Goal: Task Accomplishment & Management: Manage account settings

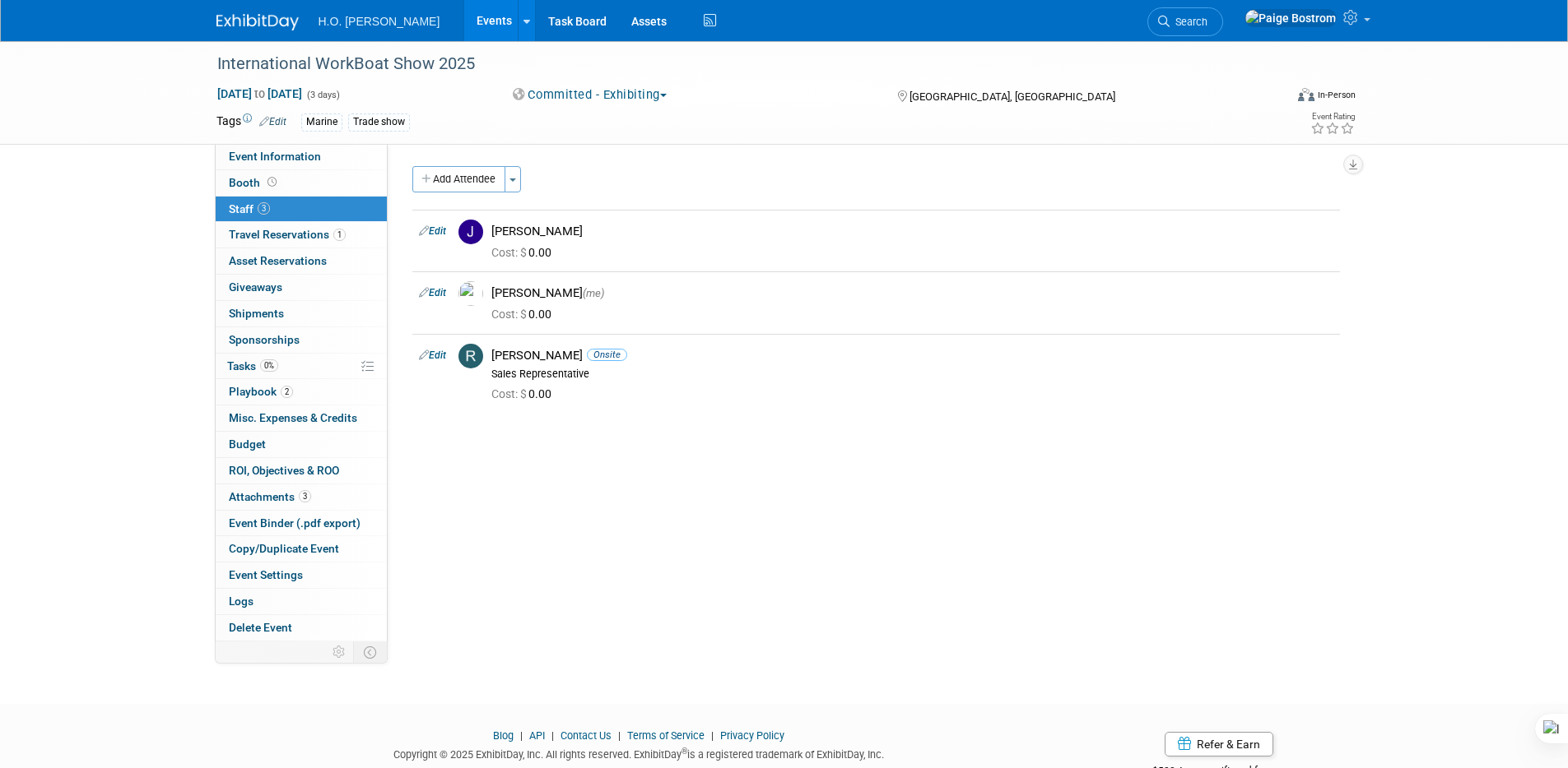
click at [40, 386] on div "International WorkBoat Show 2025 [DATE] to [DATE] (3 days) [DATE] to [DATE] Com…" at bounding box center [784, 358] width 1568 height 633
click at [310, 152] on span "Event Information" at bounding box center [275, 157] width 93 height 13
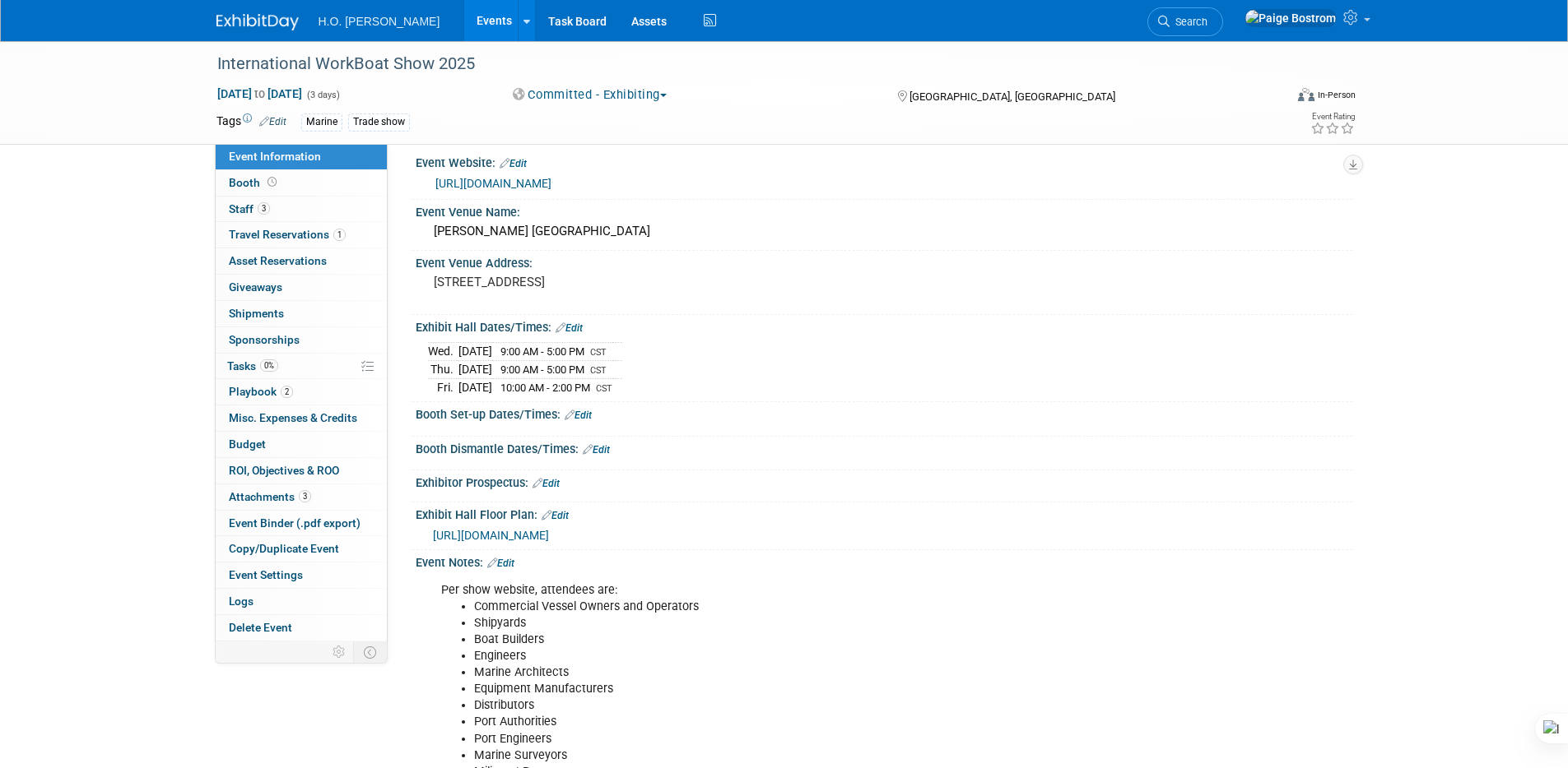
scroll to position [265, 0]
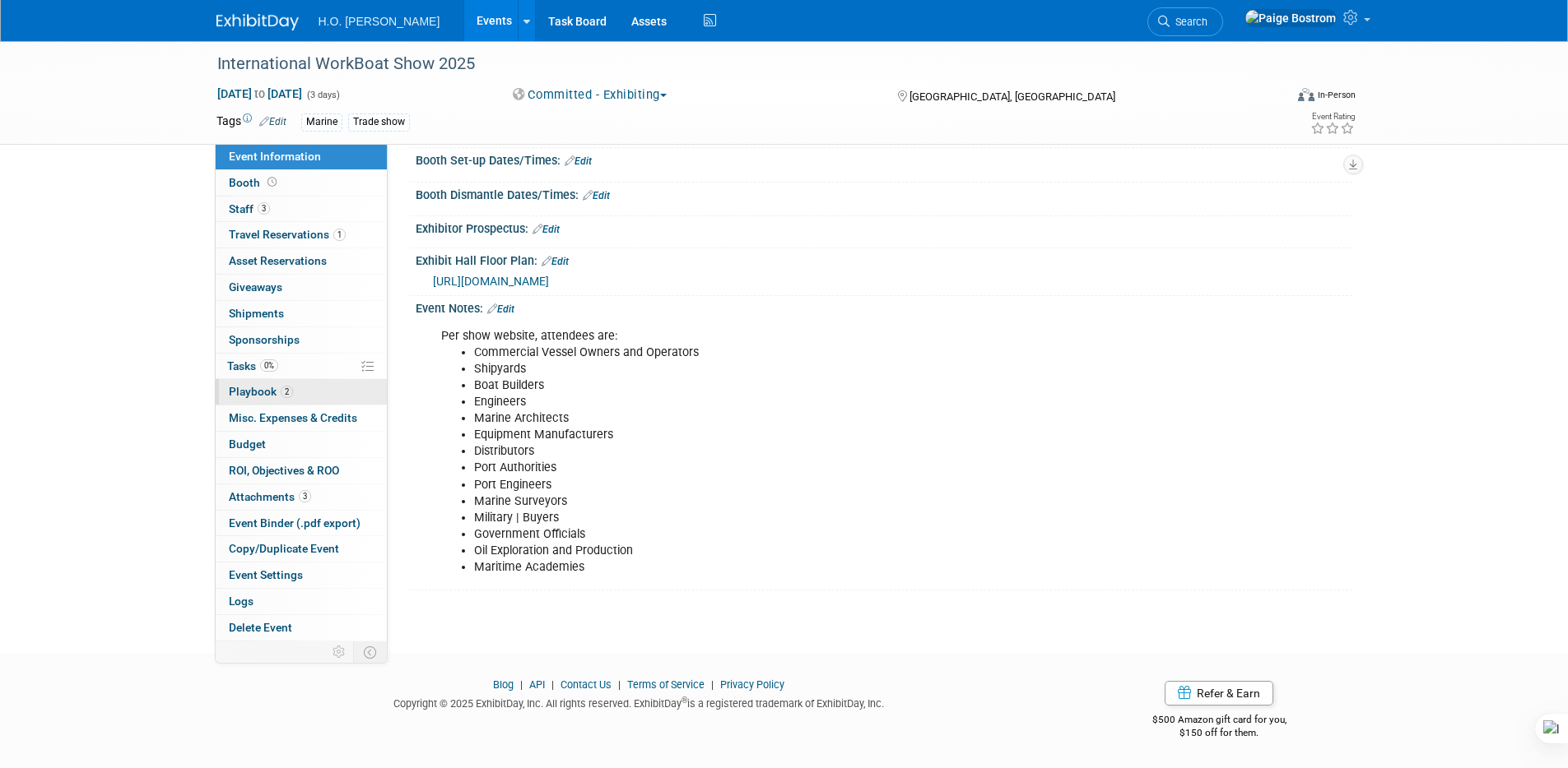
click at [291, 388] on span "2" at bounding box center [286, 392] width 12 height 12
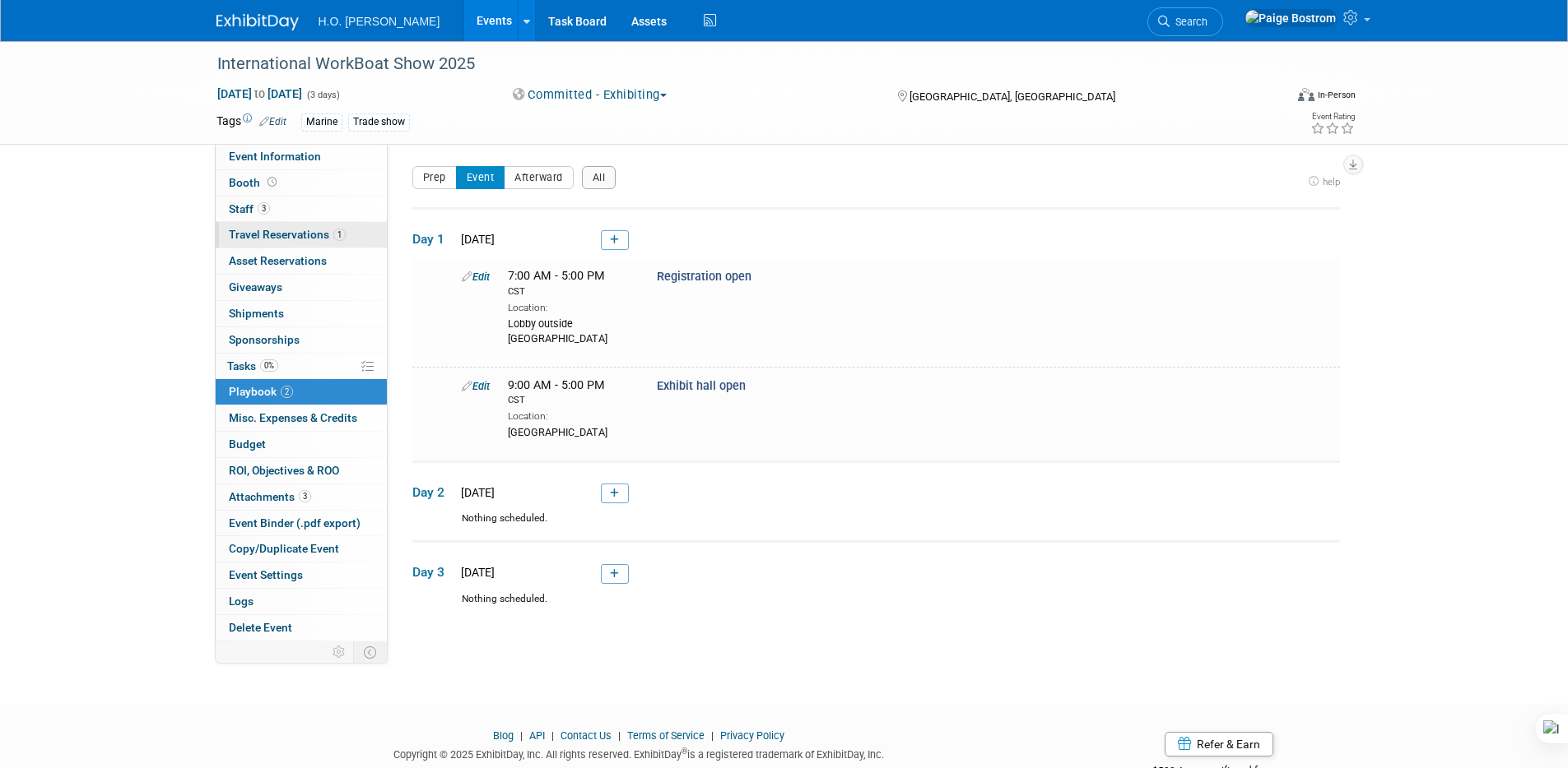
click at [326, 233] on span "Travel Reservations 1" at bounding box center [288, 234] width 117 height 13
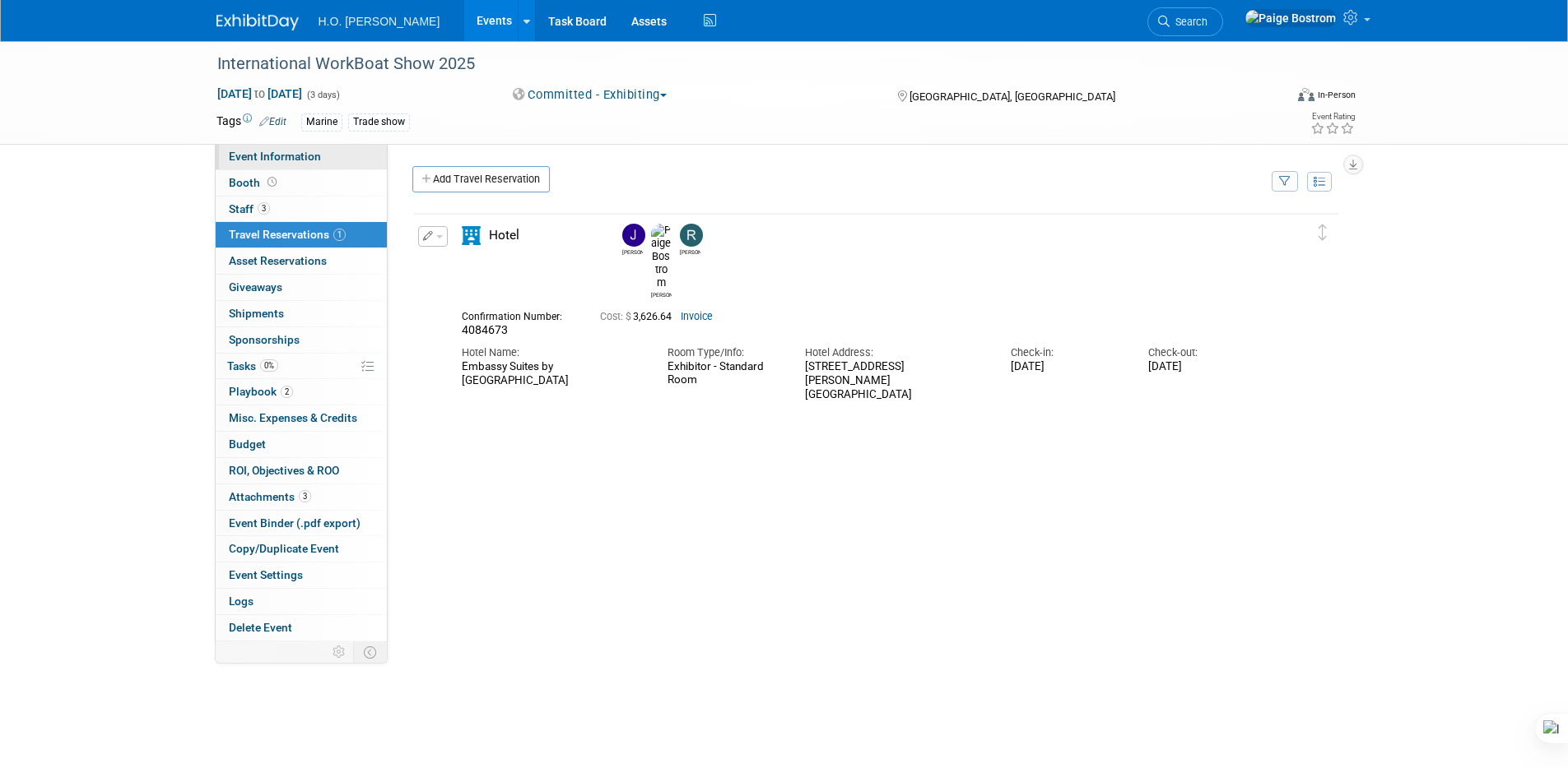
click at [304, 159] on span "Event Information" at bounding box center [275, 157] width 93 height 13
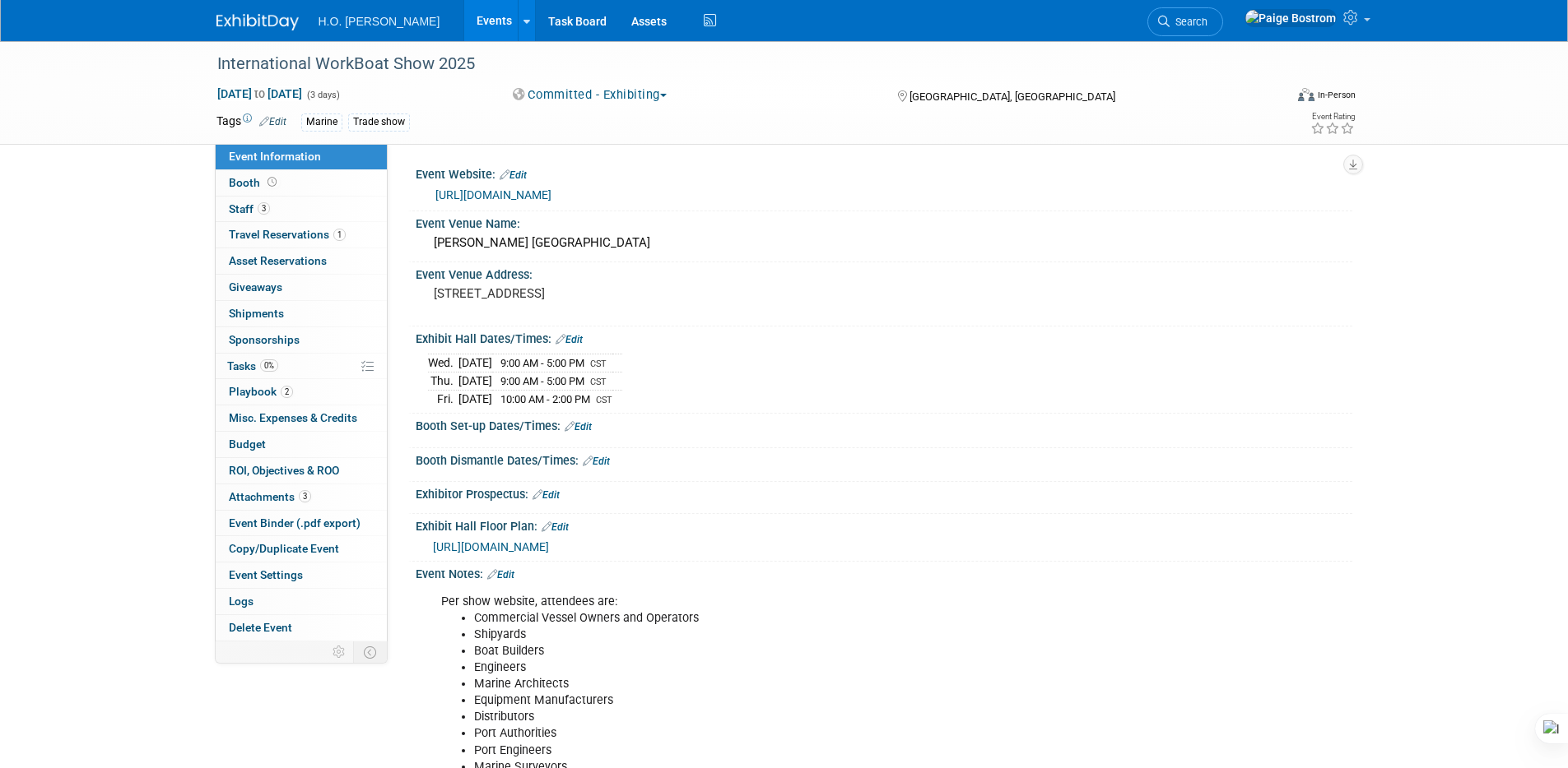
click at [118, 319] on div "International WorkBoat Show 2025 Dec 3, 2025 to Dec 5, 2025 (3 days) Dec 3, 202…" at bounding box center [784, 465] width 1568 height 849
click at [125, 318] on div "International WorkBoat Show 2025 Dec 3, 2025 to Dec 5, 2025 (3 days) Dec 3, 202…" at bounding box center [784, 465] width 1568 height 849
click at [370, 362] on icon at bounding box center [367, 366] width 12 height 12
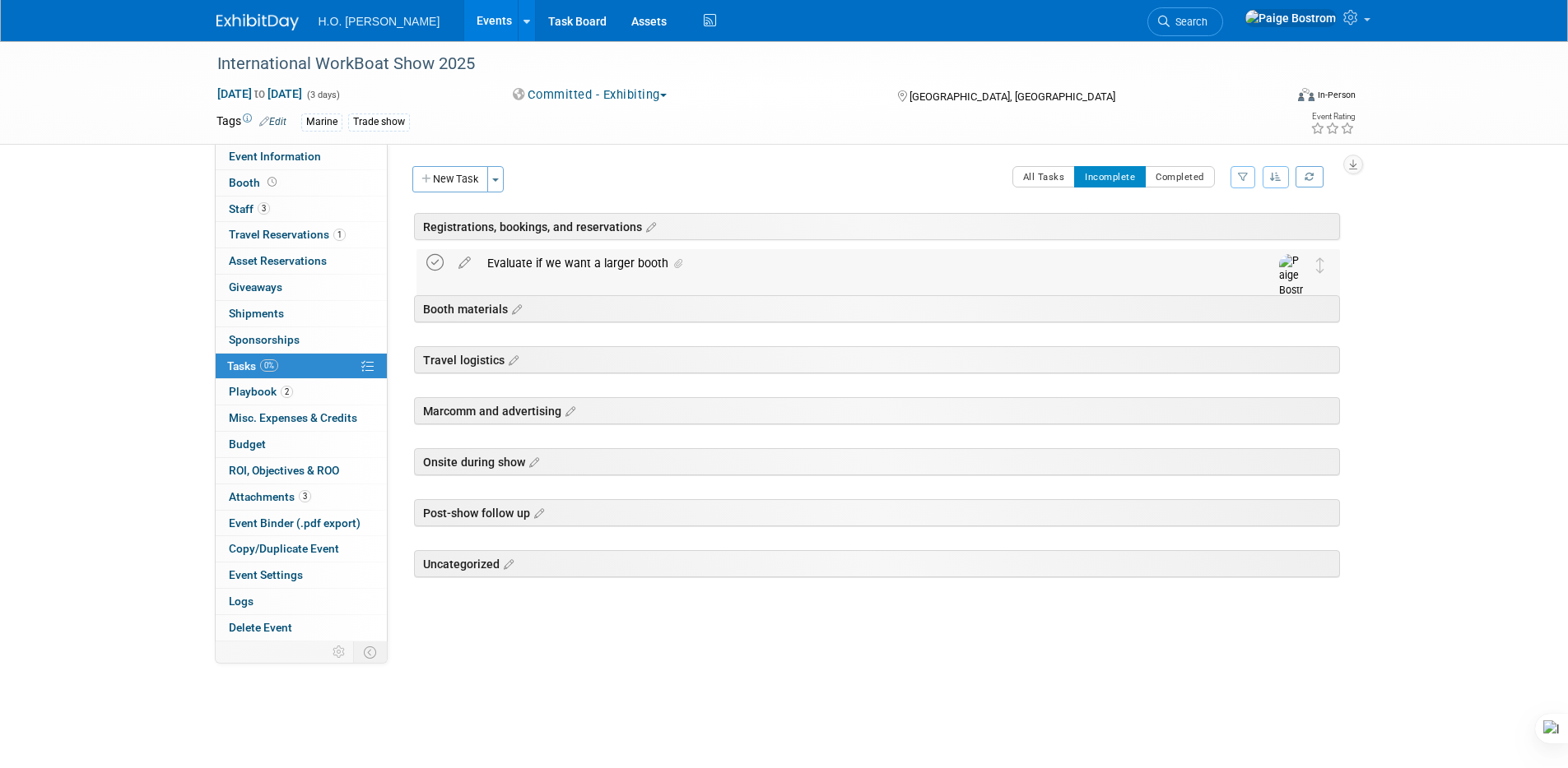
click at [432, 264] on icon at bounding box center [435, 263] width 17 height 17
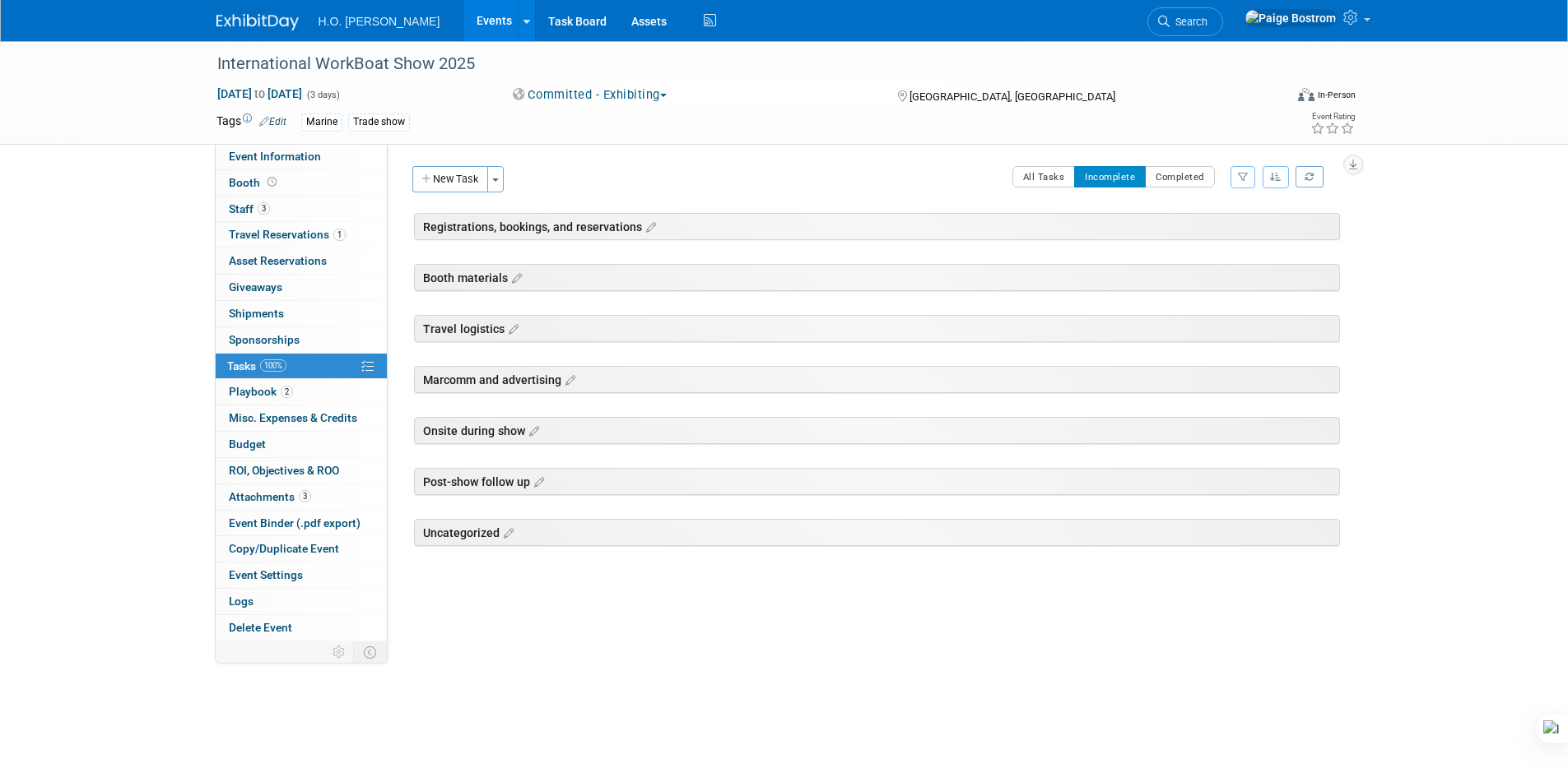
click at [270, 144] on div "International WorkBoat Show 2025 Dec 3, 2025 to Dec 5, 2025 (3 days) Dec 3, 202…" at bounding box center [784, 92] width 1568 height 103
click at [335, 154] on link "Event Information" at bounding box center [300, 157] width 171 height 26
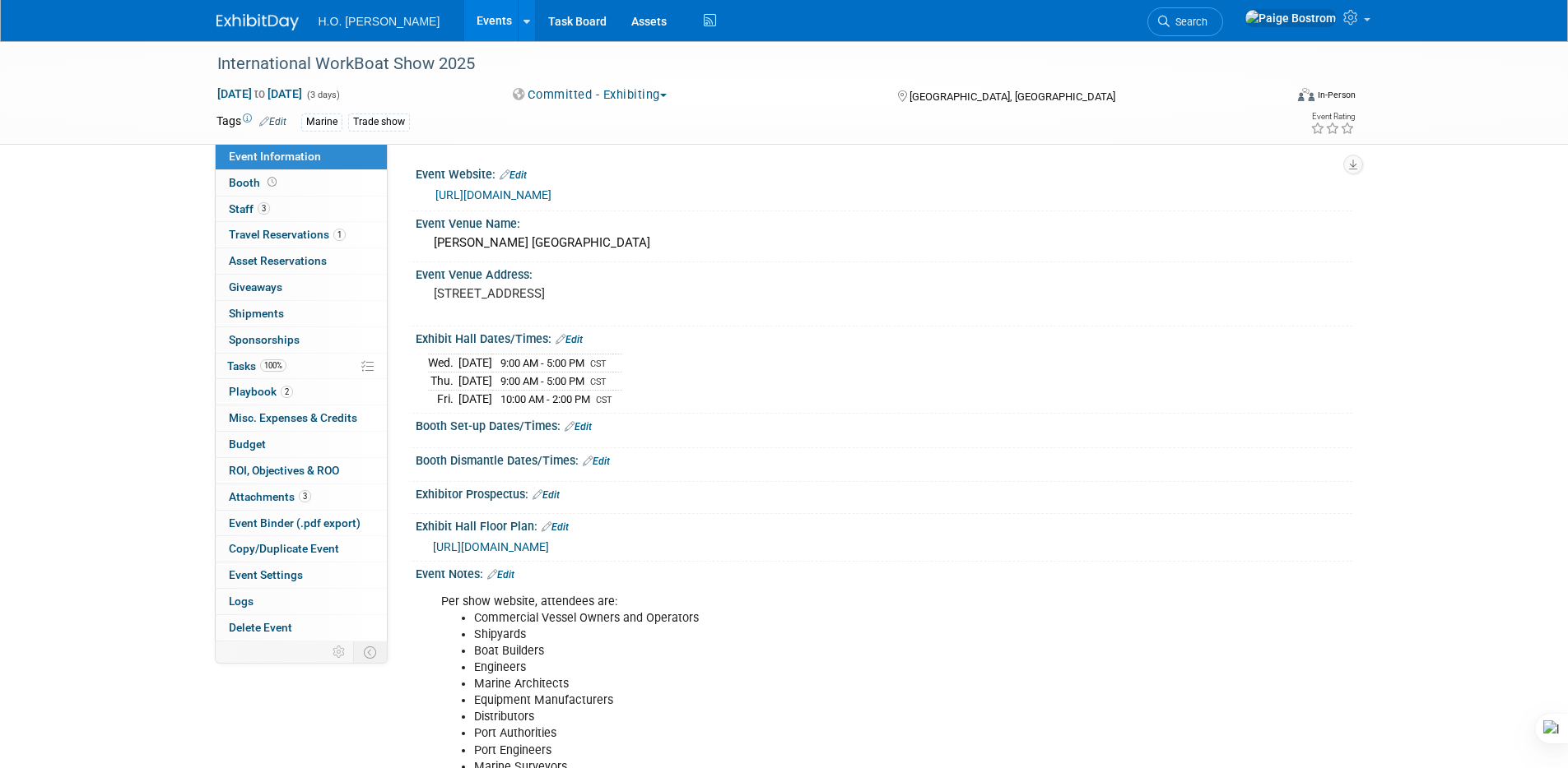
click at [157, 245] on div "International WorkBoat Show 2025 Dec 3, 2025 to Dec 5, 2025 (3 days) Dec 3, 202…" at bounding box center [784, 465] width 1568 height 849
click at [153, 175] on div "International WorkBoat Show 2025 Dec 3, 2025 to Dec 5, 2025 (3 days) Dec 3, 202…" at bounding box center [784, 465] width 1568 height 849
click at [78, 328] on div "International WorkBoat Show 2025 Dec 3, 2025 to Dec 5, 2025 (3 days) Dec 3, 202…" at bounding box center [784, 465] width 1568 height 849
click at [305, 306] on link "0 Shipments 0" at bounding box center [300, 314] width 171 height 26
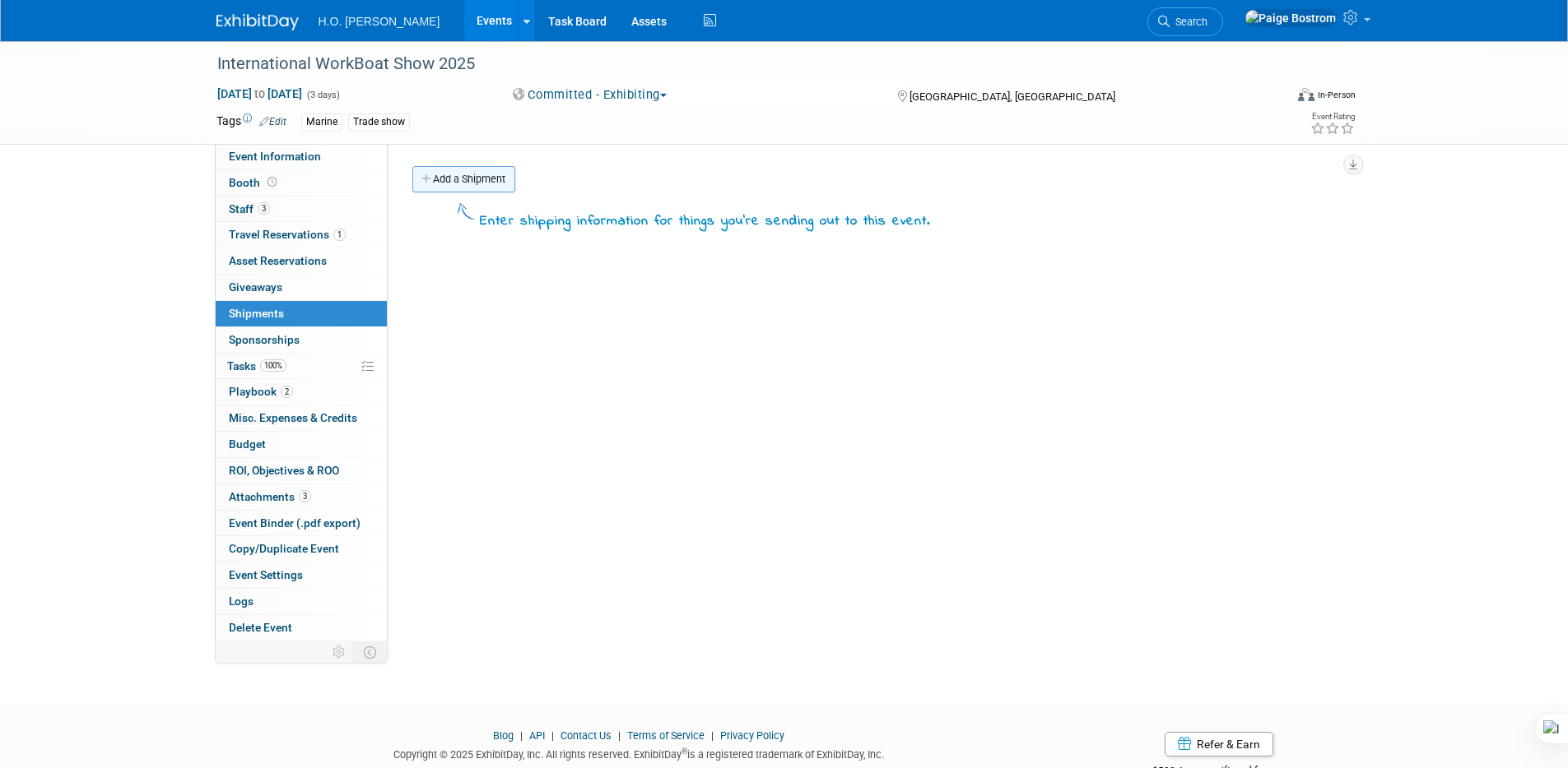
click at [474, 176] on link "Add a Shipment" at bounding box center [463, 179] width 103 height 27
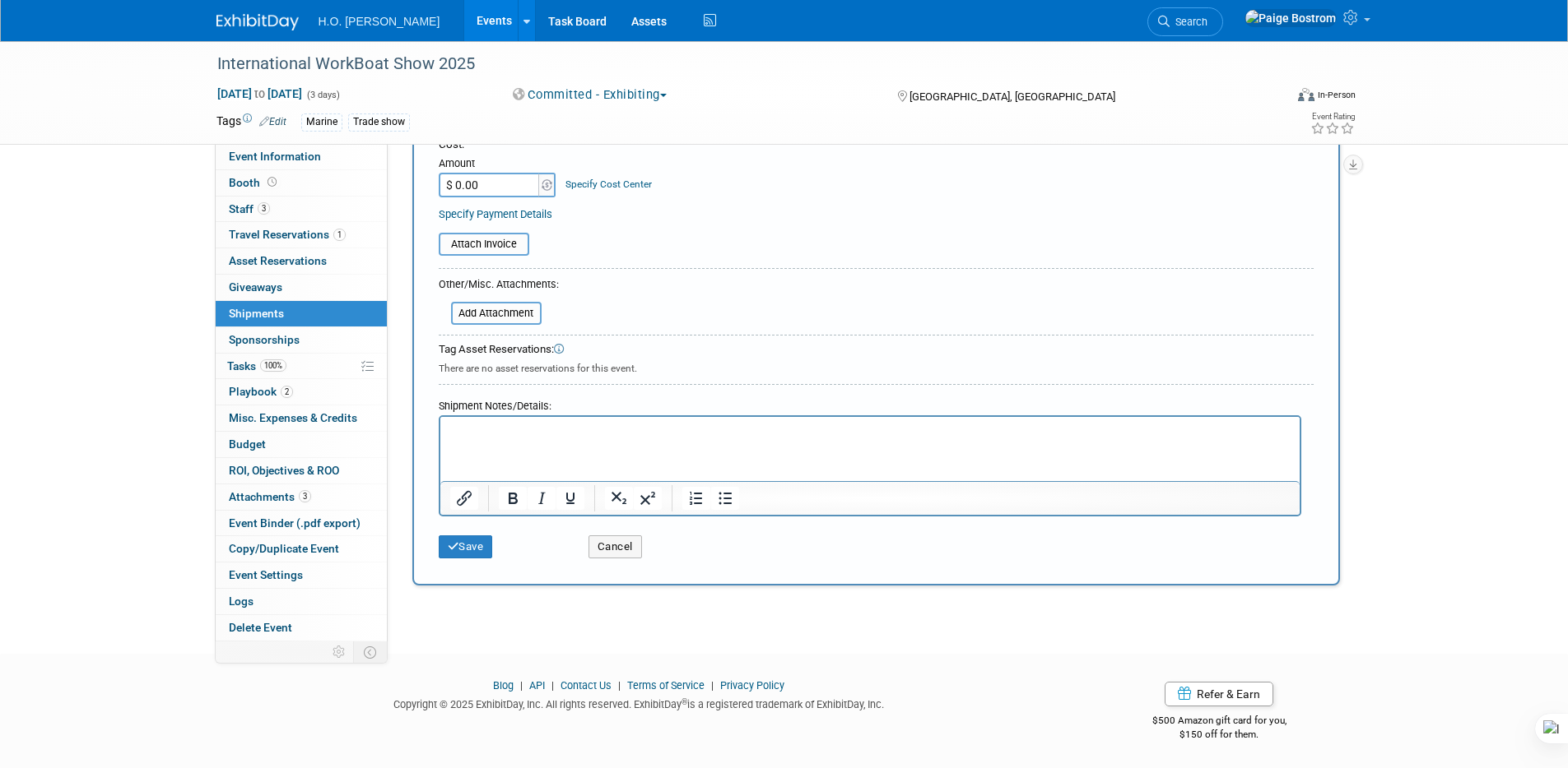
scroll to position [335, 0]
click at [550, 432] on p "Rich Text Area. Press ALT-0 for help." at bounding box center [870, 431] width 841 height 16
click at [670, 289] on form "Description (e.g. "Booth Furniture"): Courier: 007EX 17 Post Service (17PostSer…" at bounding box center [876, 220] width 875 height 692
click at [517, 355] on div "Tag Asset Reservations:" at bounding box center [876, 349] width 875 height 16
click at [559, 352] on icon at bounding box center [560, 350] width 11 height 11
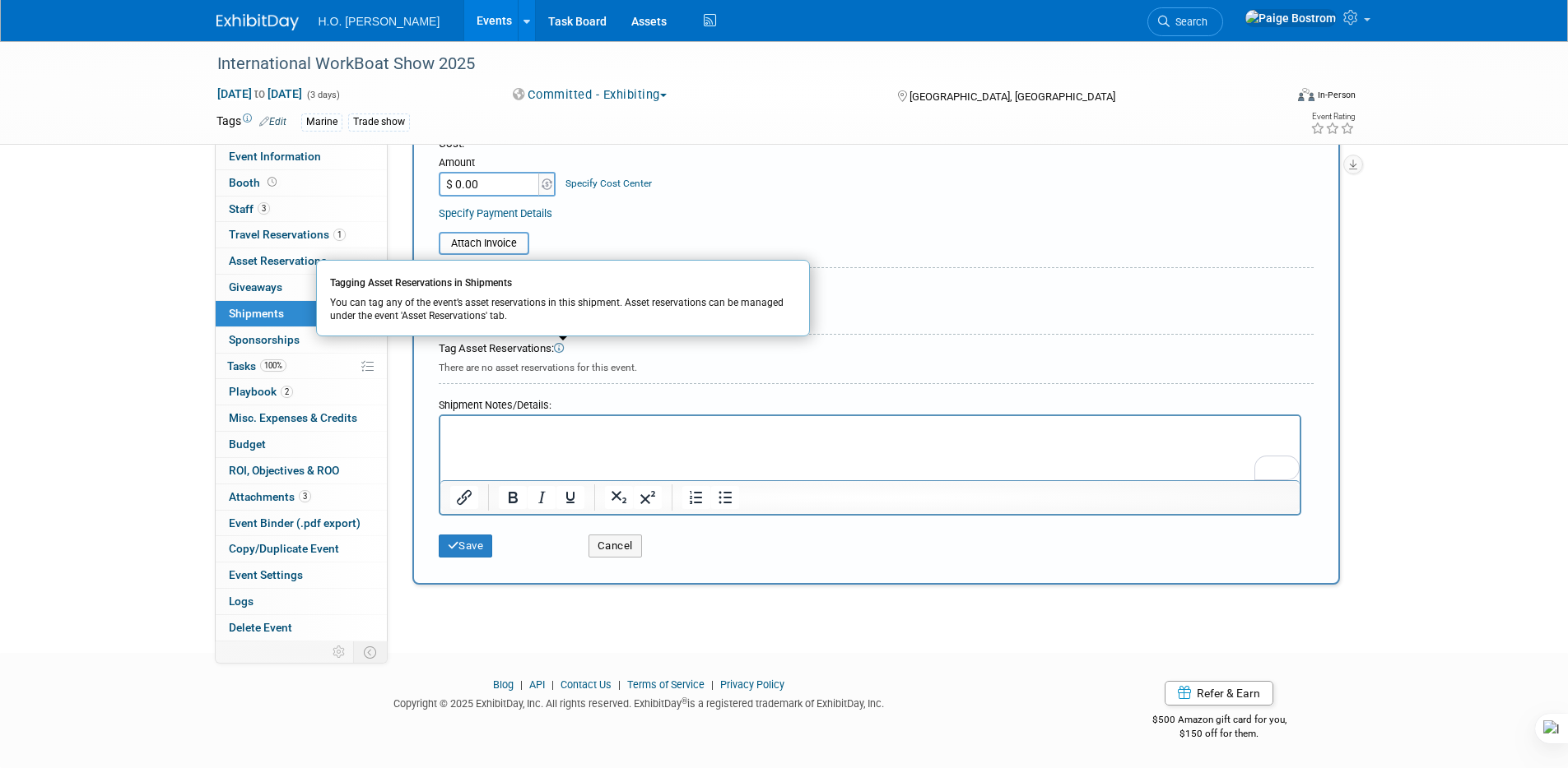
click at [606, 366] on div "There are no asset reservations for this event." at bounding box center [876, 366] width 875 height 18
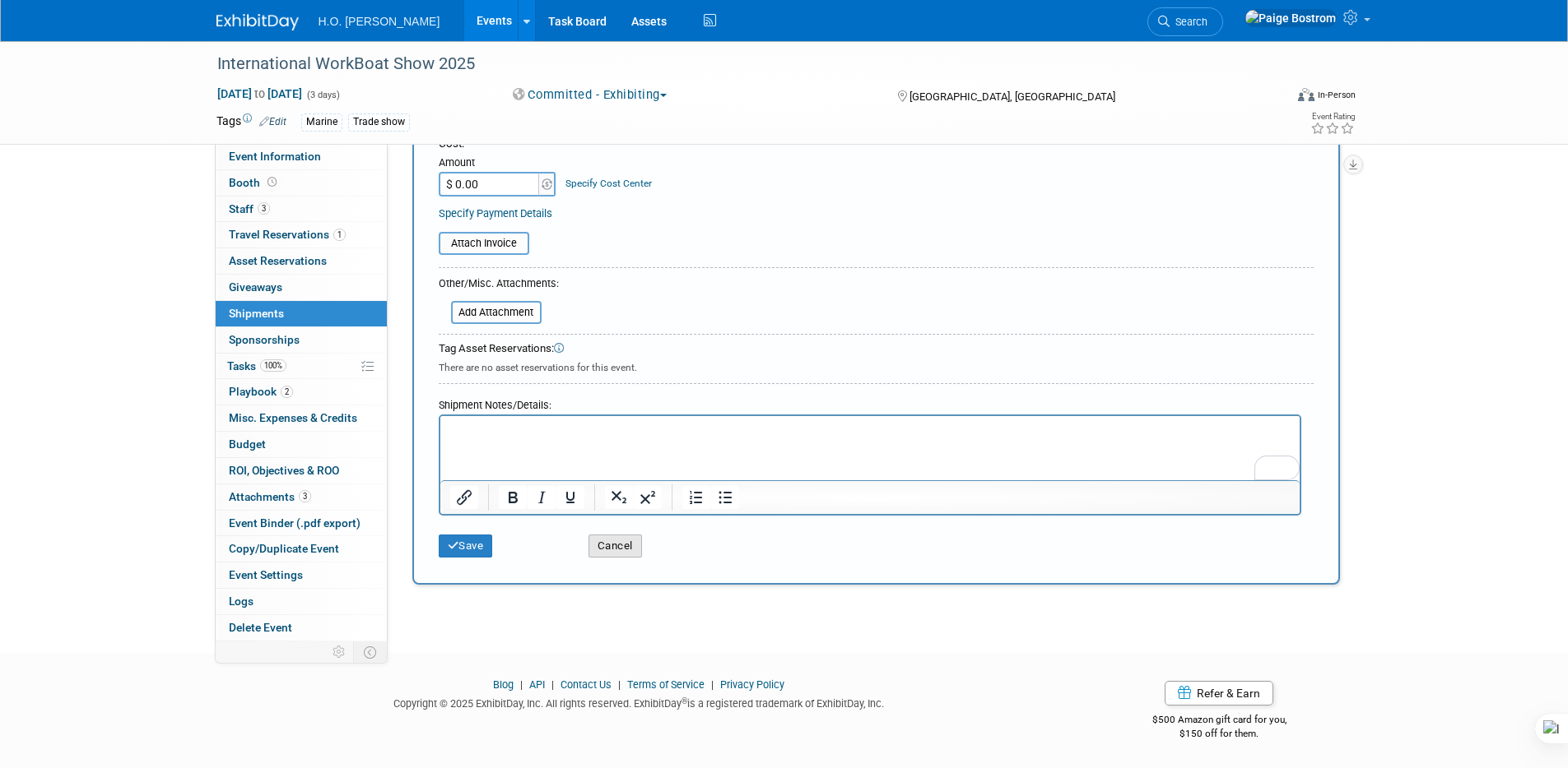
click at [617, 547] on button "Cancel" at bounding box center [615, 546] width 53 height 23
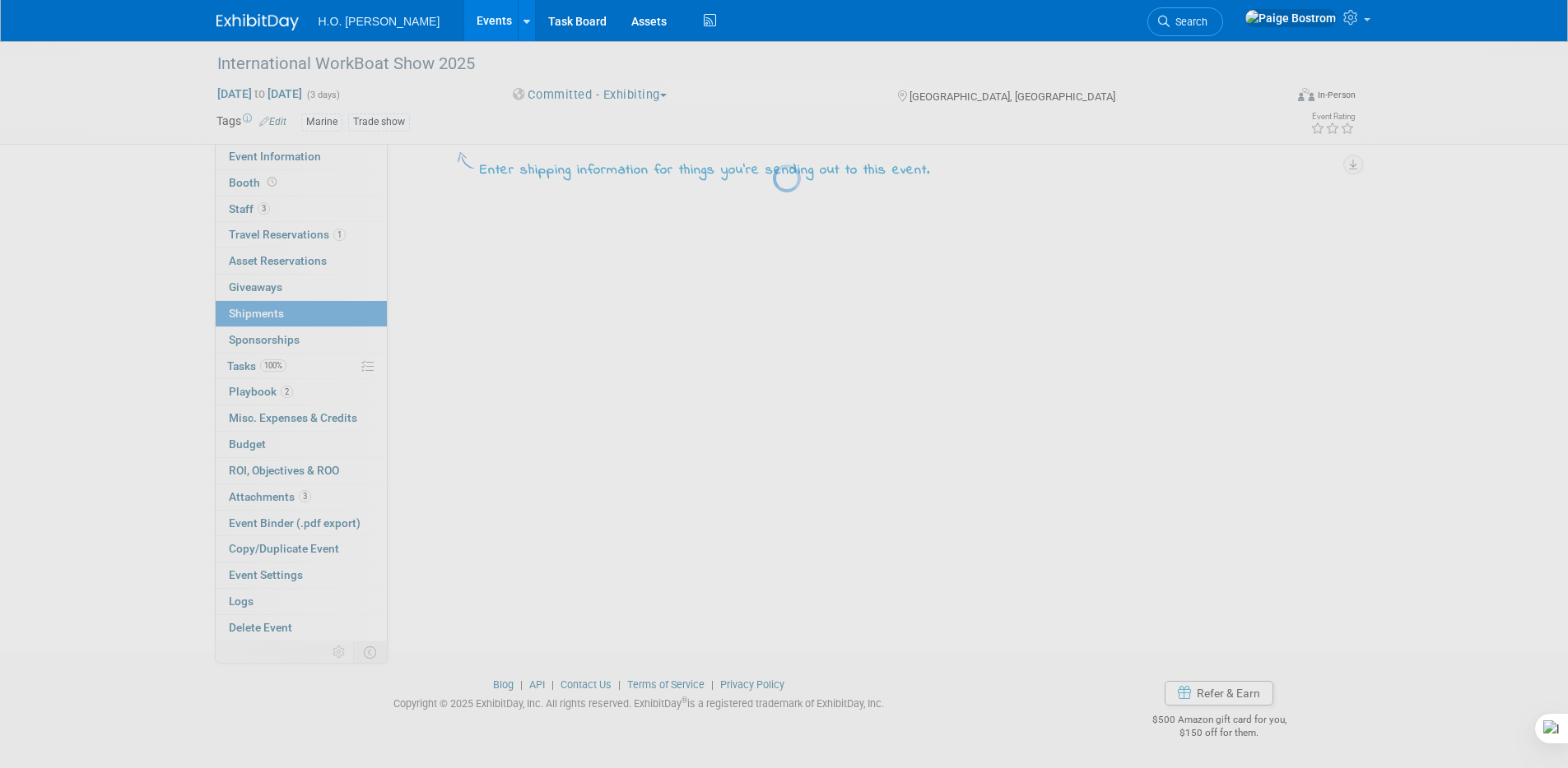
scroll to position [0, 0]
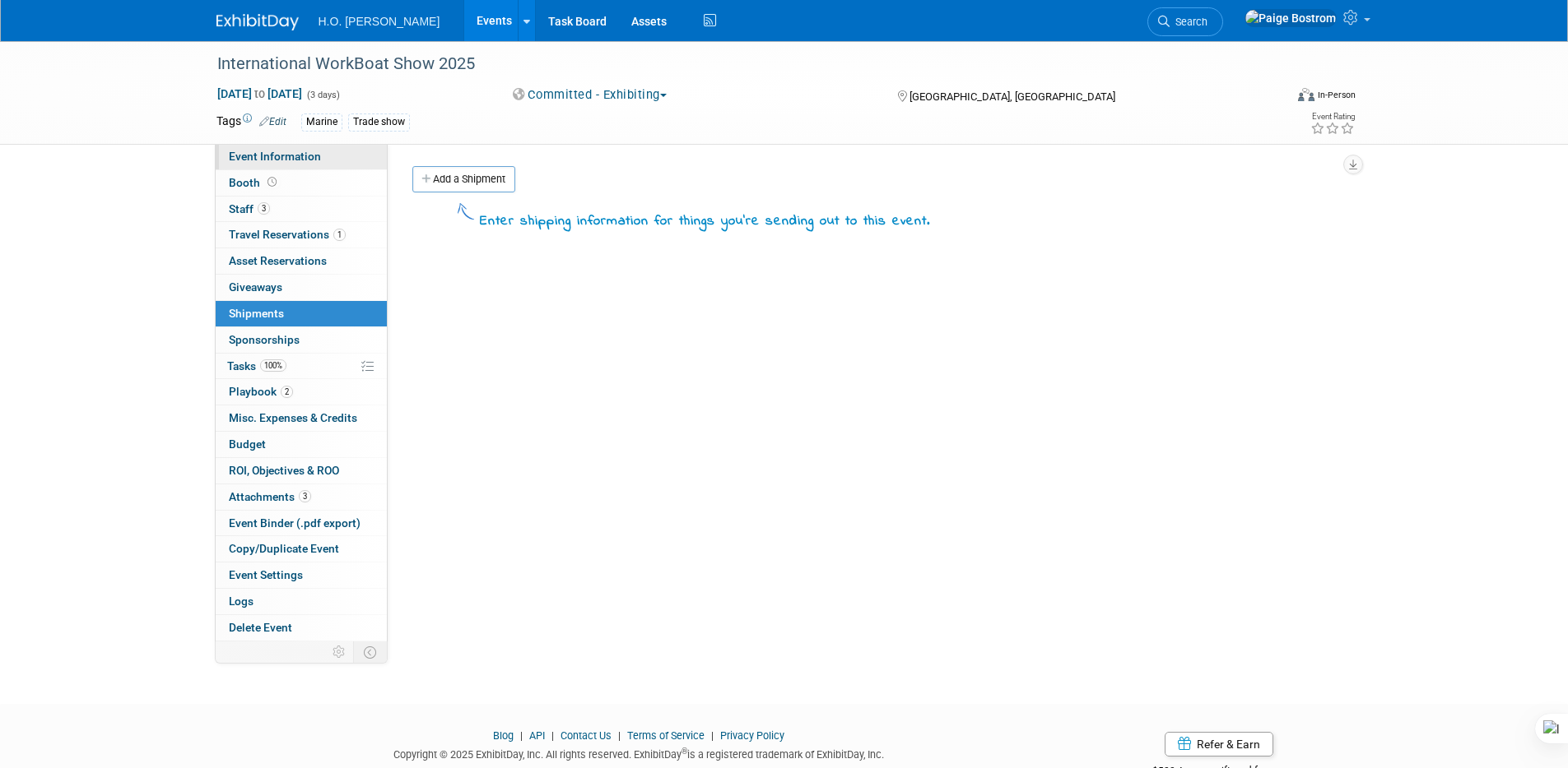
click at [286, 163] on link "Event Information" at bounding box center [300, 157] width 171 height 26
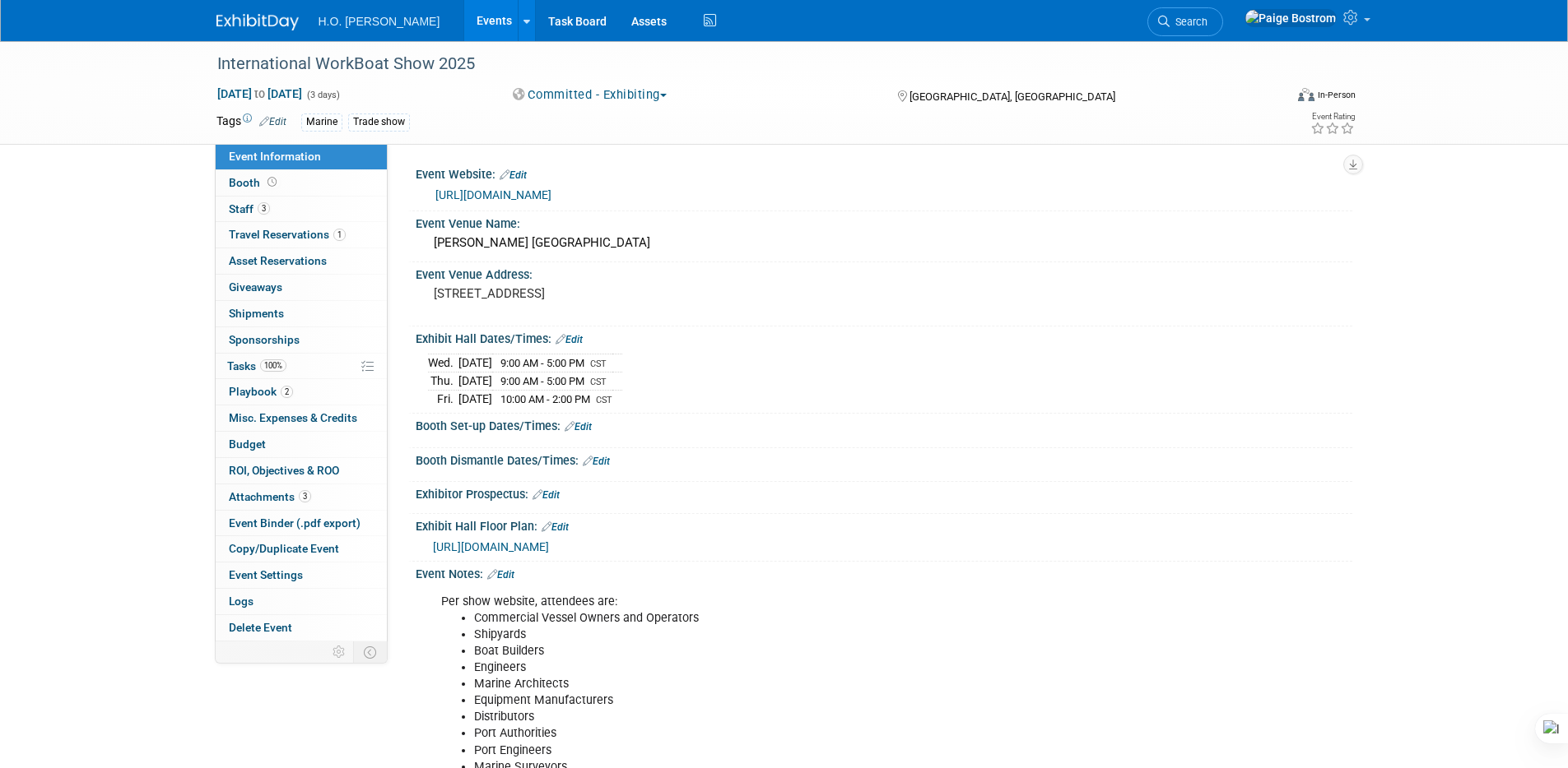
click at [116, 308] on div "International WorkBoat Show 2025 Dec 3, 2025 to Dec 5, 2025 (3 days) Dec 3, 202…" at bounding box center [784, 465] width 1568 height 849
click at [464, 16] on link "Events" at bounding box center [495, 20] width 60 height 41
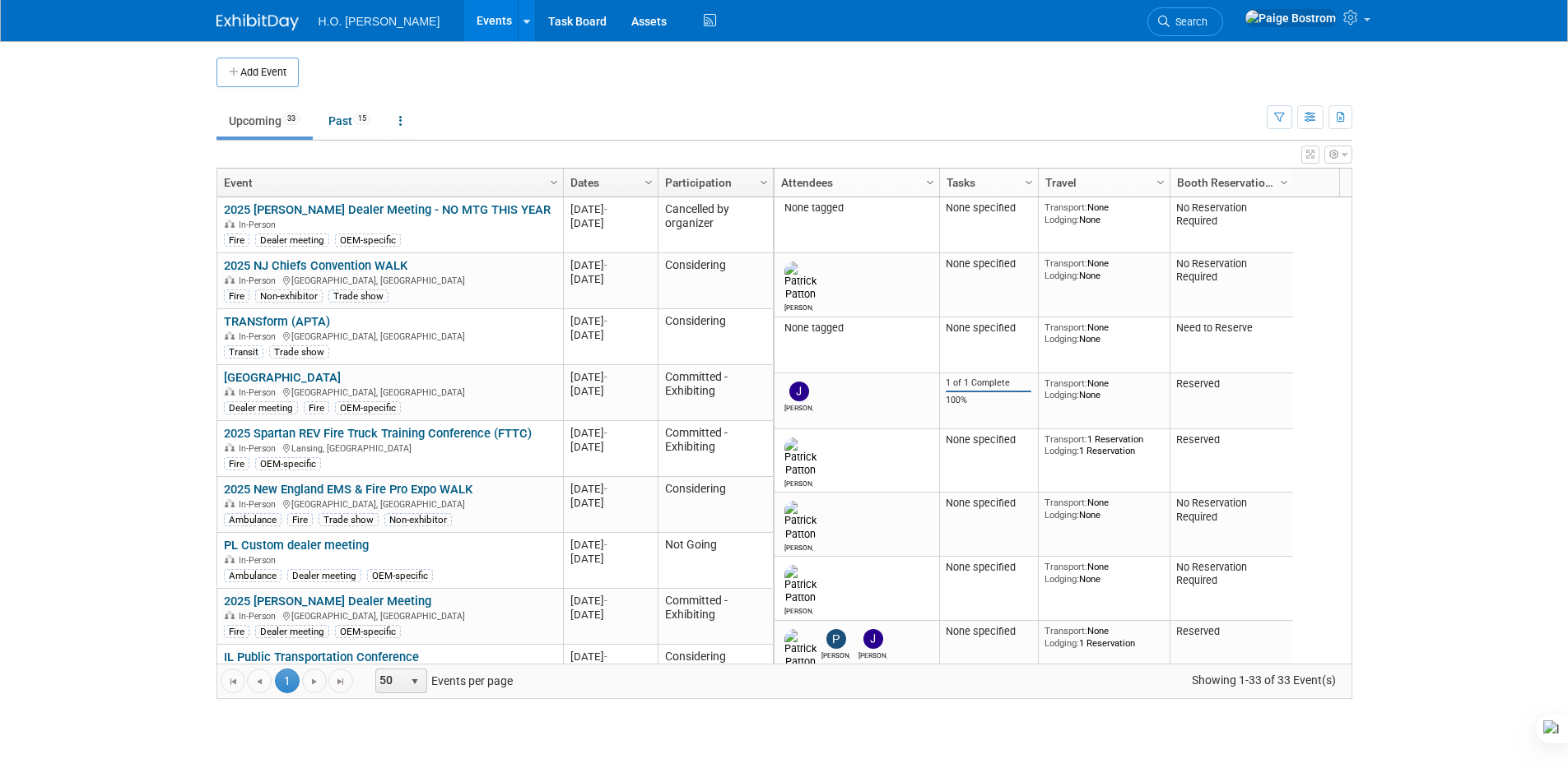
click at [560, 97] on td "Upcoming 33 Past 15 All Events 48 Past and Upcoming Grouped Annually Events gro…" at bounding box center [741, 114] width 1051 height 53
click at [464, 27] on link "Events" at bounding box center [495, 20] width 60 height 41
click at [709, 69] on td at bounding box center [798, 72] width 998 height 29
click at [619, 16] on link "Assets" at bounding box center [649, 20] width 60 height 41
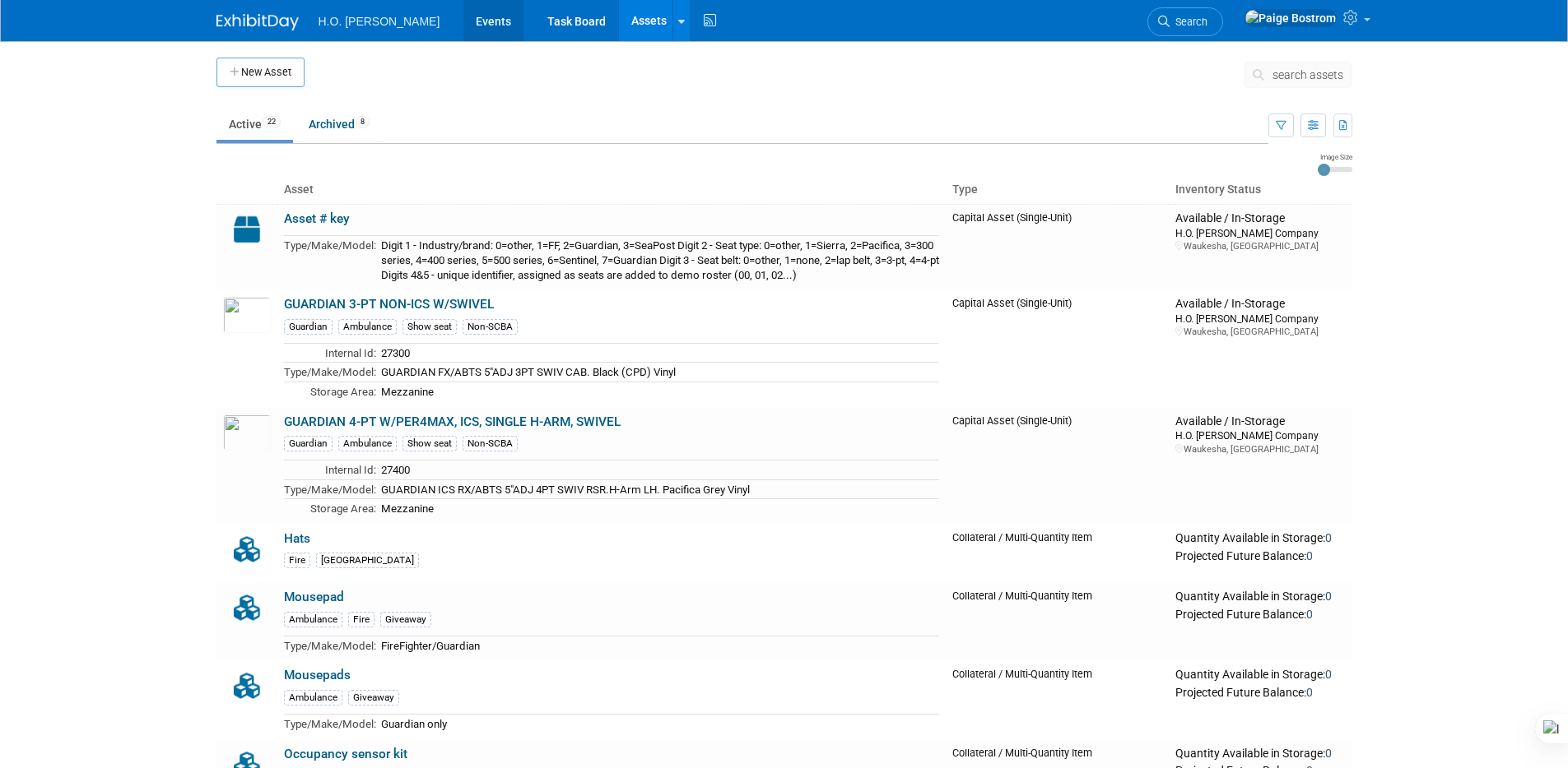
click at [463, 31] on link "Events" at bounding box center [494, 20] width 60 height 41
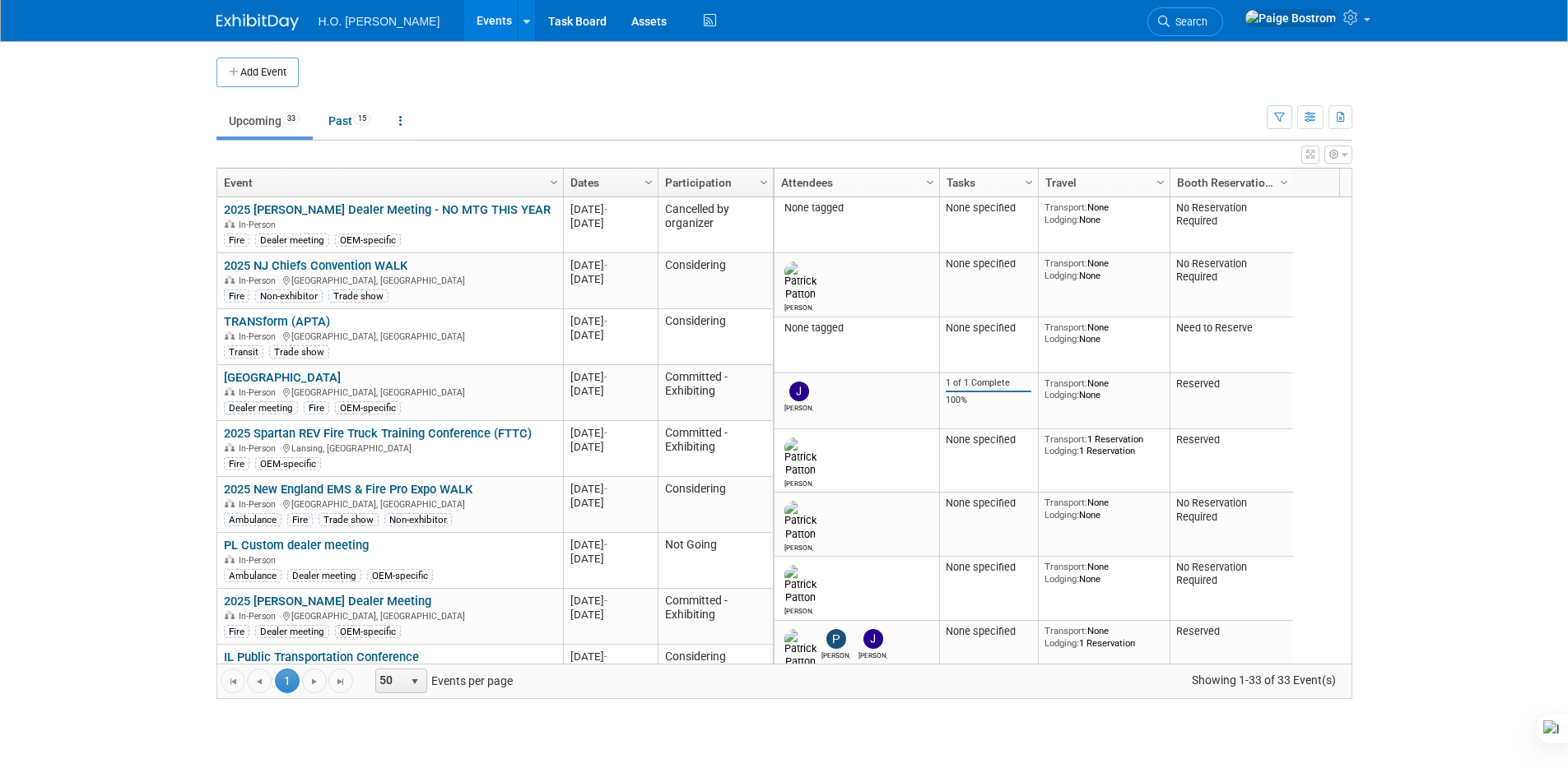
click at [479, 85] on td at bounding box center [798, 72] width 998 height 29
click at [800, 85] on td at bounding box center [798, 72] width 998 height 29
click at [619, 32] on link "Assets" at bounding box center [649, 20] width 60 height 41
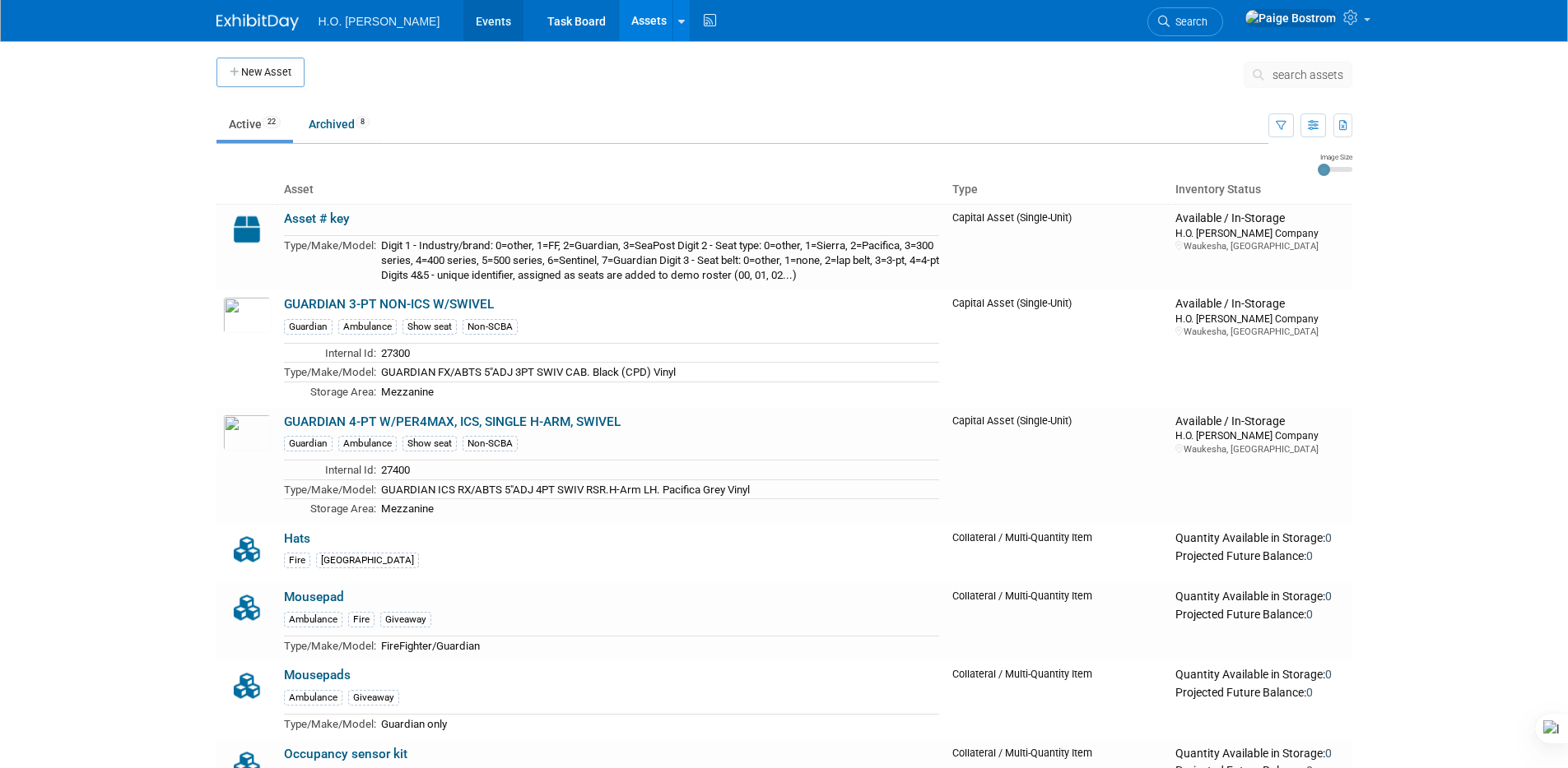
click at [463, 22] on link "Events" at bounding box center [494, 20] width 60 height 41
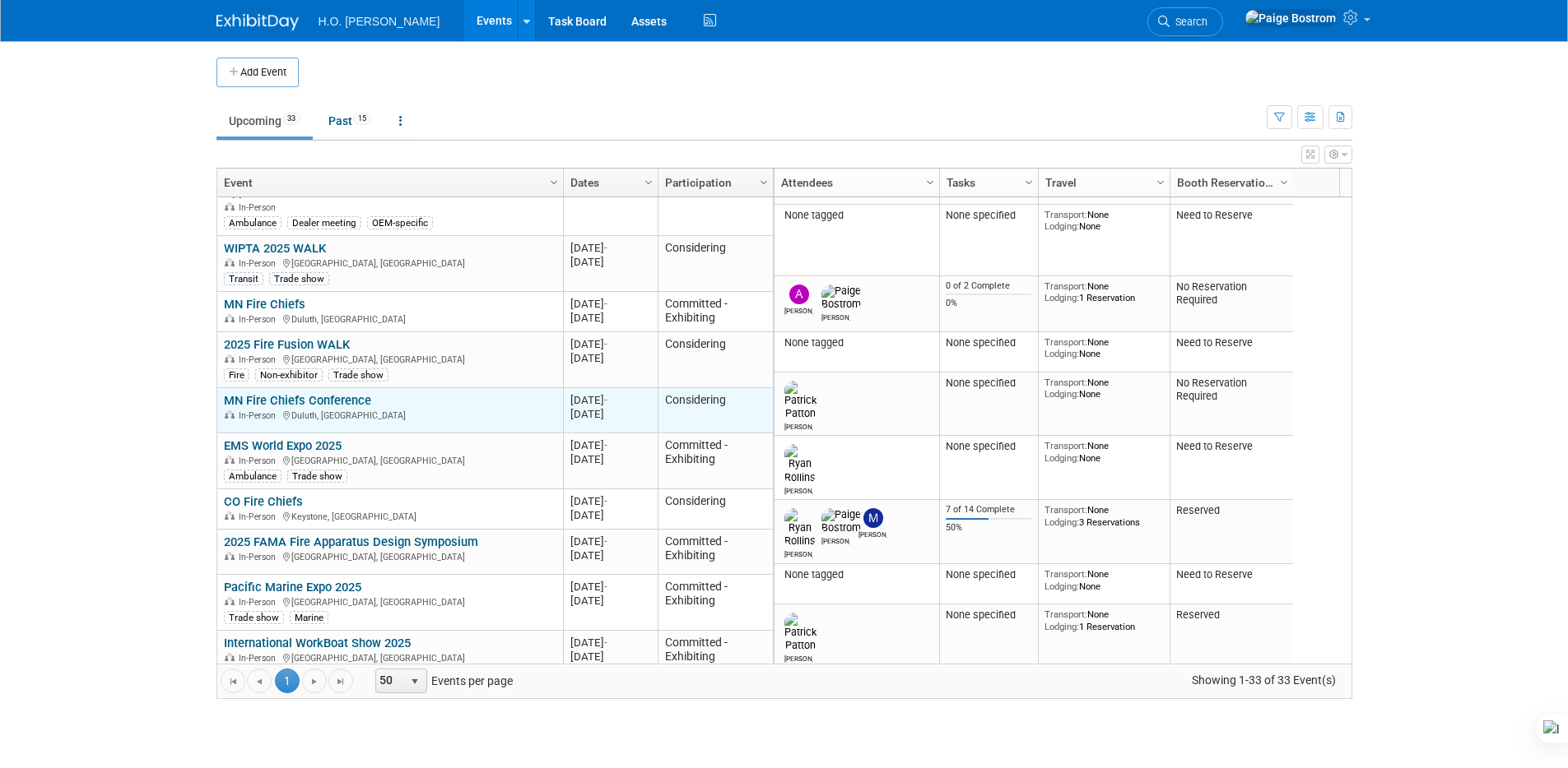
scroll to position [691, 0]
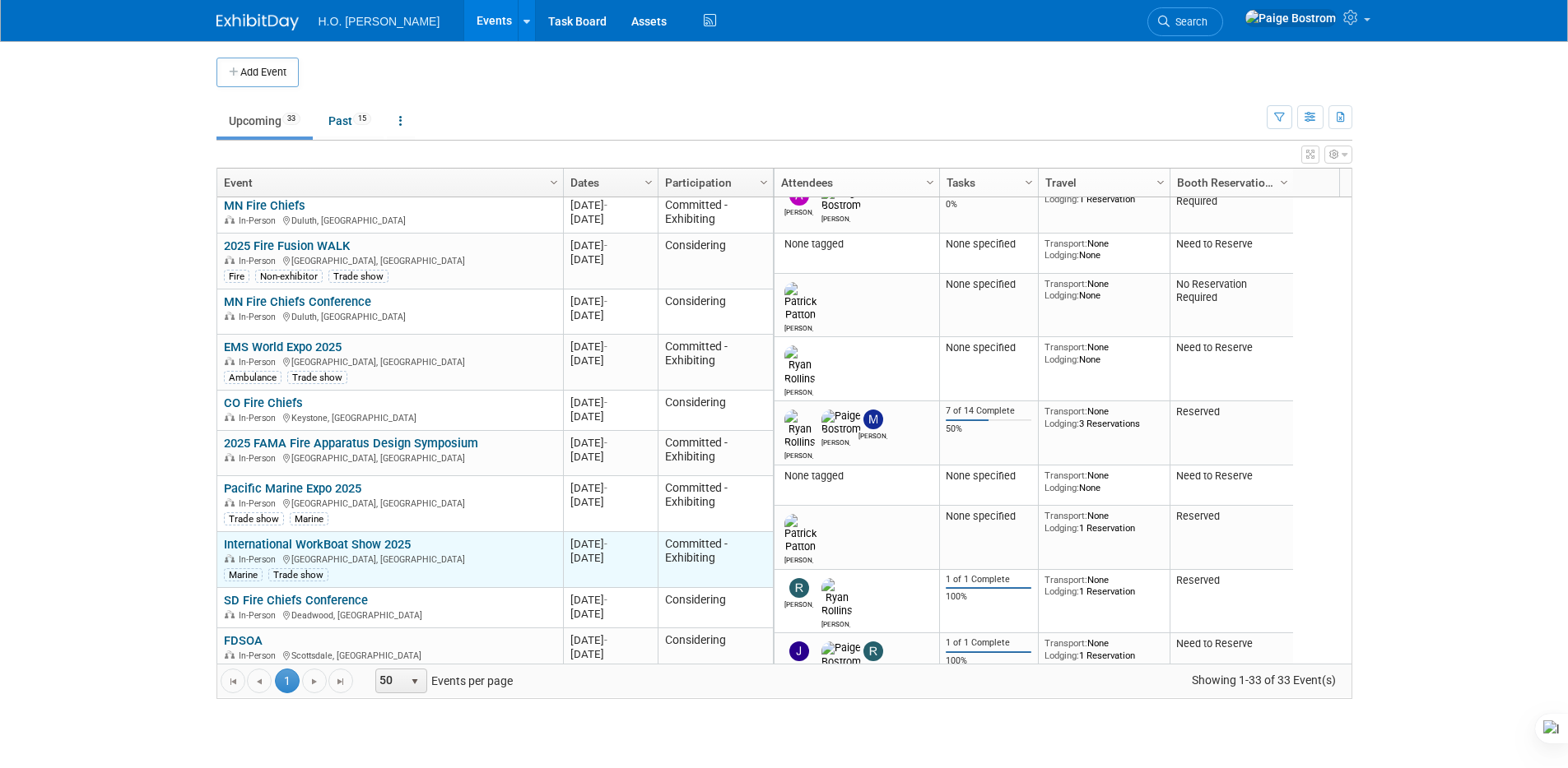
click at [385, 547] on link "International WorkBoat Show 2025" at bounding box center [317, 545] width 187 height 15
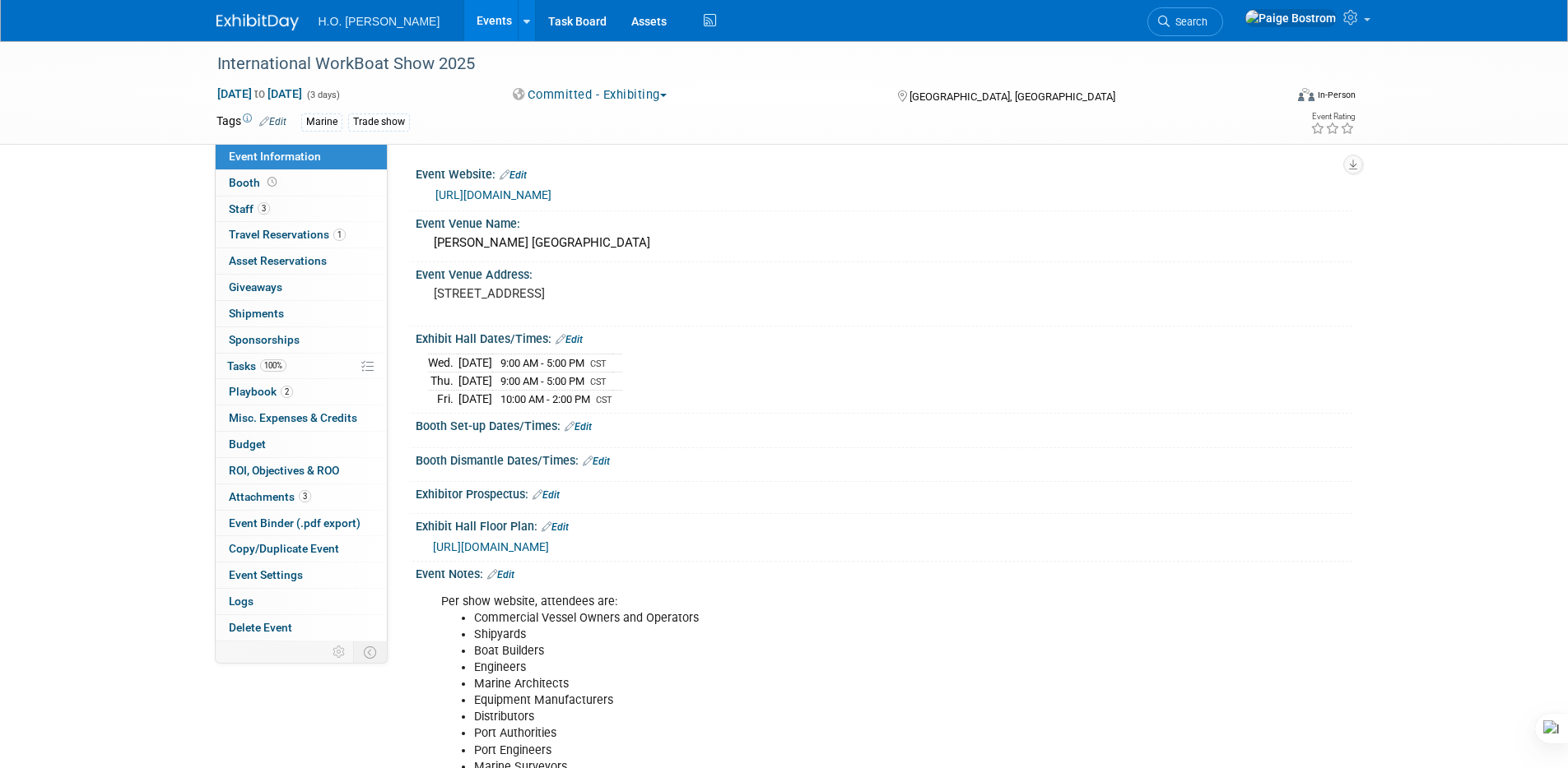
click at [550, 545] on span "https://s23.a2zinc.net/clients/diversified/workboatshow2024/Public/EventMap.aspx" at bounding box center [491, 547] width 116 height 13
click at [559, 492] on link "Edit" at bounding box center [547, 495] width 27 height 12
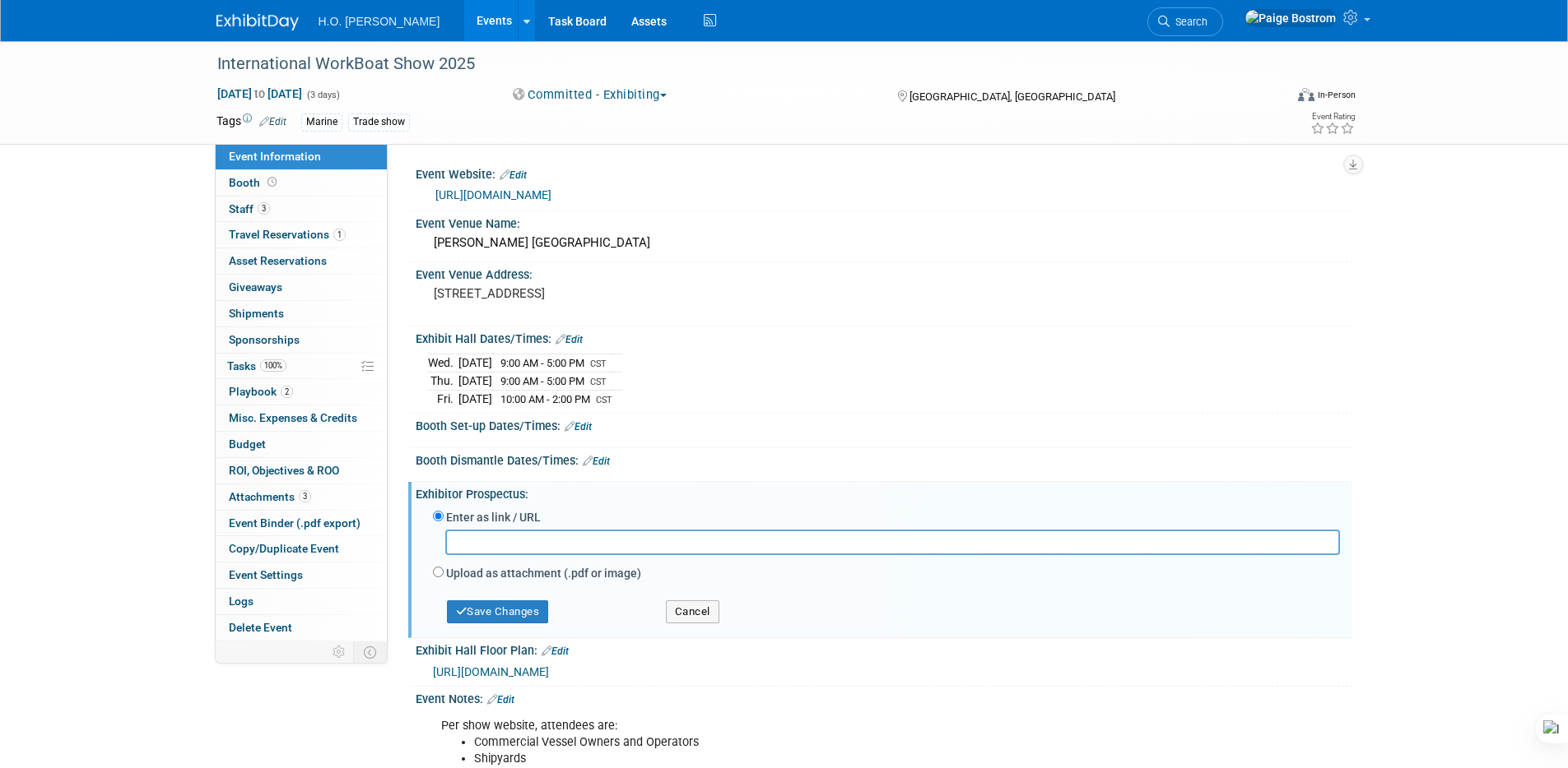
paste input "https://exhibitors.workboatshow.com/dashboard"
type input "https://exhibitors.workboatshow.com/dashboard"
click at [532, 611] on button "Save Changes" at bounding box center [497, 611] width 102 height 23
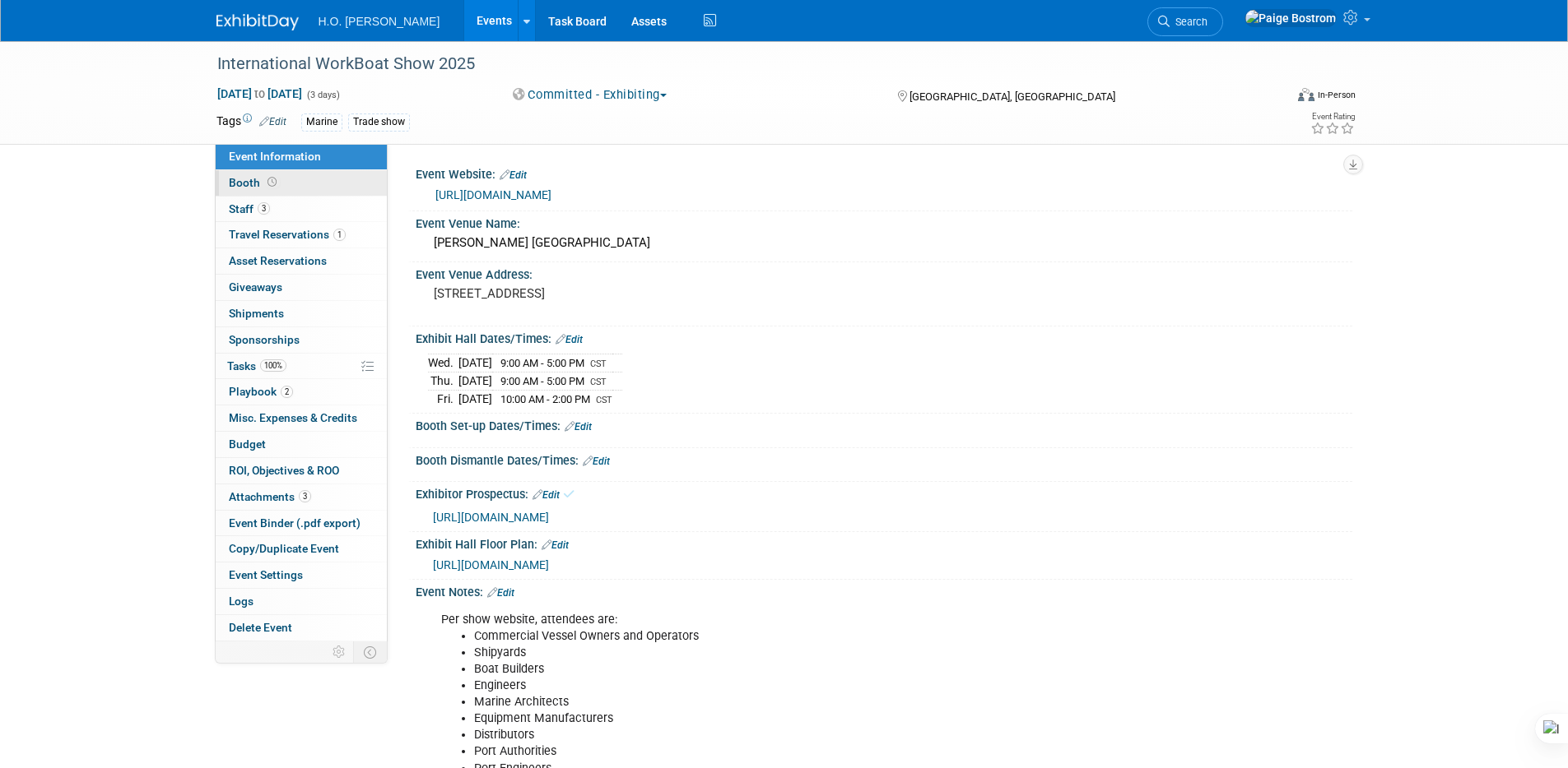
click at [242, 182] on span "Booth" at bounding box center [255, 182] width 51 height 13
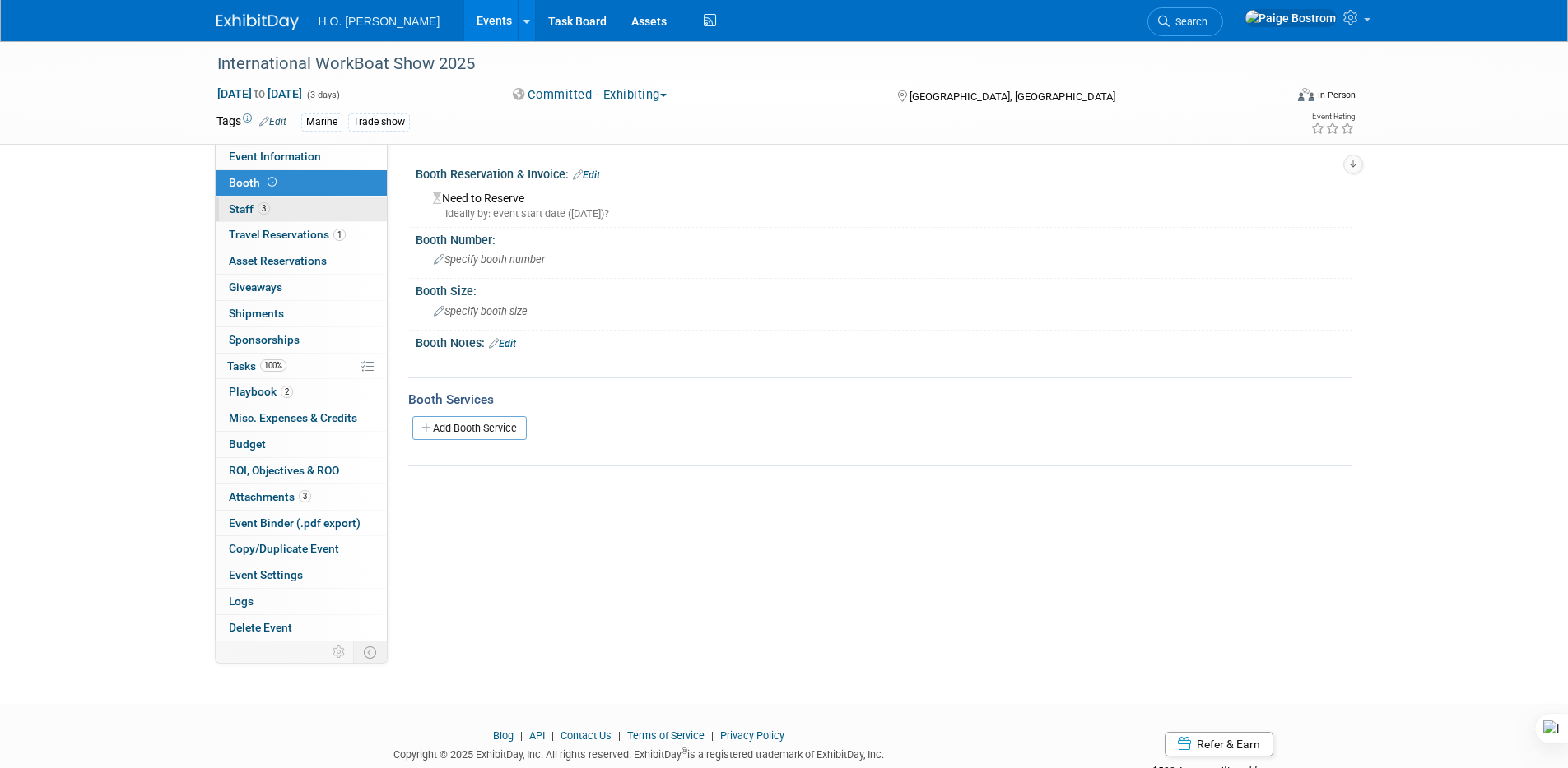
drag, startPoint x: 330, startPoint y: 206, endPoint x: 352, endPoint y: 209, distance: 22.2
click at [330, 206] on link "3 Staff 3" at bounding box center [300, 210] width 171 height 26
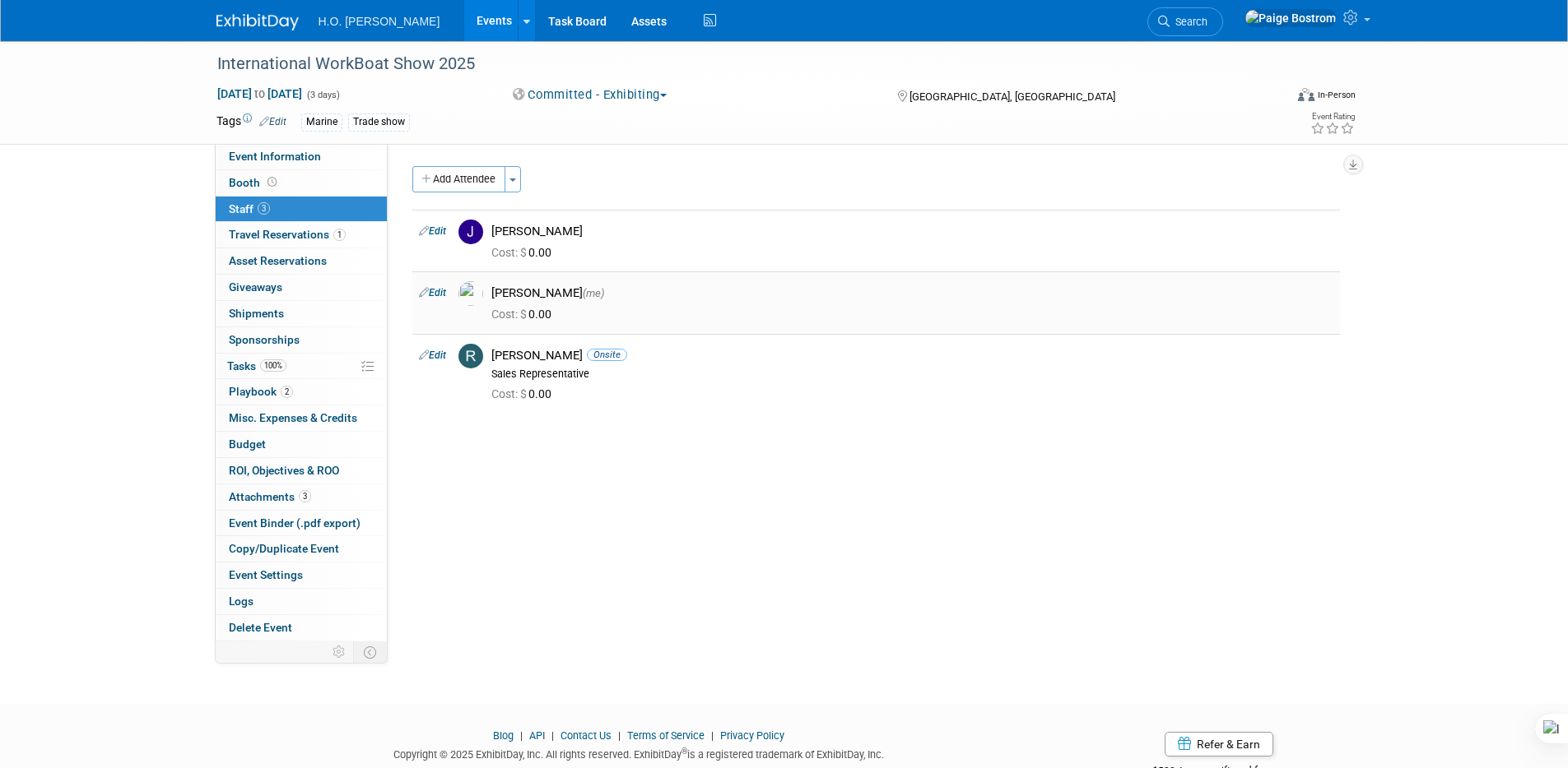
click at [437, 284] on td "Edit" at bounding box center [431, 303] width 39 height 62
click at [440, 296] on link "Edit" at bounding box center [432, 293] width 27 height 12
select select "200e7b03-42c3-444b-a19c-ea5a41ff41fe"
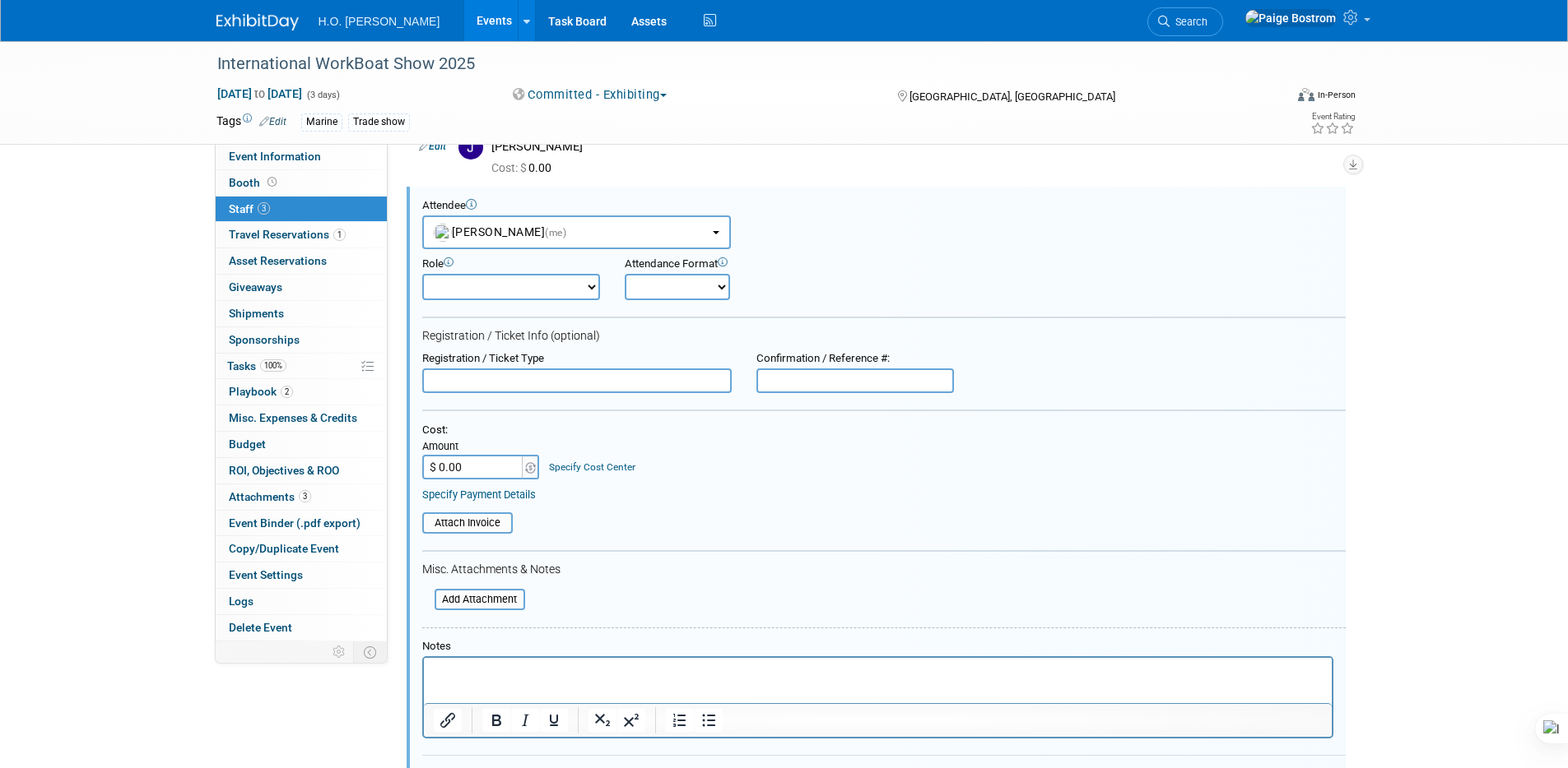
click at [492, 293] on select "Booth staff Demonstrator Executive Host Marketing Planner Presenter" at bounding box center [511, 287] width 178 height 27
select select "100"
click at [422, 274] on select "Booth staff Demonstrator Executive Host Marketing Planner Presenter" at bounding box center [511, 287] width 178 height 27
click at [669, 295] on select "Onsite Remote" at bounding box center [677, 287] width 105 height 27
select select "1"
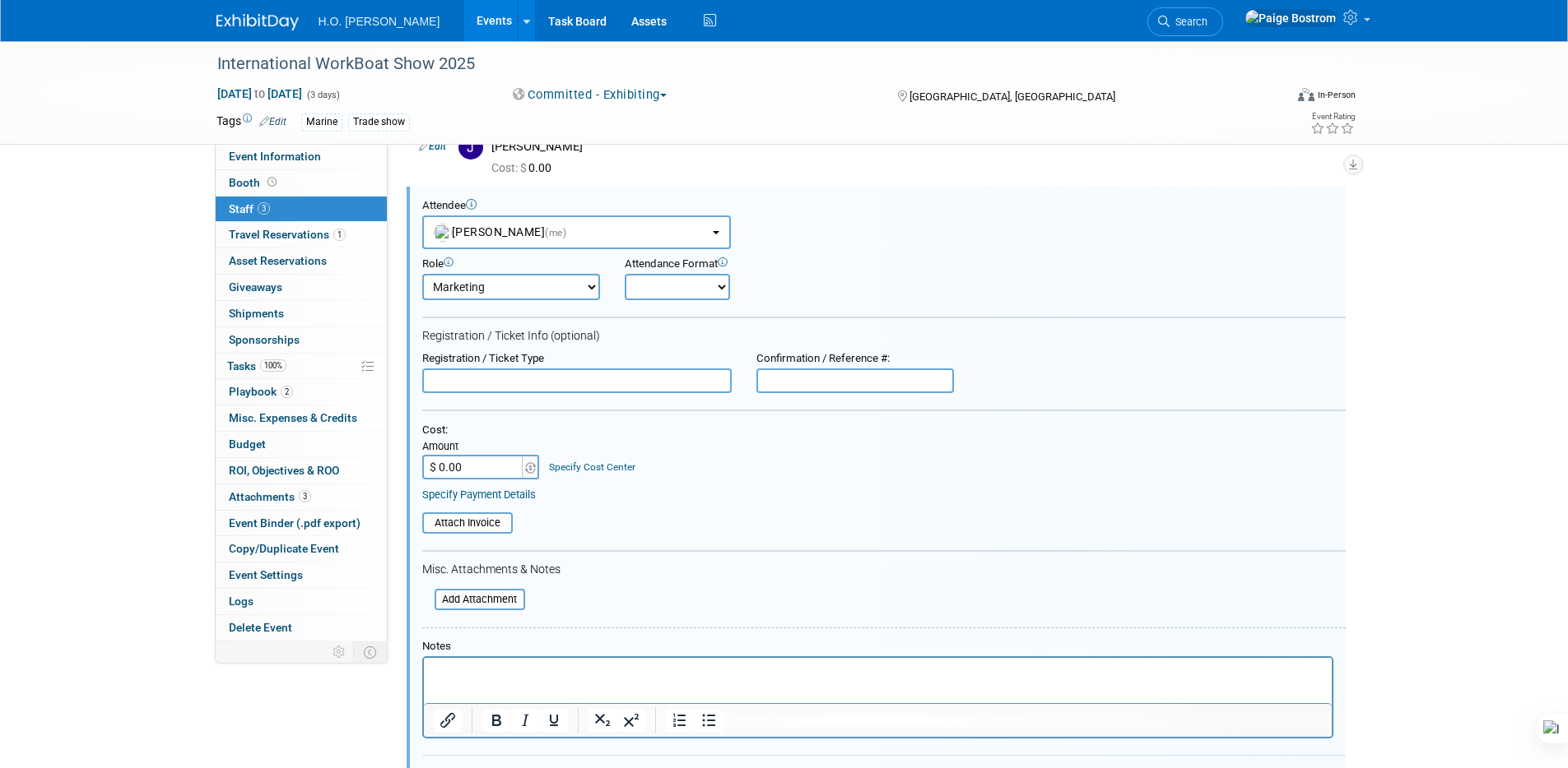
click at [625, 274] on select "Onsite Remote" at bounding box center [677, 287] width 105 height 27
click at [523, 378] on input "text" at bounding box center [577, 381] width 310 height 25
type input "Exhibitor"
paste input "502234"
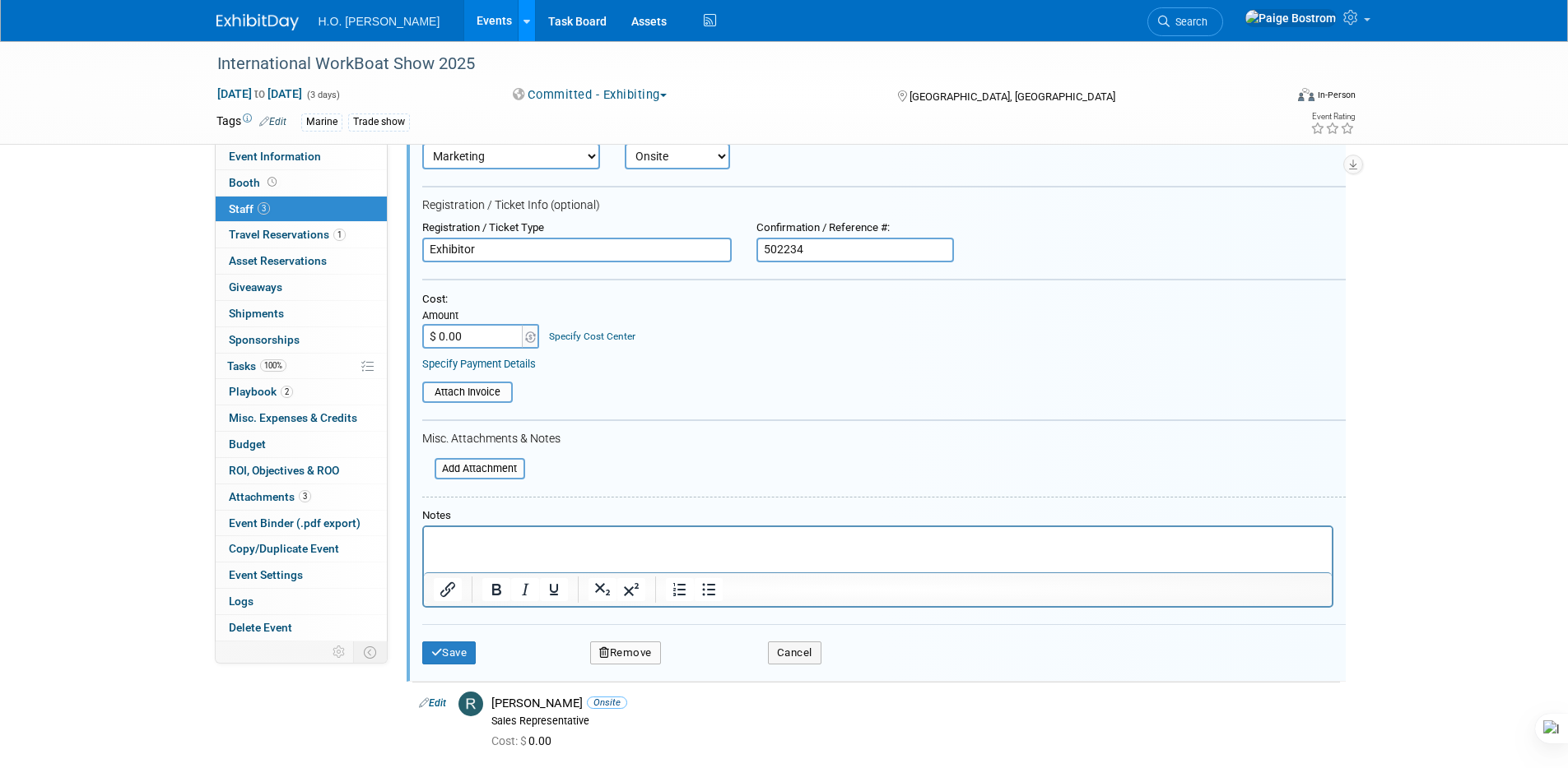
scroll to position [216, 0]
type input "502234"
click at [468, 397] on input "file" at bounding box center [413, 392] width 196 height 18
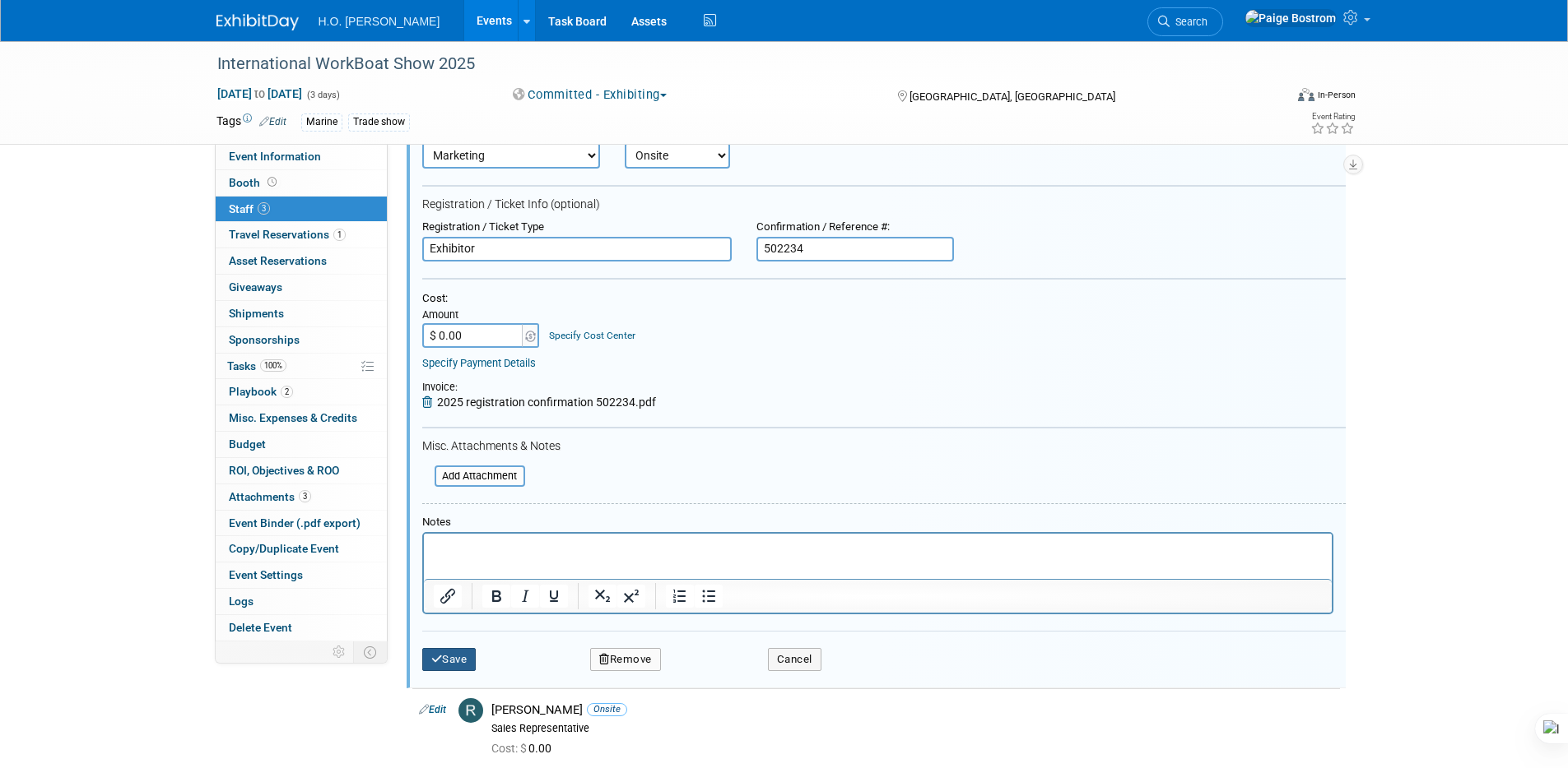
click at [467, 665] on button "Save" at bounding box center [449, 659] width 54 height 23
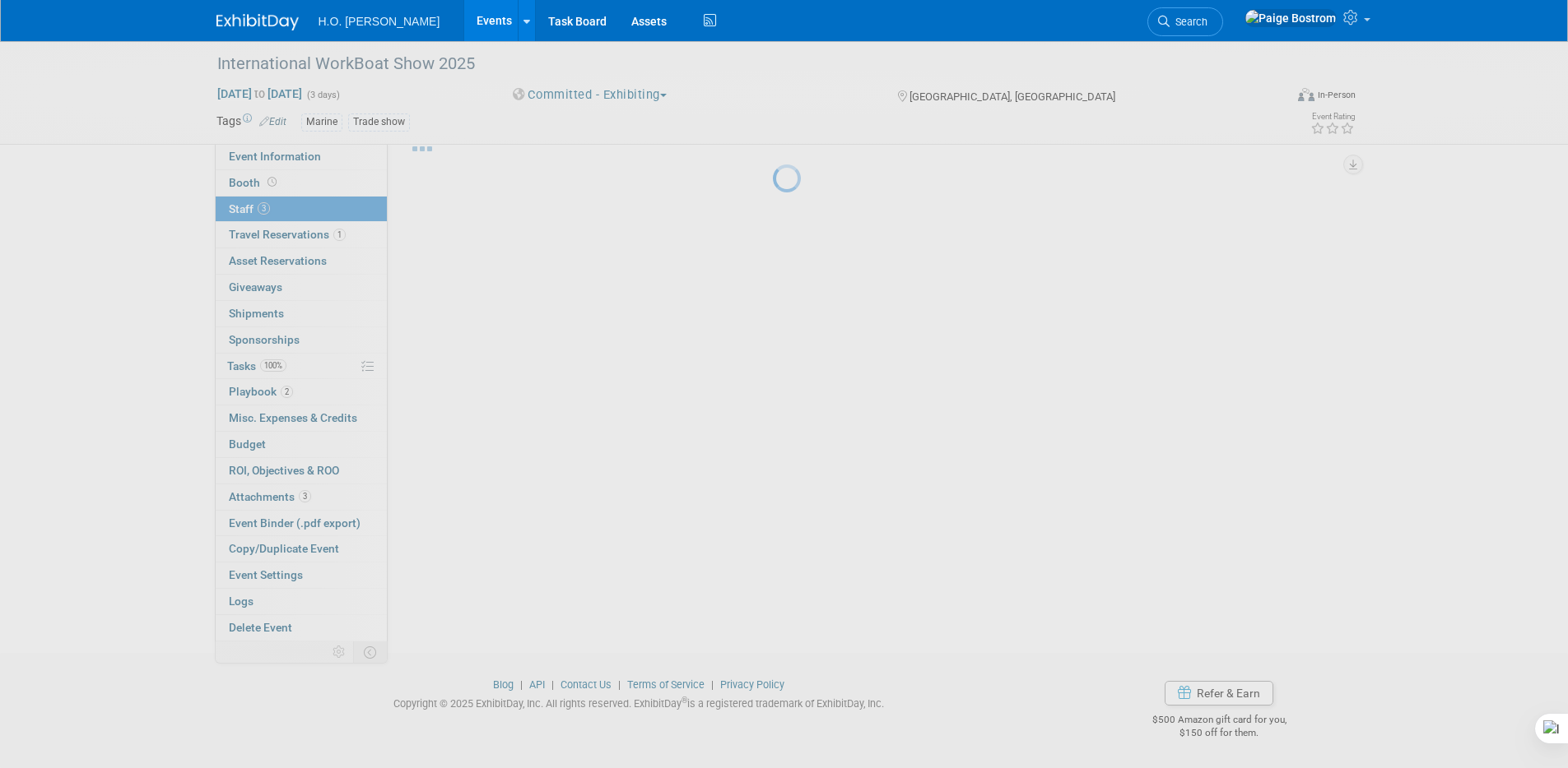
scroll to position [51, 0]
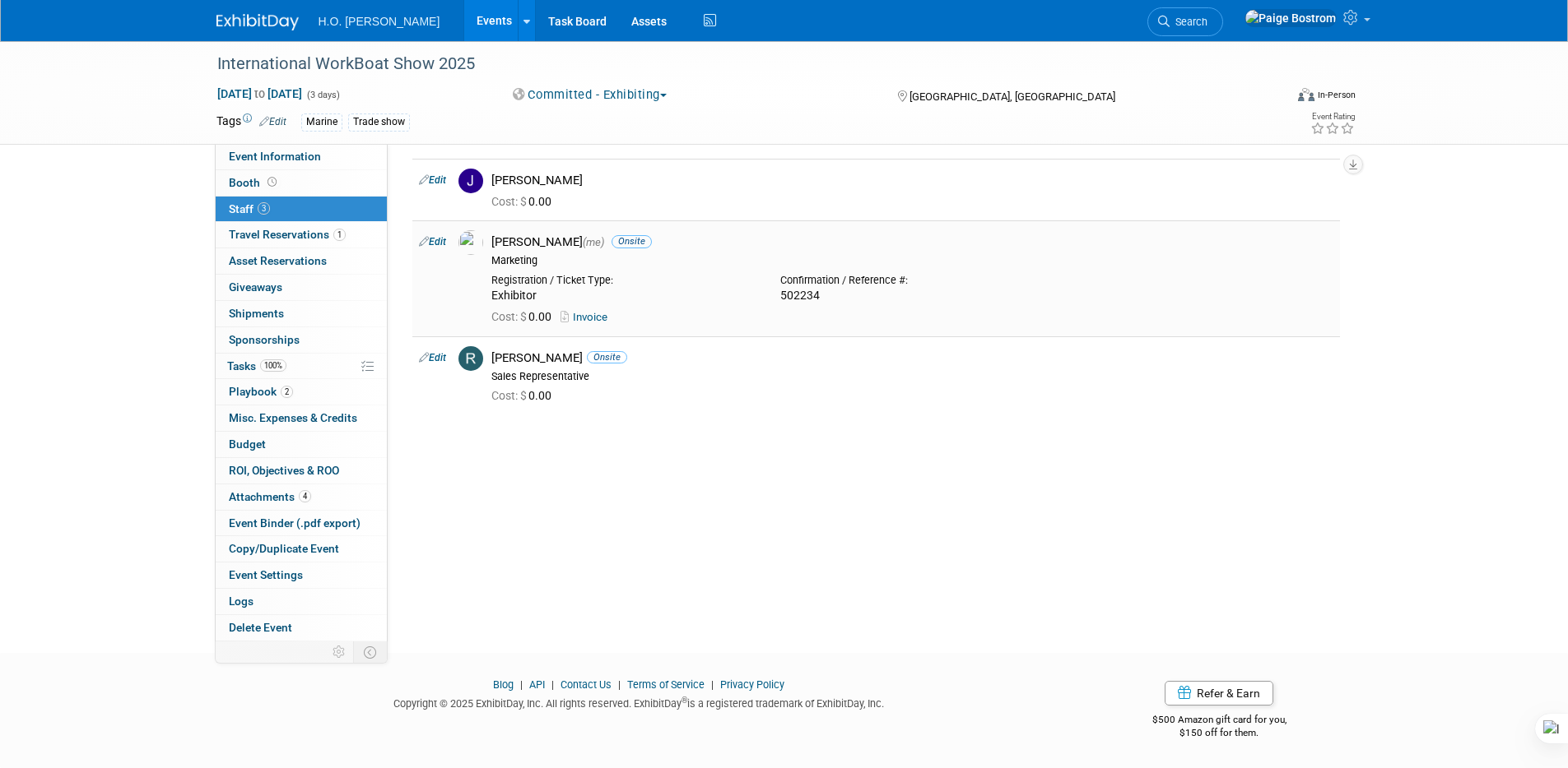
drag, startPoint x: 822, startPoint y: 294, endPoint x: 764, endPoint y: 290, distance: 58.1
click at [767, 290] on div "Registration / Ticket Type: Exhibitor Confirmation / Reference #: 502234" at bounding box center [912, 286] width 866 height 37
click at [777, 310] on div "Cost: $ 0.00 Invoice" at bounding box center [912, 318] width 842 height 15
click at [811, 290] on div "502234" at bounding box center [912, 296] width 265 height 15
drag, startPoint x: 822, startPoint y: 297, endPoint x: 774, endPoint y: 296, distance: 48.0
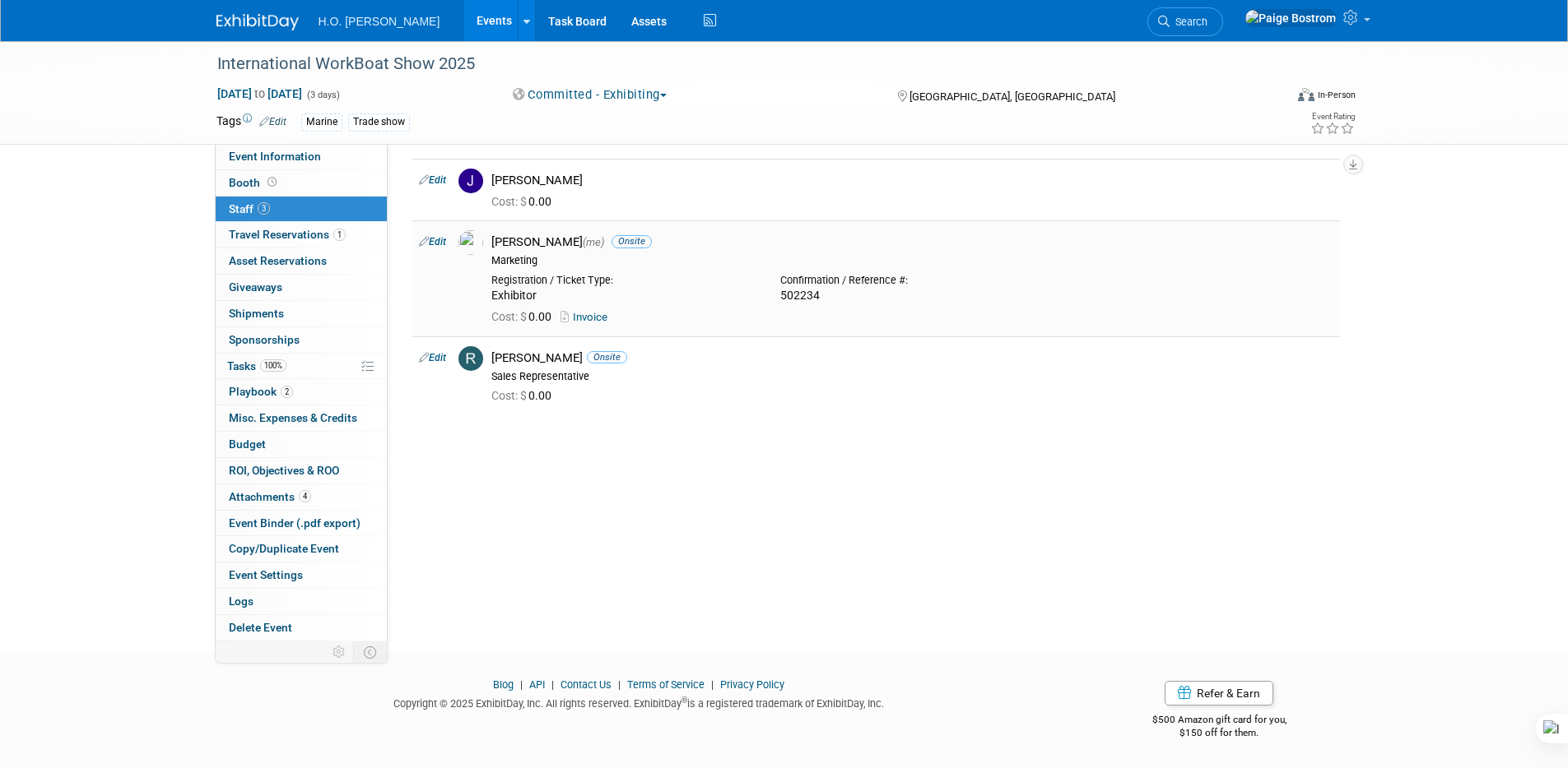
click at [774, 296] on div "Confirmation / Reference #: 502234" at bounding box center [912, 286] width 289 height 37
copy div "502234"
click at [536, 387] on div "Cost: $ 0.00" at bounding box center [912, 395] width 866 height 24
click at [442, 360] on link "Edit" at bounding box center [432, 358] width 27 height 12
select select "ac6345d8-062a-4352-bb06-19ea5ade1456"
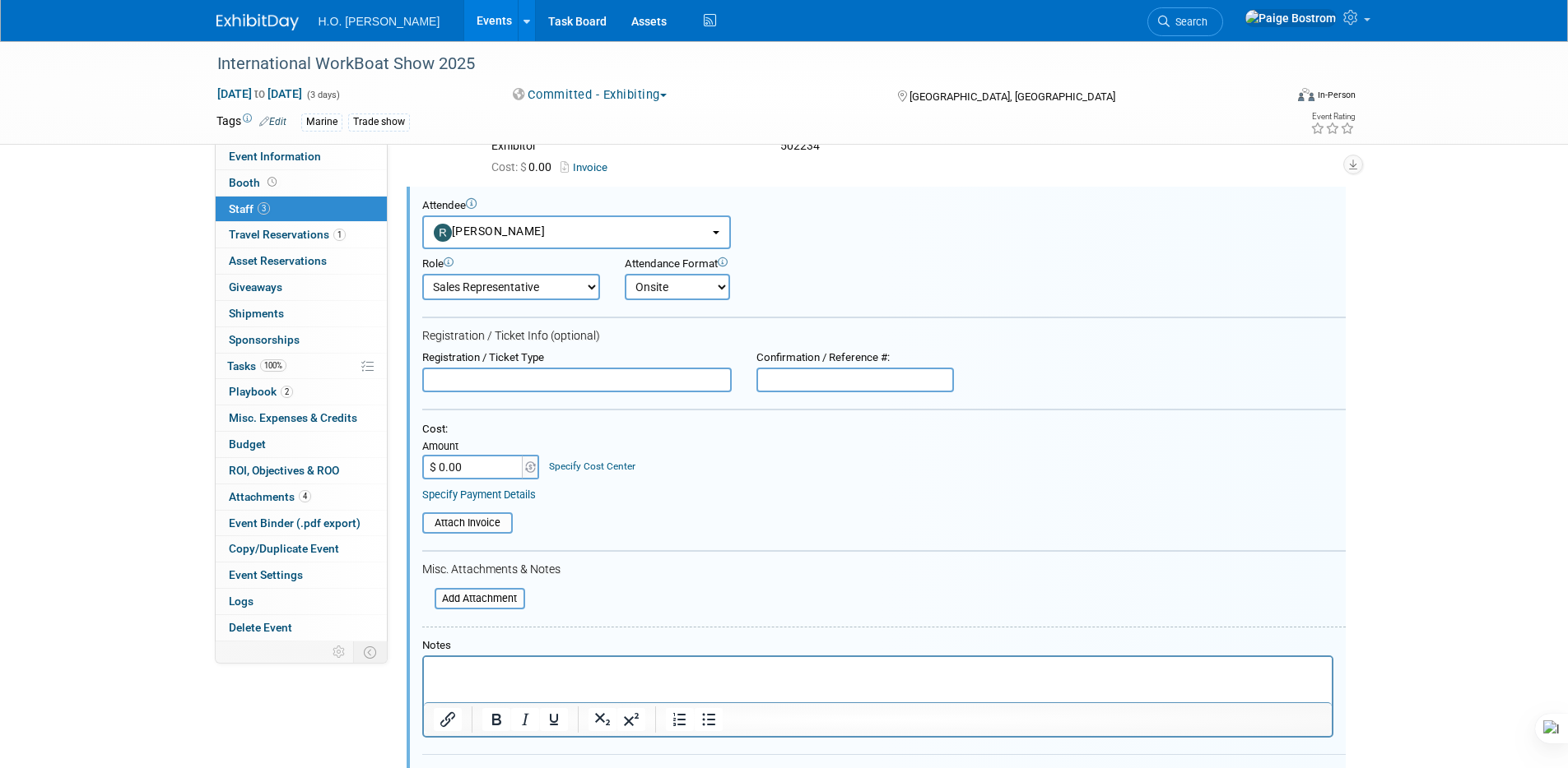
scroll to position [0, 0]
click at [539, 372] on input "text" at bounding box center [577, 380] width 310 height 25
type input "Exhibitor"
click at [478, 517] on input "file" at bounding box center [413, 524] width 196 height 18
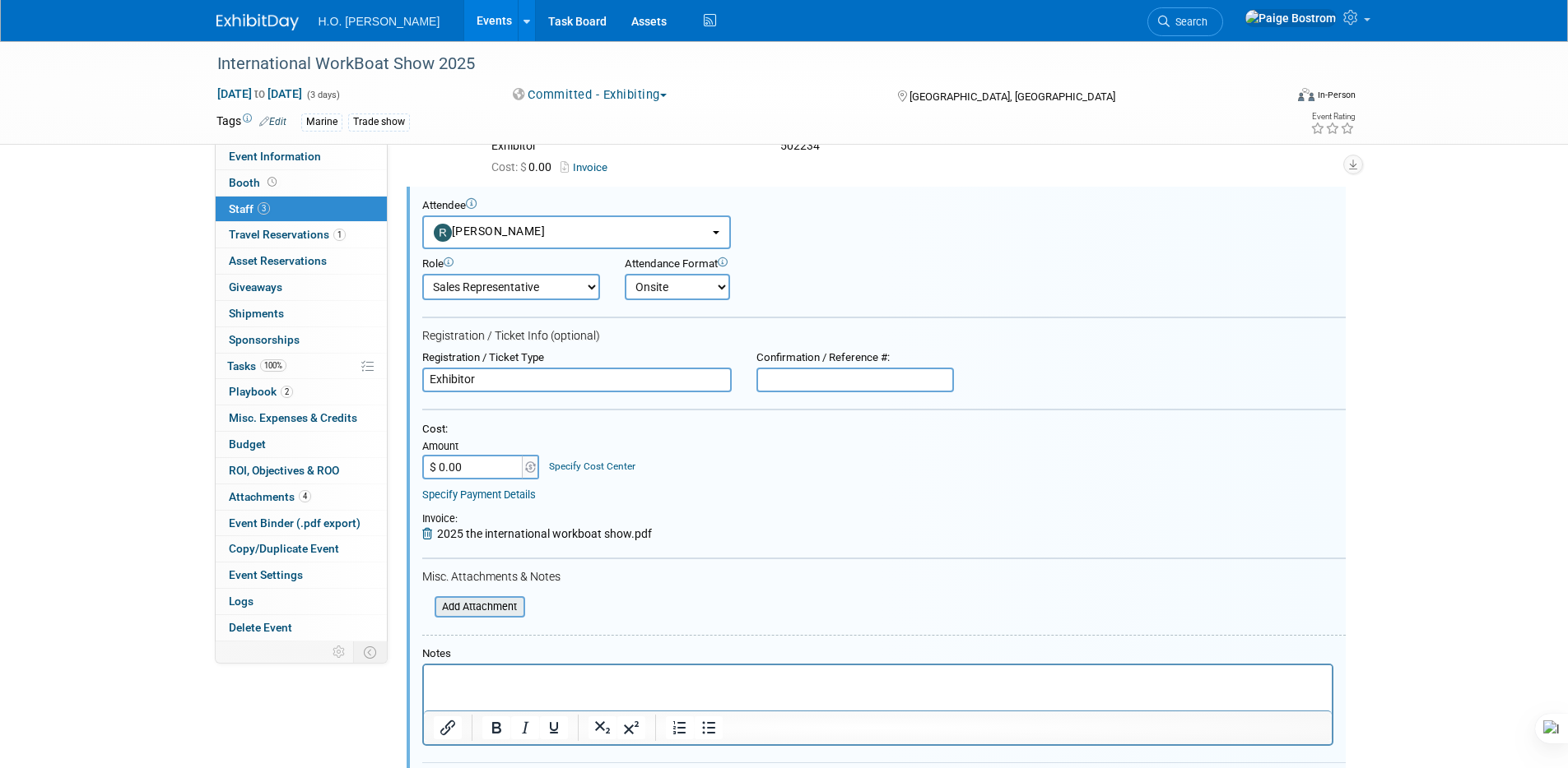
click at [517, 611] on input "file" at bounding box center [426, 607] width 196 height 18
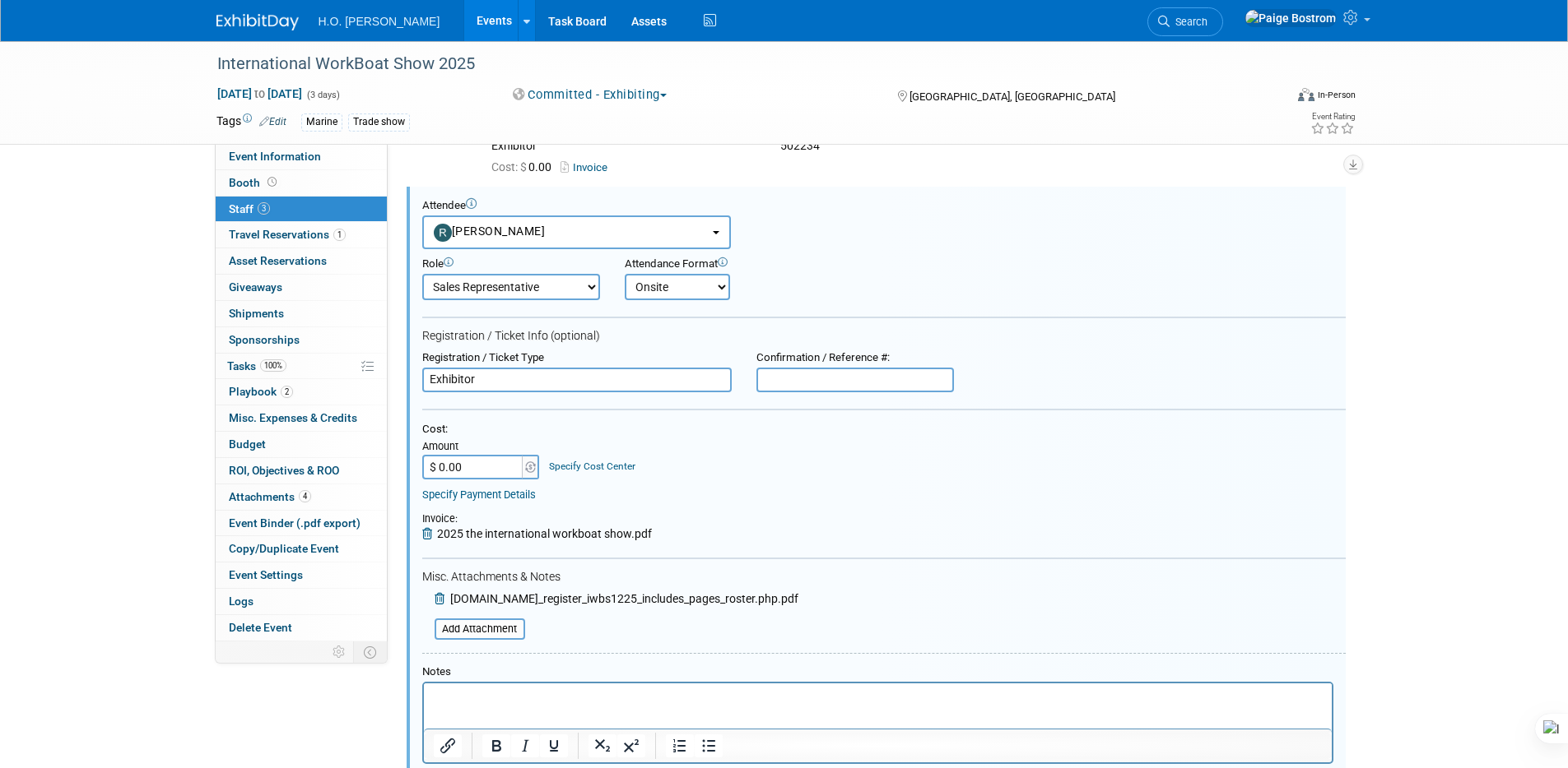
click at [792, 375] on input "text" at bounding box center [855, 380] width 198 height 25
paste input "502235"
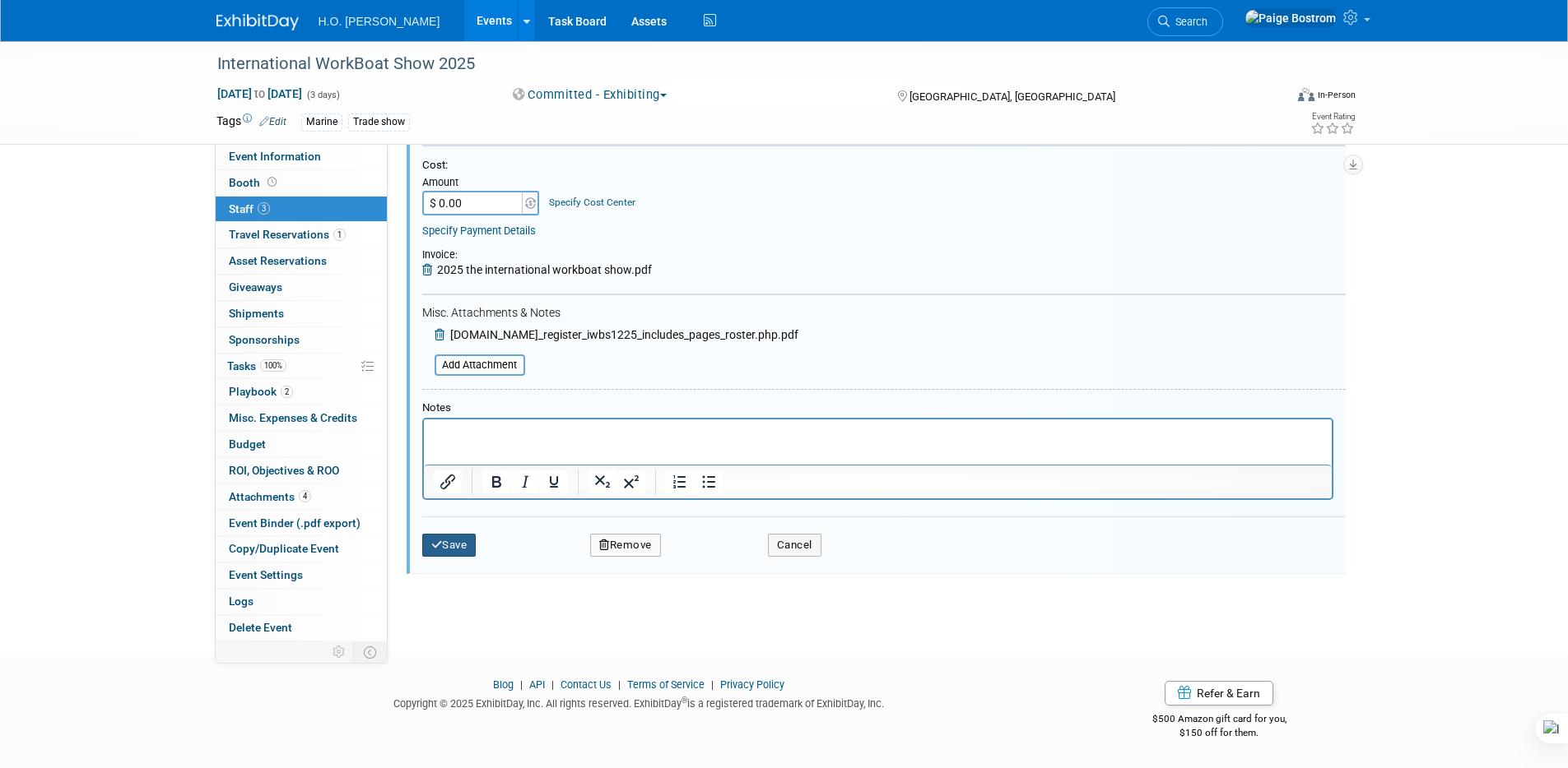
type input "502235"
click at [459, 535] on button "Save" at bounding box center [449, 545] width 54 height 23
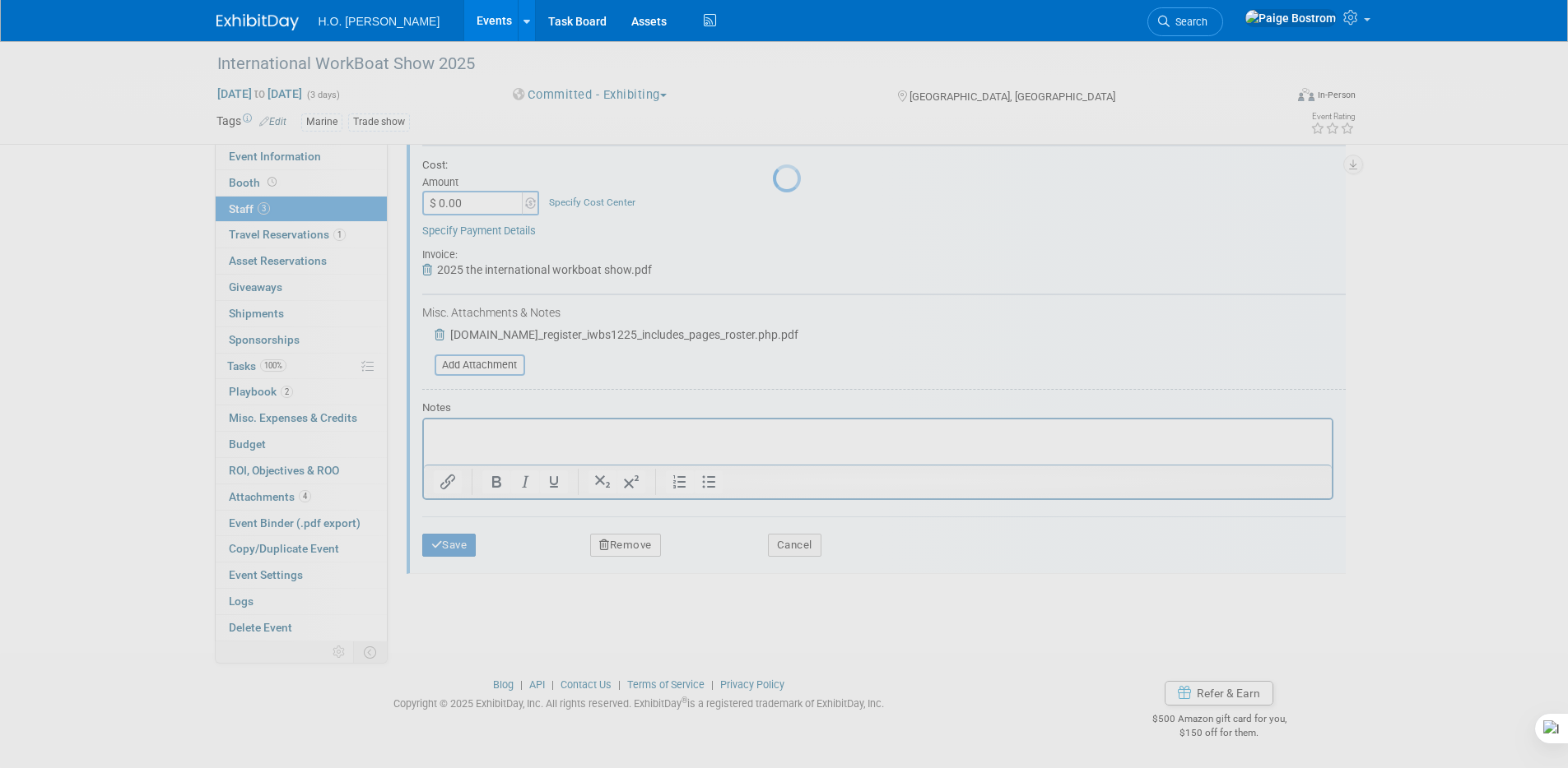
scroll to position [51, 0]
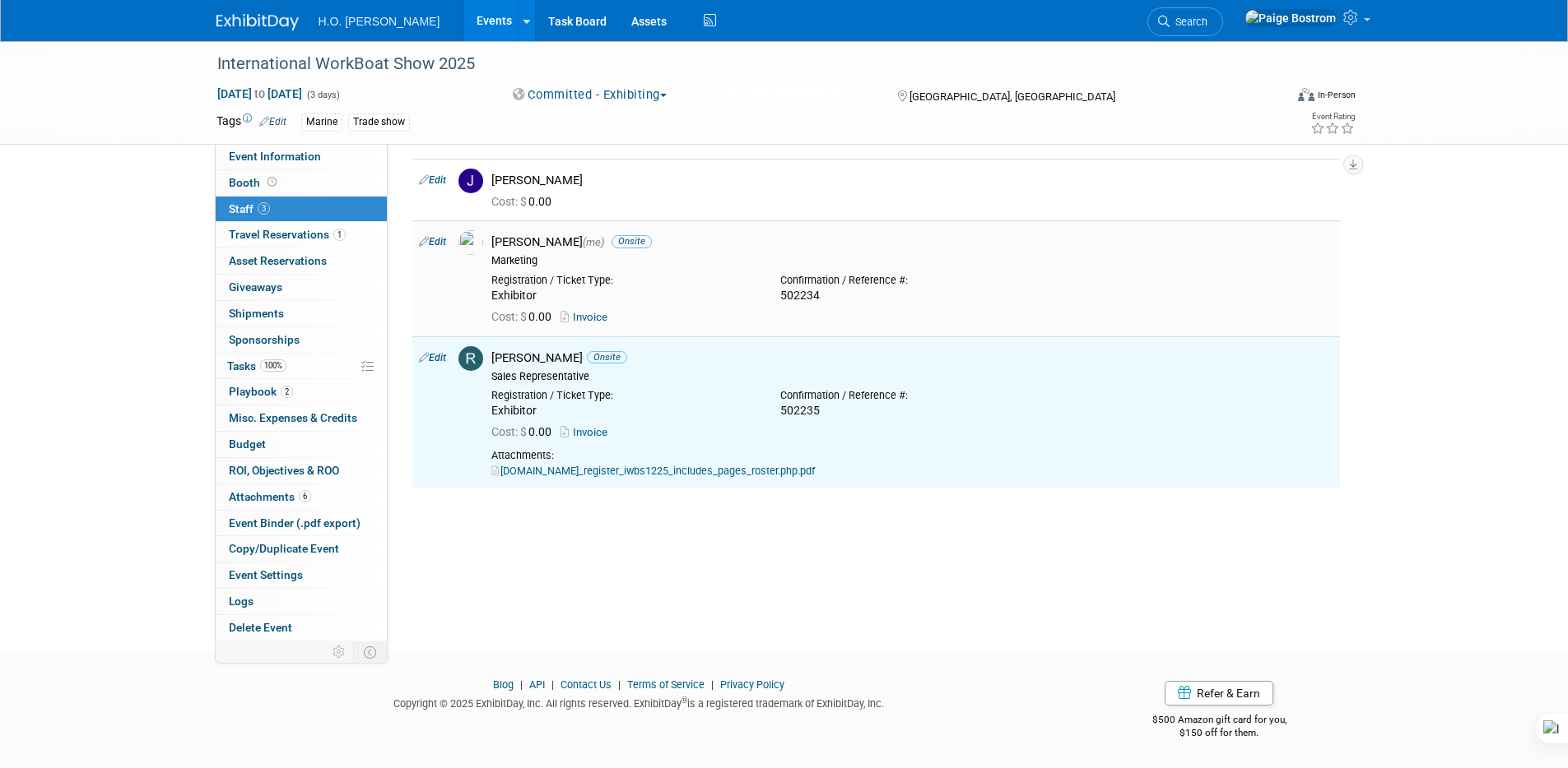
click at [559, 248] on div "Paige Bostrom (me) Onsite" at bounding box center [912, 242] width 842 height 16
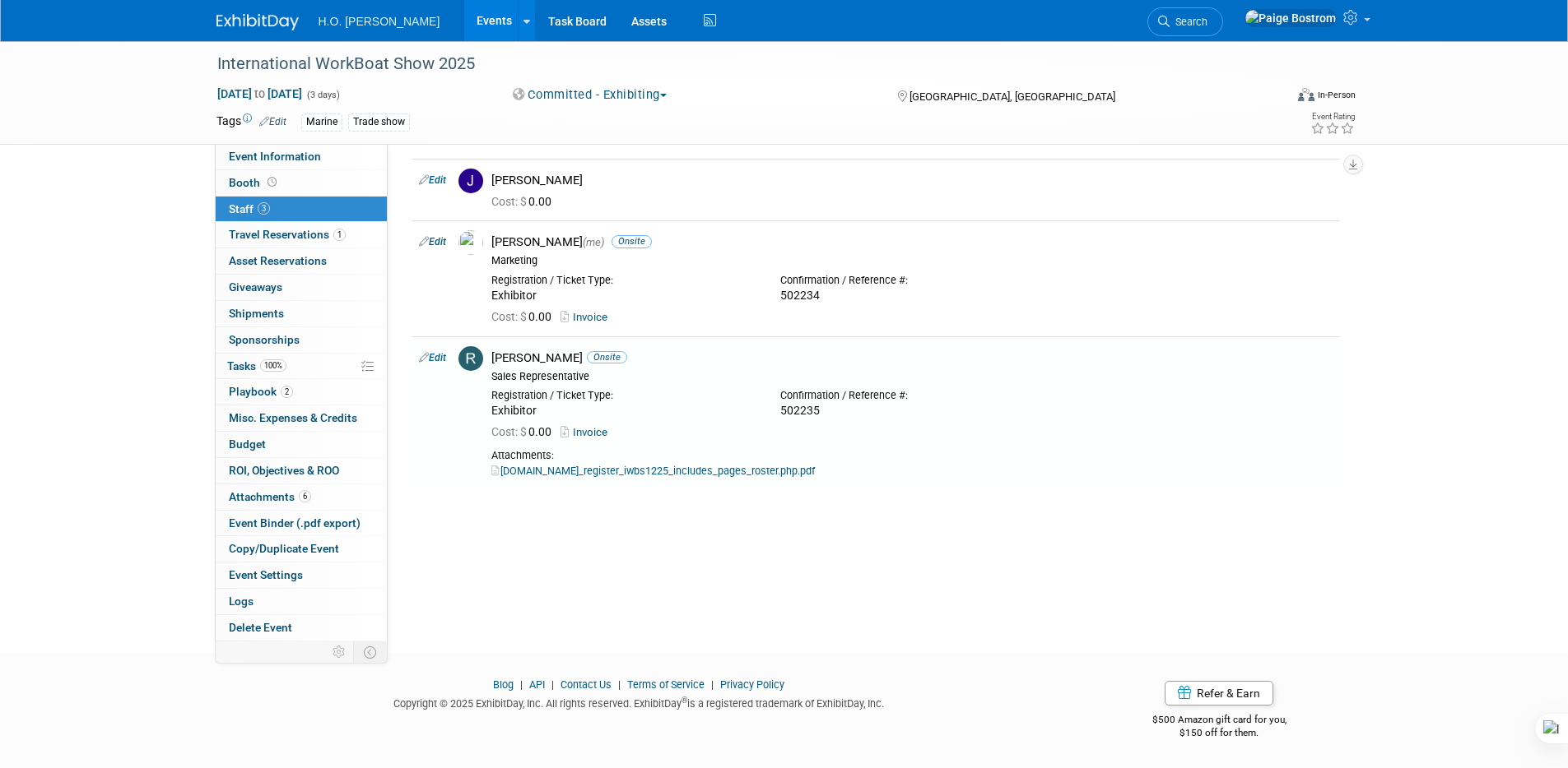
click at [431, 236] on link "Edit" at bounding box center [432, 242] width 27 height 12
select select "200e7b03-42c3-444b-a19c-ea5a41ff41fe"
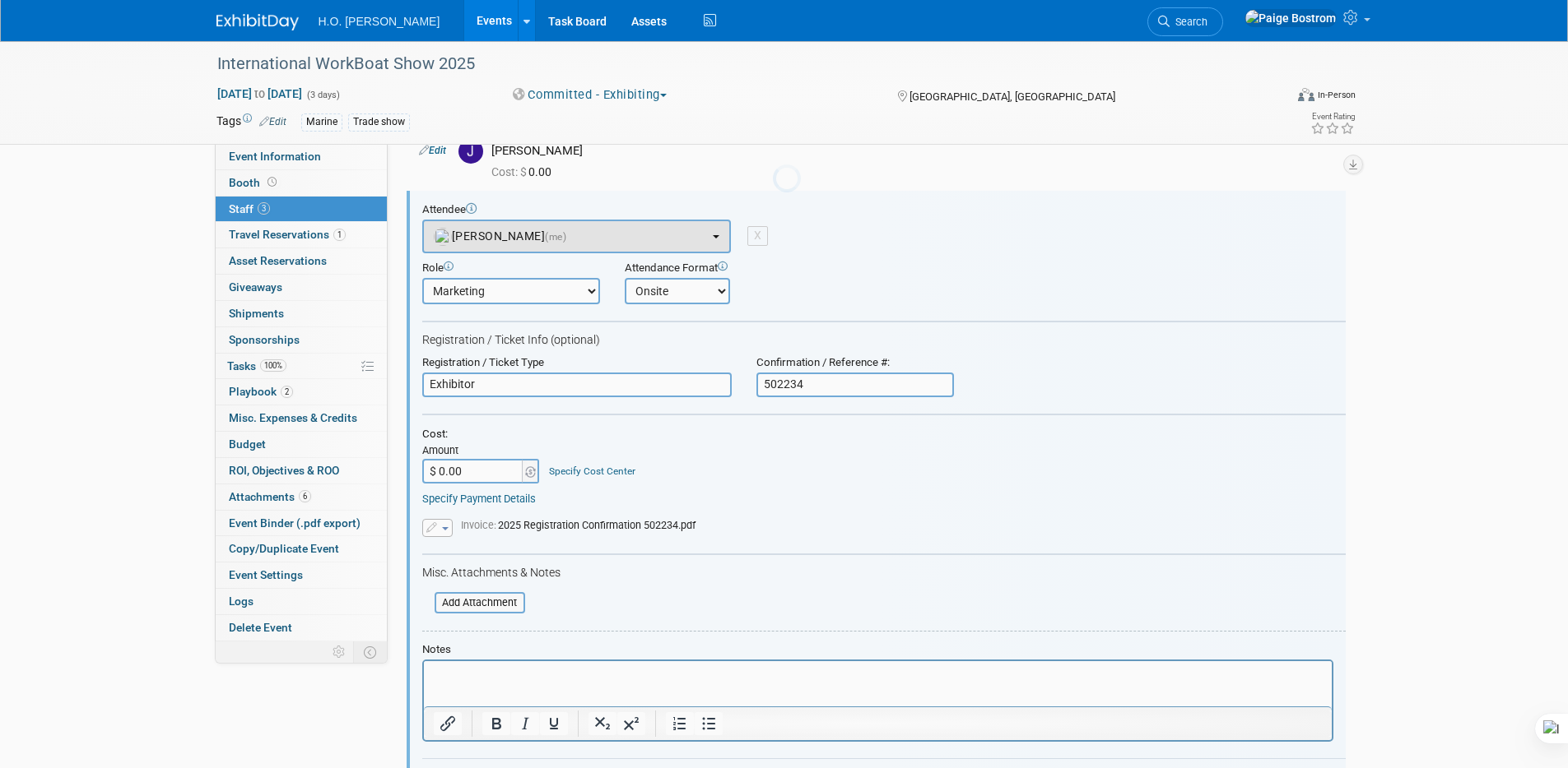
scroll to position [0, 0]
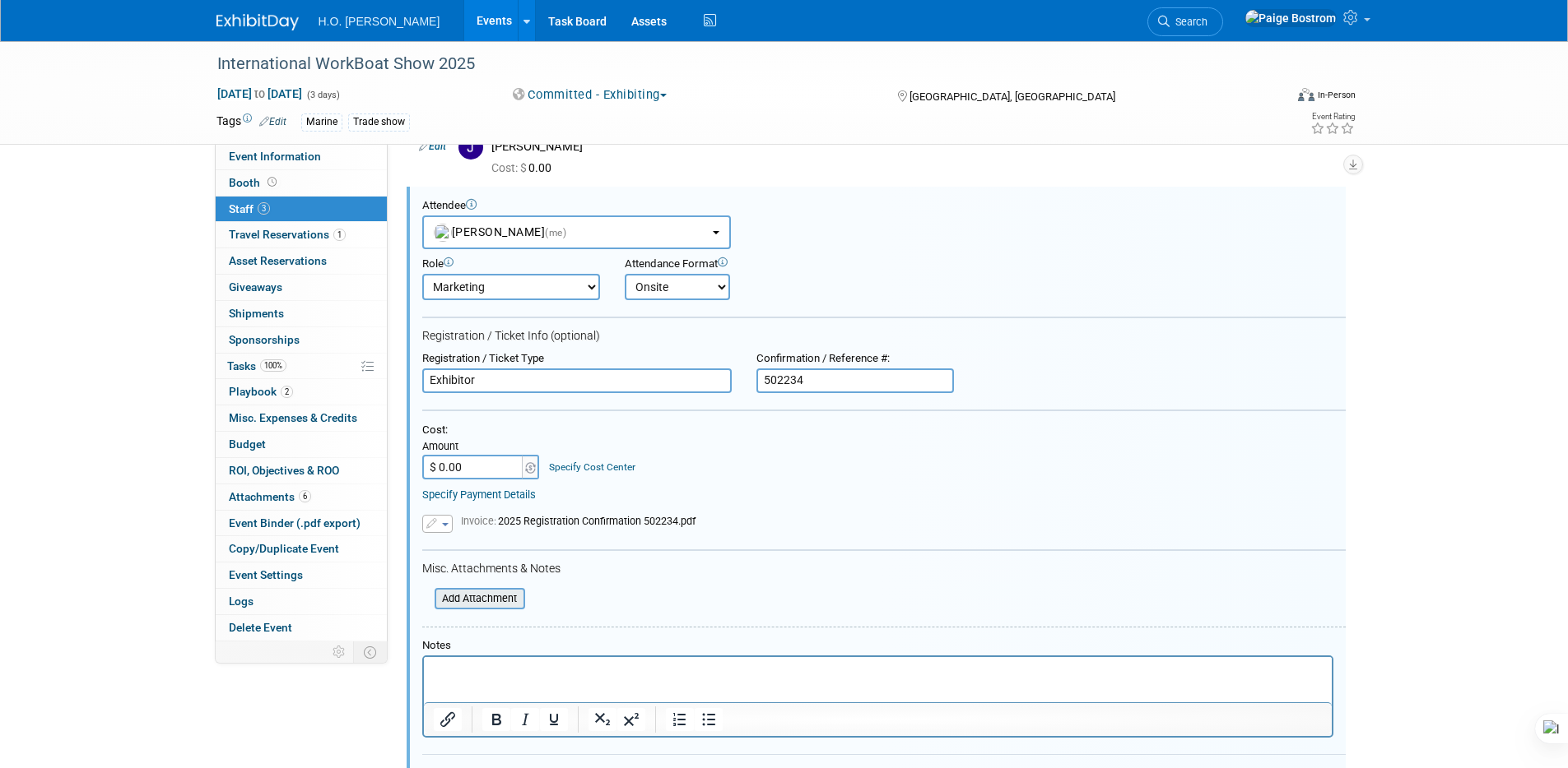
click at [477, 590] on input "file" at bounding box center [426, 599] width 196 height 18
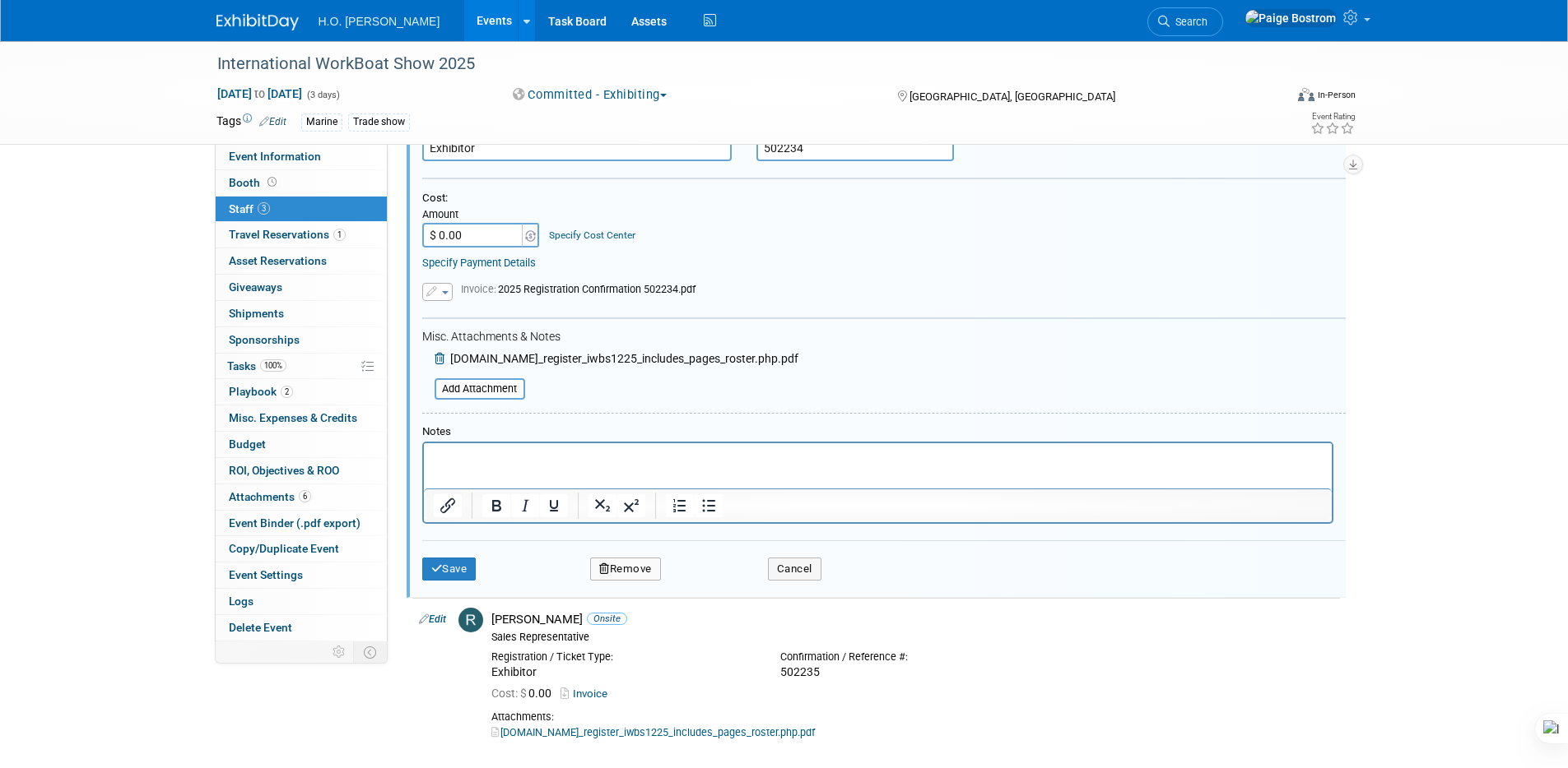
scroll to position [492, 0]
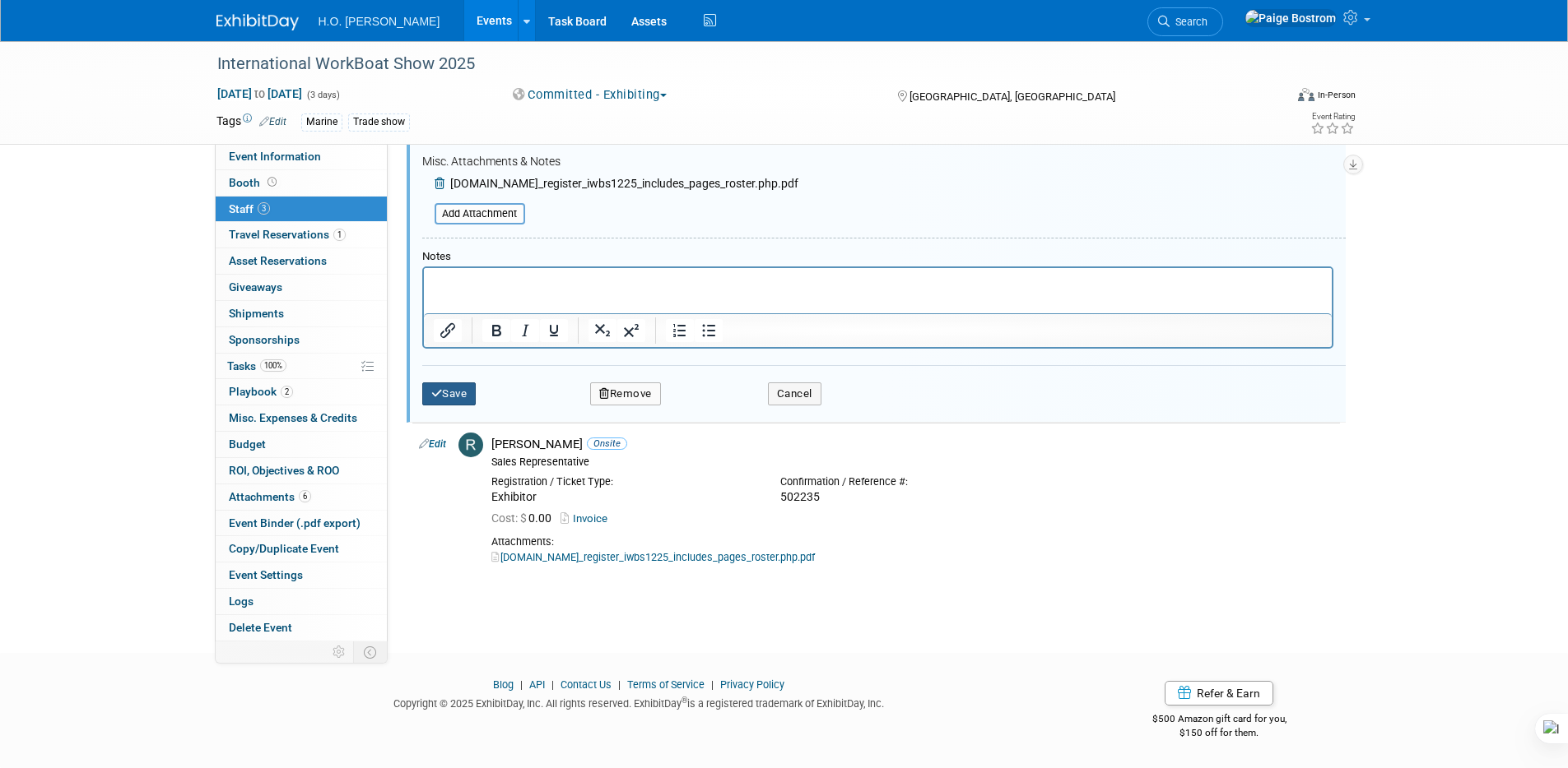
click at [467, 399] on button "Save" at bounding box center [449, 394] width 54 height 23
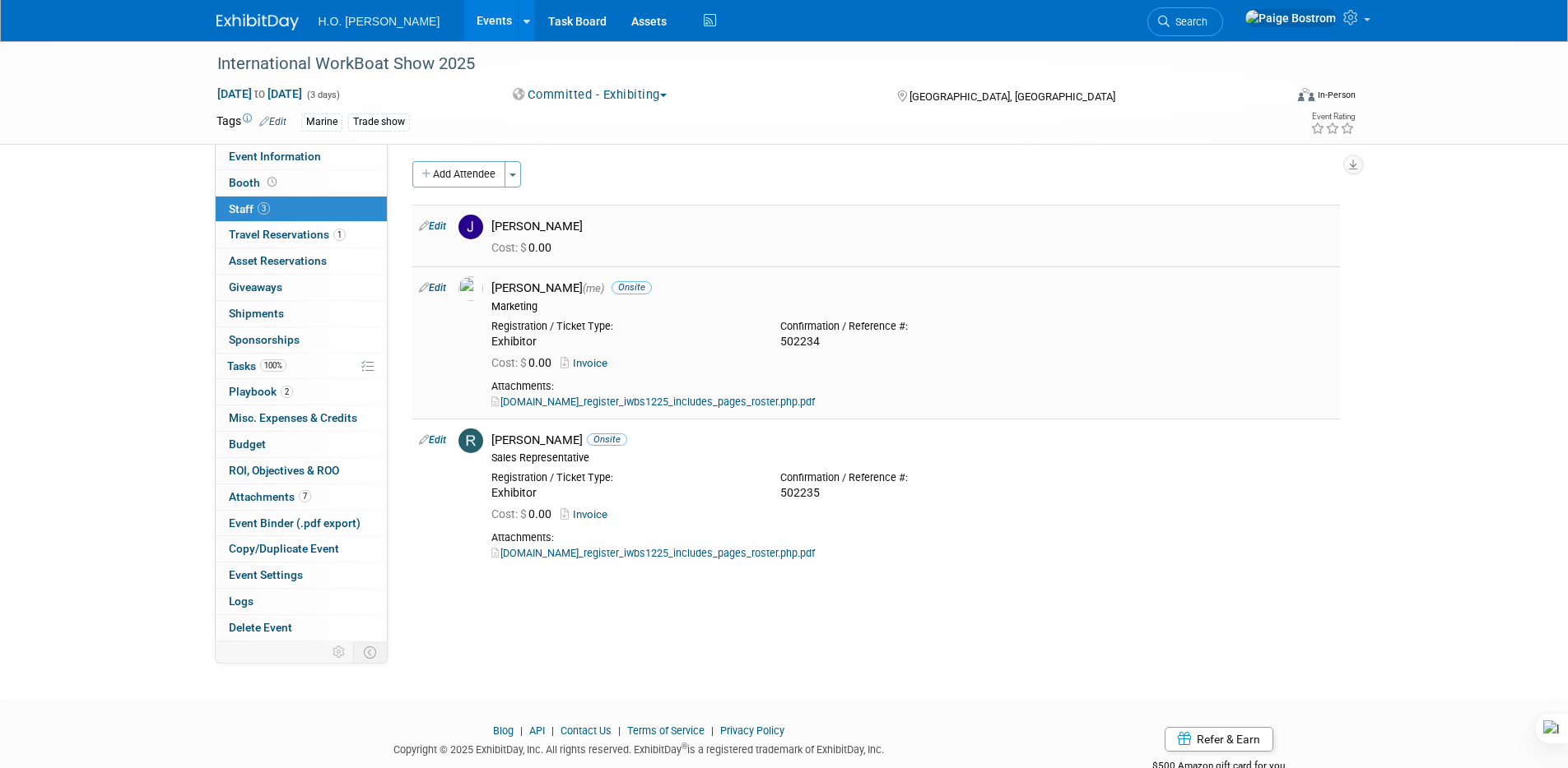
scroll to position [0, 0]
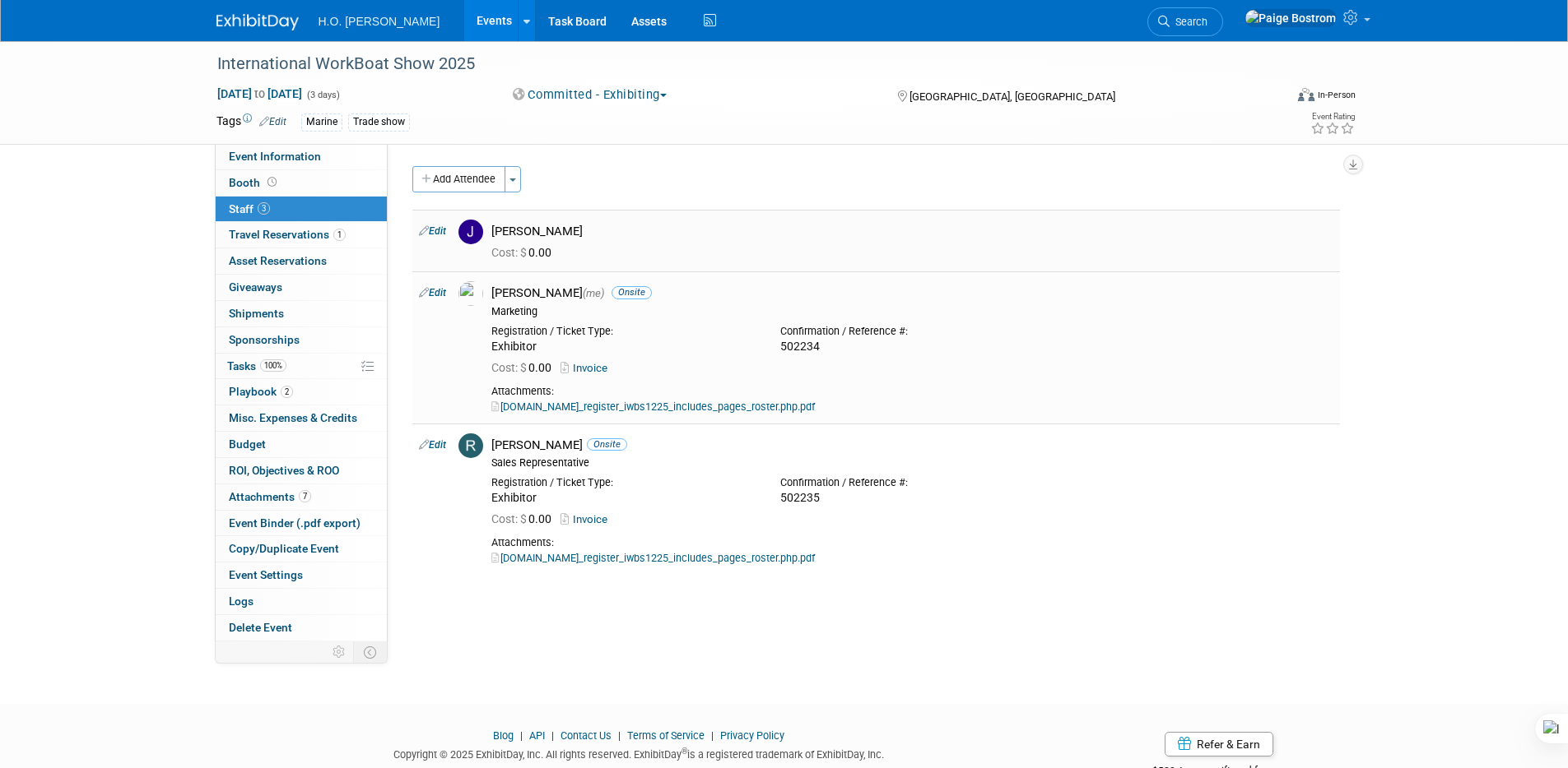
click at [445, 230] on link "Edit" at bounding box center [432, 231] width 27 height 12
select select "a19f9ce8-a5a2-4609-b414-83c5903c5c98"
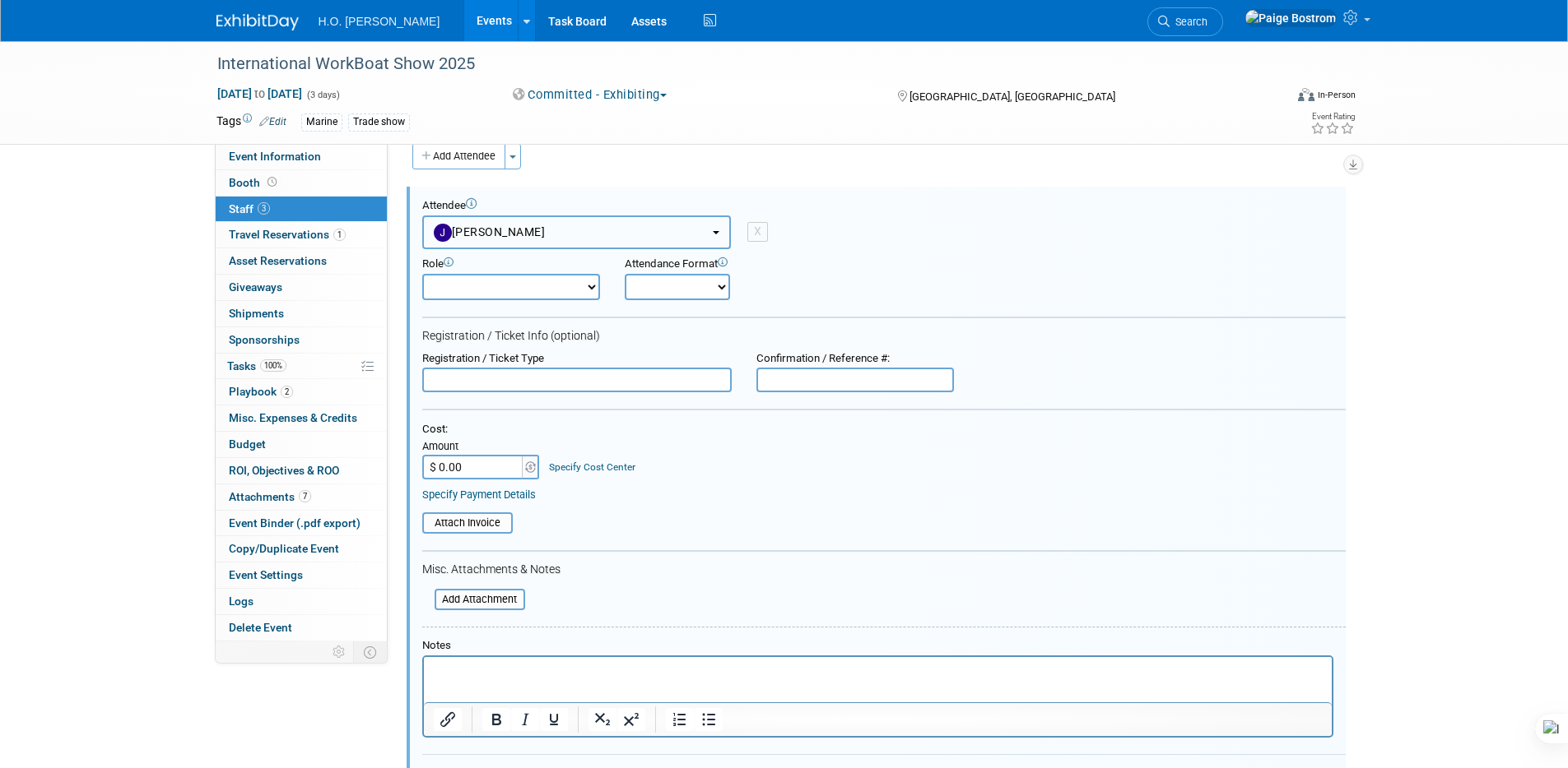
click at [607, 226] on button "[PERSON_NAME]" at bounding box center [576, 232] width 309 height 34
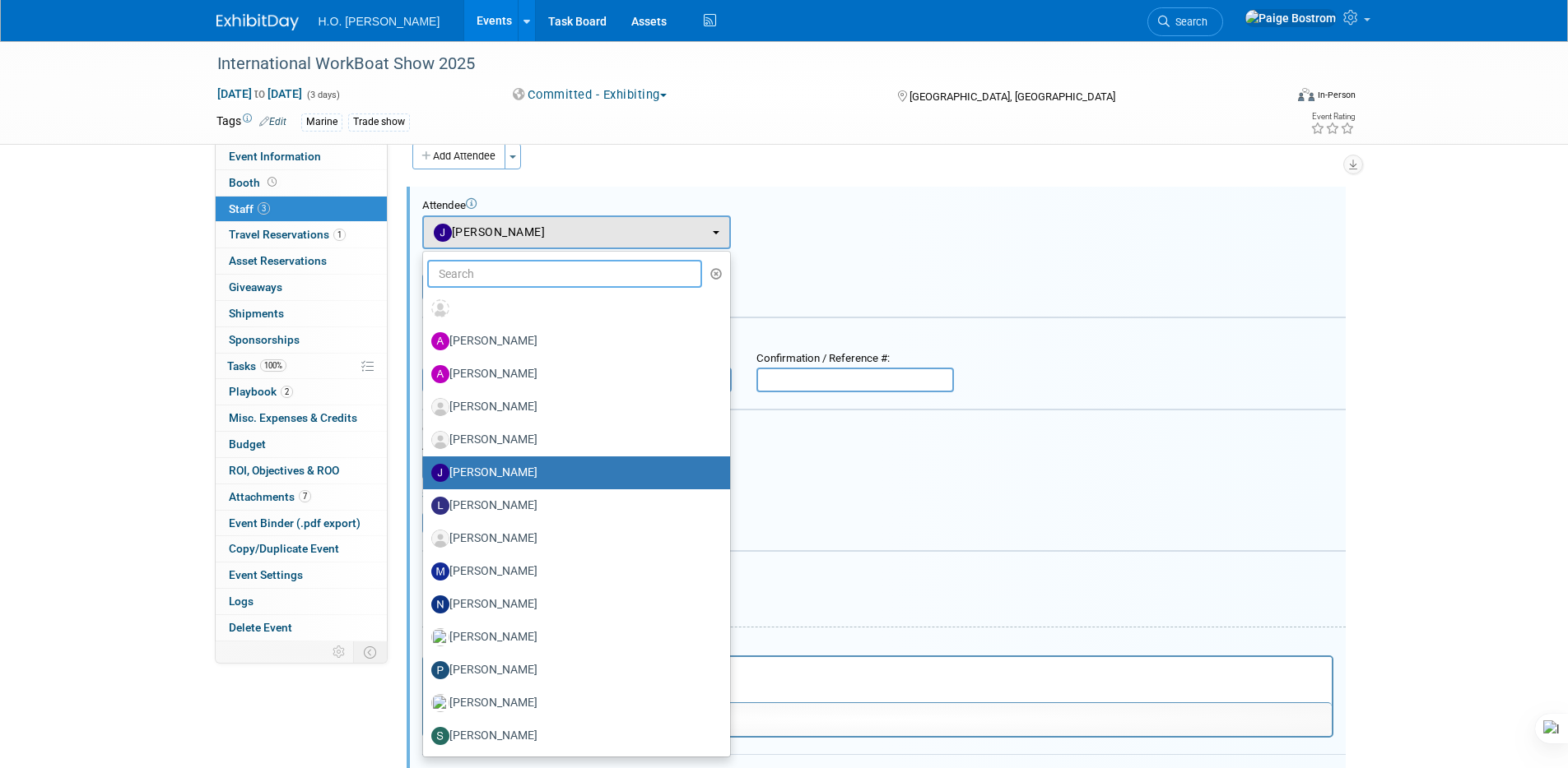
click at [520, 276] on input "text" at bounding box center [564, 274] width 276 height 28
click at [795, 150] on div "Add Attendee Toggle Dropdown Quick -Tag Attendees Apply" at bounding box center [876, 156] width 928 height 27
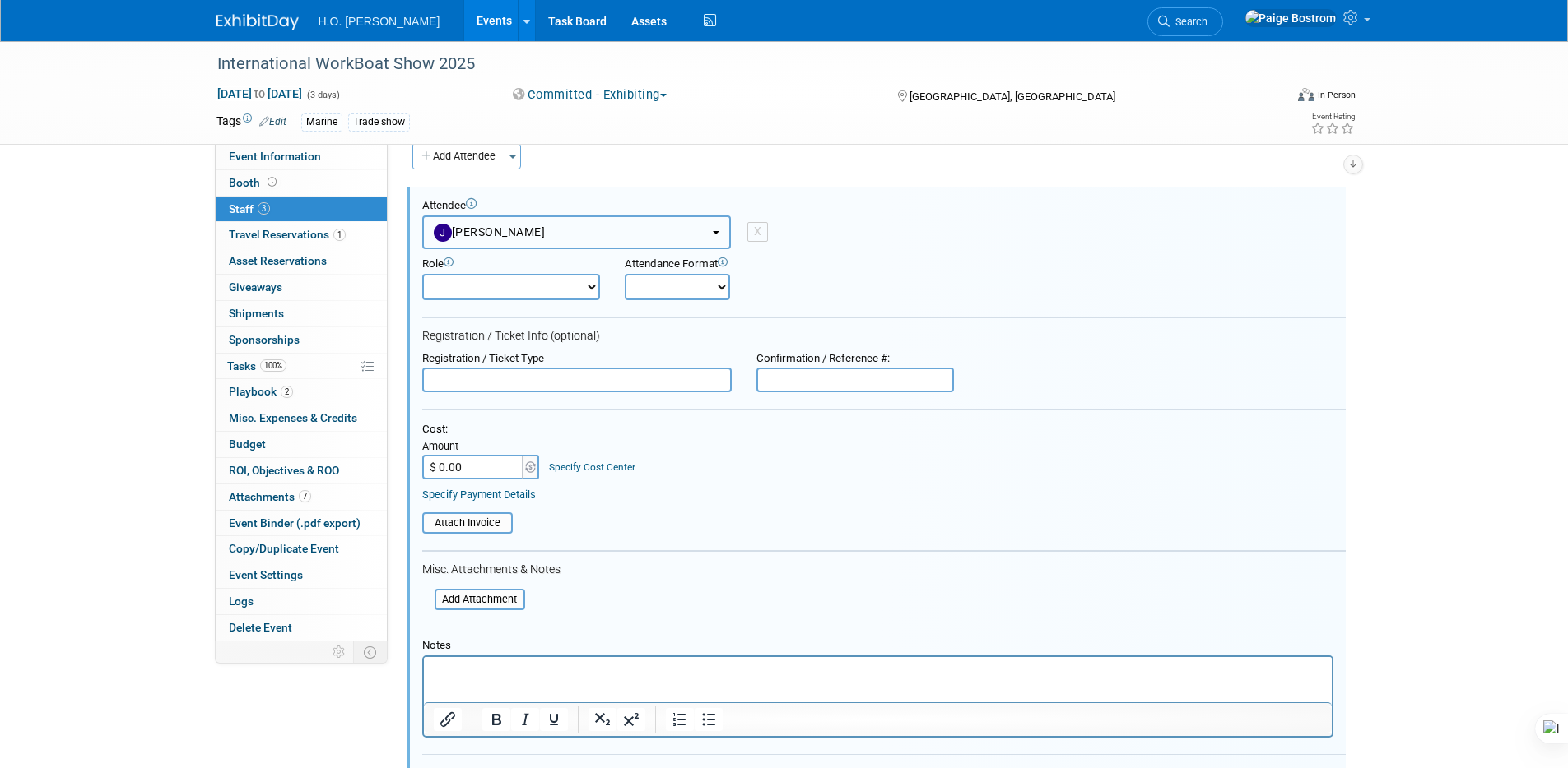
click at [623, 233] on button "[PERSON_NAME]" at bounding box center [576, 232] width 309 height 34
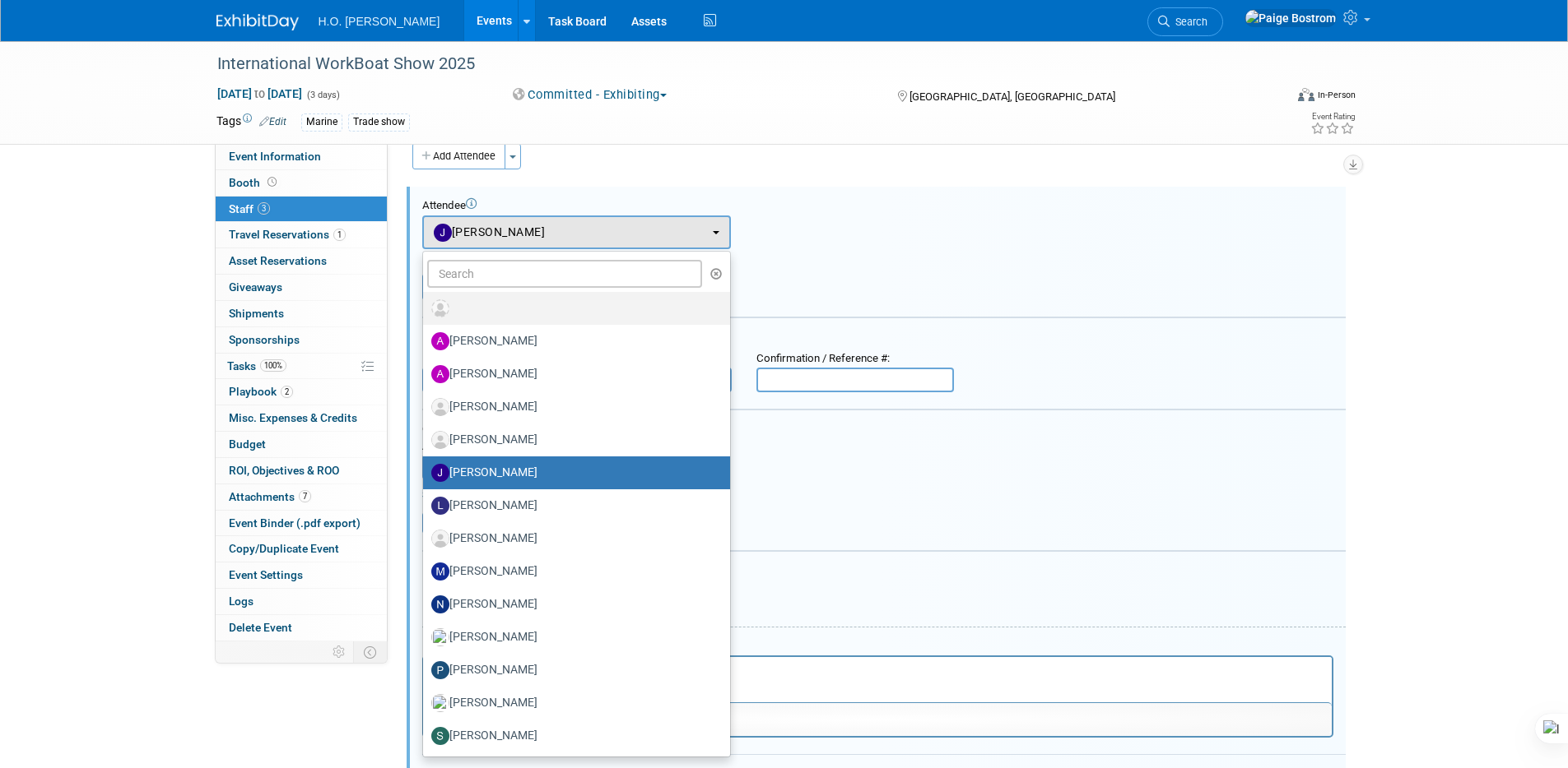
click at [471, 307] on label at bounding box center [572, 308] width 282 height 27
click at [426, 307] on input "radio" at bounding box center [420, 307] width 11 height 11
radio input "true"
select select
radio input "false"
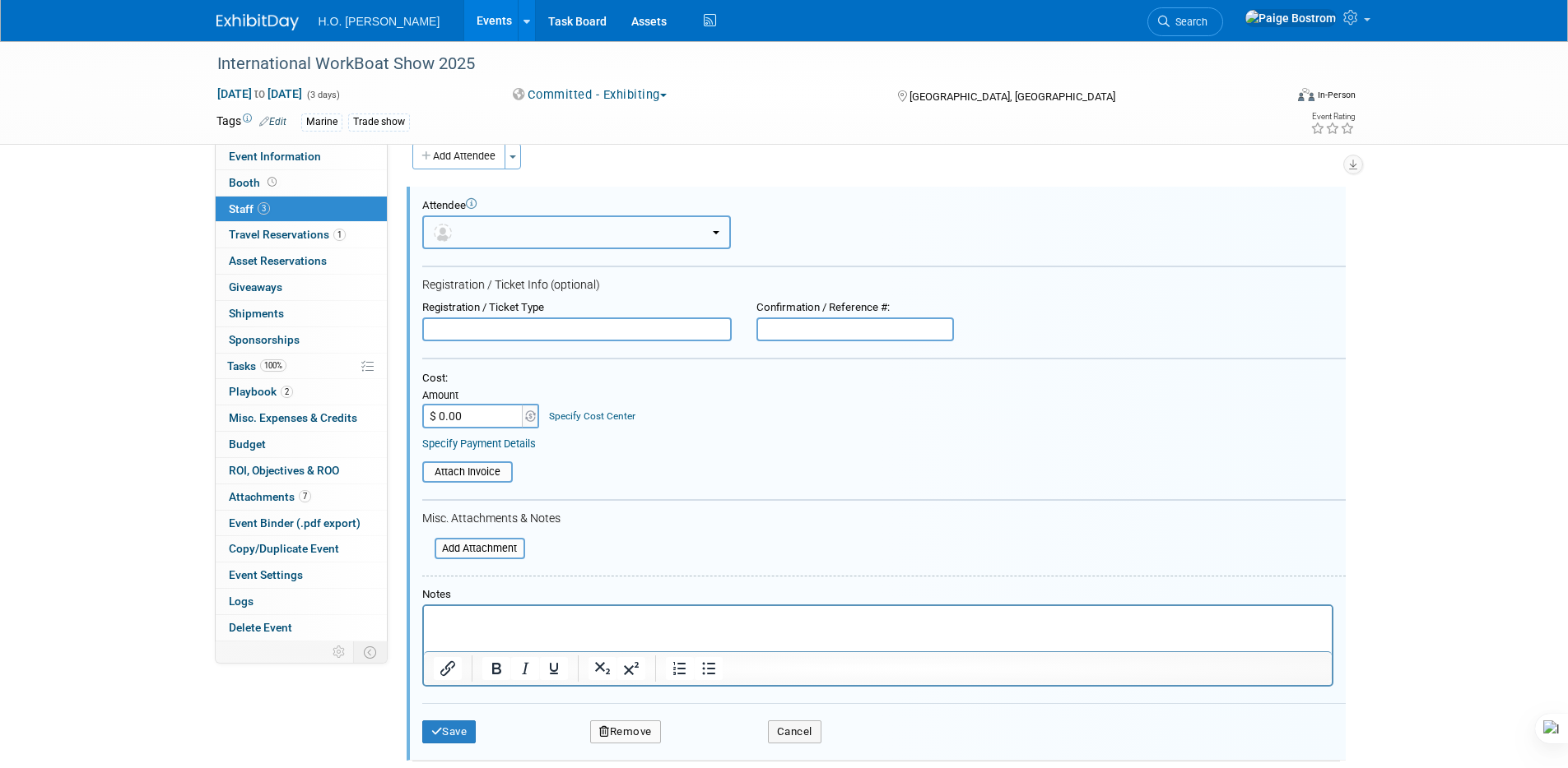
click at [501, 238] on button "button" at bounding box center [576, 232] width 309 height 34
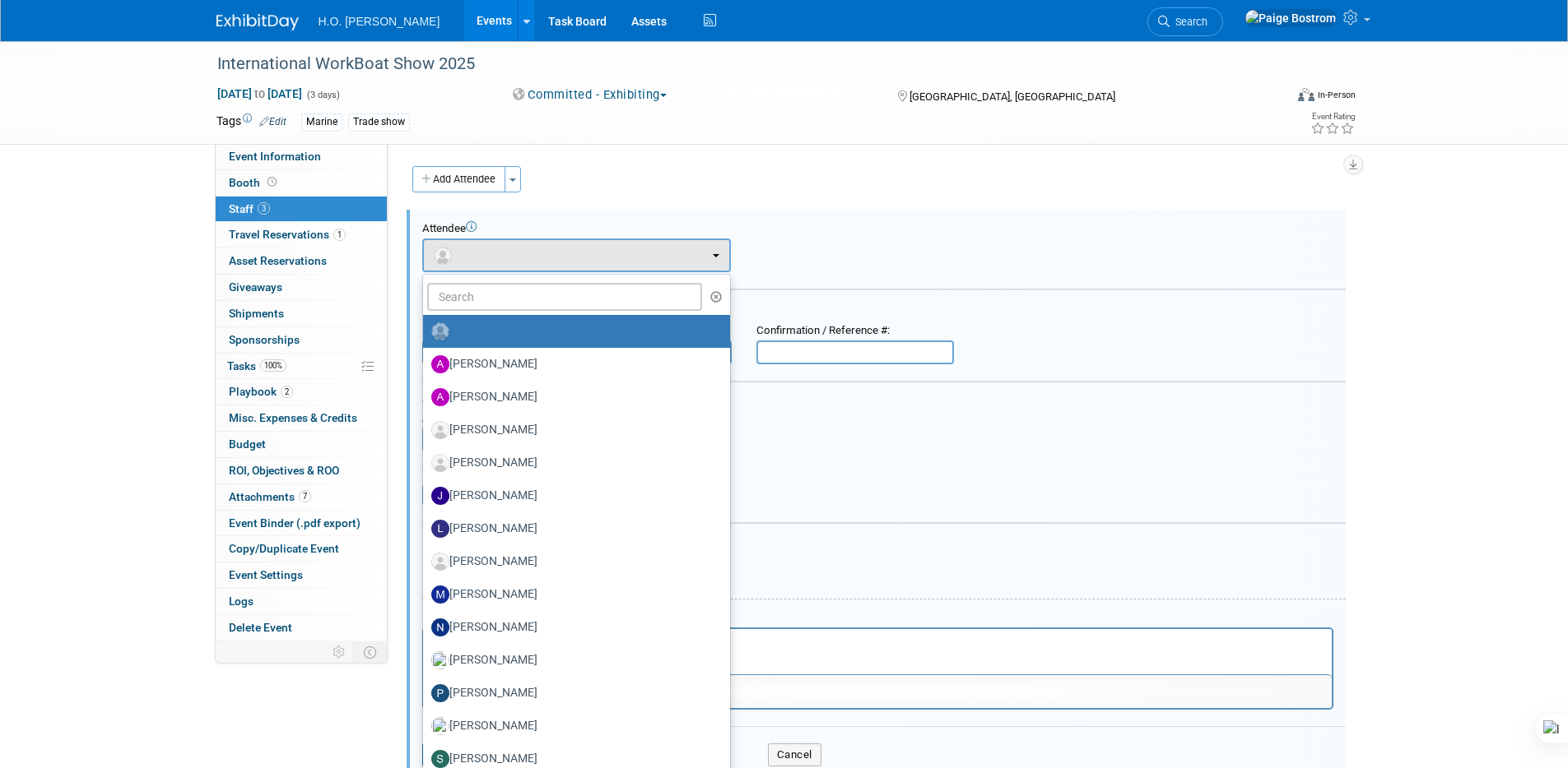
click at [717, 297] on icon "button" at bounding box center [716, 297] width 12 height 12
click at [536, 302] on input "text" at bounding box center [564, 297] width 276 height 28
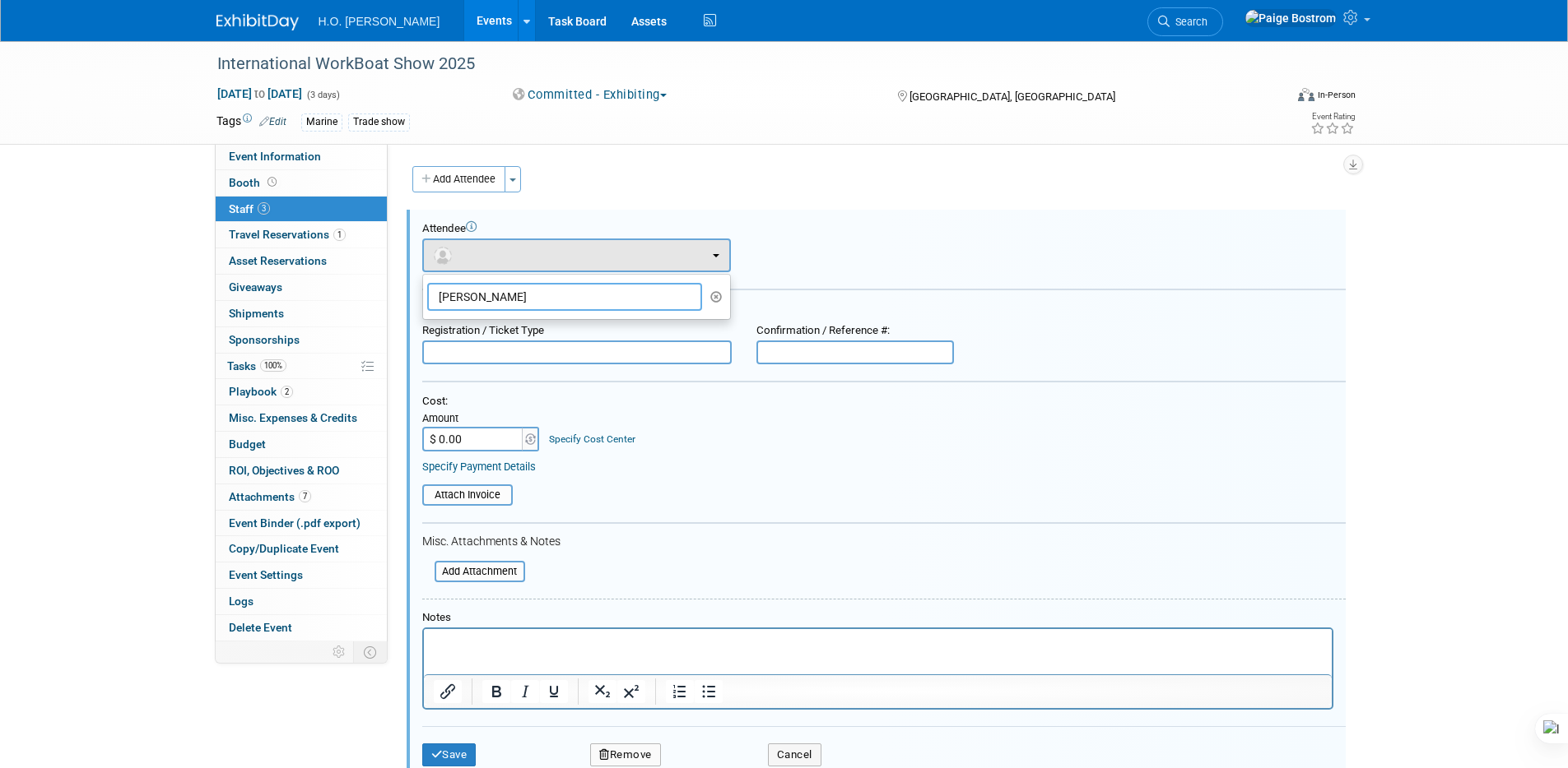
type input "[PERSON_NAME]"
click at [705, 191] on div "Add Attendee Toggle Dropdown Quick -Tag Attendees Apply" at bounding box center [876, 179] width 928 height 27
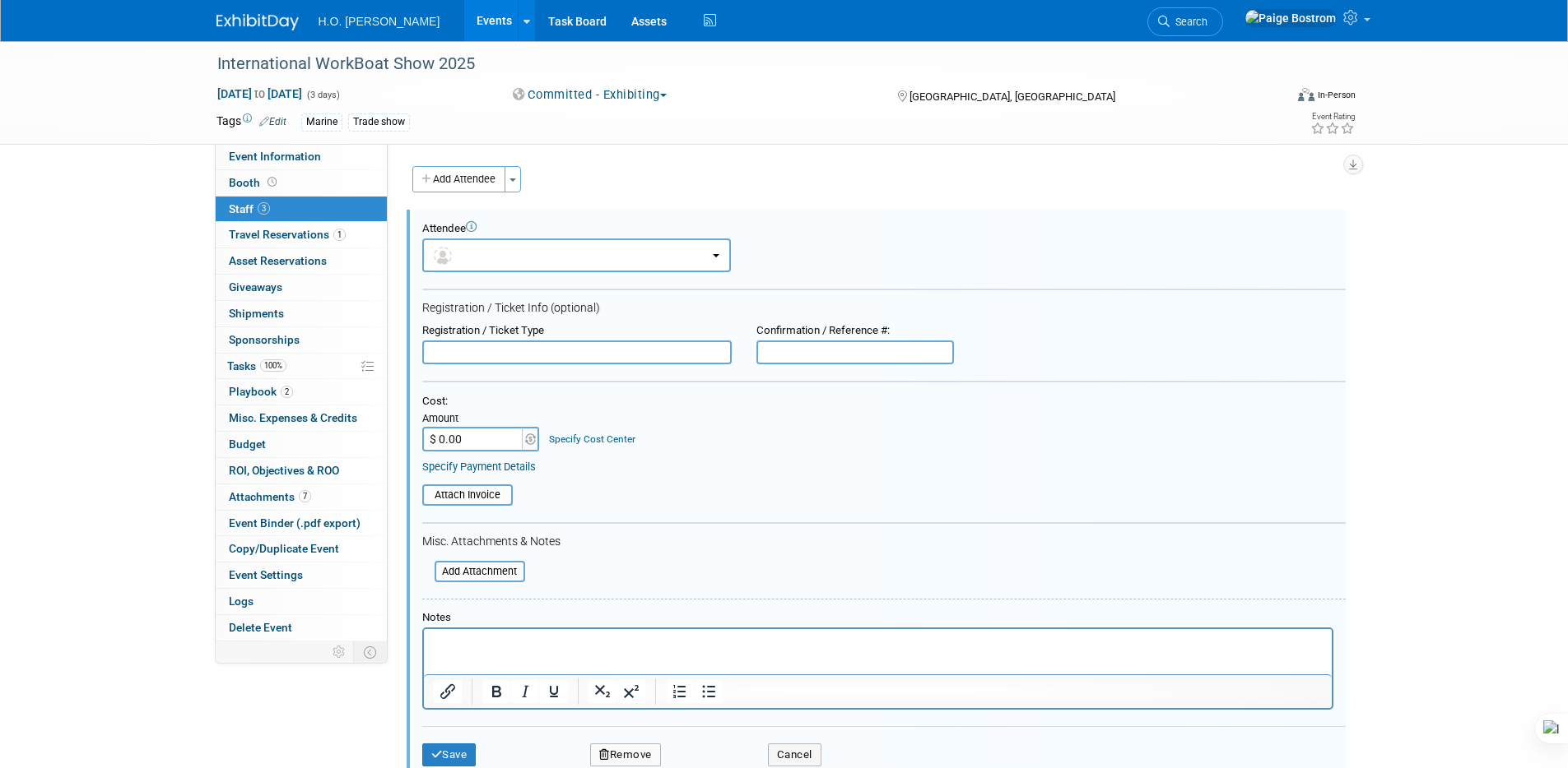
click at [690, 183] on div "Add Attendee Toggle Dropdown Quick -Tag Attendees Apply" at bounding box center [876, 179] width 928 height 27
click at [446, 176] on button "Add Attendee" at bounding box center [459, 179] width 93 height 27
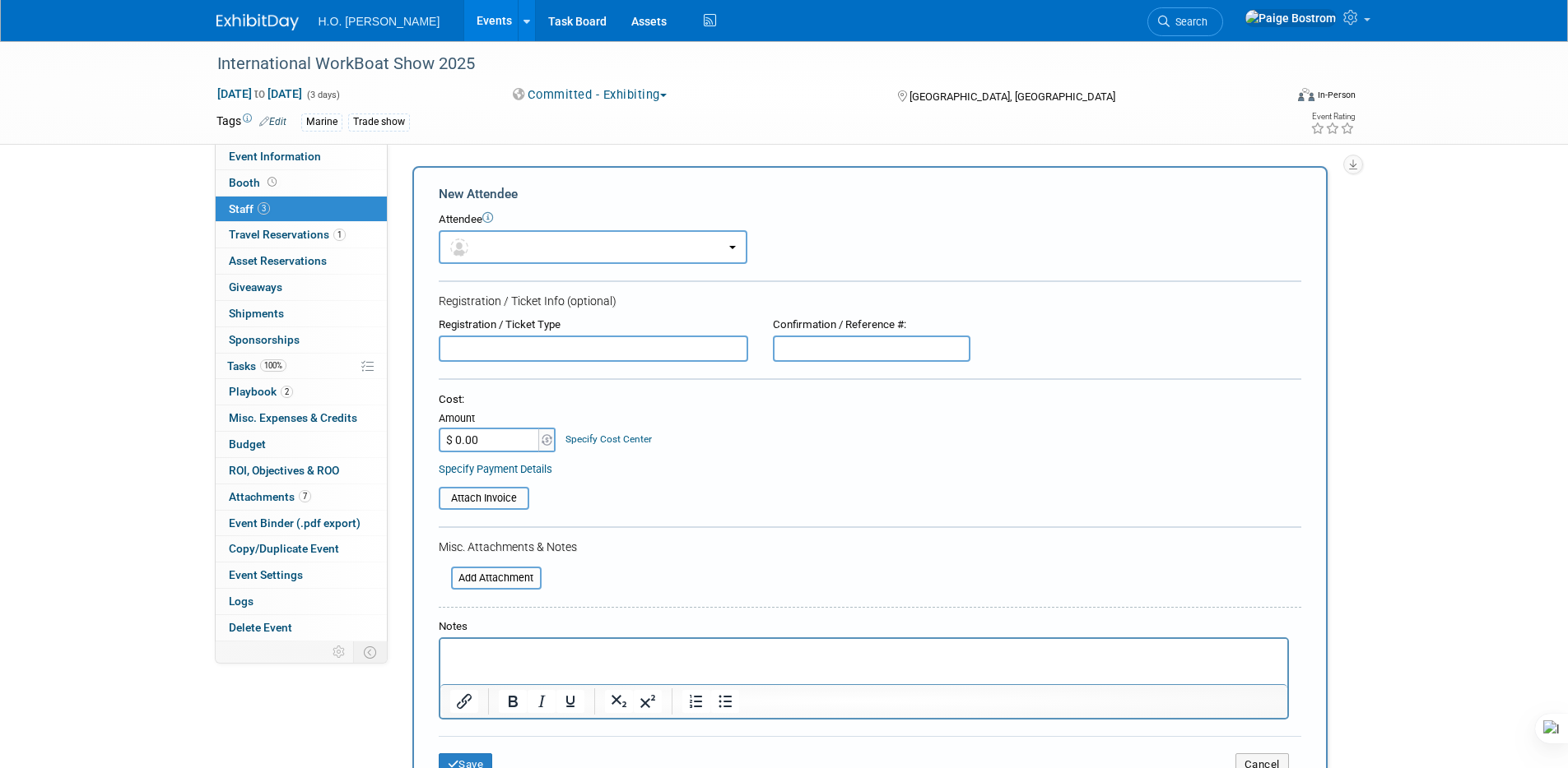
click at [533, 228] on div "Attendee <img src="https://www.exhibitday.com/Images/Unassigned-User-Icon.png" …" at bounding box center [870, 238] width 863 height 52
click at [530, 253] on button "button" at bounding box center [593, 247] width 309 height 34
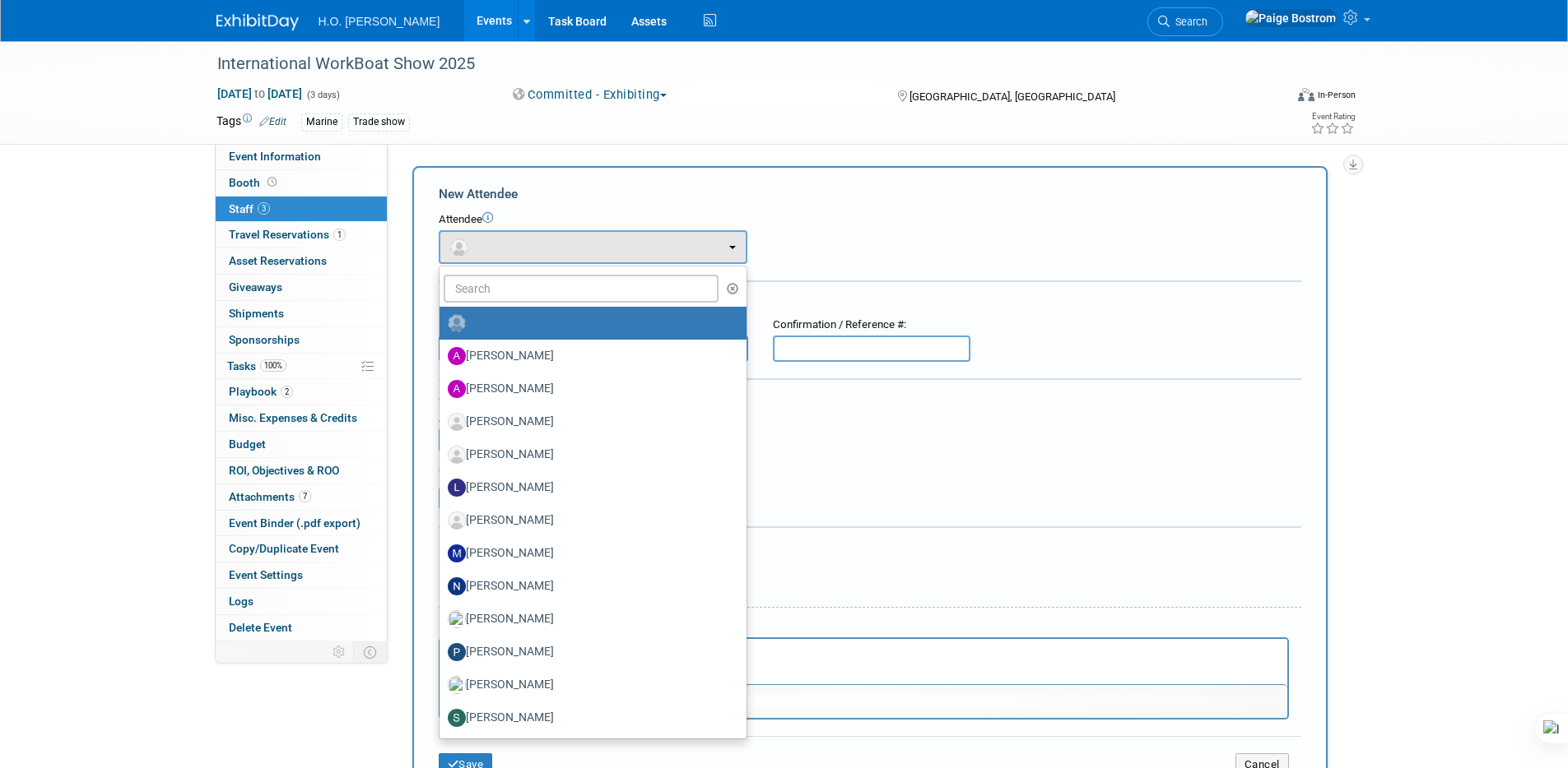
click at [967, 232] on div "Attendee <img src="https://www.exhibitday.com/Images/Unassigned-User-Icon.png" …" at bounding box center [870, 238] width 863 height 52
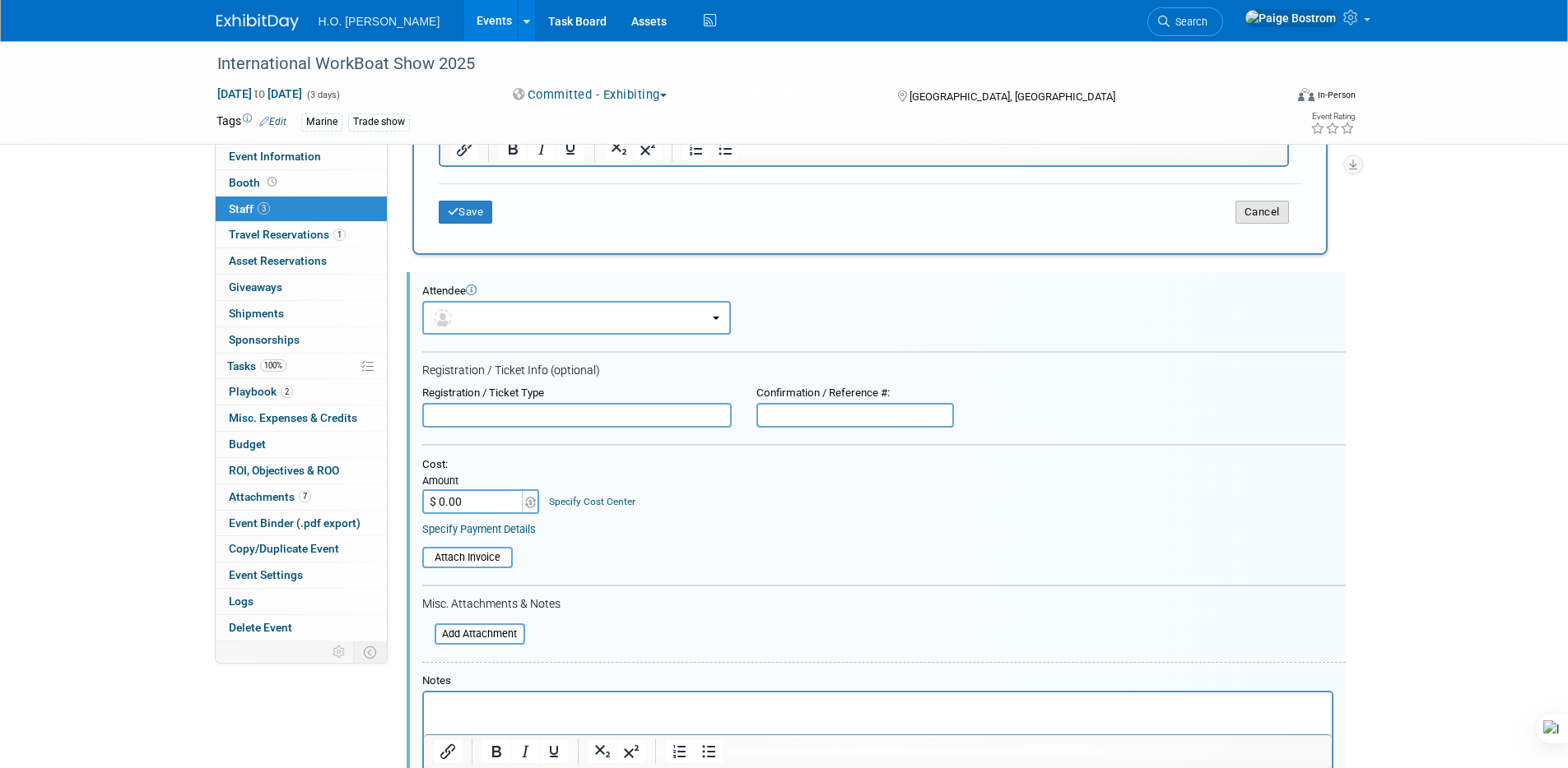
click at [1263, 201] on button "Cancel" at bounding box center [1262, 211] width 53 height 23
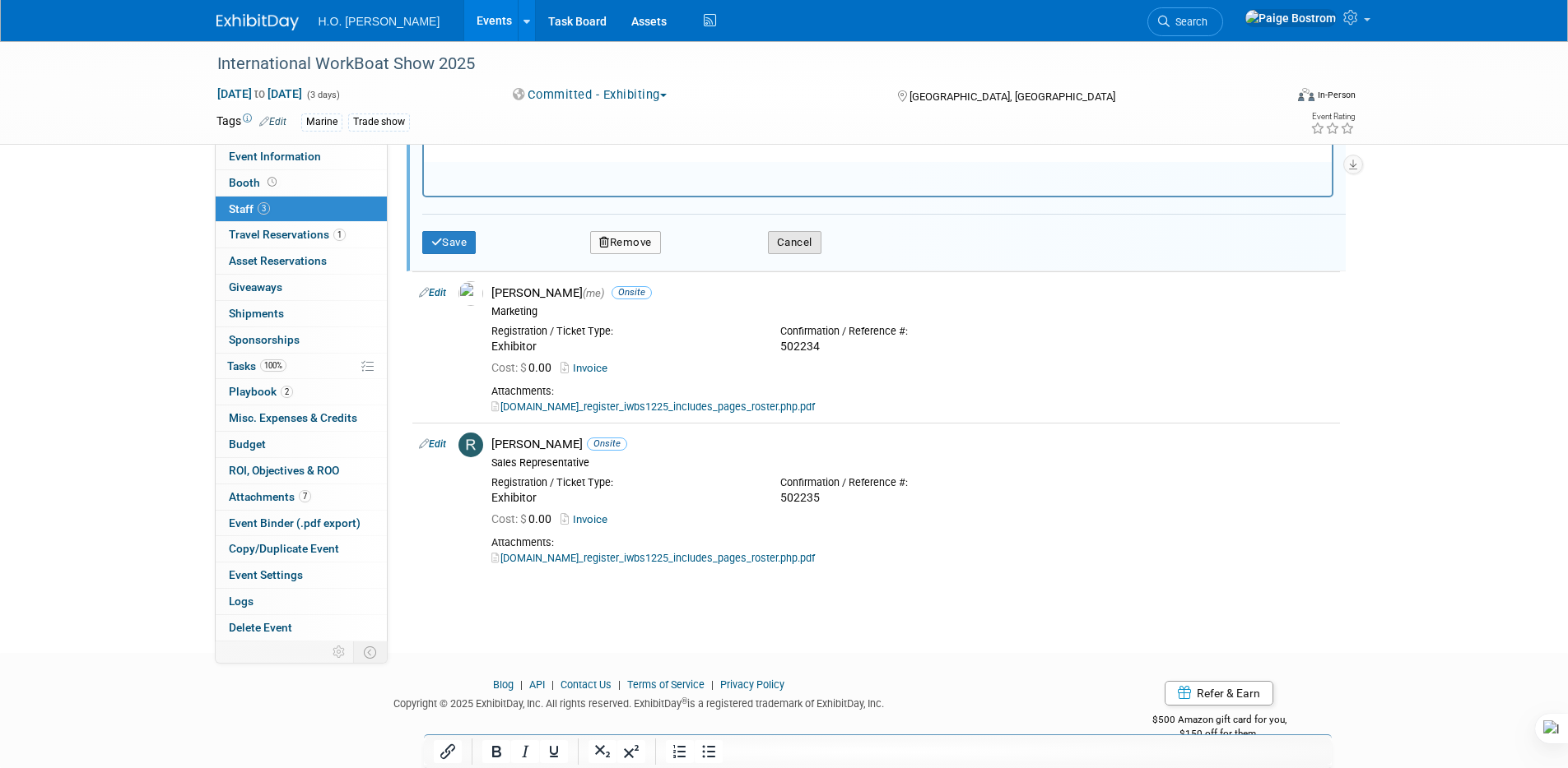
click at [790, 238] on button "Cancel" at bounding box center [795, 243] width 53 height 23
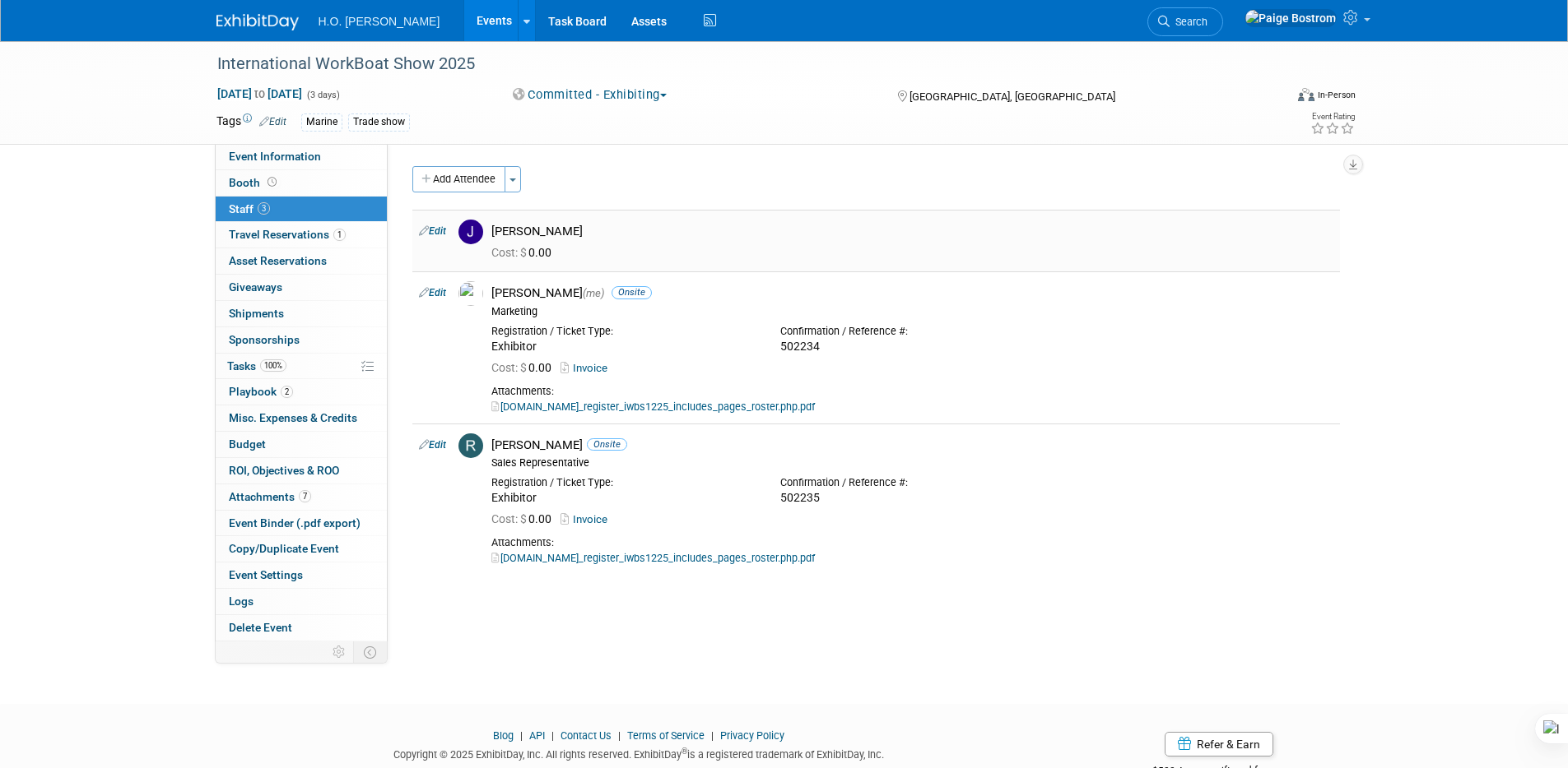
click at [660, 254] on div "Cost: $ 0.00" at bounding box center [912, 254] width 842 height 15
click at [440, 232] on link "Edit" at bounding box center [432, 231] width 27 height 12
select select "a19f9ce8-a5a2-4609-b414-83c5903c5c98"
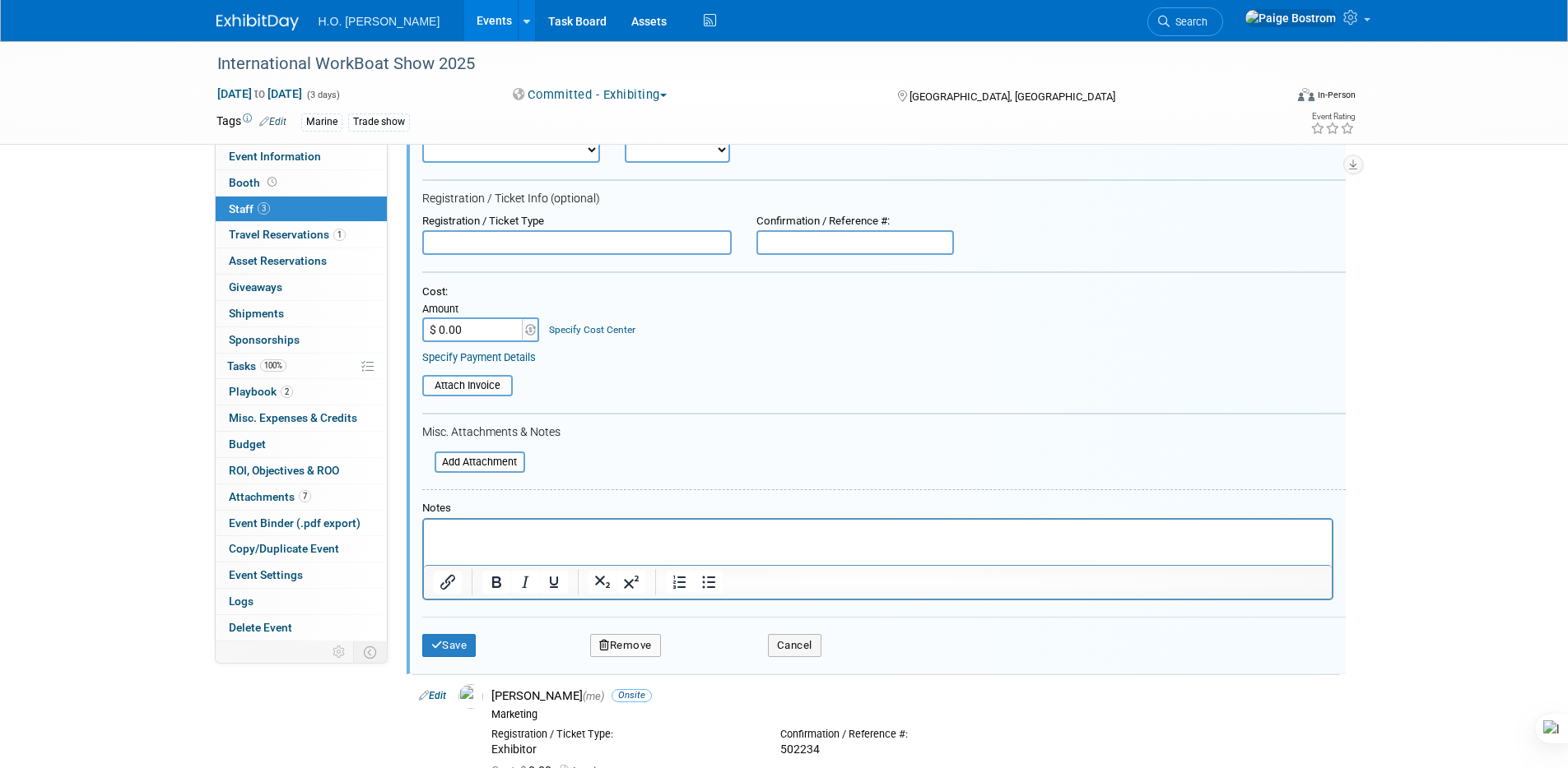
scroll to position [168, 0]
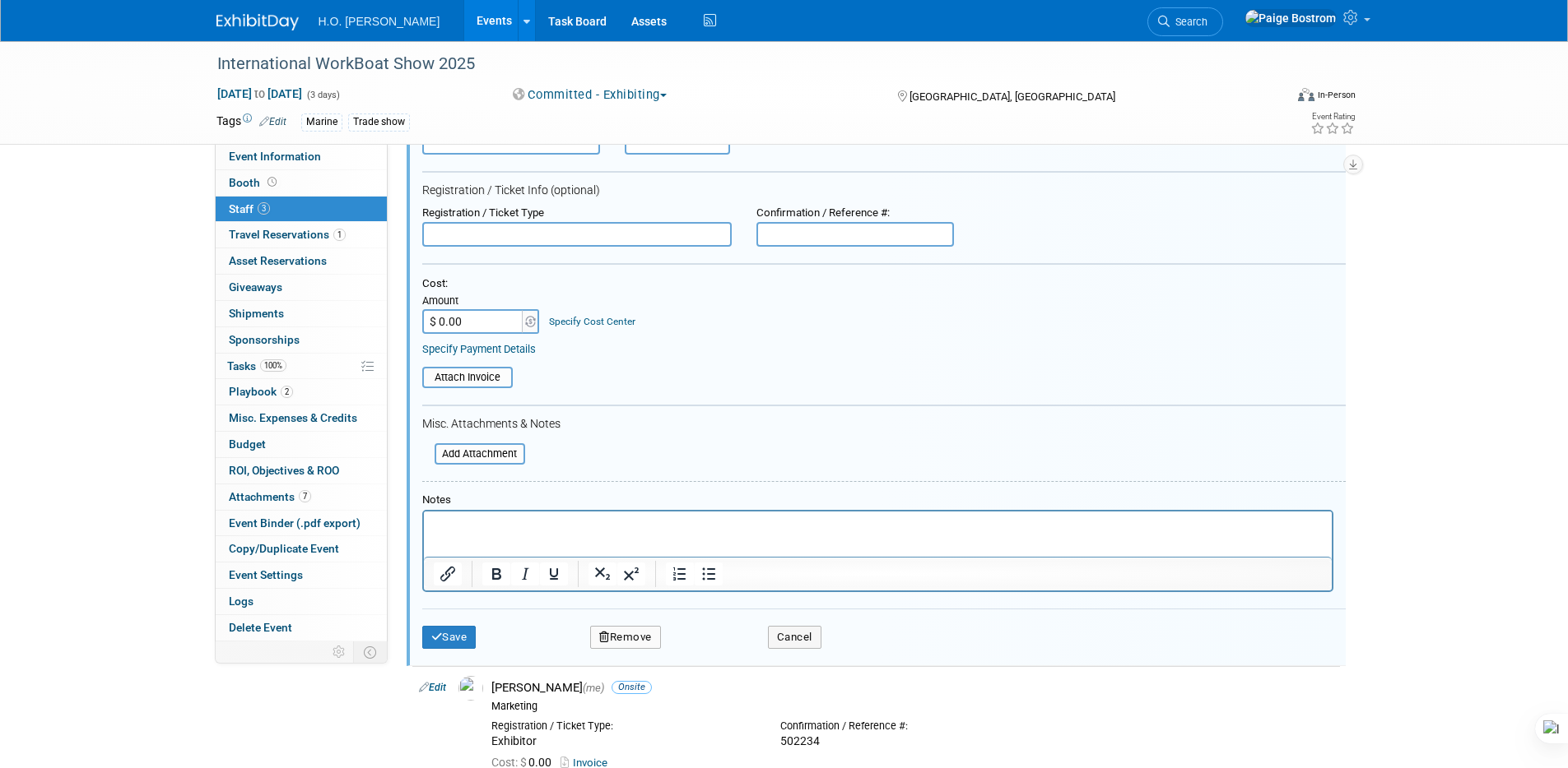
click at [633, 632] on button "Remove" at bounding box center [625, 637] width 71 height 23
click at [724, 654] on link "Yes" at bounding box center [715, 651] width 48 height 27
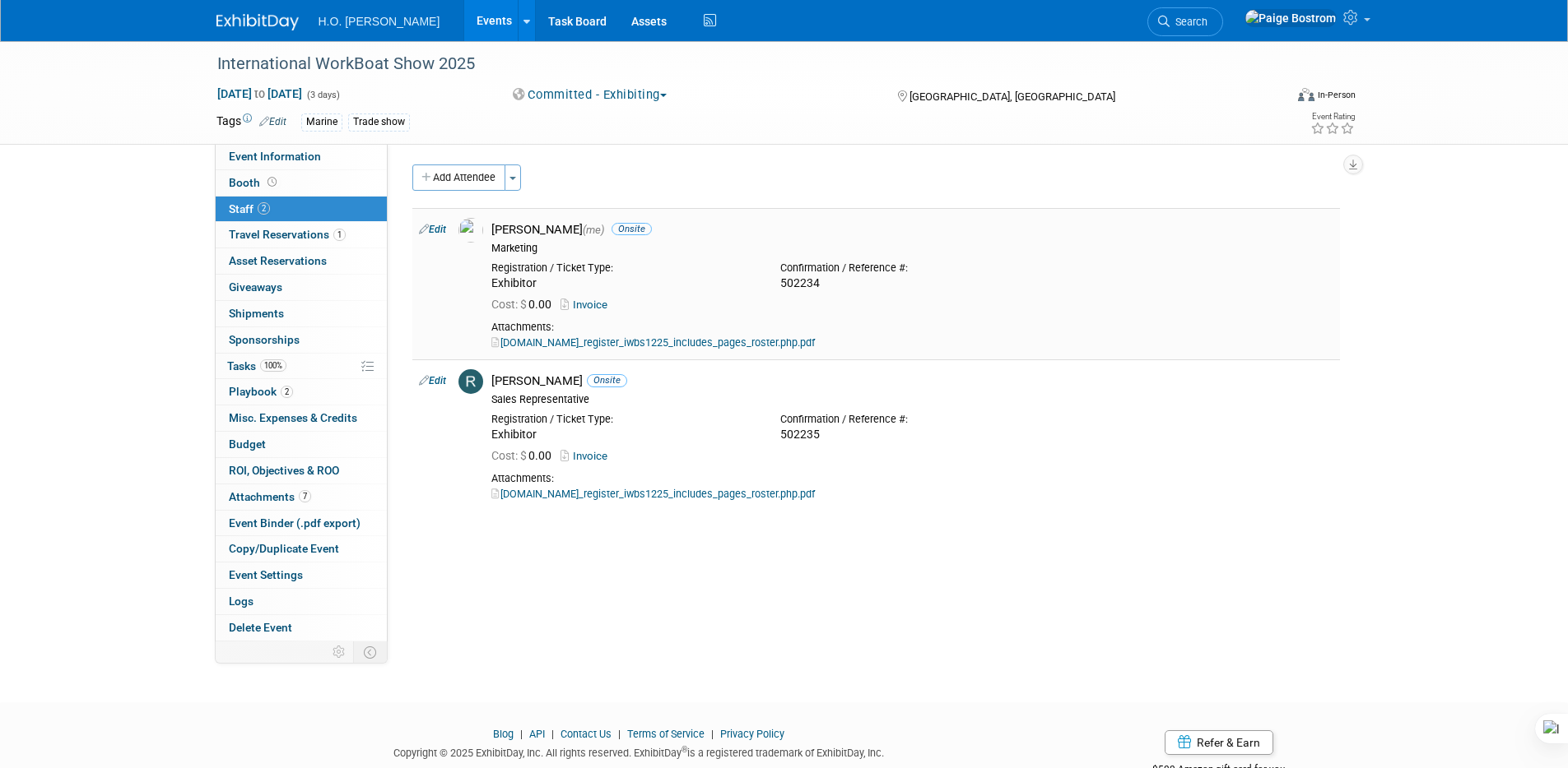
scroll to position [0, 0]
click at [1361, 20] on icon at bounding box center [1353, 17] width 19 height 15
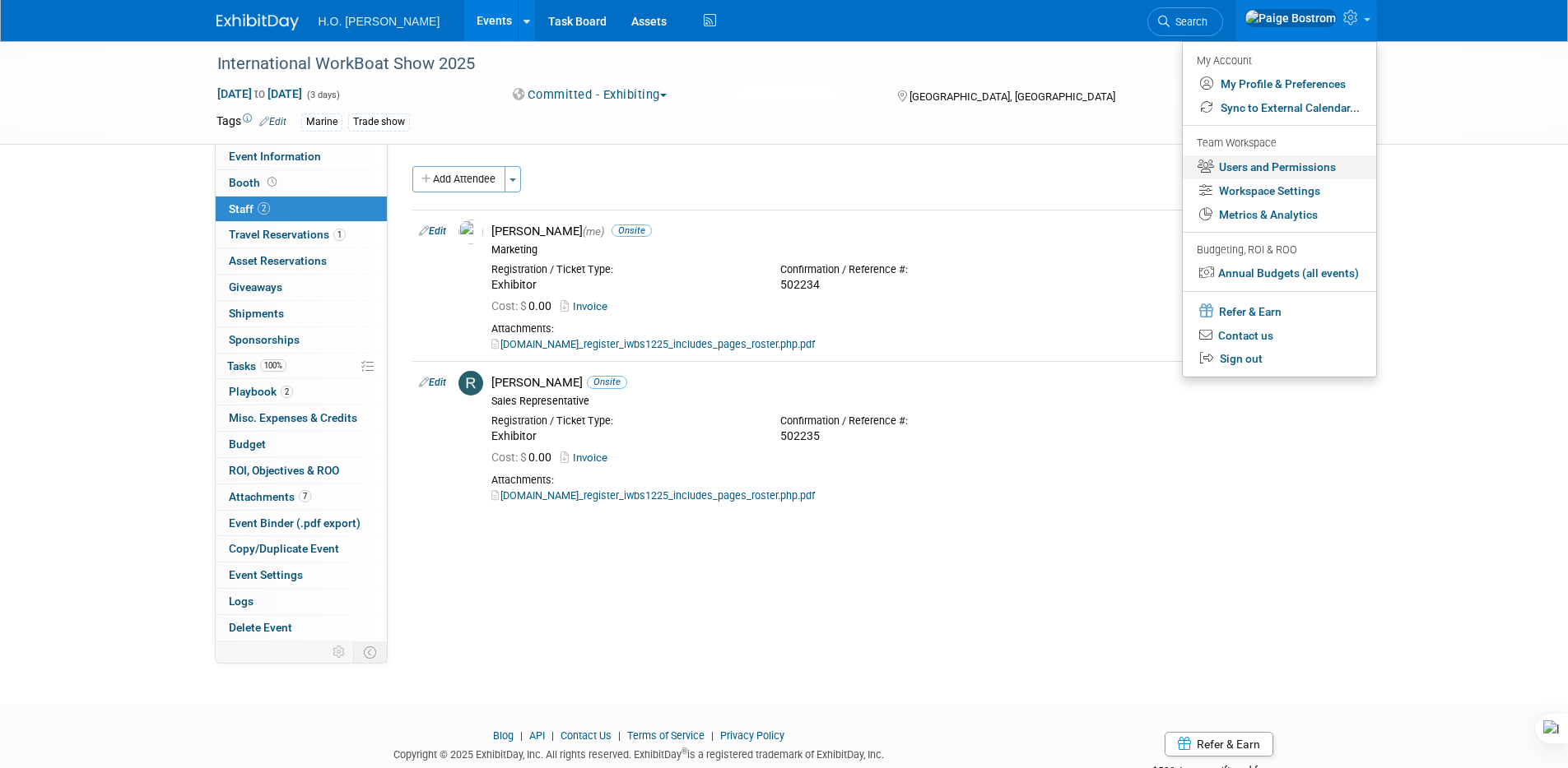
click at [1275, 159] on link "Users and Permissions" at bounding box center [1279, 168] width 193 height 24
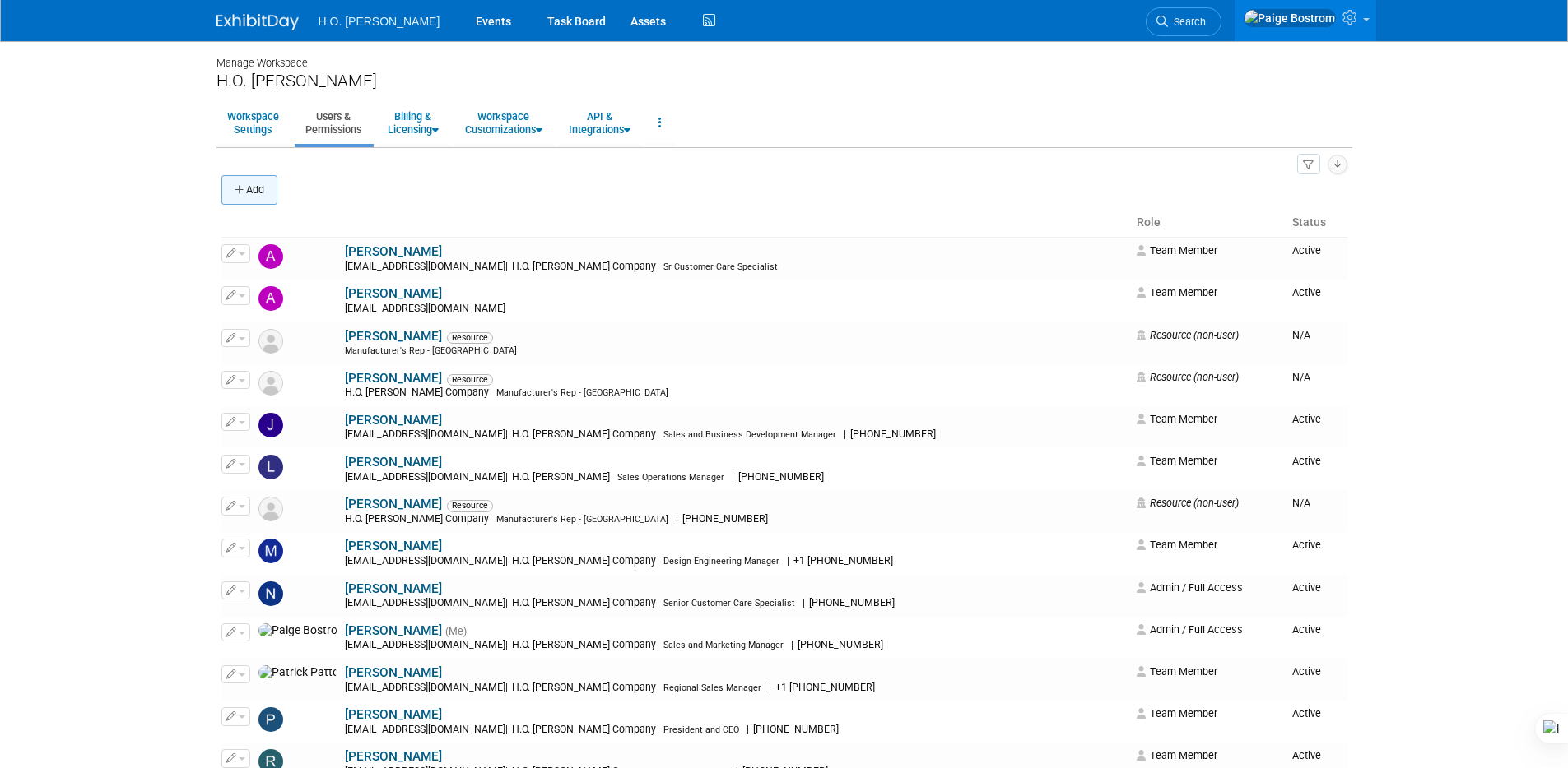
click at [240, 200] on button "Add" at bounding box center [249, 189] width 56 height 29
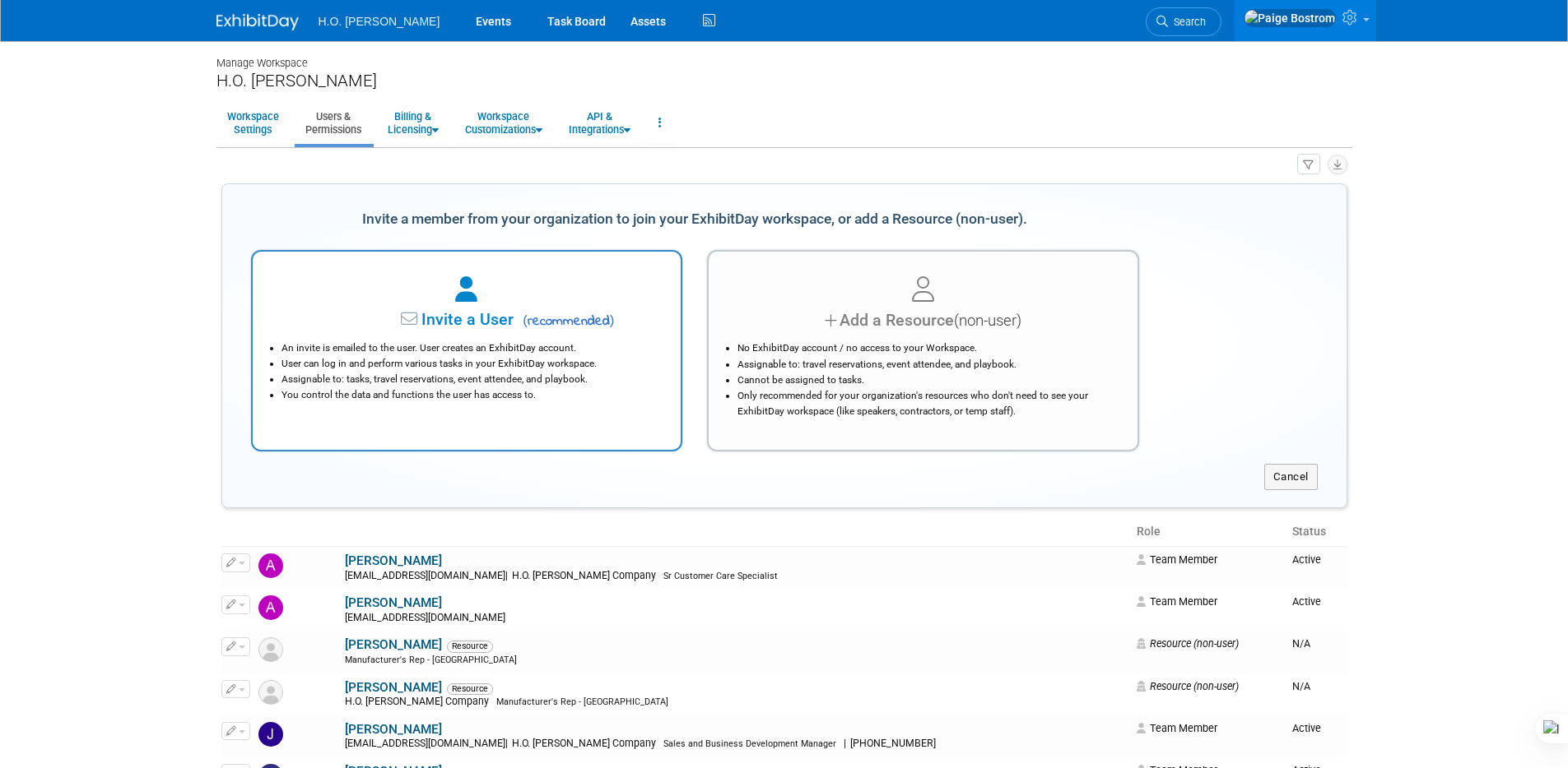
click at [428, 362] on li "User can log in and perform various tasks in your ExhibitDay workspace." at bounding box center [471, 363] width 379 height 16
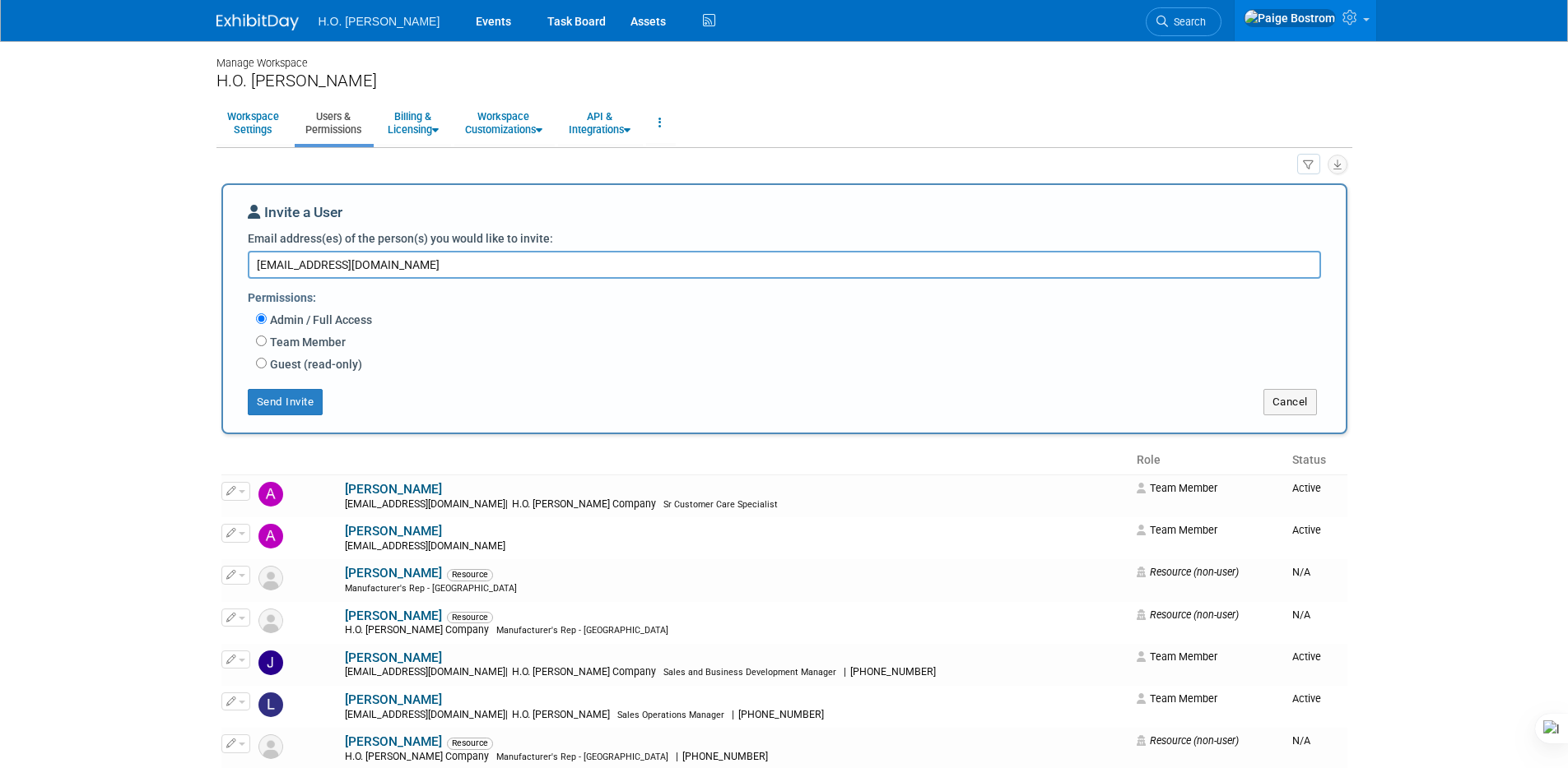
type textarea "spencerselig@hobostrom.com"
click at [317, 334] on label "Team Member" at bounding box center [306, 342] width 79 height 16
click at [267, 336] on input "Team Member" at bounding box center [262, 341] width 11 height 11
radio input "true"
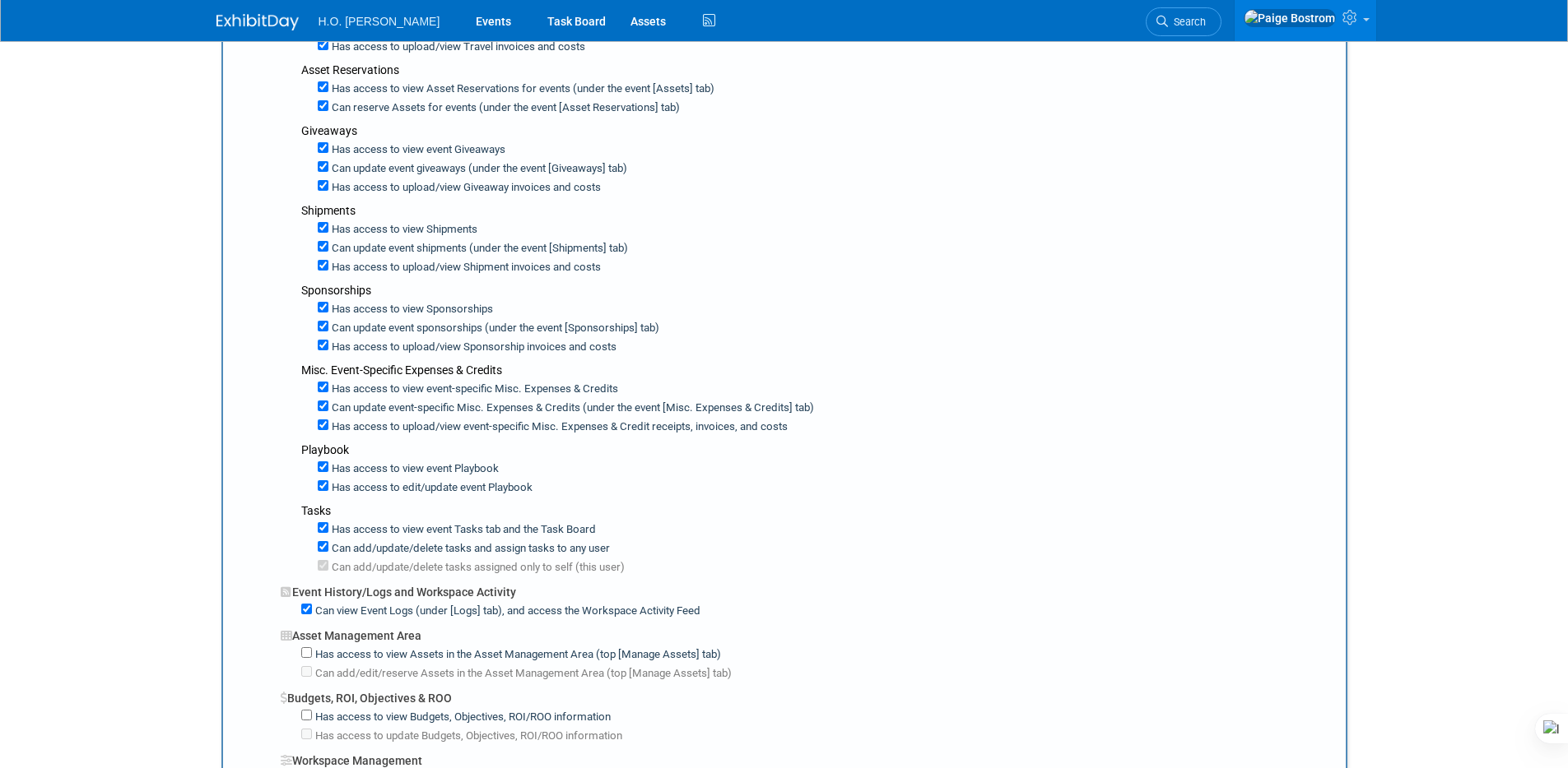
scroll to position [947, 0]
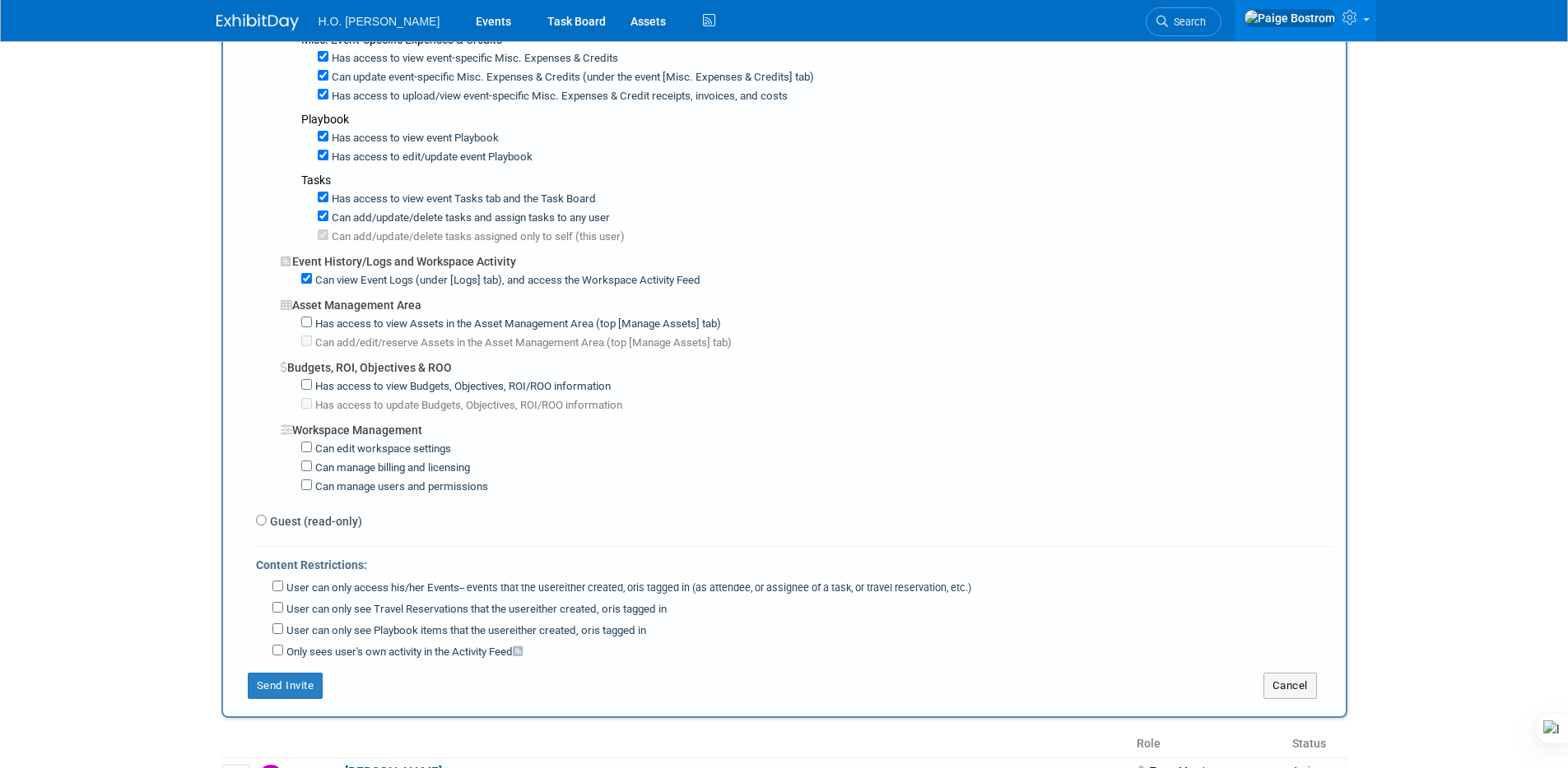
click at [506, 323] on label "Has access to view Assets in the Asset Management Area (top [Manage Assets] tab)" at bounding box center [517, 324] width 409 height 16
click at [312, 323] on input "Has access to view Assets in the Asset Management Area (top [Manage Assets] tab)" at bounding box center [307, 322] width 11 height 11
checkbox input "true"
click at [263, 687] on button "Send Invite" at bounding box center [286, 686] width 76 height 27
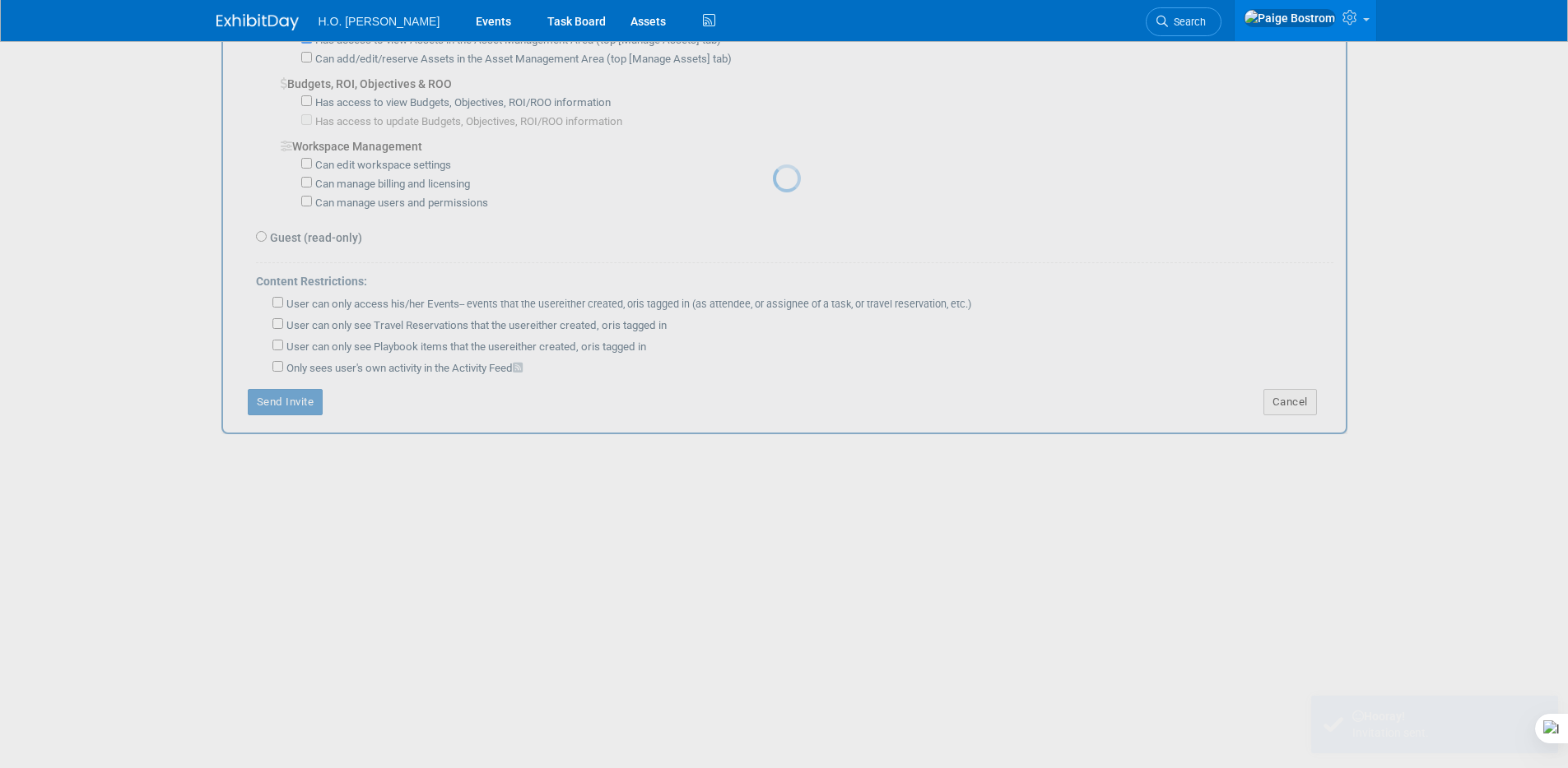
scroll to position [0, 0]
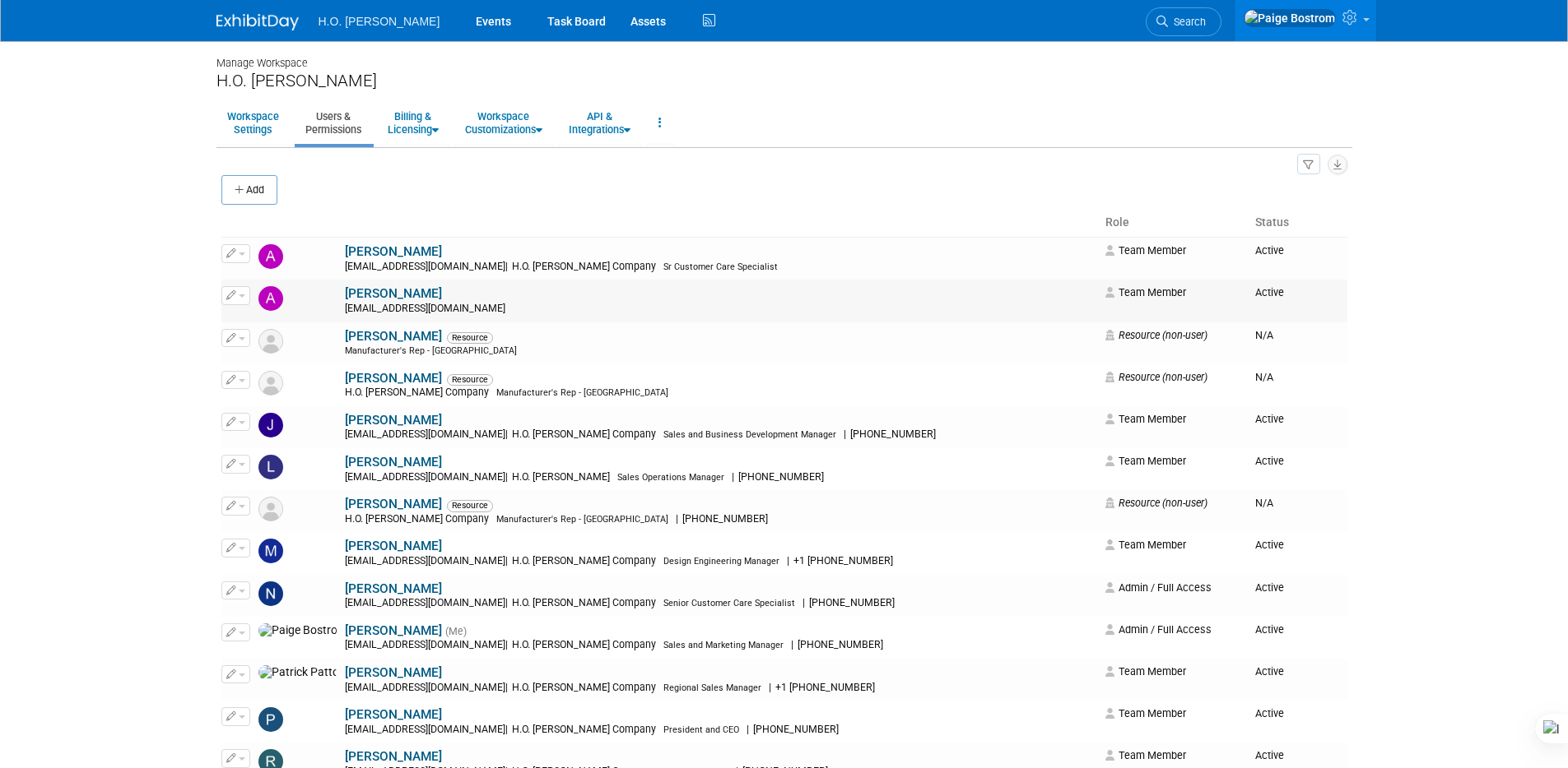
click at [231, 294] on icon "button" at bounding box center [231, 295] width 10 height 9
click at [266, 319] on link "Edit" at bounding box center [288, 322] width 130 height 23
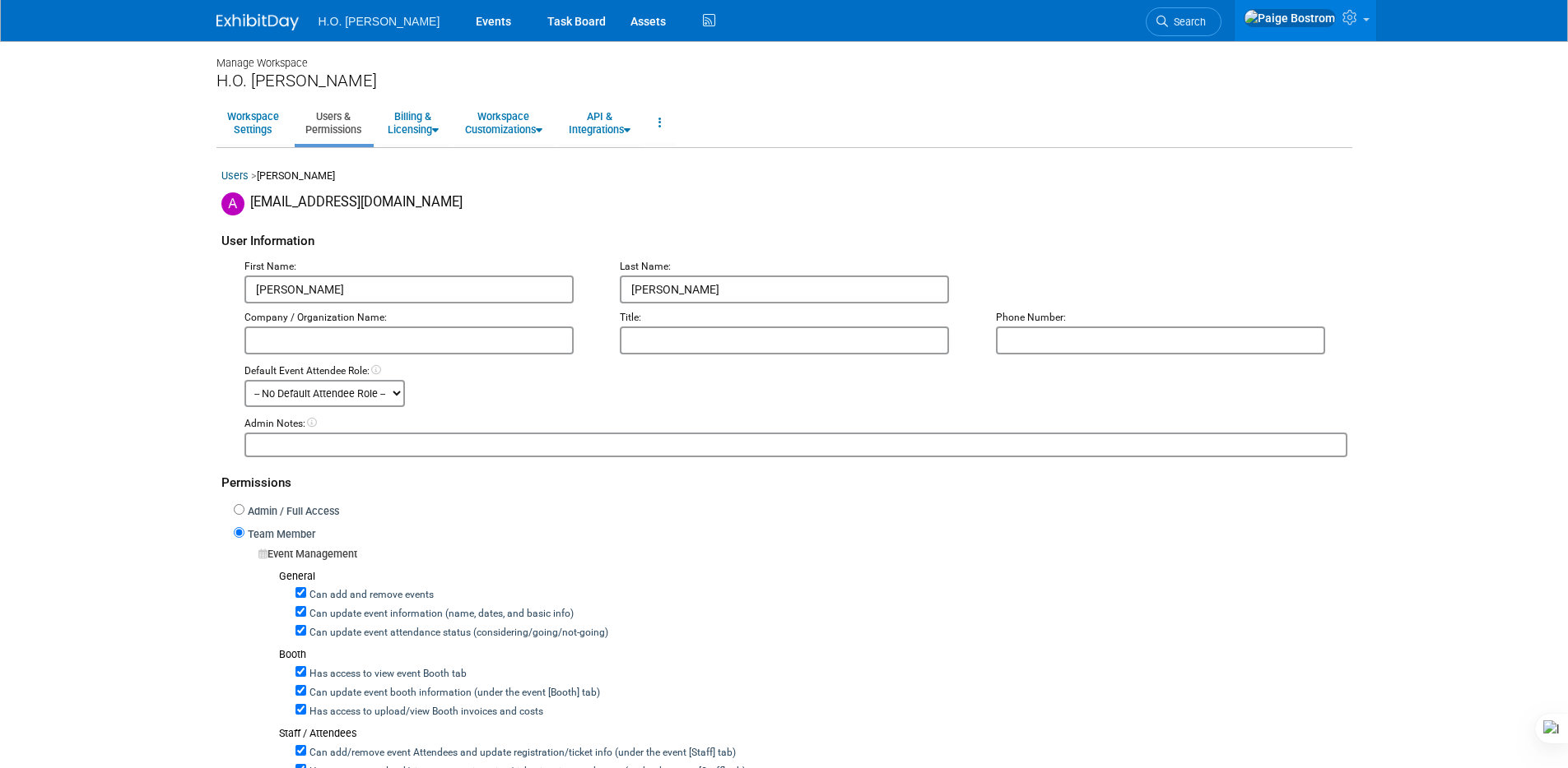
drag, startPoint x: 259, startPoint y: 292, endPoint x: 214, endPoint y: 287, distance: 45.3
type input "[PERSON_NAME]"
click at [317, 395] on select "-- No Default Attendee Role -- Booth staff Demonstrator Executive Host Marketin…" at bounding box center [324, 394] width 160 height 27
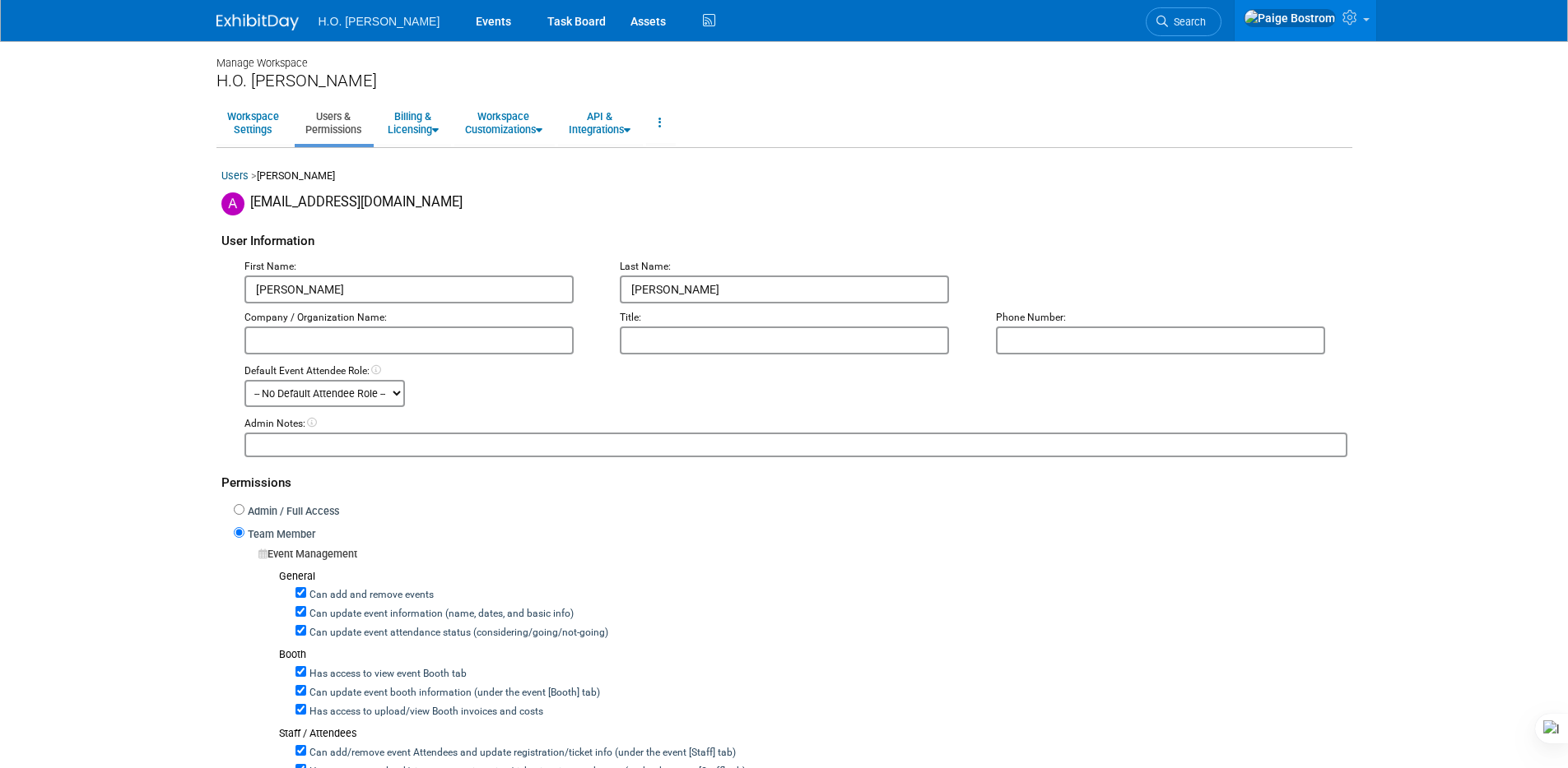
select select "4"
click at [245, 380] on select "-- No Default Attendee Role -- Booth staff Demonstrator Executive Host Marketin…" at bounding box center [324, 394] width 160 height 27
click at [387, 349] on input "text" at bounding box center [409, 341] width 330 height 28
type input "H.O. [PERSON_NAME] Company"
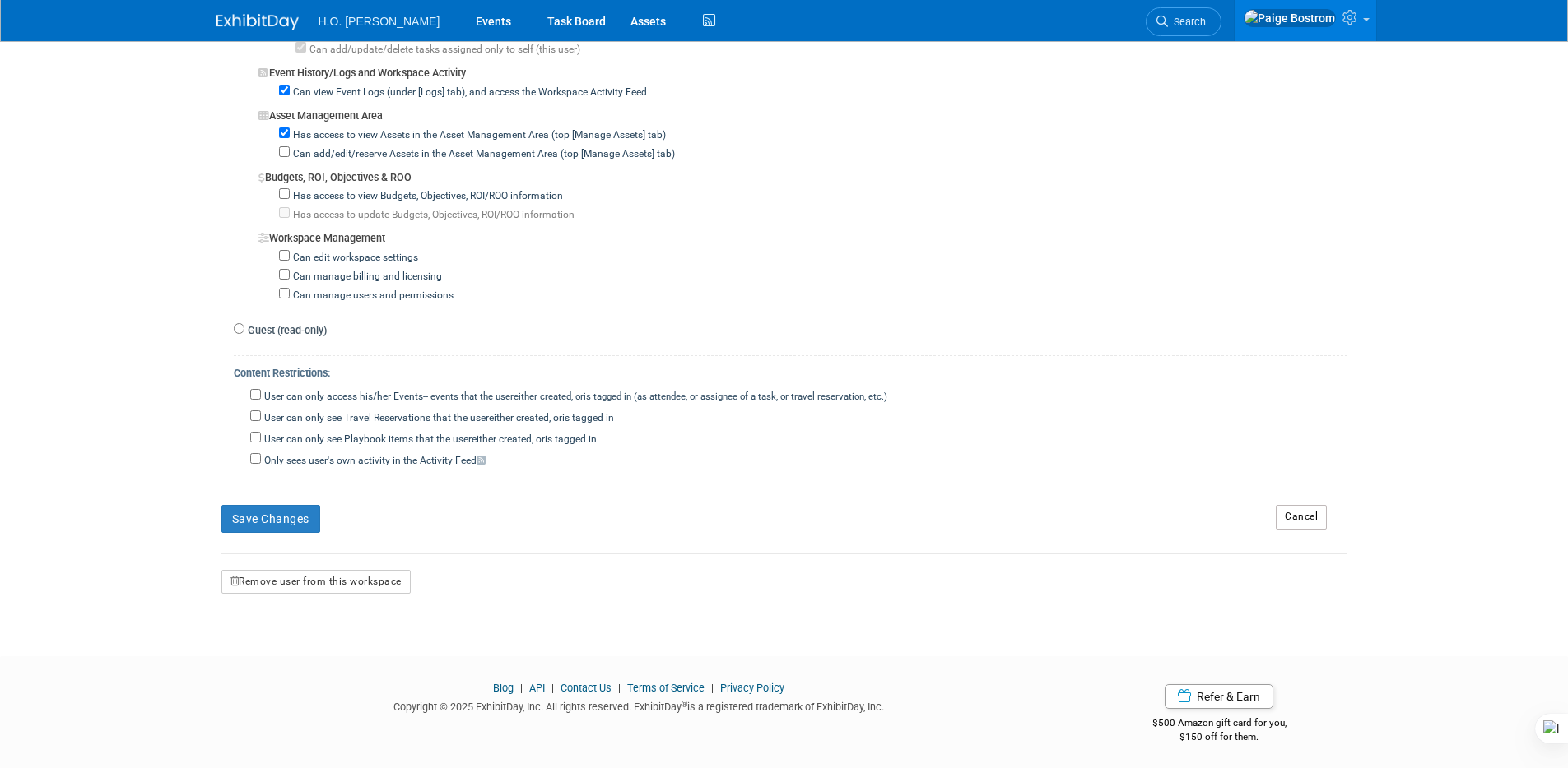
scroll to position [1318, 0]
type input "National Accounts Manager"
click at [267, 511] on button "Save Changes" at bounding box center [271, 515] width 99 height 28
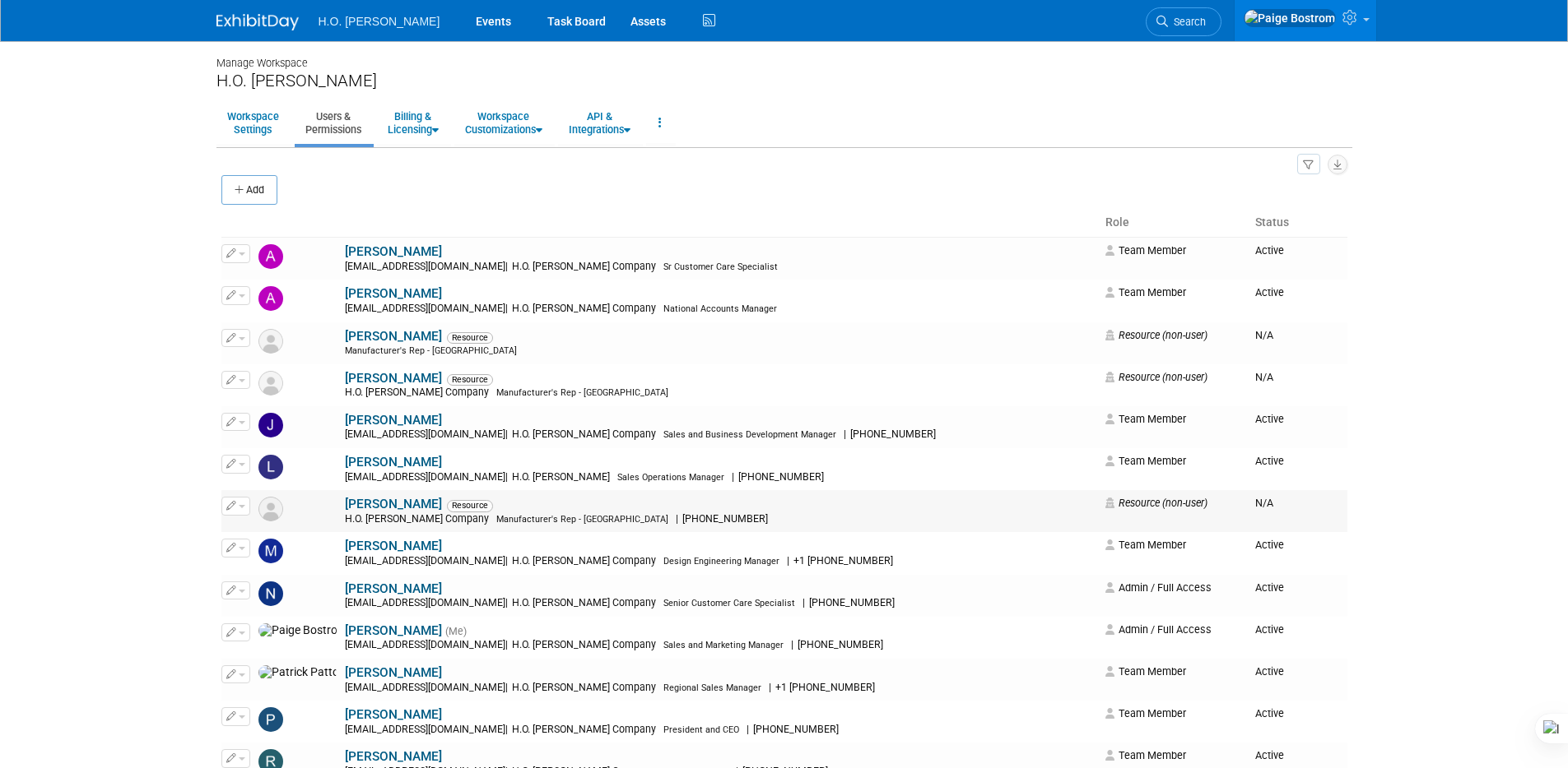
click at [240, 508] on span "button" at bounding box center [242, 507] width 6 height 4
click at [291, 528] on link "Edit" at bounding box center [288, 533] width 130 height 23
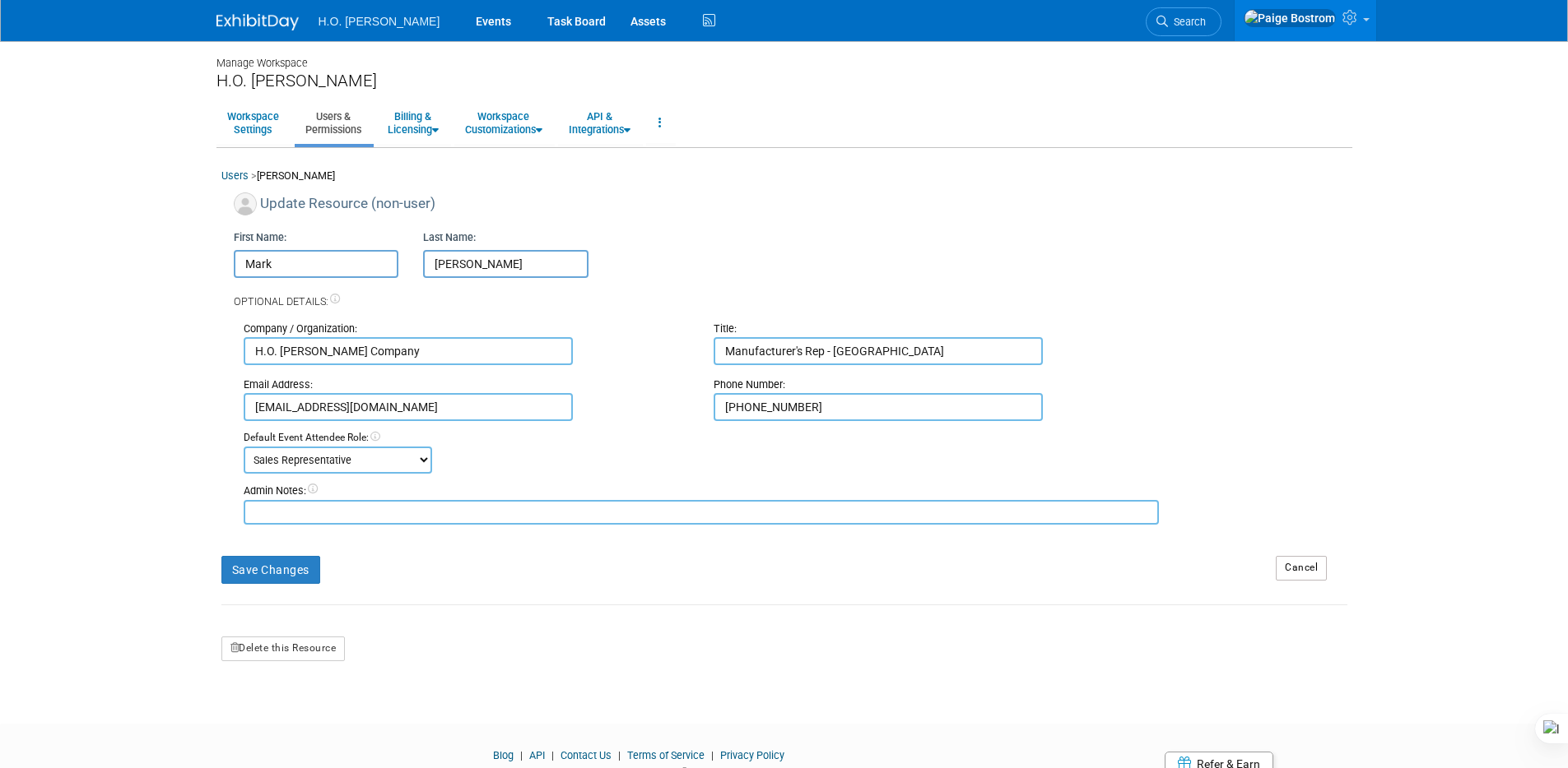
click at [393, 348] on input "H.O. [PERSON_NAME] Company" at bounding box center [408, 352] width 330 height 28
drag, startPoint x: 68, startPoint y: 307, endPoint x: 53, endPoint y: 305, distance: 15.1
click at [53, 305] on body "H.O. [PERSON_NAME] Events Task Board Assets" at bounding box center [784, 384] width 1568 height 768
type input "[PERSON_NAME] Fire - FEU, Inc."
click at [393, 459] on select "-- No Default Event Attendee Role -- Booth staff Demonstrator Executive Host Ma…" at bounding box center [338, 460] width 189 height 27
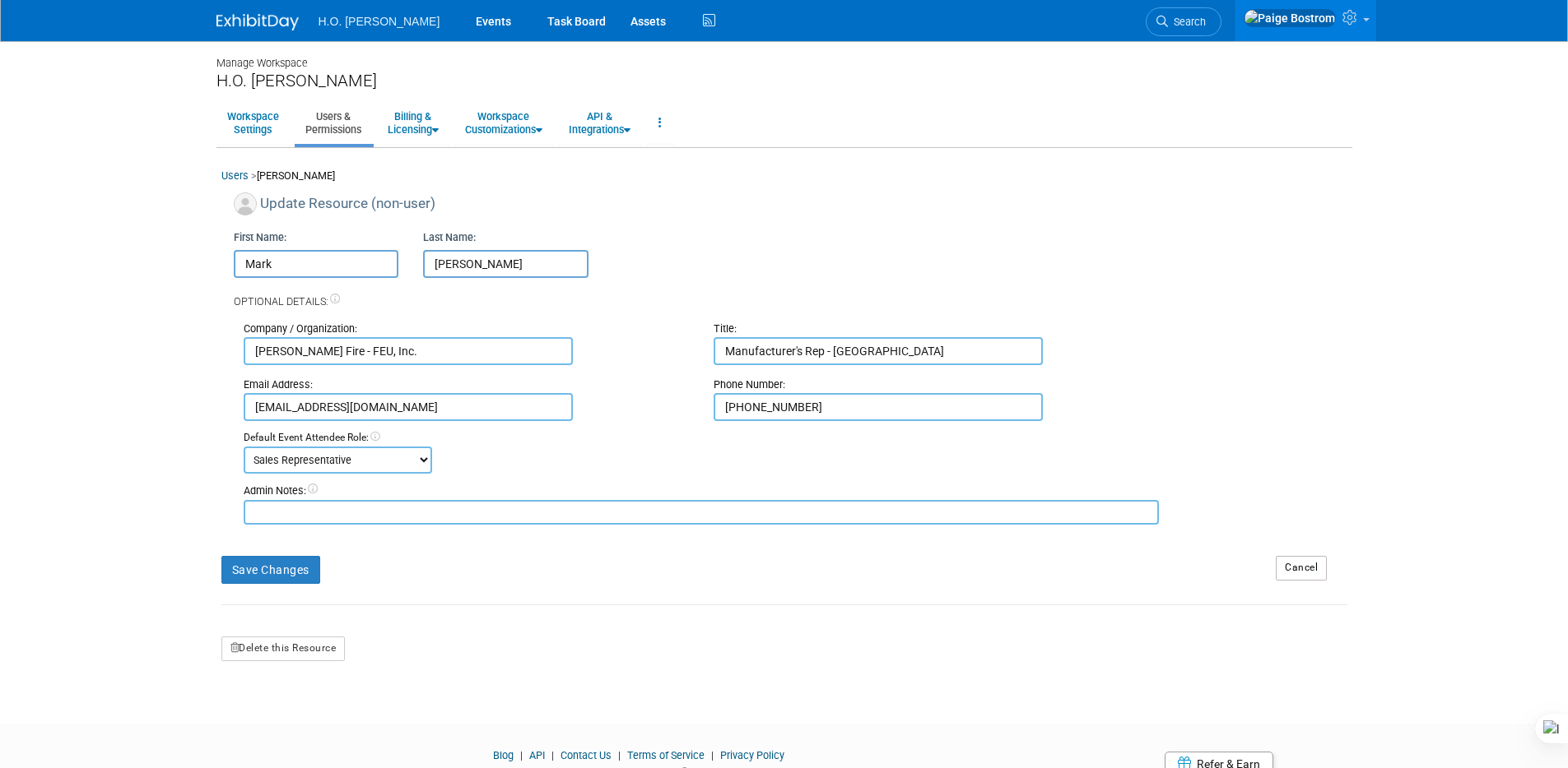
click at [244, 447] on select "-- No Default Event Attendee Role -- Booth staff Demonstrator Executive Host Ma…" at bounding box center [338, 460] width 189 height 27
click at [269, 573] on button "Save Changes" at bounding box center [271, 570] width 99 height 28
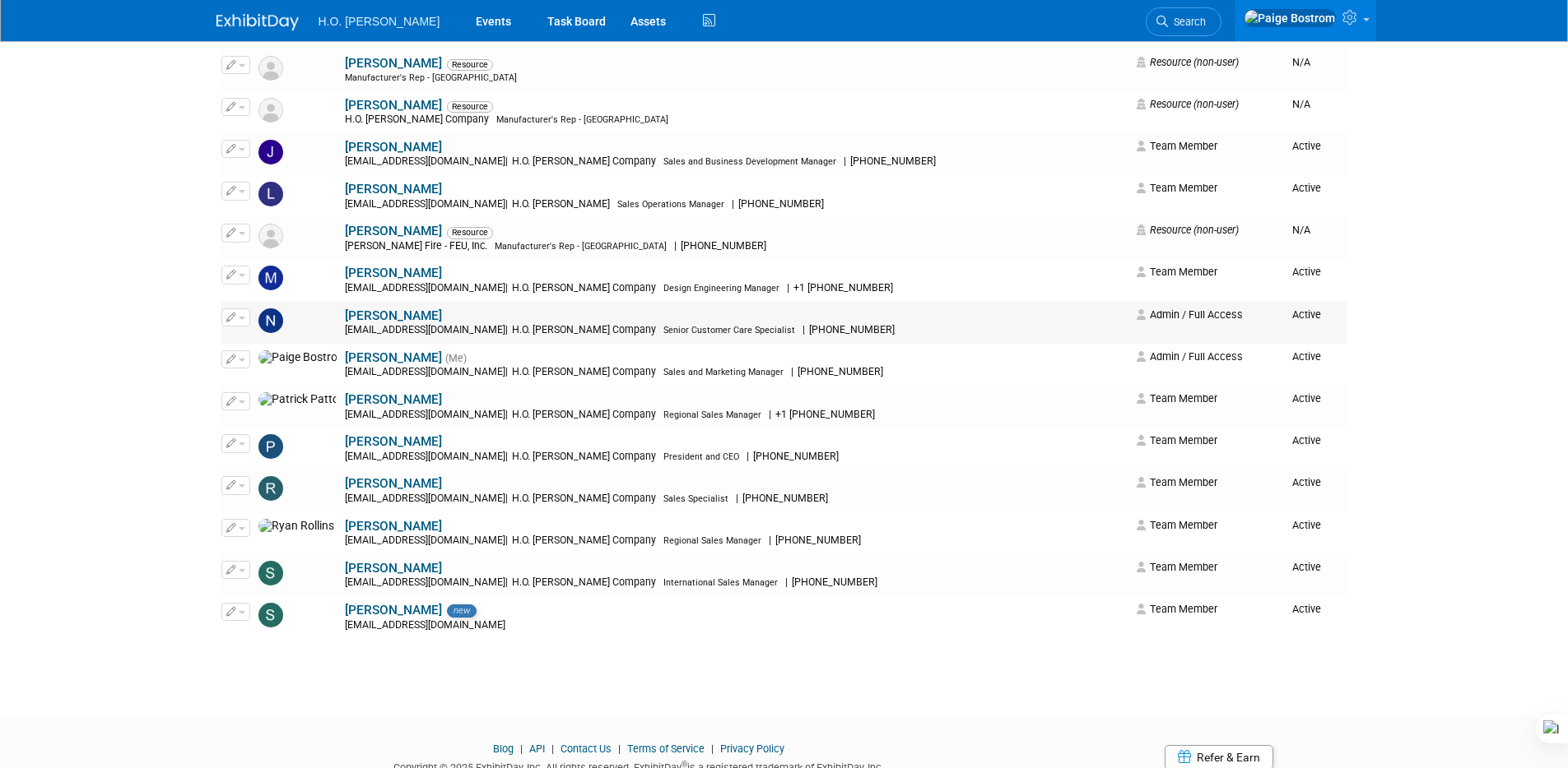
scroll to position [308, 0]
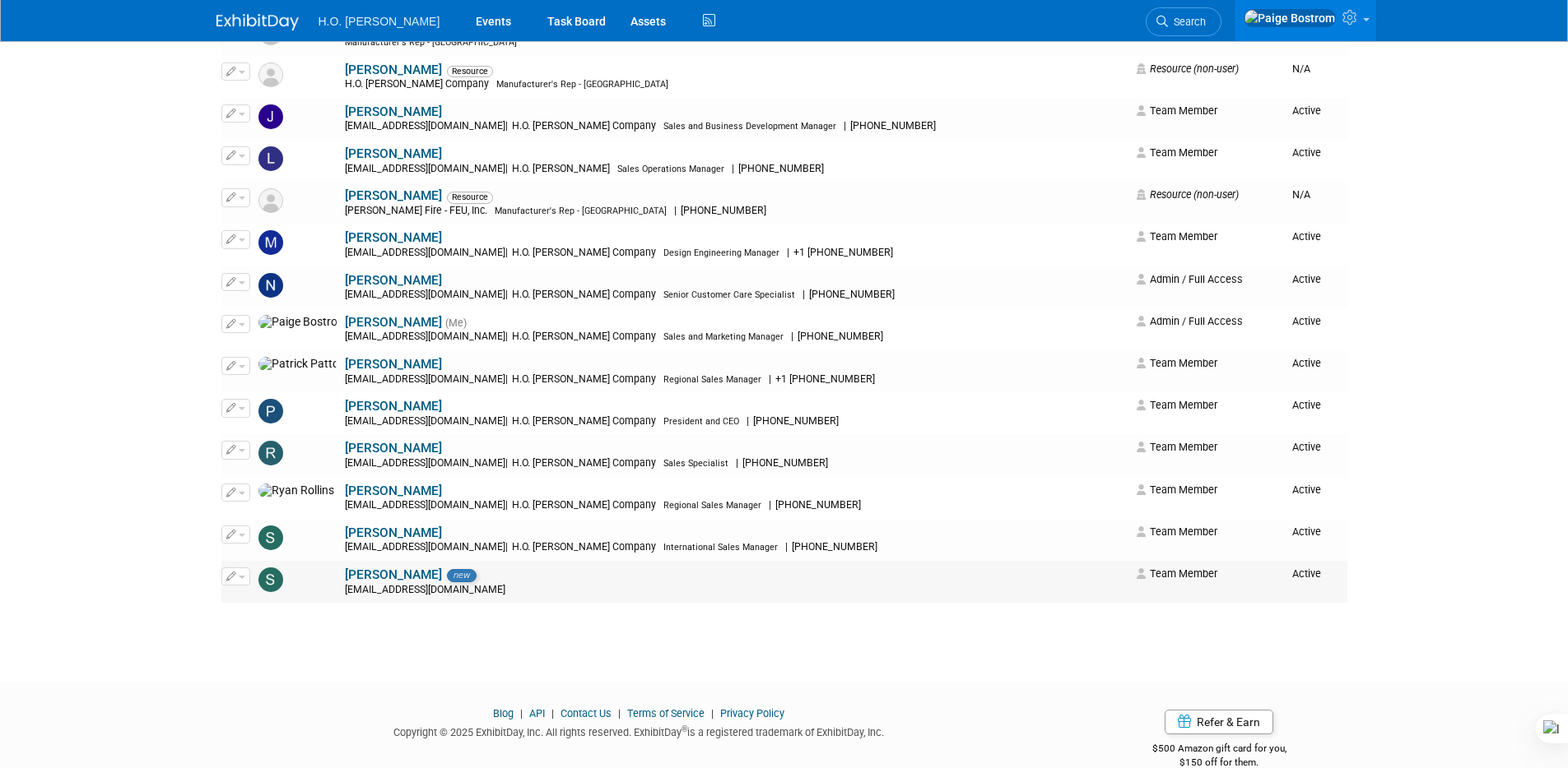
click at [245, 579] on span "button" at bounding box center [242, 578] width 6 height 4
click at [261, 606] on link "Edit" at bounding box center [288, 602] width 130 height 23
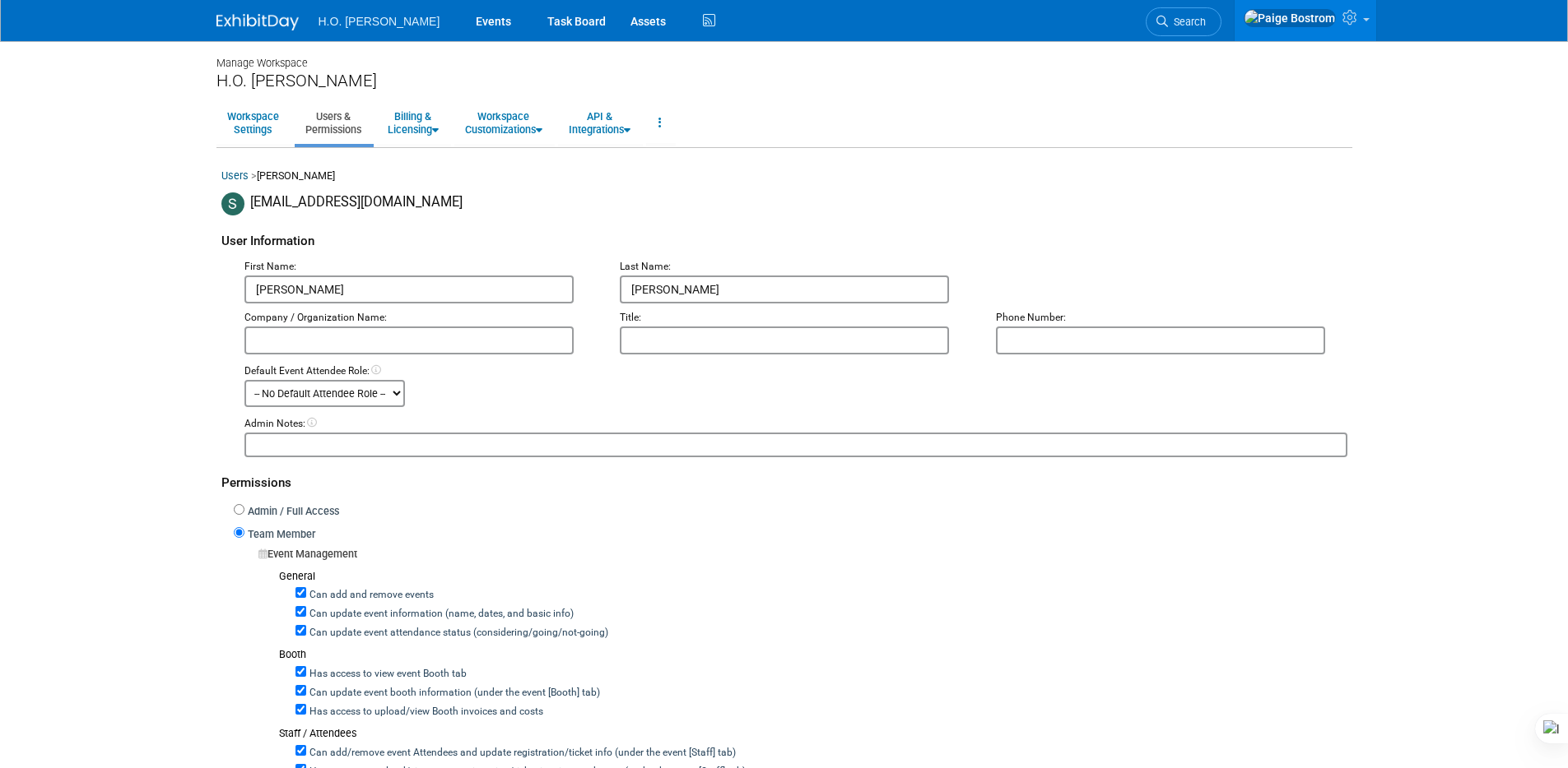
click at [310, 340] on input "text" at bounding box center [409, 341] width 330 height 28
type input "H.O. [PERSON_NAME] Company"
type input "2625109520"
drag, startPoint x: 1120, startPoint y: 344, endPoint x: 929, endPoint y: 343, distance: 191.0
click at [924, 342] on div "Company / Organization Name: H.O. Bostrom Company Title: Phone Number: 26251095…" at bounding box center [795, 330] width 1127 height 51
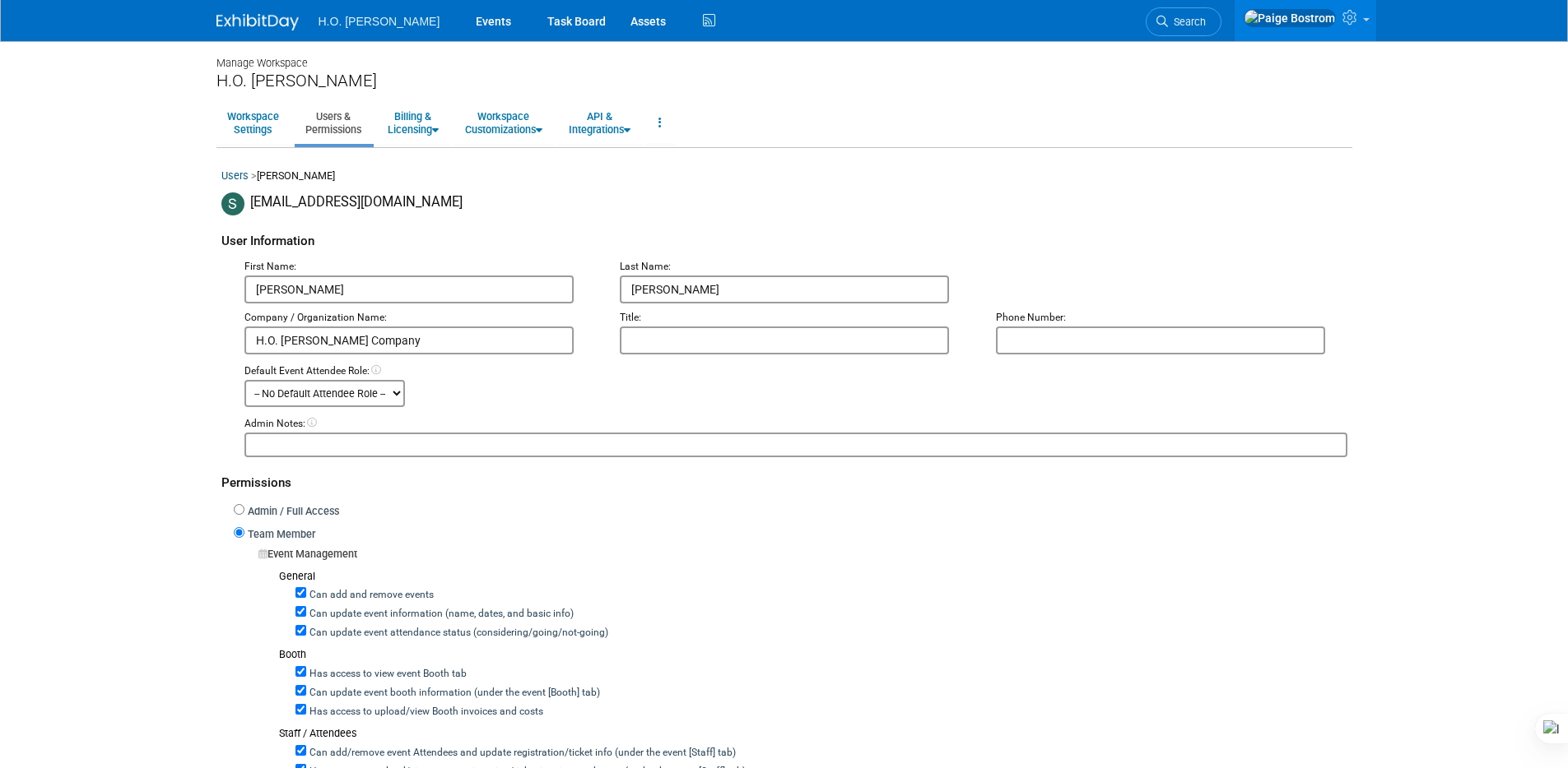
click at [861, 338] on input "text" at bounding box center [785, 341] width 330 height 28
type input "Design Engineer"
click at [400, 394] on select "-- No Default Attendee Role -- Booth staff Demonstrator Executive Host Marketin…" at bounding box center [324, 394] width 160 height 27
select select "200"
click at [245, 380] on select "-- No Default Attendee Role -- Booth staff Demonstrator Executive Host Marketin…" at bounding box center [324, 394] width 160 height 27
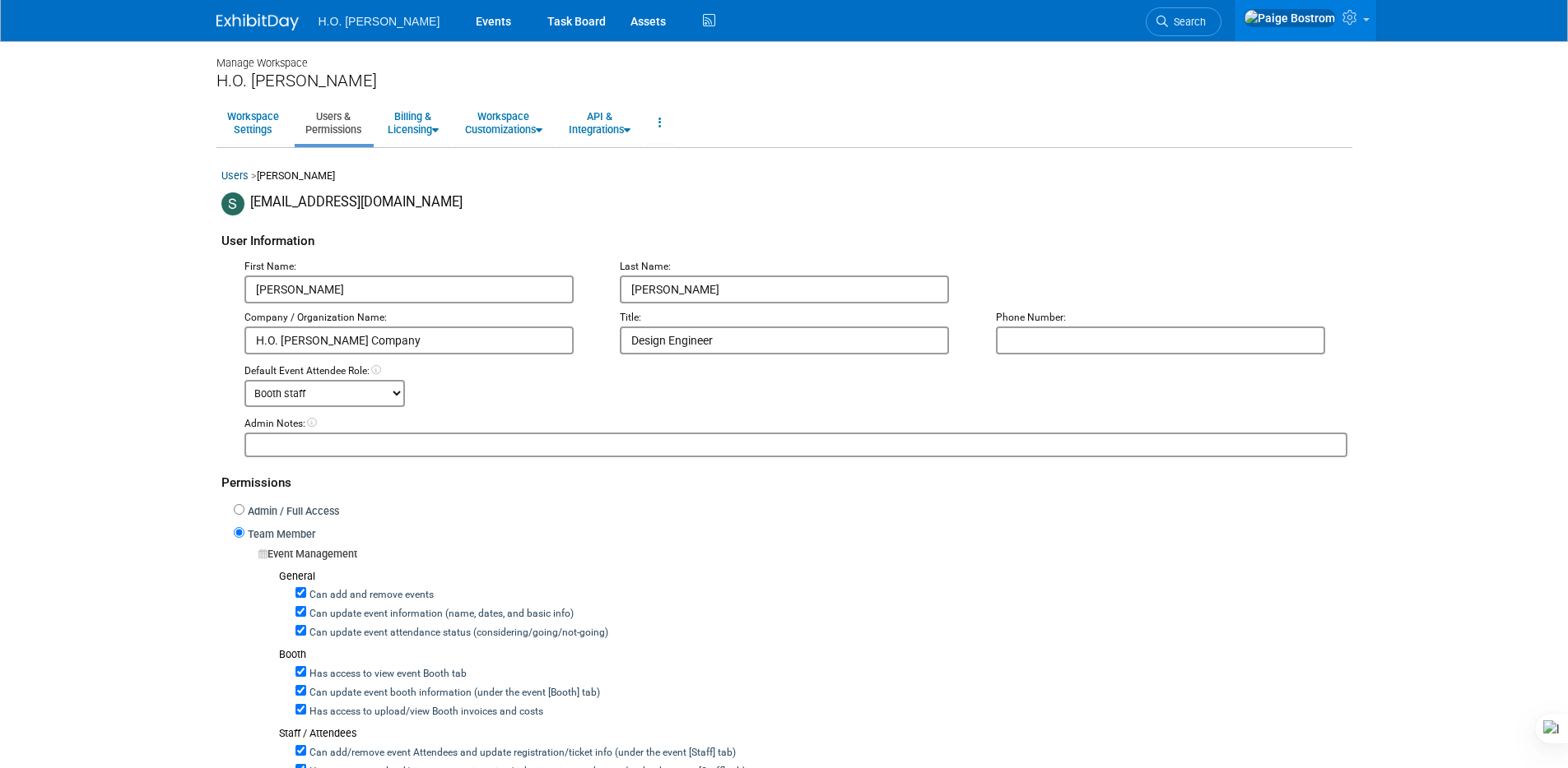
click at [377, 370] on icon at bounding box center [376, 370] width 10 height 10
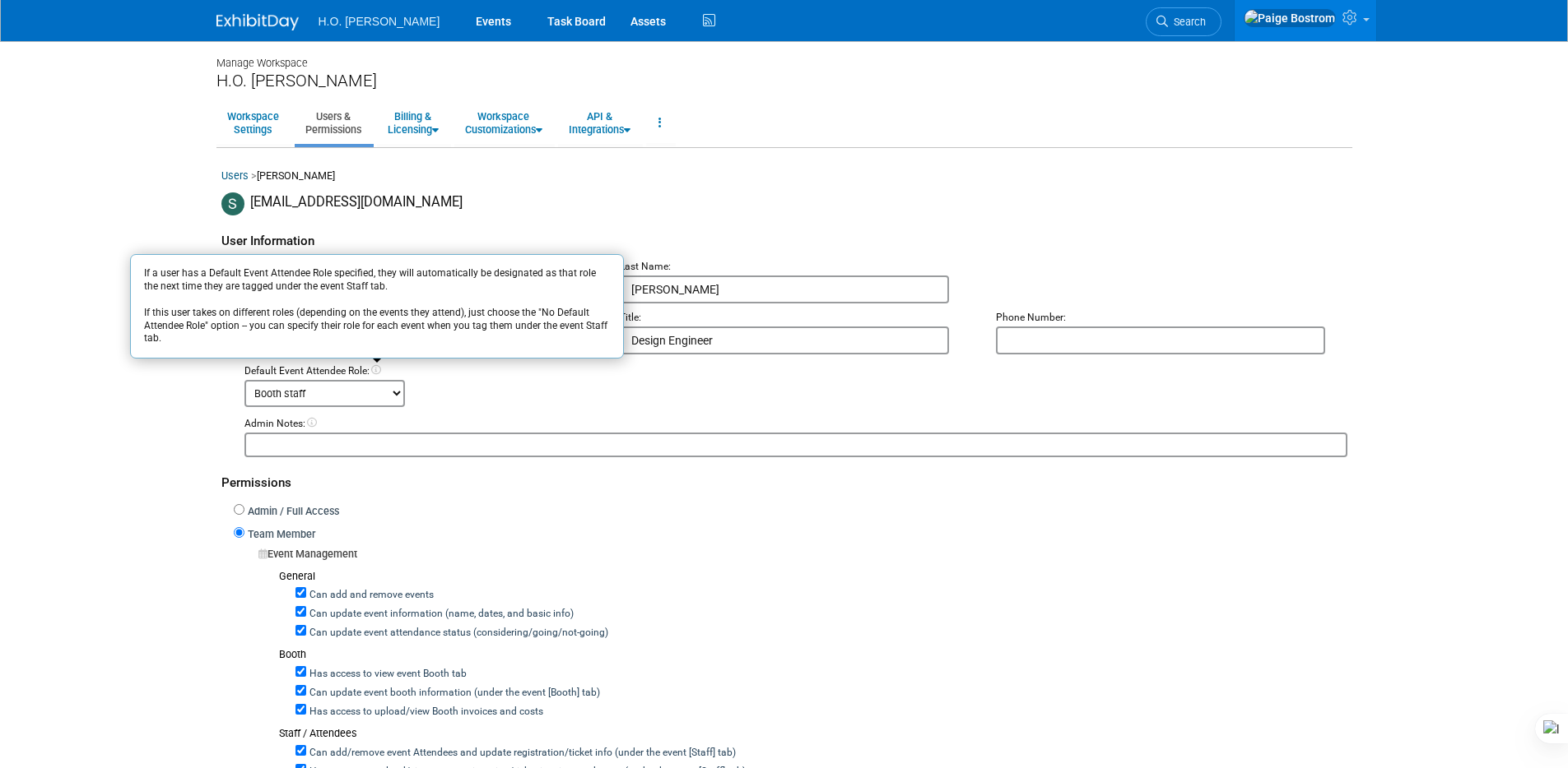
click at [377, 370] on icon at bounding box center [376, 370] width 10 height 10
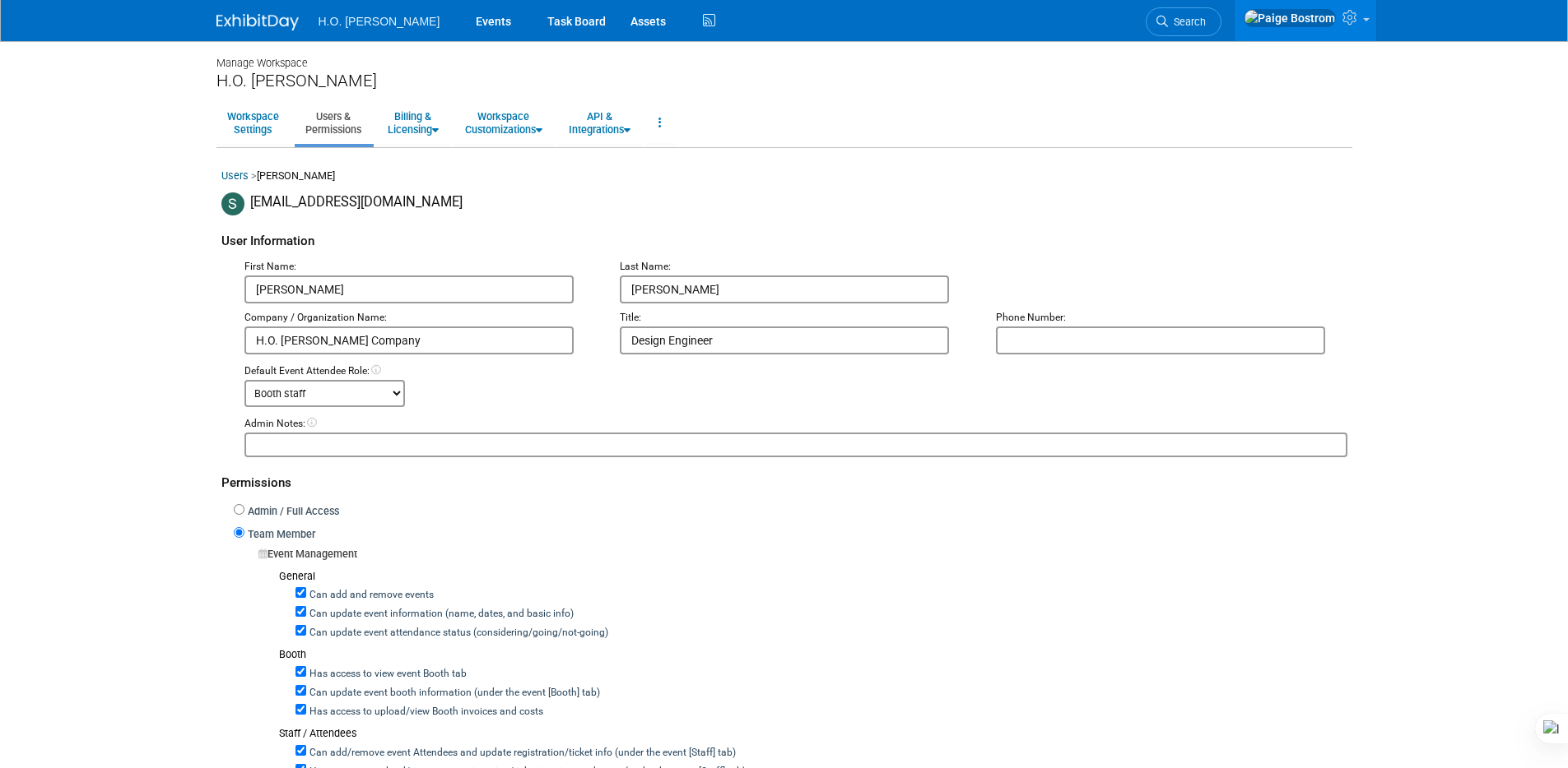
click at [610, 397] on div "Default Event Attendee Role: -- No Default Attendee Role -- Booth staff Demonst…" at bounding box center [795, 385] width 1127 height 43
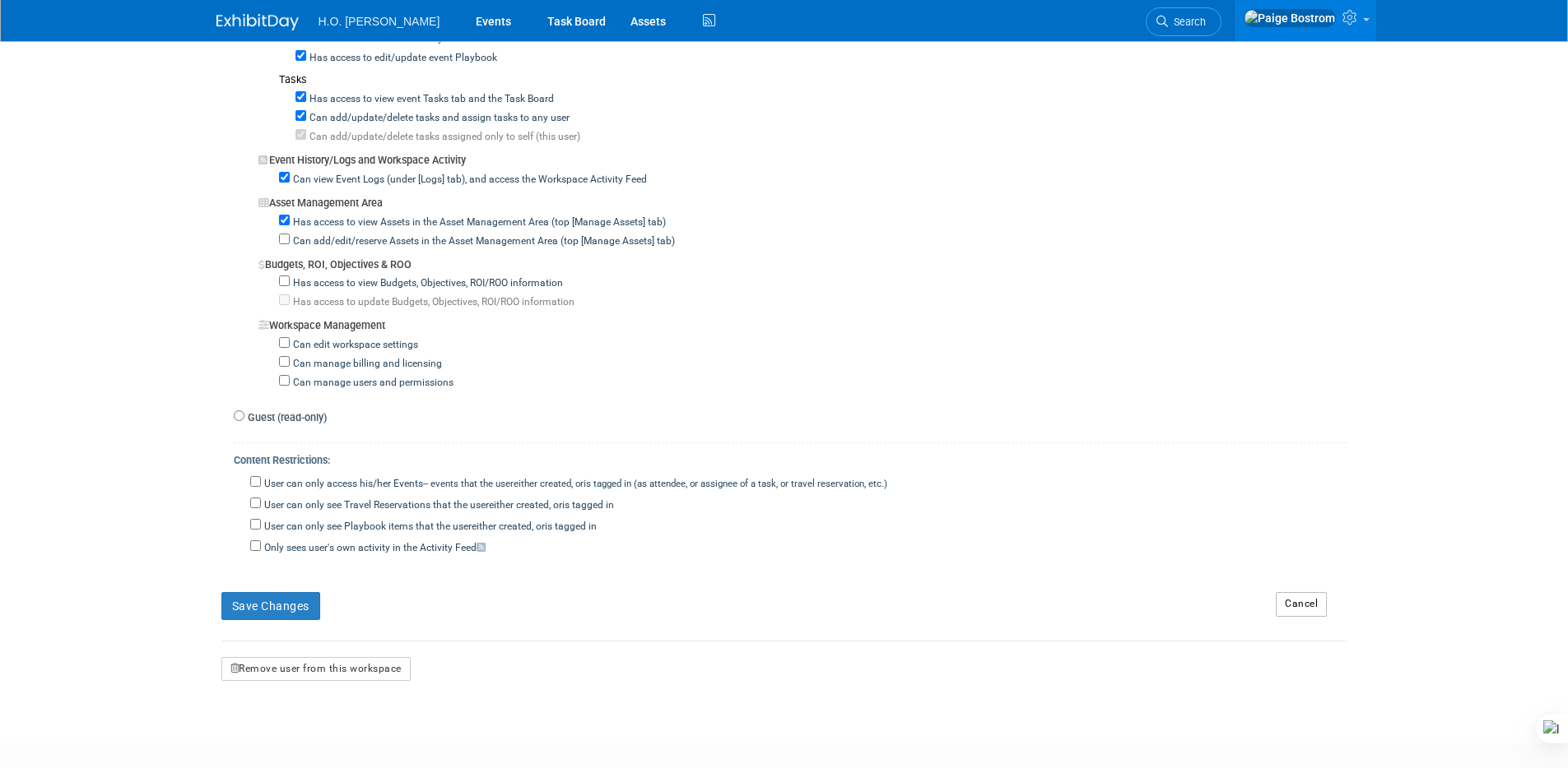
scroll to position [1318, 0]
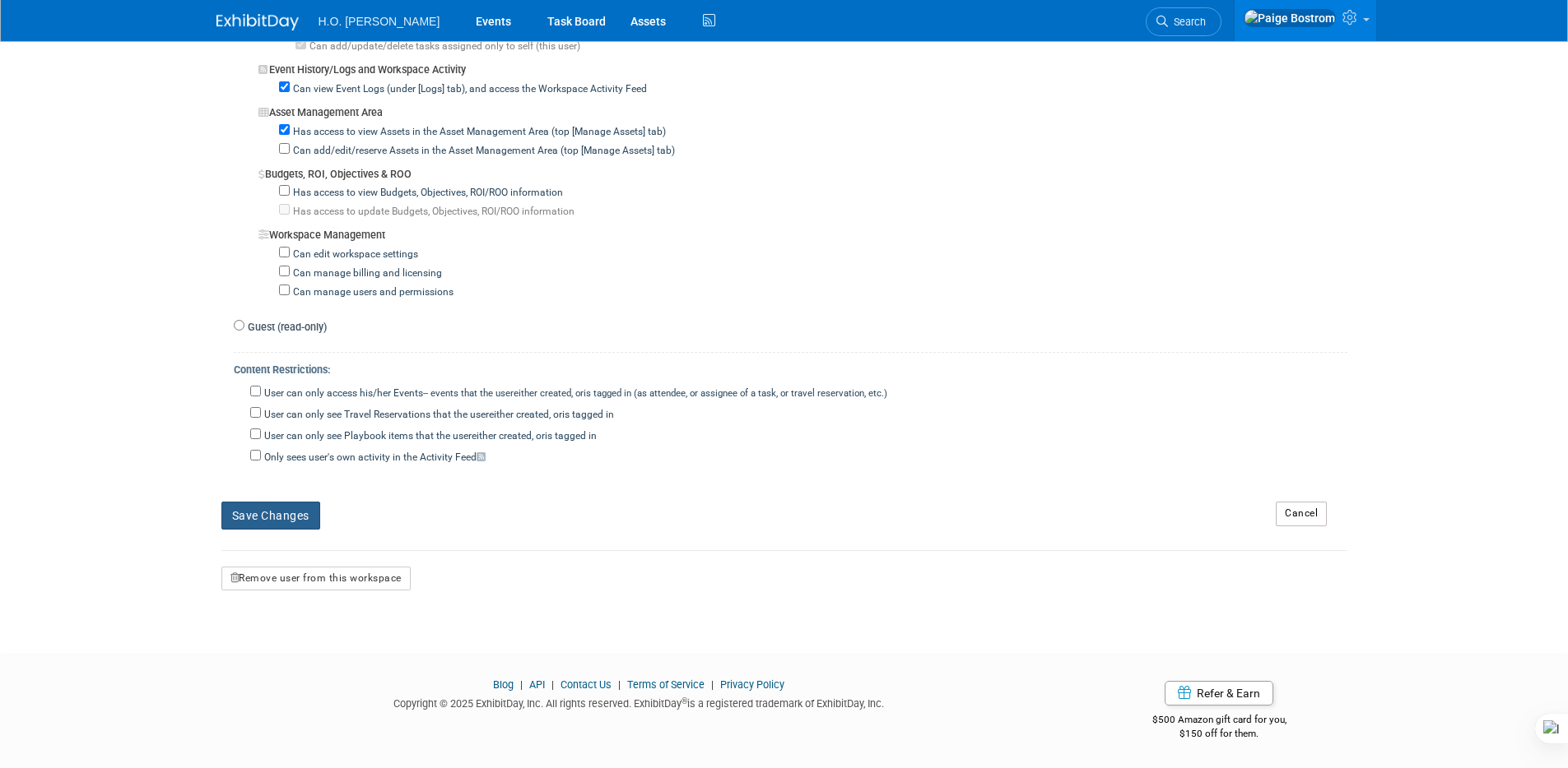
click at [297, 519] on button "Save Changes" at bounding box center [271, 515] width 99 height 28
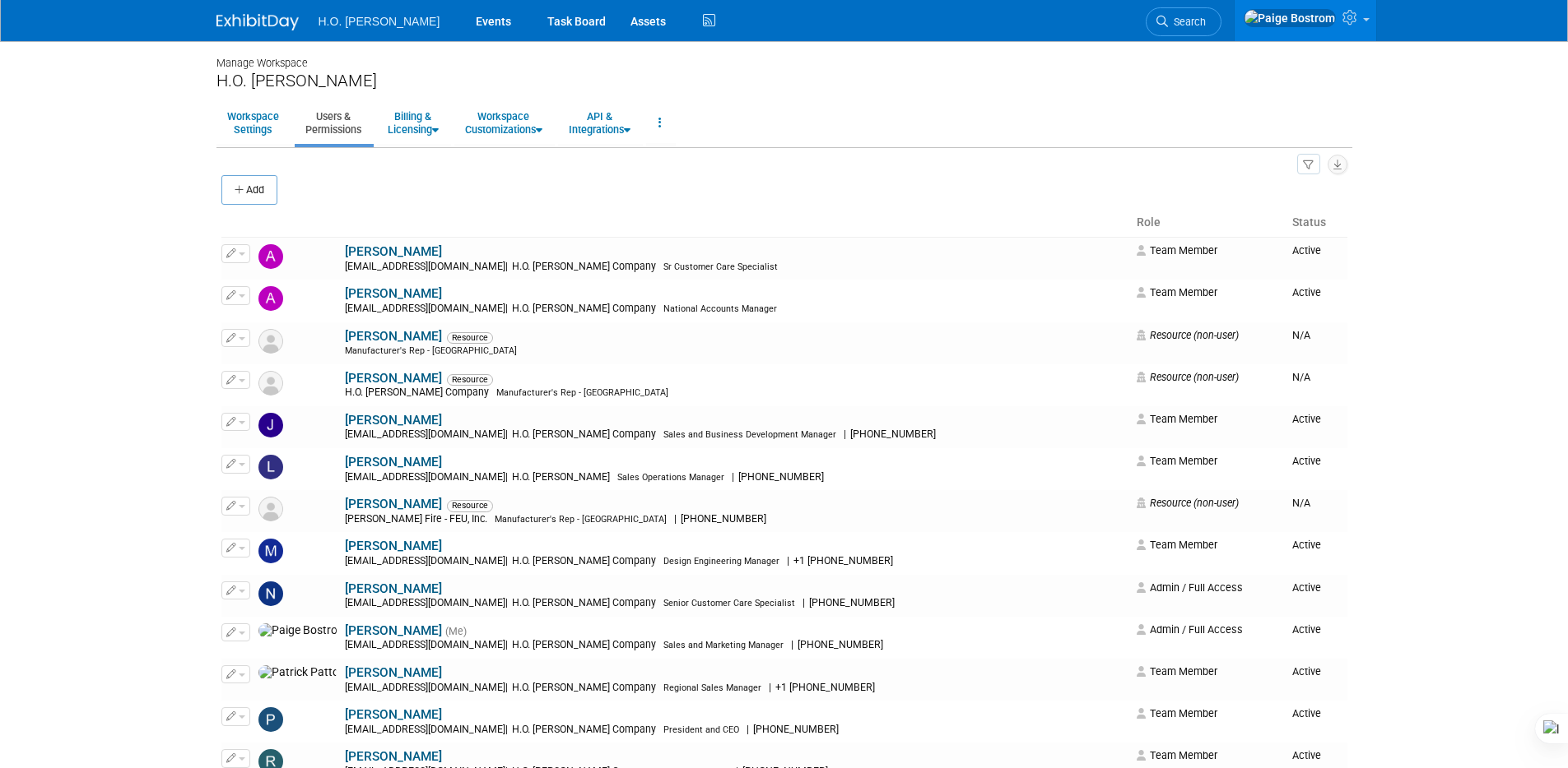
click at [354, 27] on span "H.O. [PERSON_NAME]" at bounding box center [379, 21] width 122 height 13
click at [463, 28] on link "Events" at bounding box center [494, 20] width 60 height 41
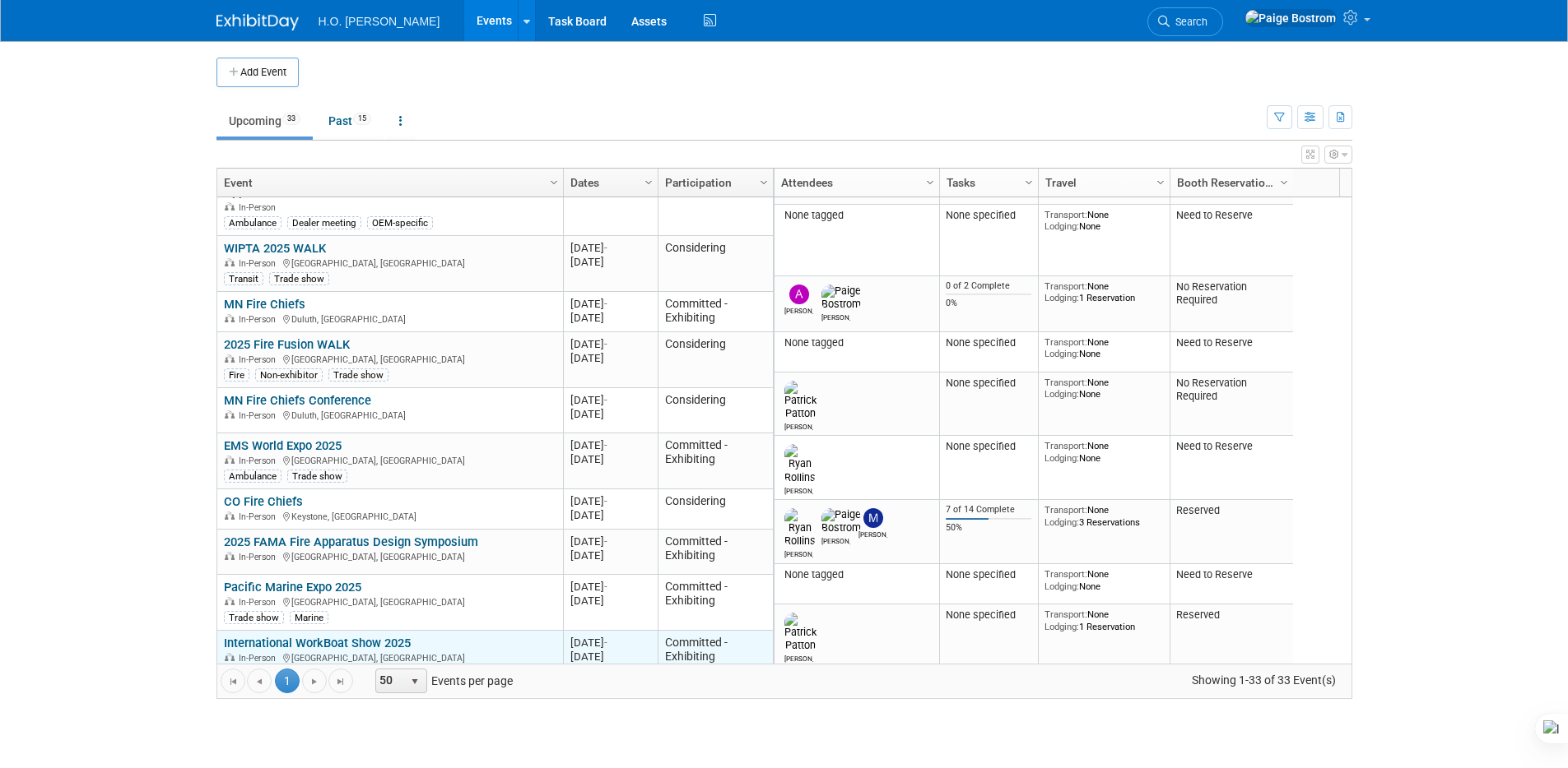
scroll to position [691, 0]
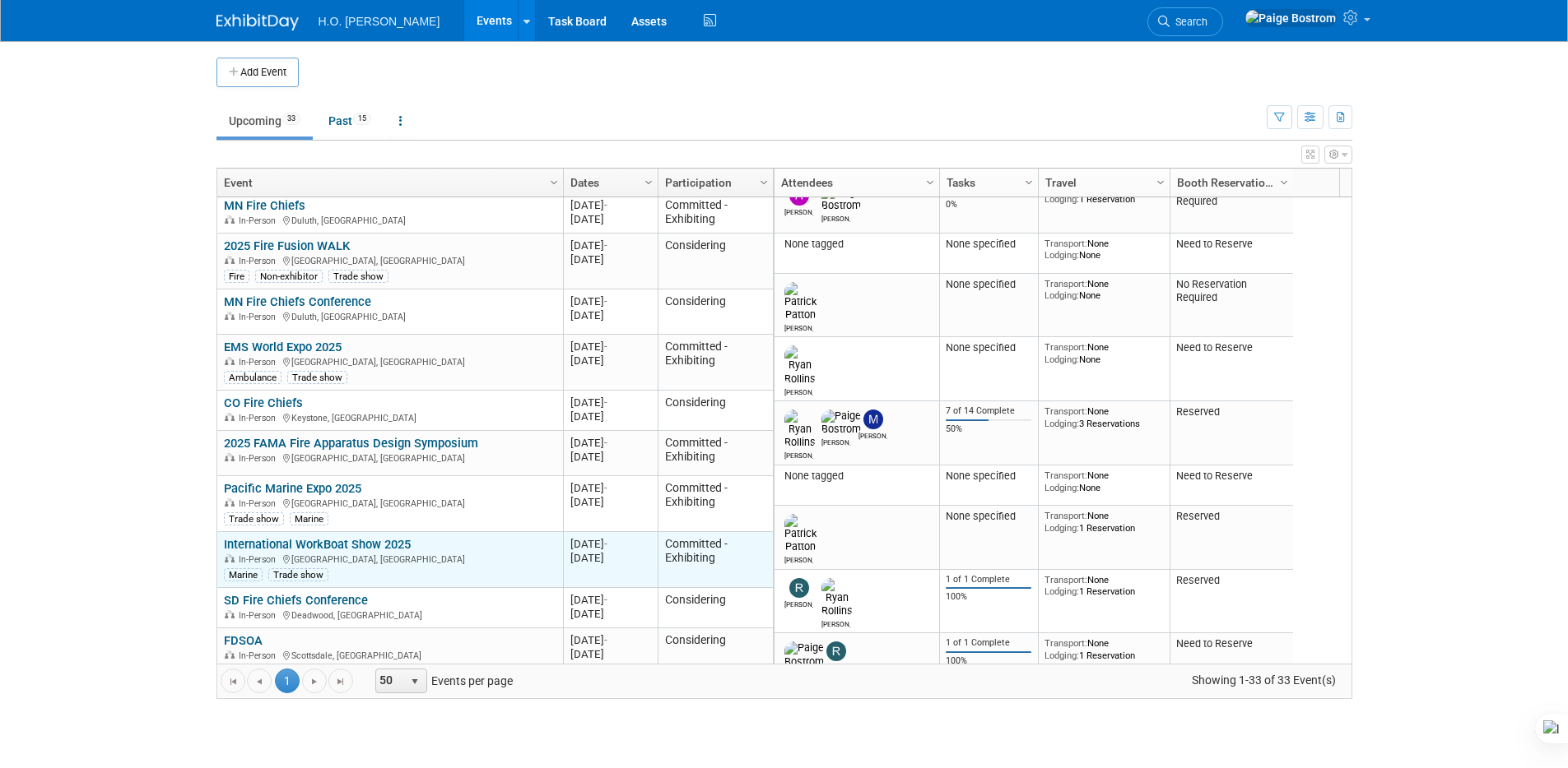
click at [369, 537] on link "International WorkBoat Show 2025" at bounding box center [317, 545] width 187 height 15
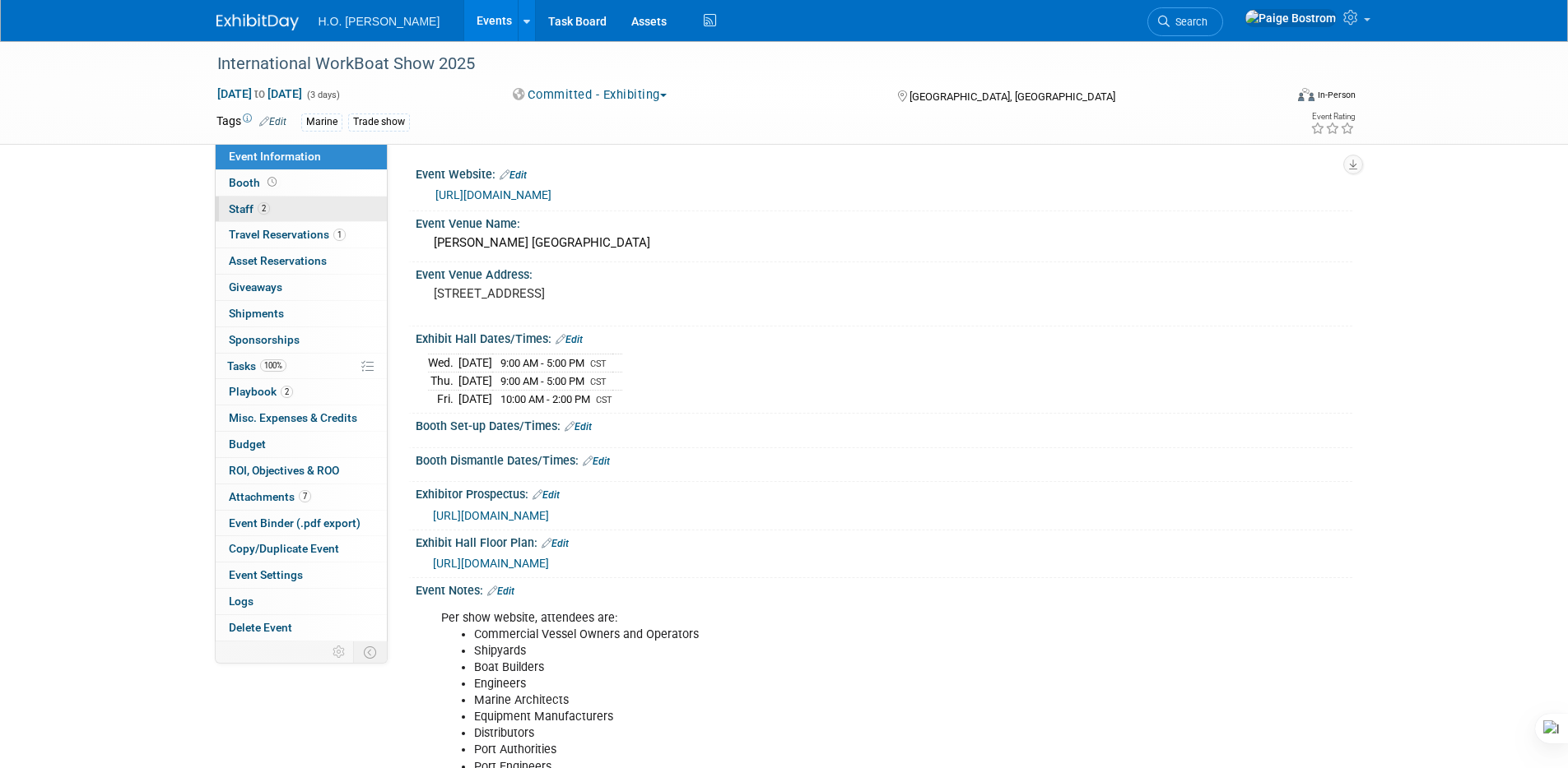
click at [272, 212] on link "2 Staff 2" at bounding box center [300, 210] width 171 height 26
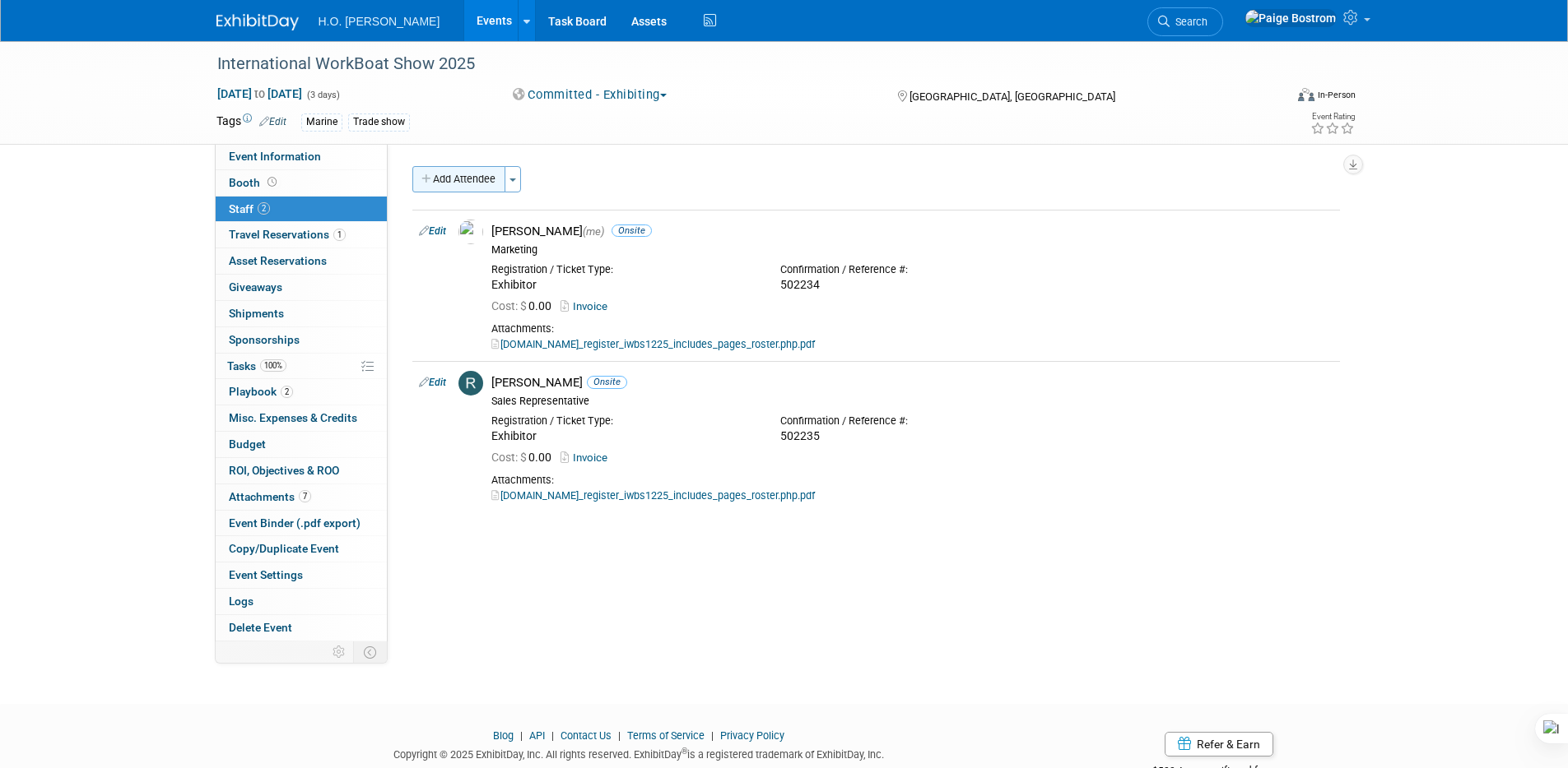
click at [490, 178] on button "Add Attendee" at bounding box center [459, 179] width 93 height 27
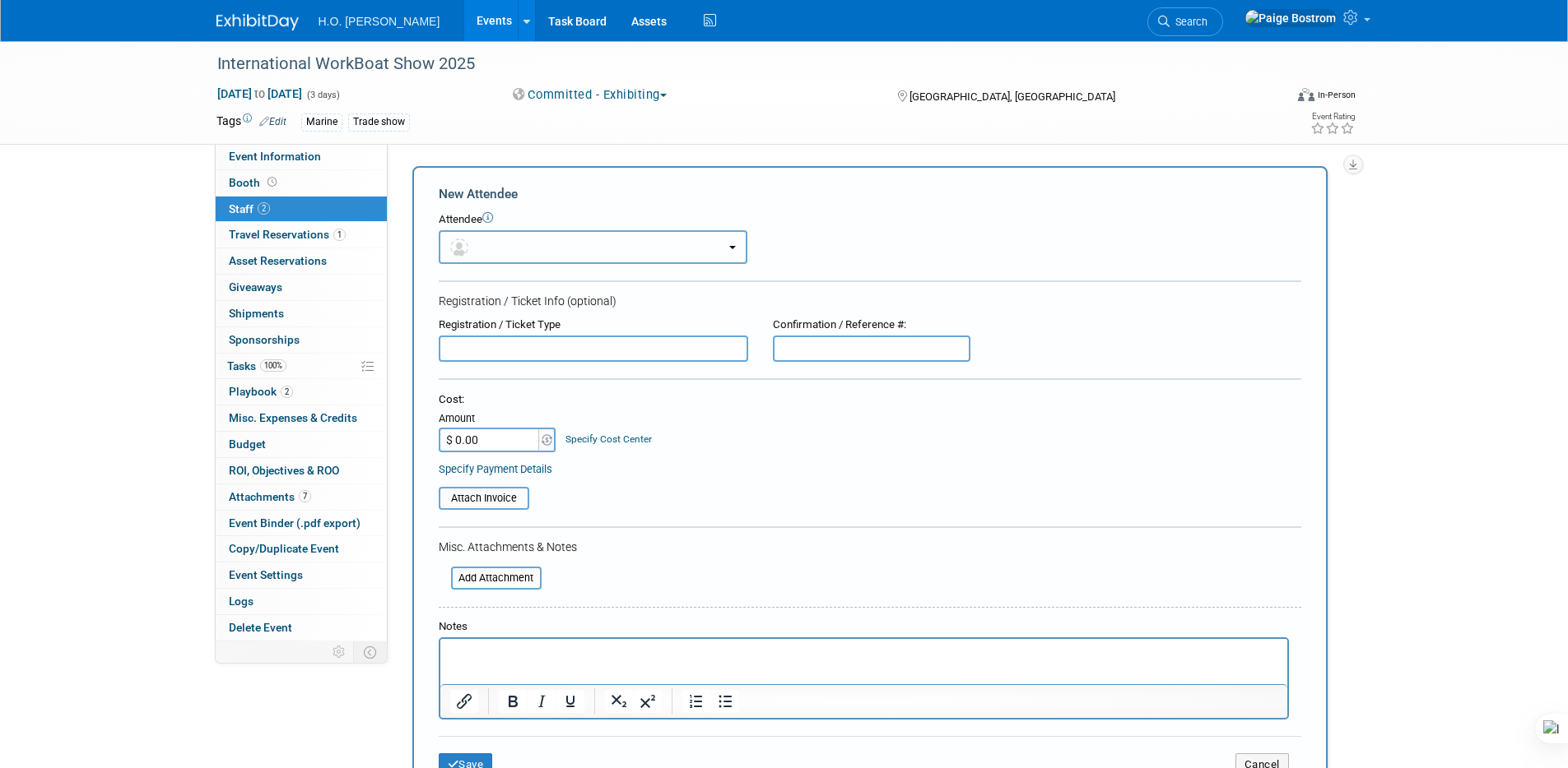
click at [528, 256] on button "button" at bounding box center [593, 247] width 309 height 34
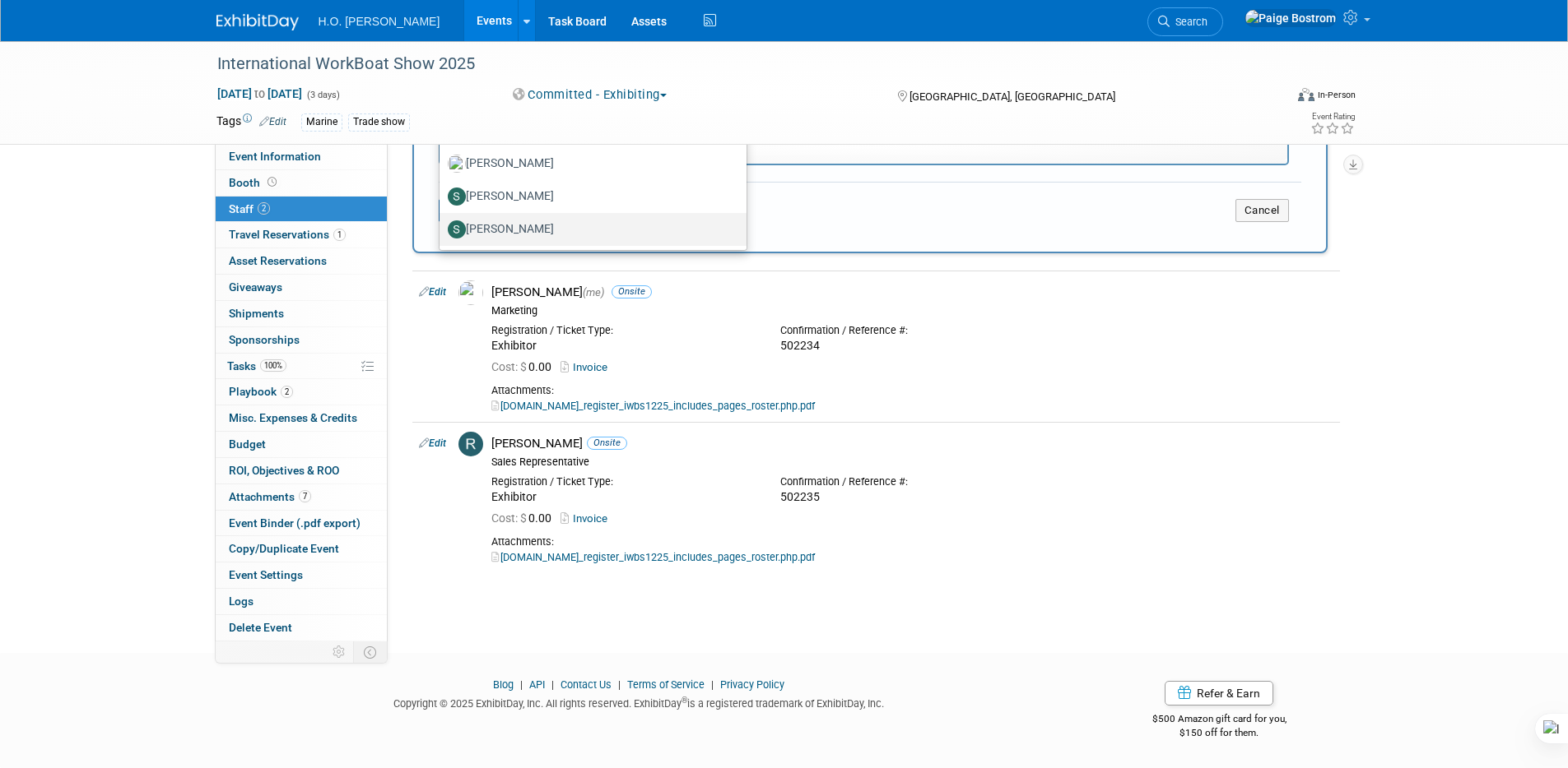
click at [555, 223] on label "[PERSON_NAME]" at bounding box center [589, 229] width 282 height 27
click at [442, 223] on input "[PERSON_NAME]" at bounding box center [437, 228] width 11 height 11
select select "a083f5e1-b77f-438d-aa40-4b8a52b5c43b"
select select "200"
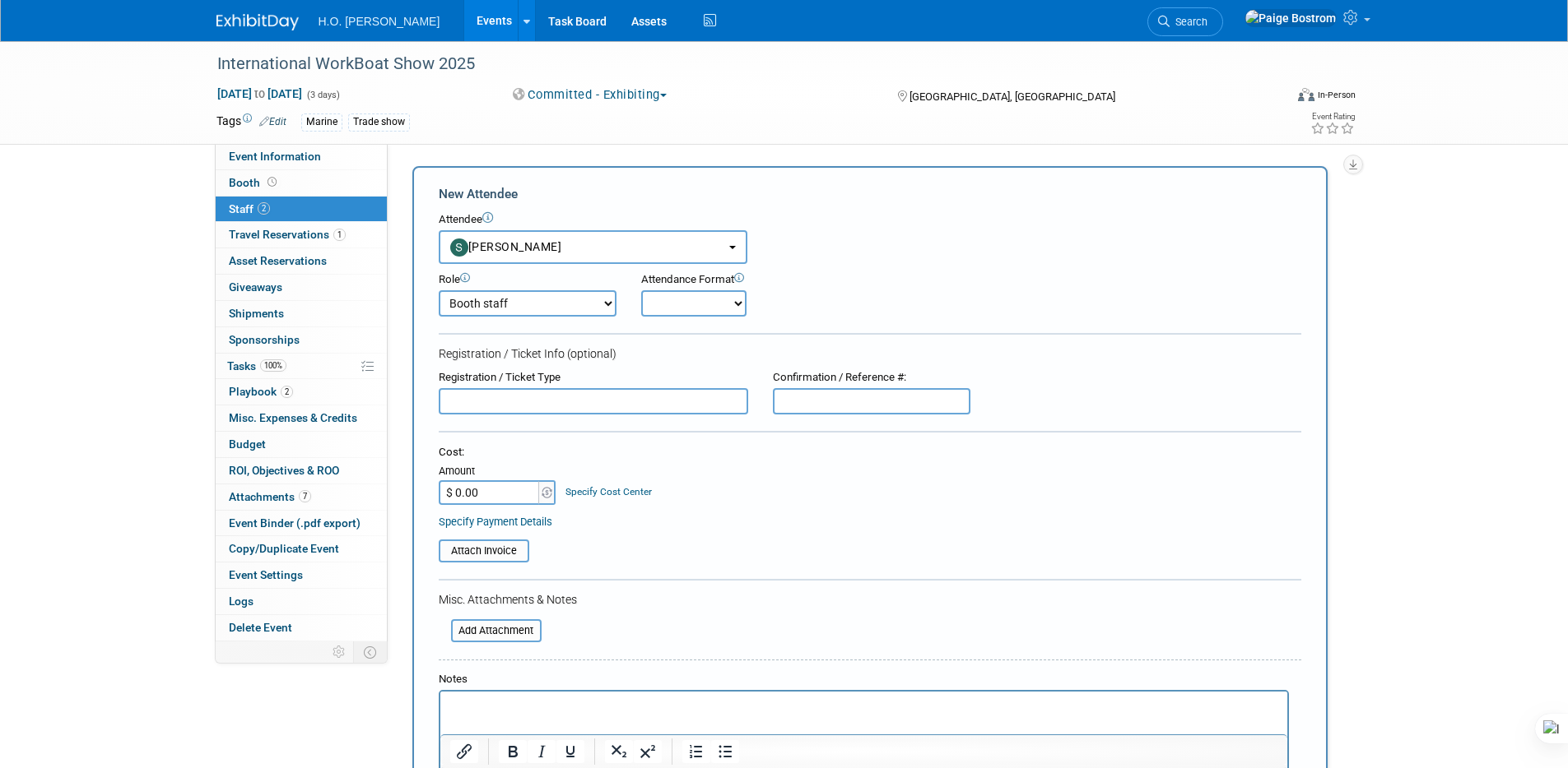
click at [719, 305] on select "Onsite Remote" at bounding box center [693, 303] width 105 height 27
select select "1"
click at [641, 290] on select "Onsite Remote" at bounding box center [693, 303] width 105 height 27
click at [474, 405] on input "text" at bounding box center [593, 401] width 310 height 27
type input "Exhibitor"
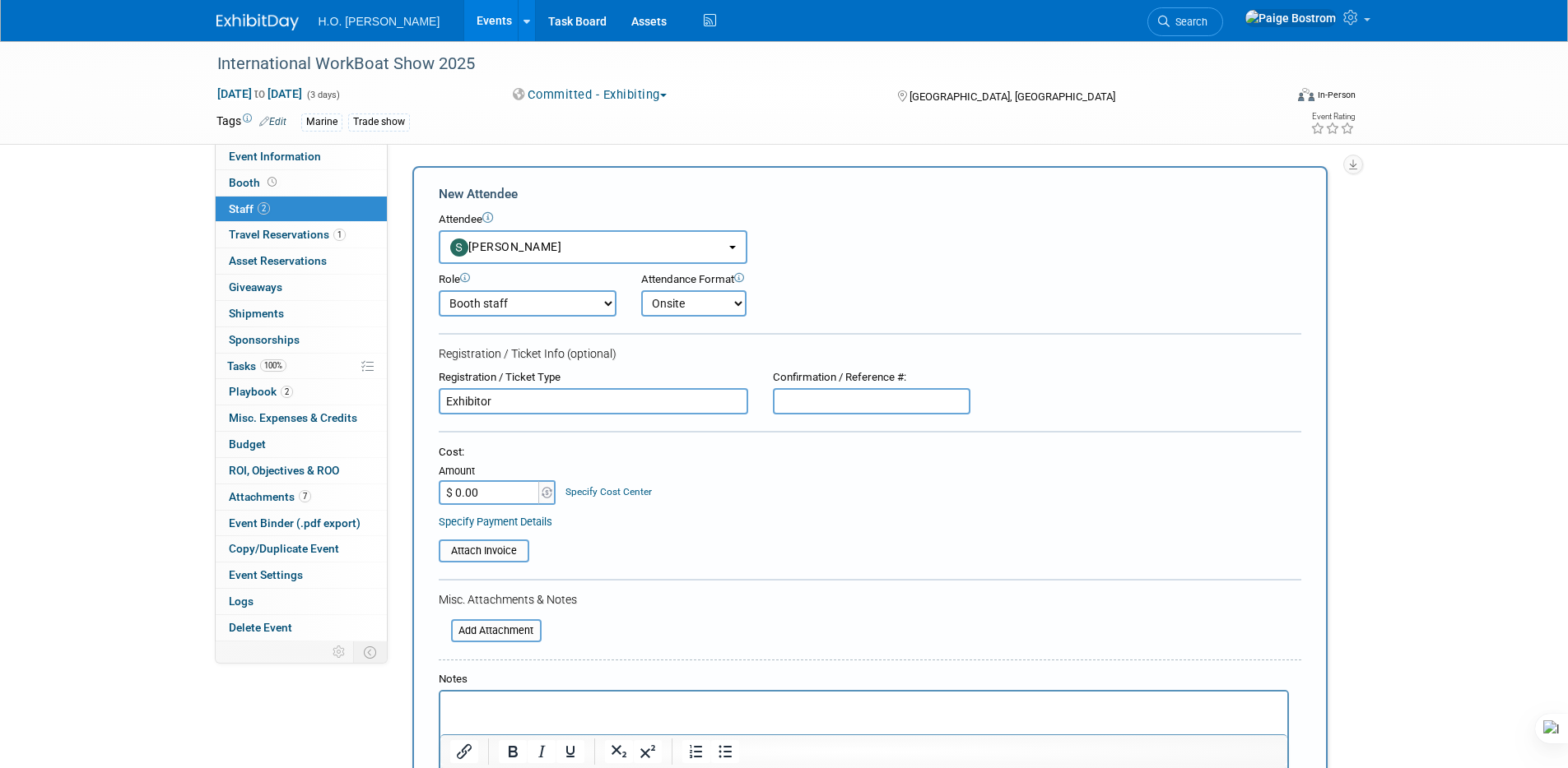
paste input "502236"
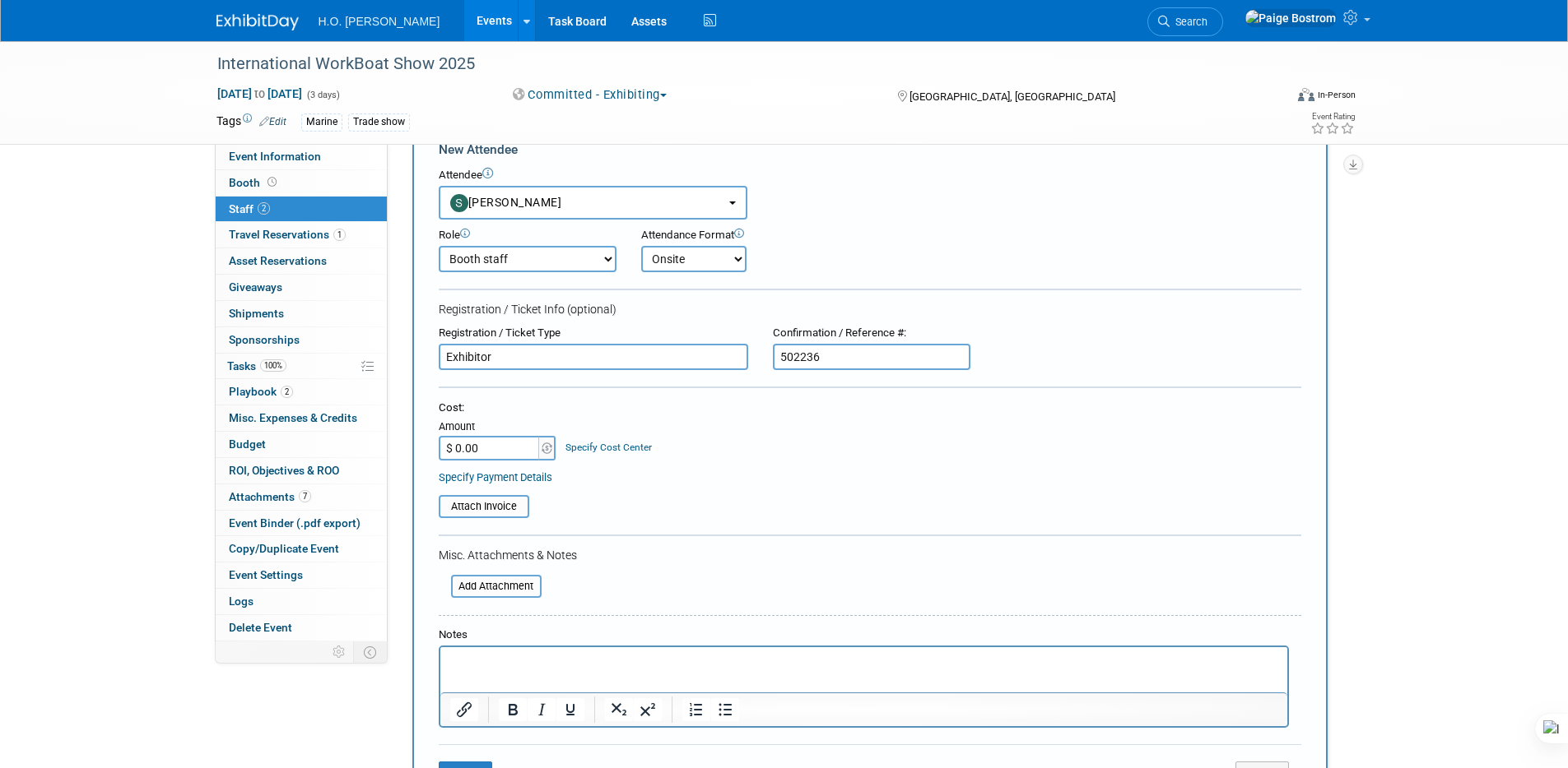
scroll to position [134, 0]
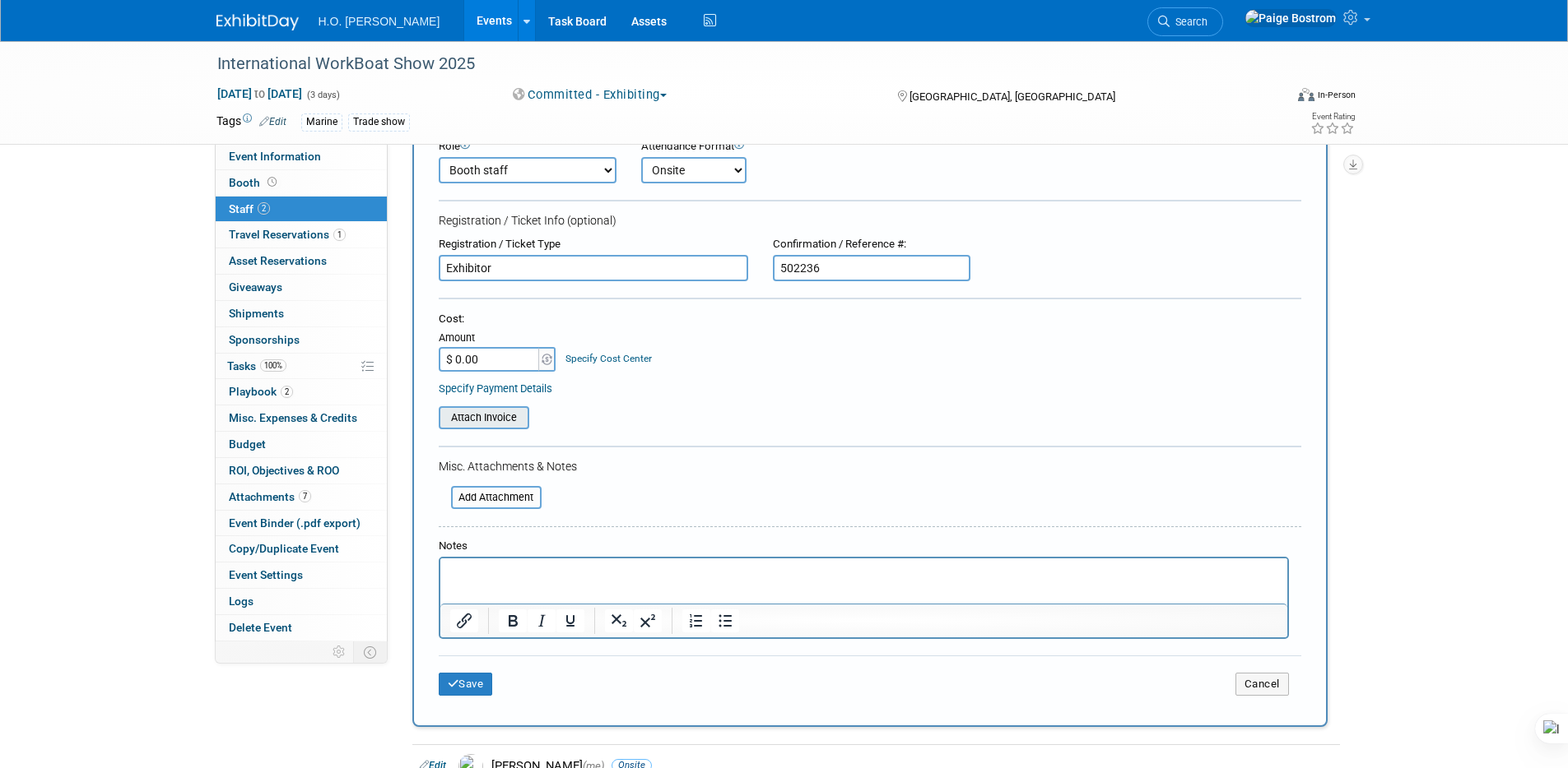
type input "502236"
click at [454, 411] on input "file" at bounding box center [430, 418] width 196 height 20
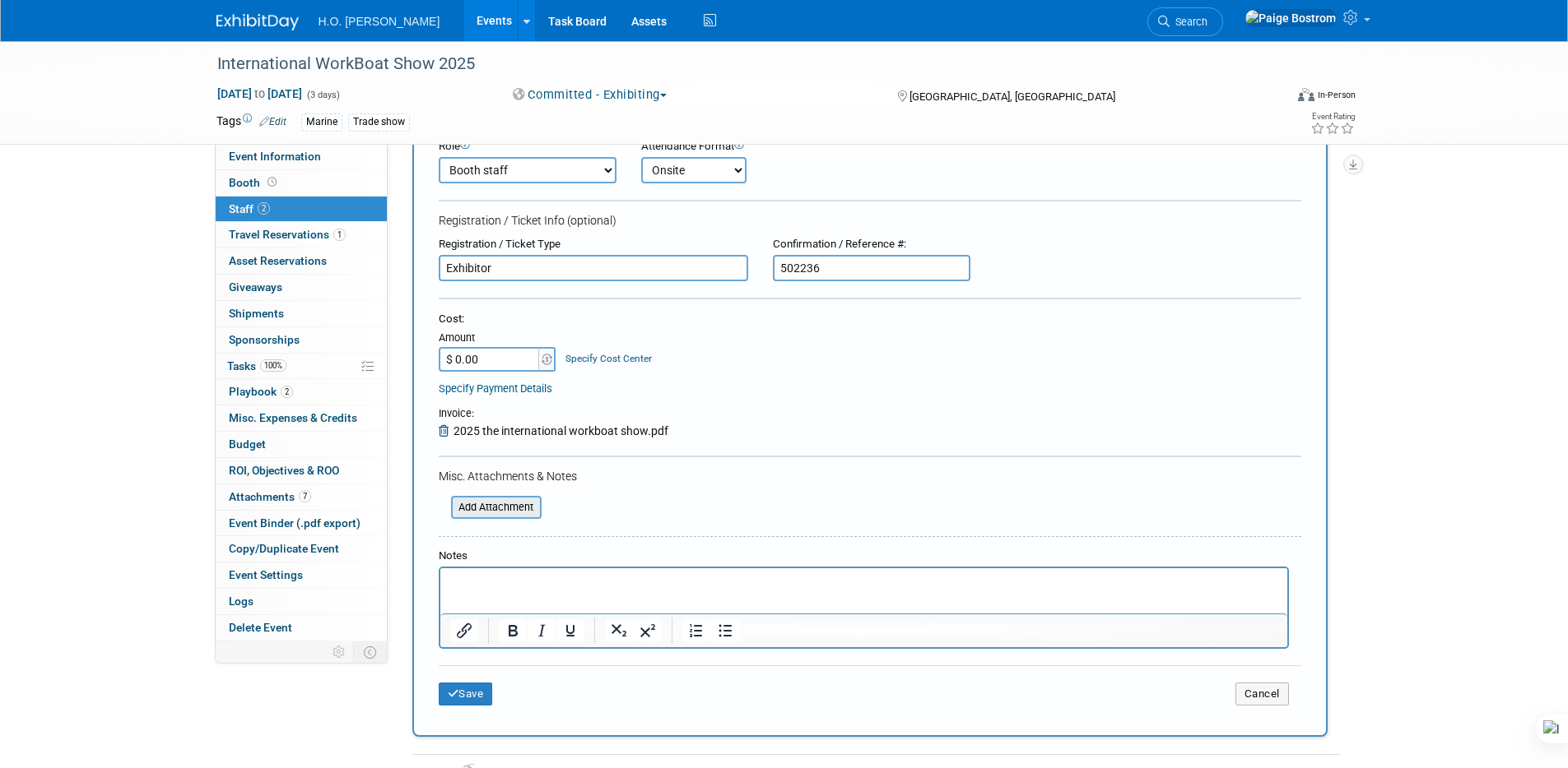
click at [534, 506] on input "file" at bounding box center [442, 508] width 196 height 20
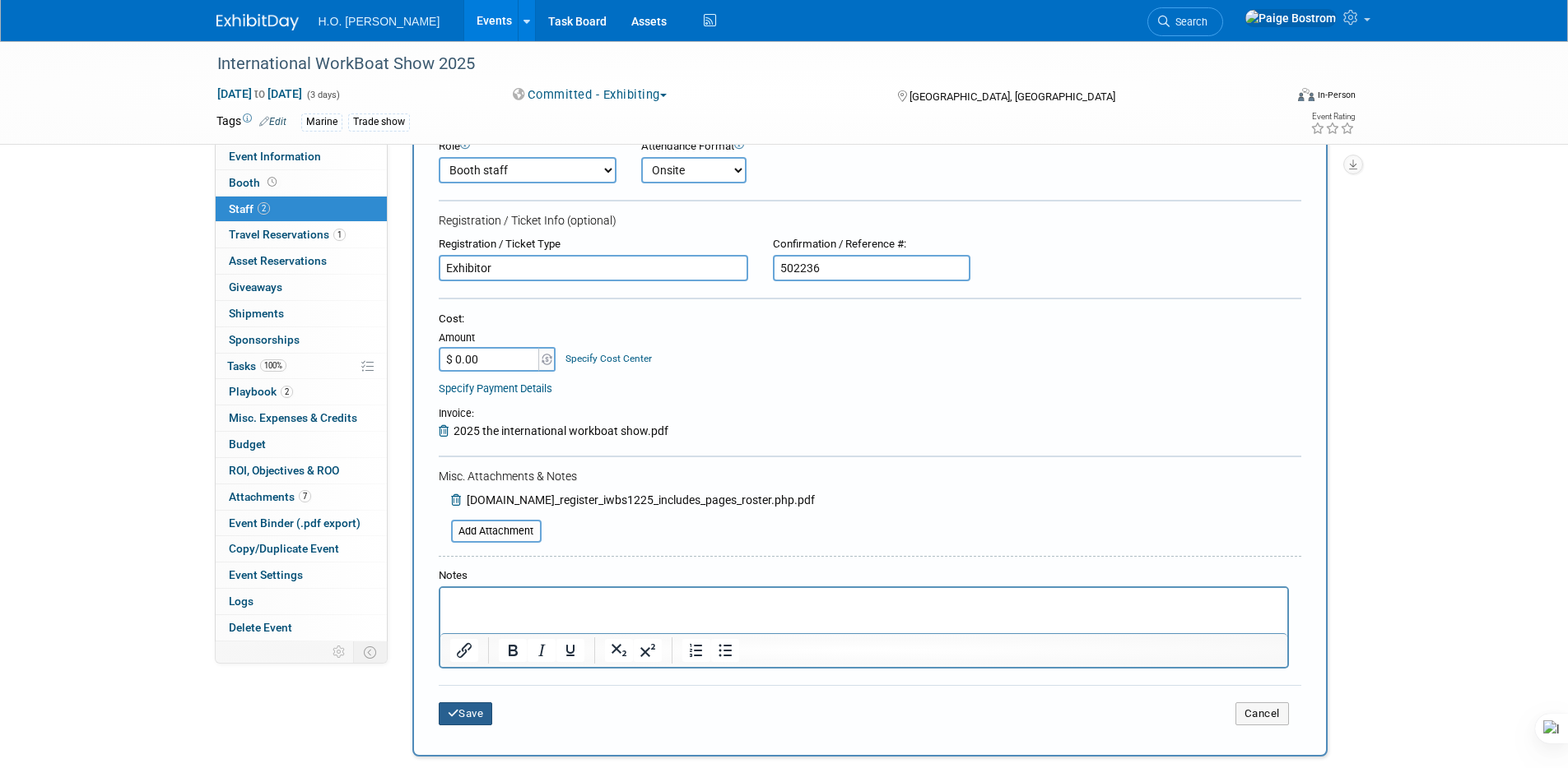
click at [484, 718] on button "Save" at bounding box center [465, 714] width 54 height 23
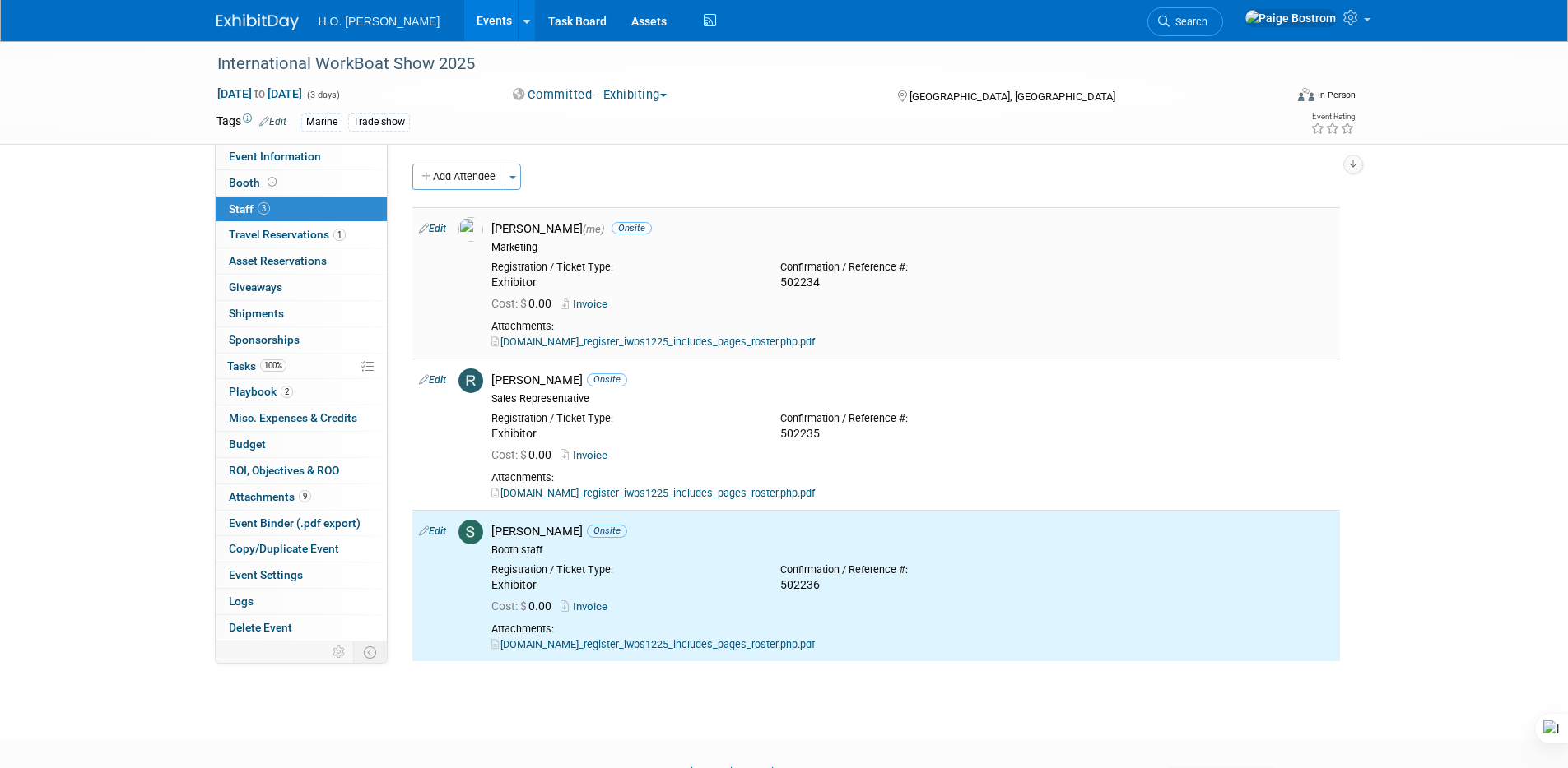
scroll to position [0, 0]
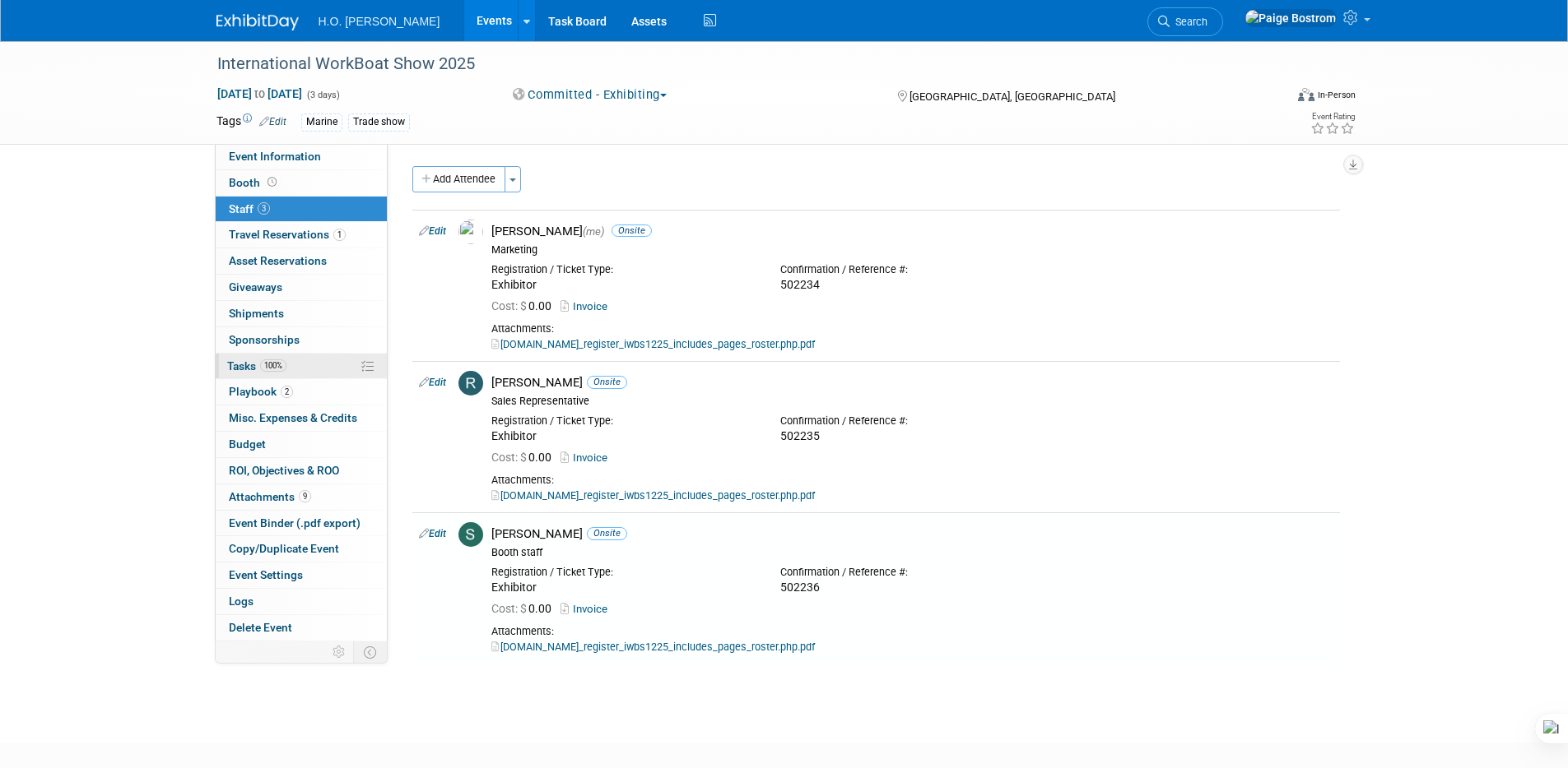
click at [277, 369] on span "100%" at bounding box center [273, 365] width 27 height 12
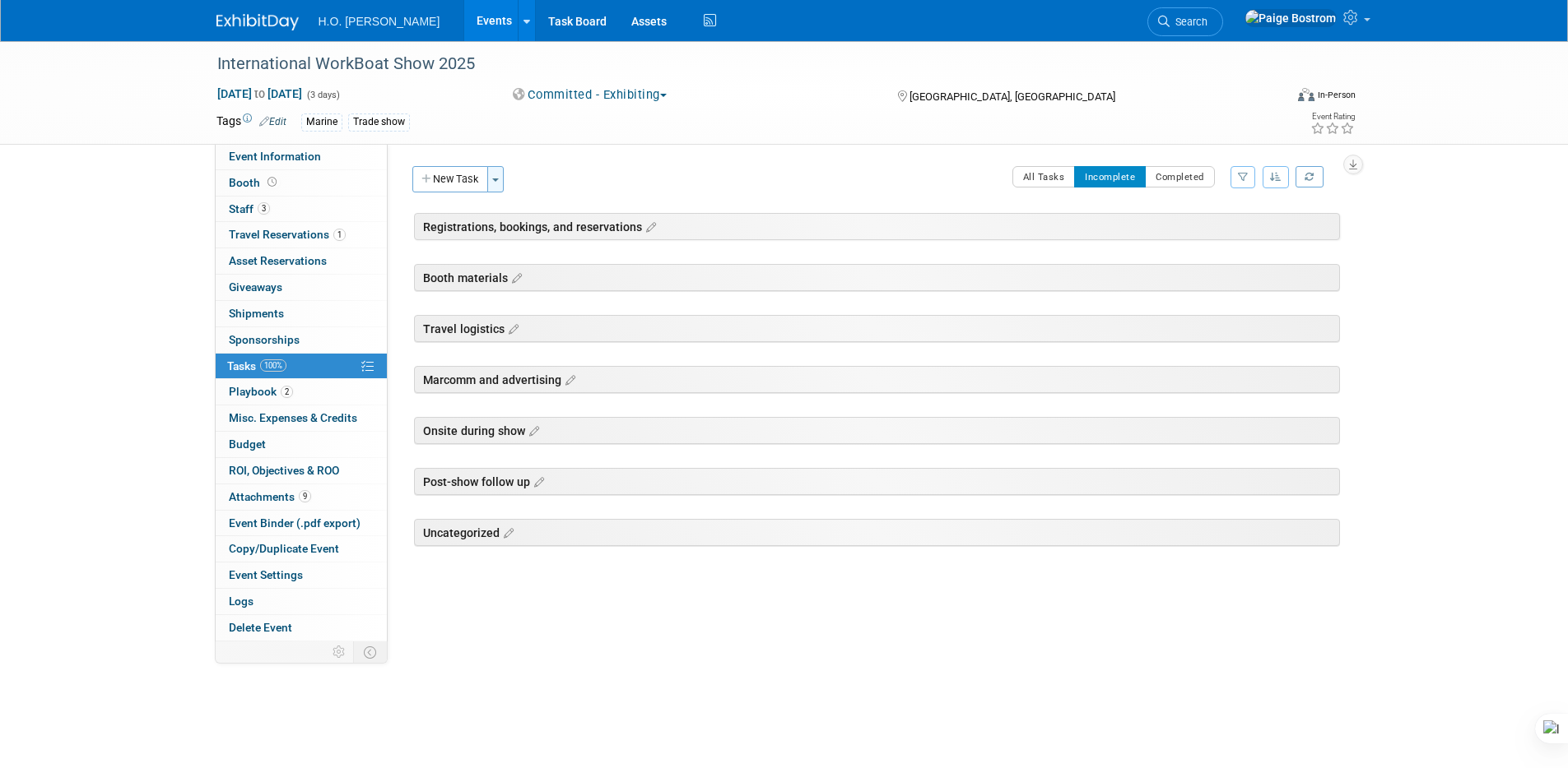
click at [492, 178] on button "Toggle Dropdown" at bounding box center [495, 179] width 16 height 27
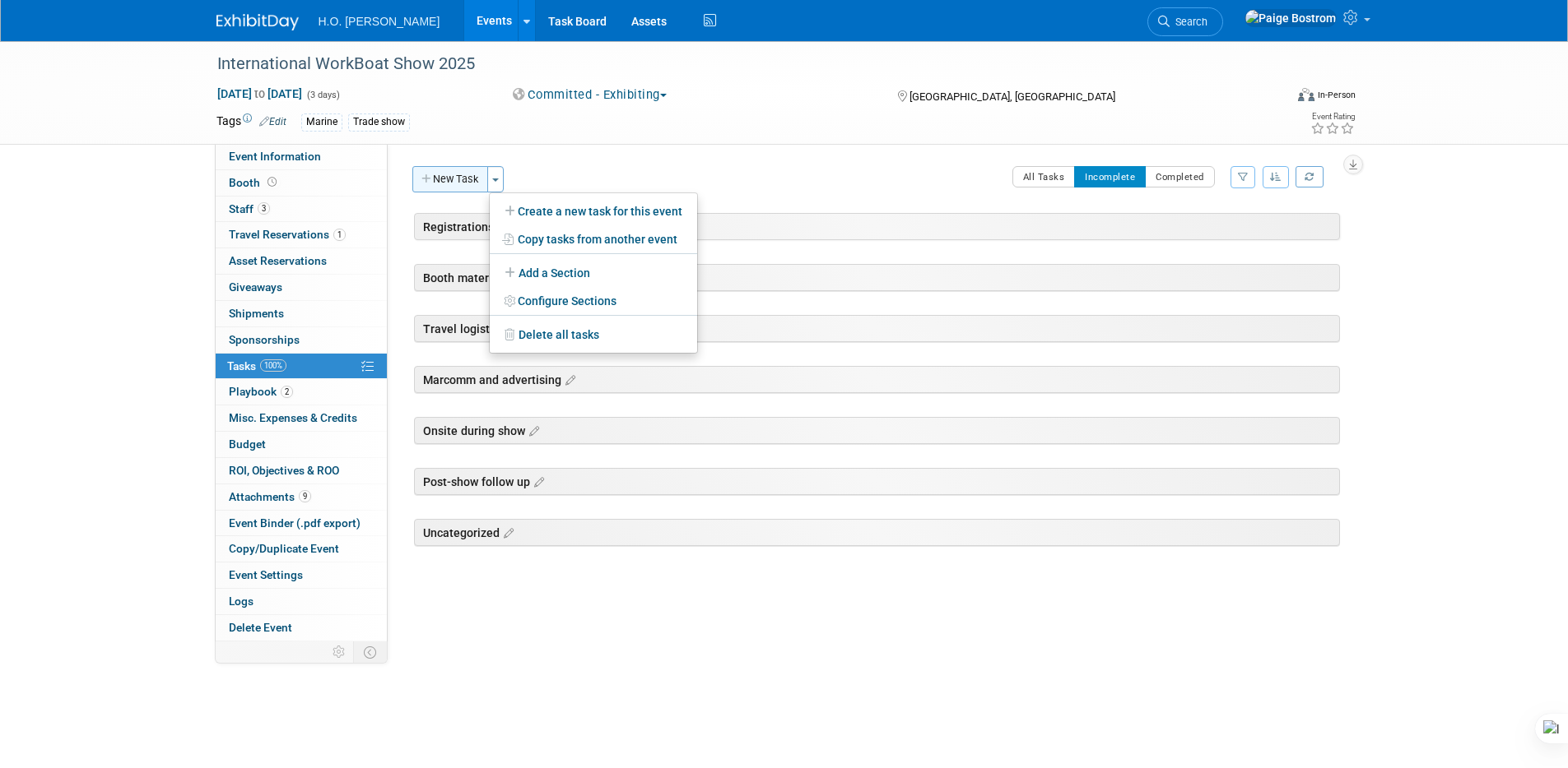
click at [468, 178] on button "New Task" at bounding box center [450, 179] width 76 height 27
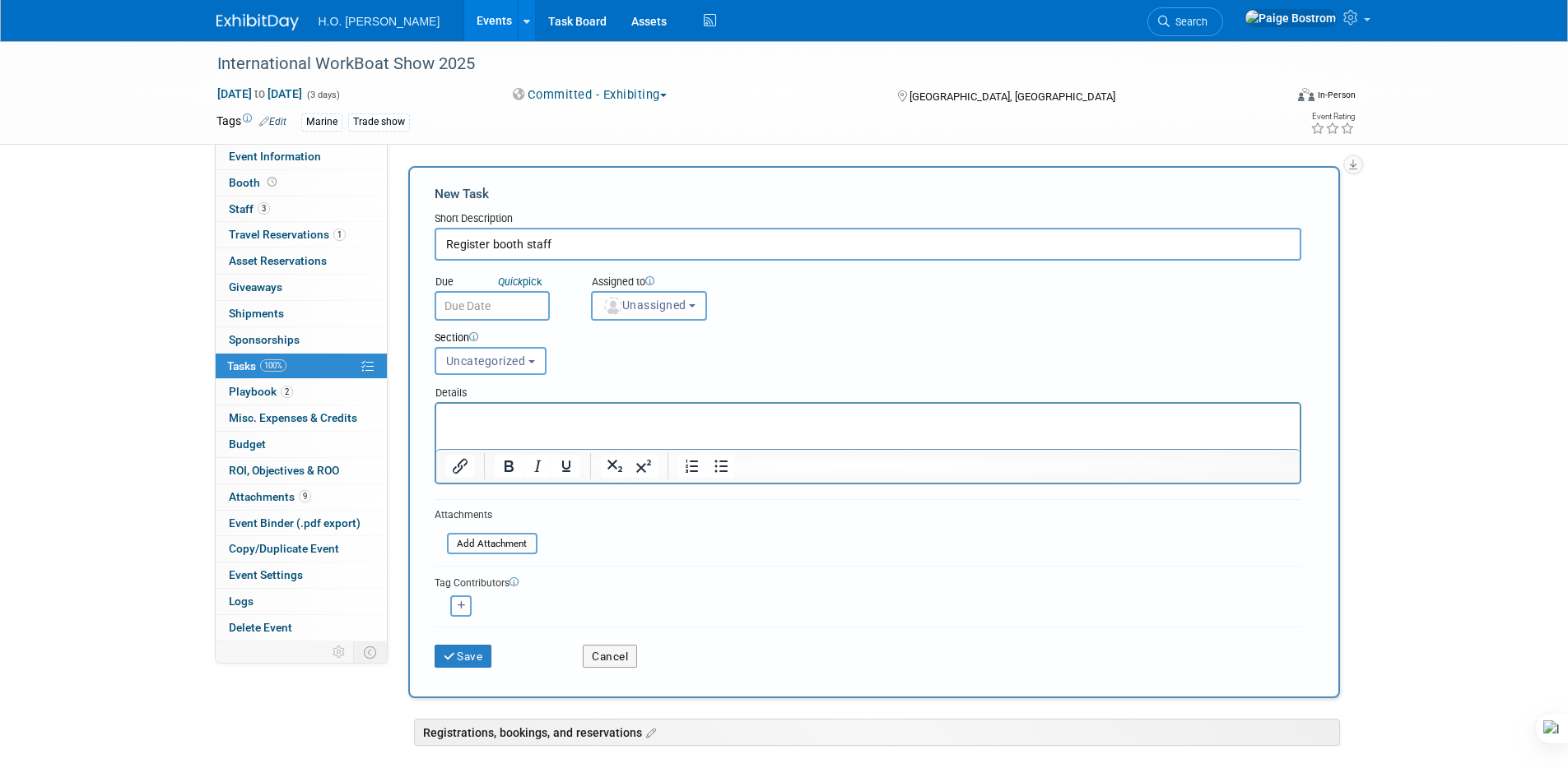
type input "Register booth staff"
click at [477, 305] on input "text" at bounding box center [493, 306] width 115 height 29
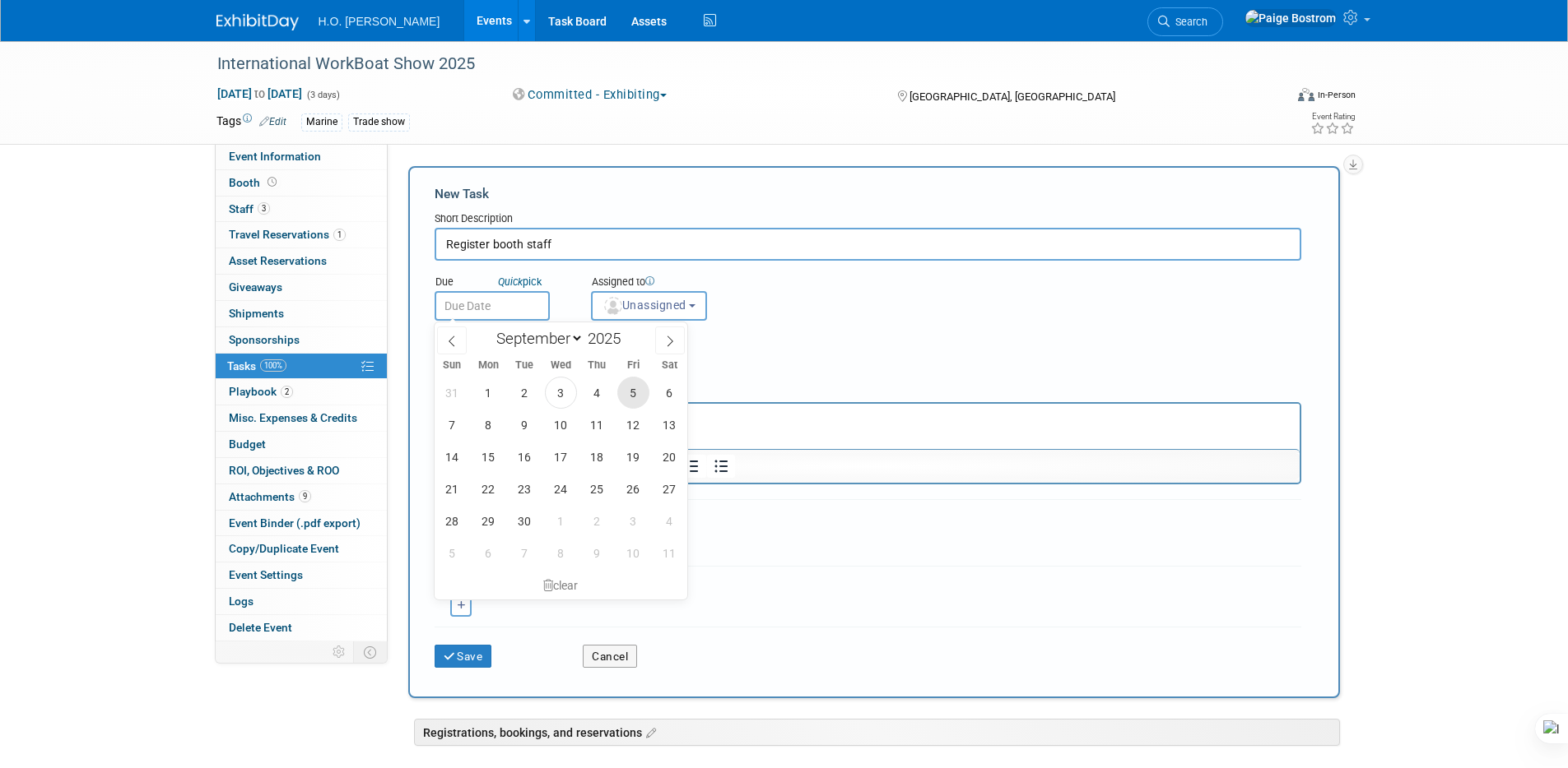
click at [638, 395] on span "5" at bounding box center [633, 393] width 32 height 32
type input "[DATE]"
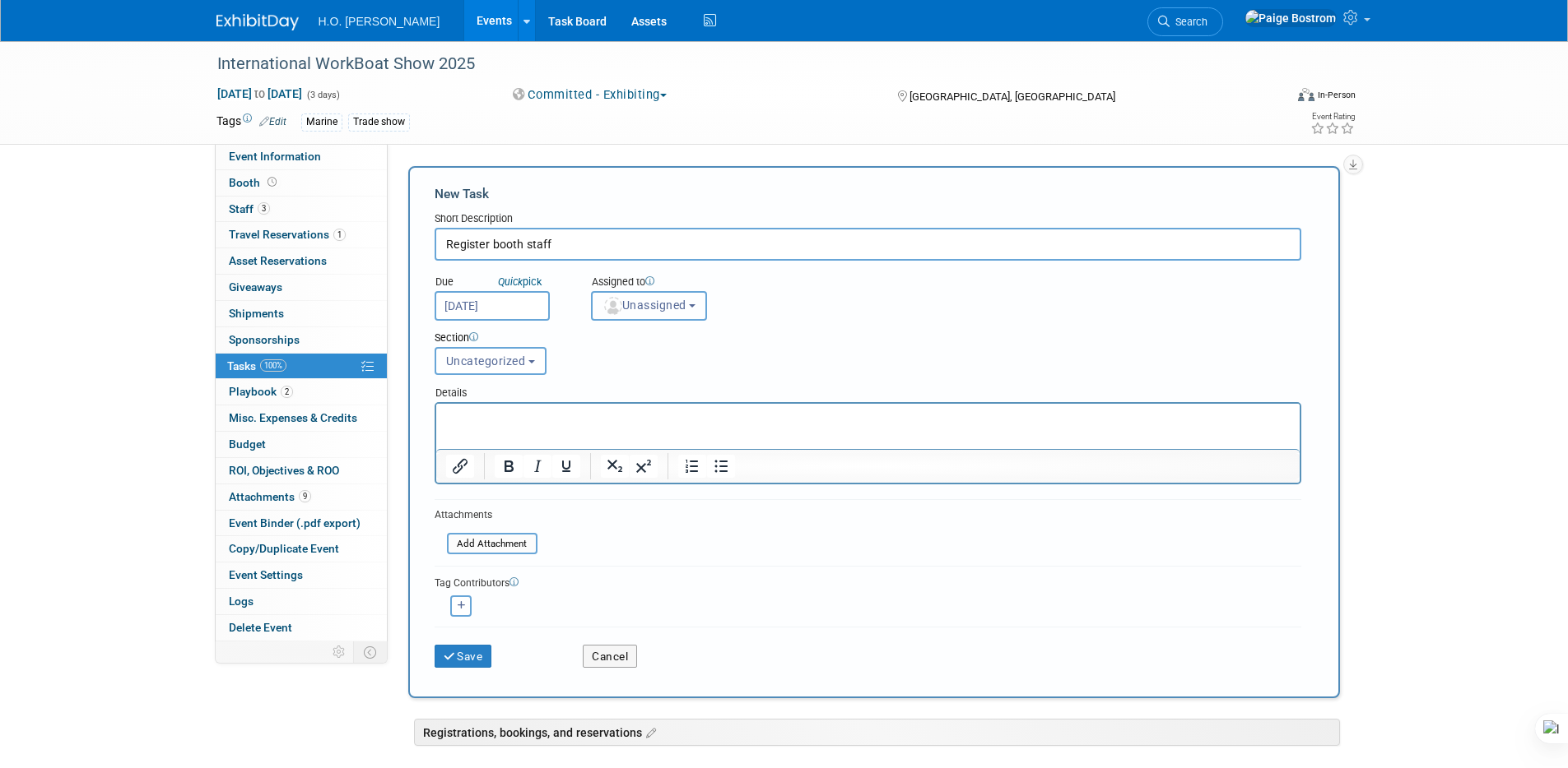
click at [693, 300] on button "Unassigned" at bounding box center [649, 306] width 117 height 29
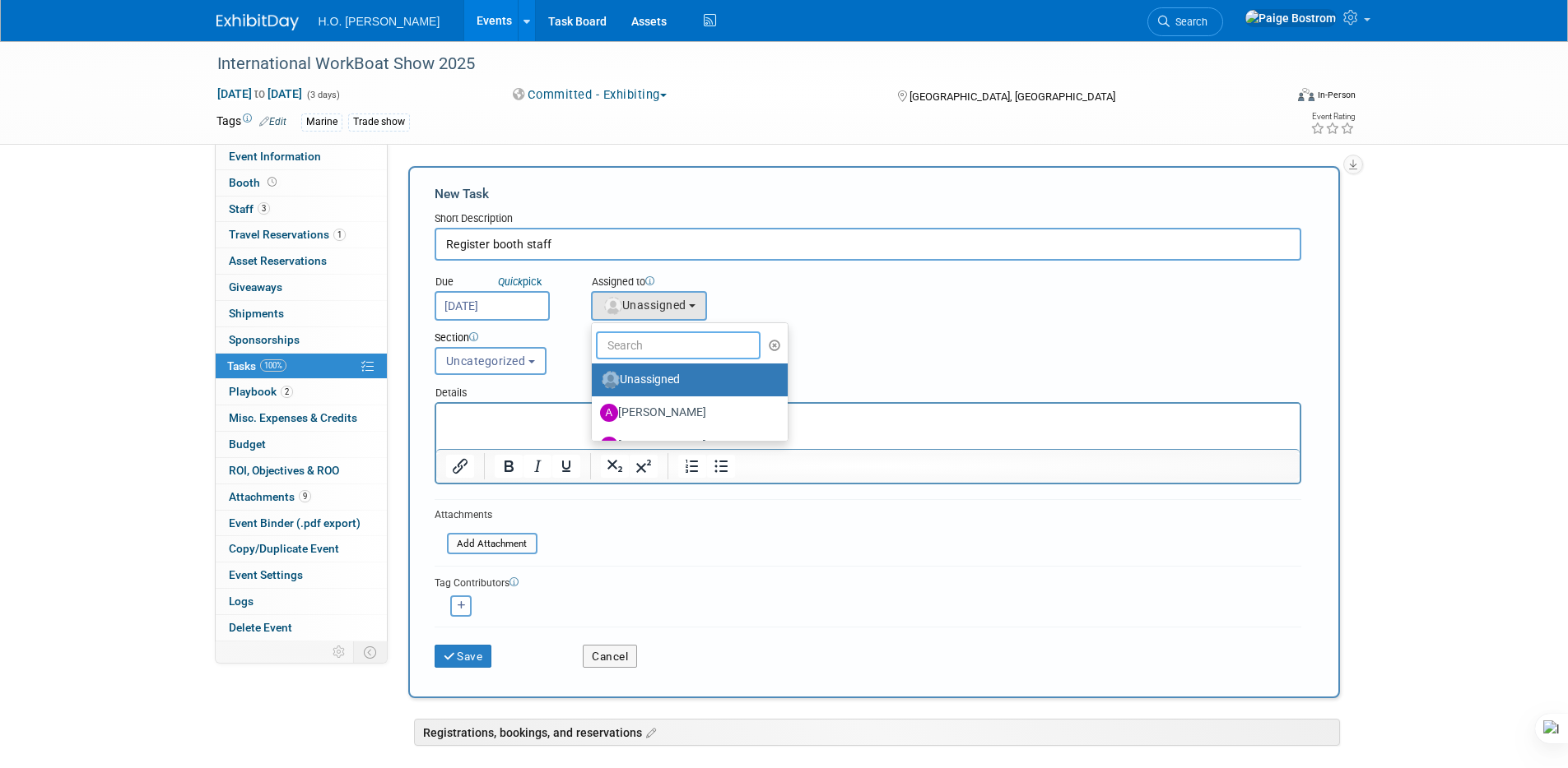
click at [704, 352] on input "text" at bounding box center [679, 345] width 165 height 28
click at [704, 351] on input "text" at bounding box center [679, 345] width 165 height 28
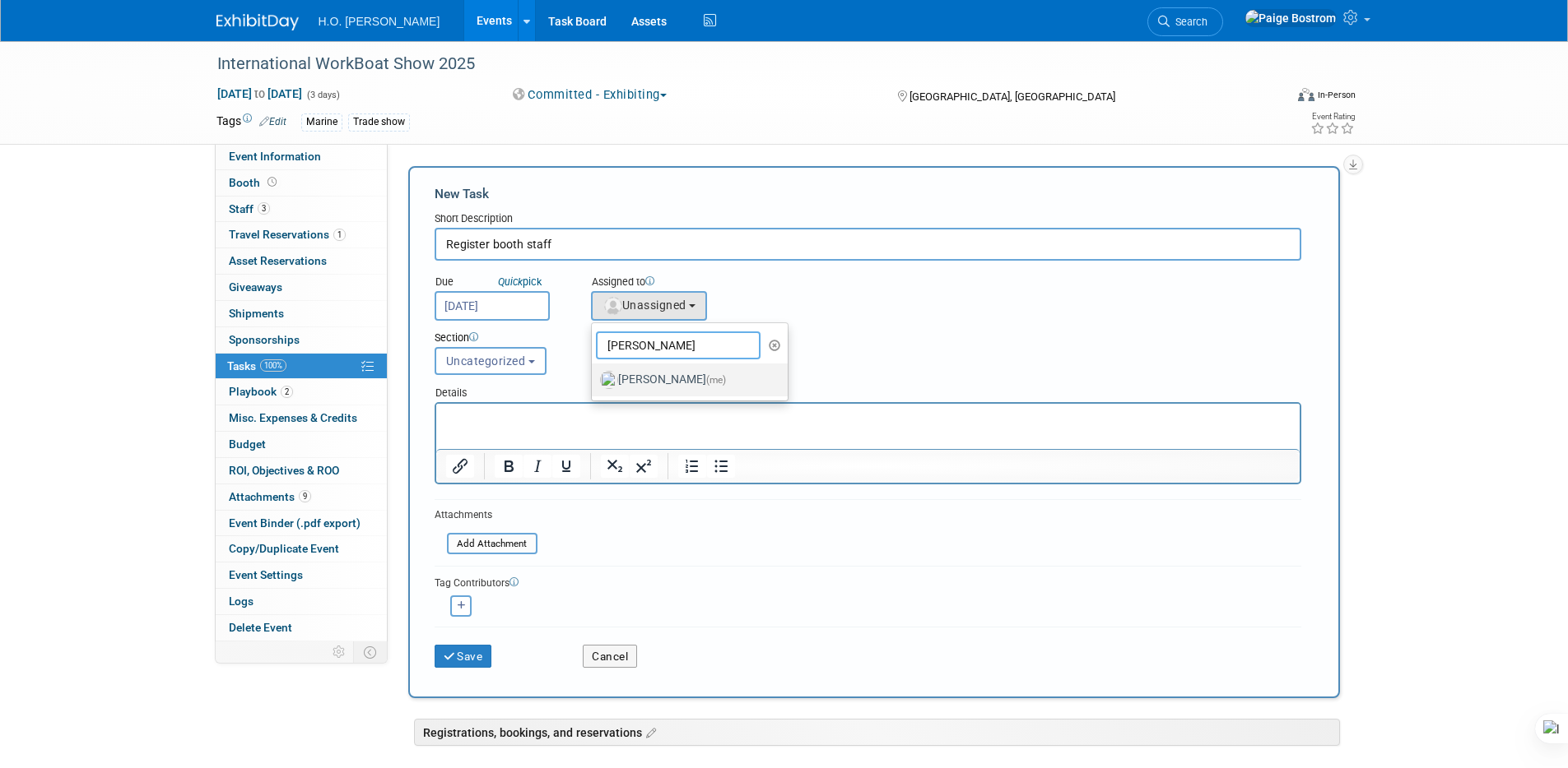
type input "[PERSON_NAME]"
click at [709, 385] on span "(me)" at bounding box center [716, 380] width 20 height 12
click at [594, 384] on input "[PERSON_NAME] (me)" at bounding box center [589, 378] width 11 height 11
select select "200e7b03-42c3-444b-a19c-ea5a41ff41fe"
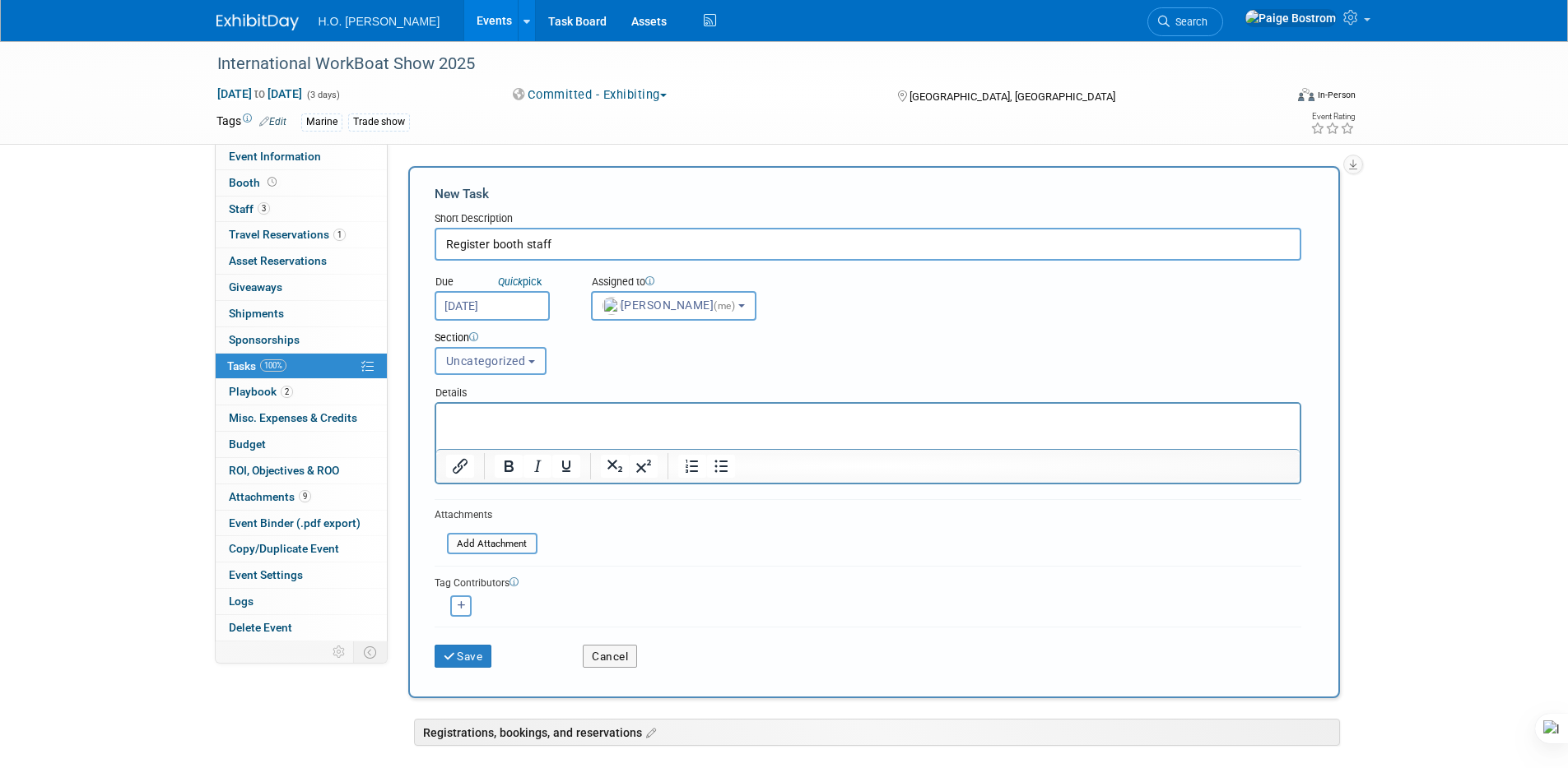
click at [503, 362] on span "Uncategorized" at bounding box center [485, 361] width 80 height 13
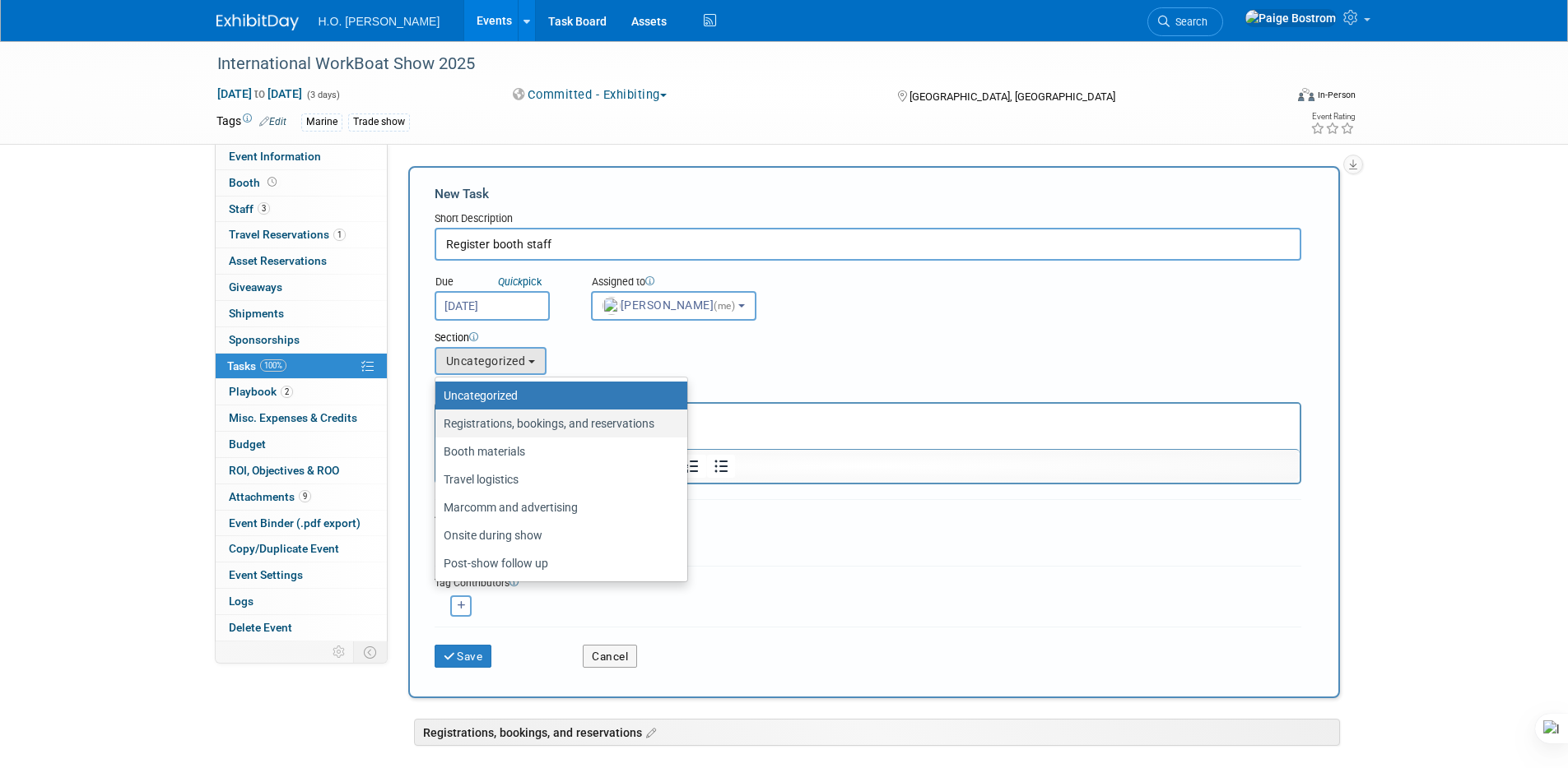
click at [512, 426] on label "Registrations, bookings, and reservations" at bounding box center [557, 423] width 227 height 21
click at [438, 426] on input "Registrations, bookings, and reservations" at bounding box center [432, 424] width 11 height 11
select select "11267033"
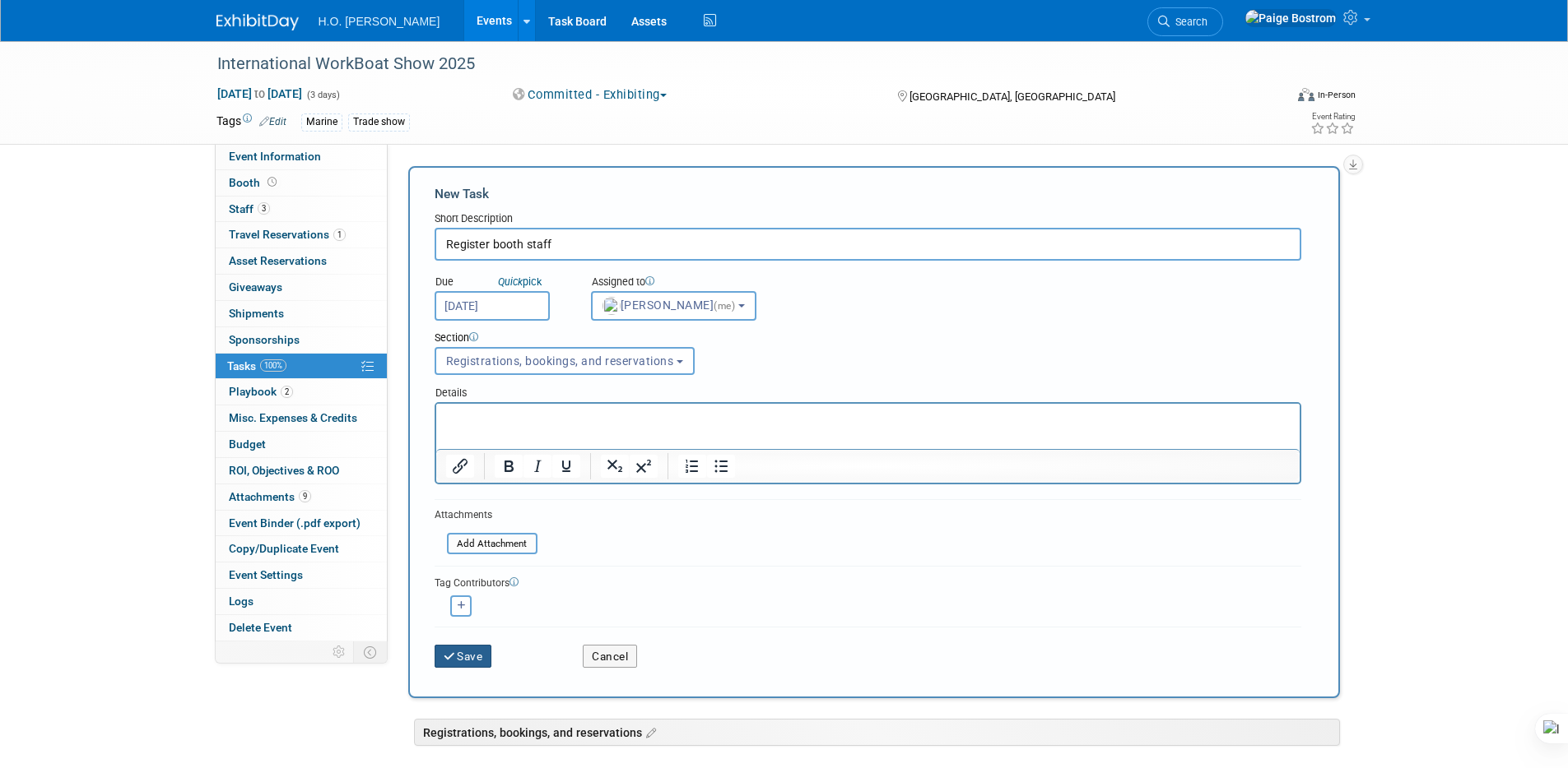
click at [483, 652] on button "Save" at bounding box center [463, 656] width 58 height 23
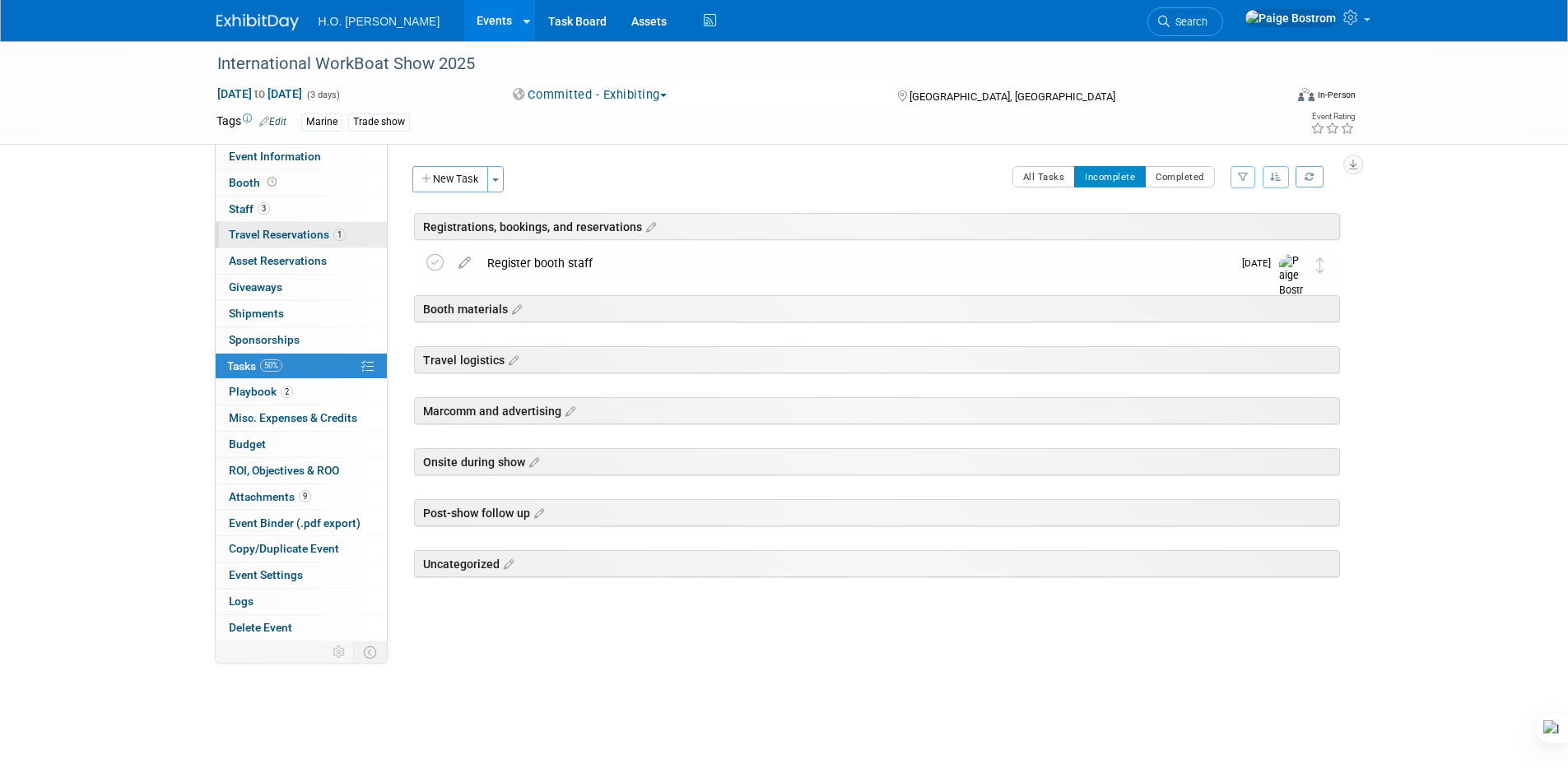
click at [289, 238] on span "Travel Reservations 1" at bounding box center [288, 234] width 117 height 13
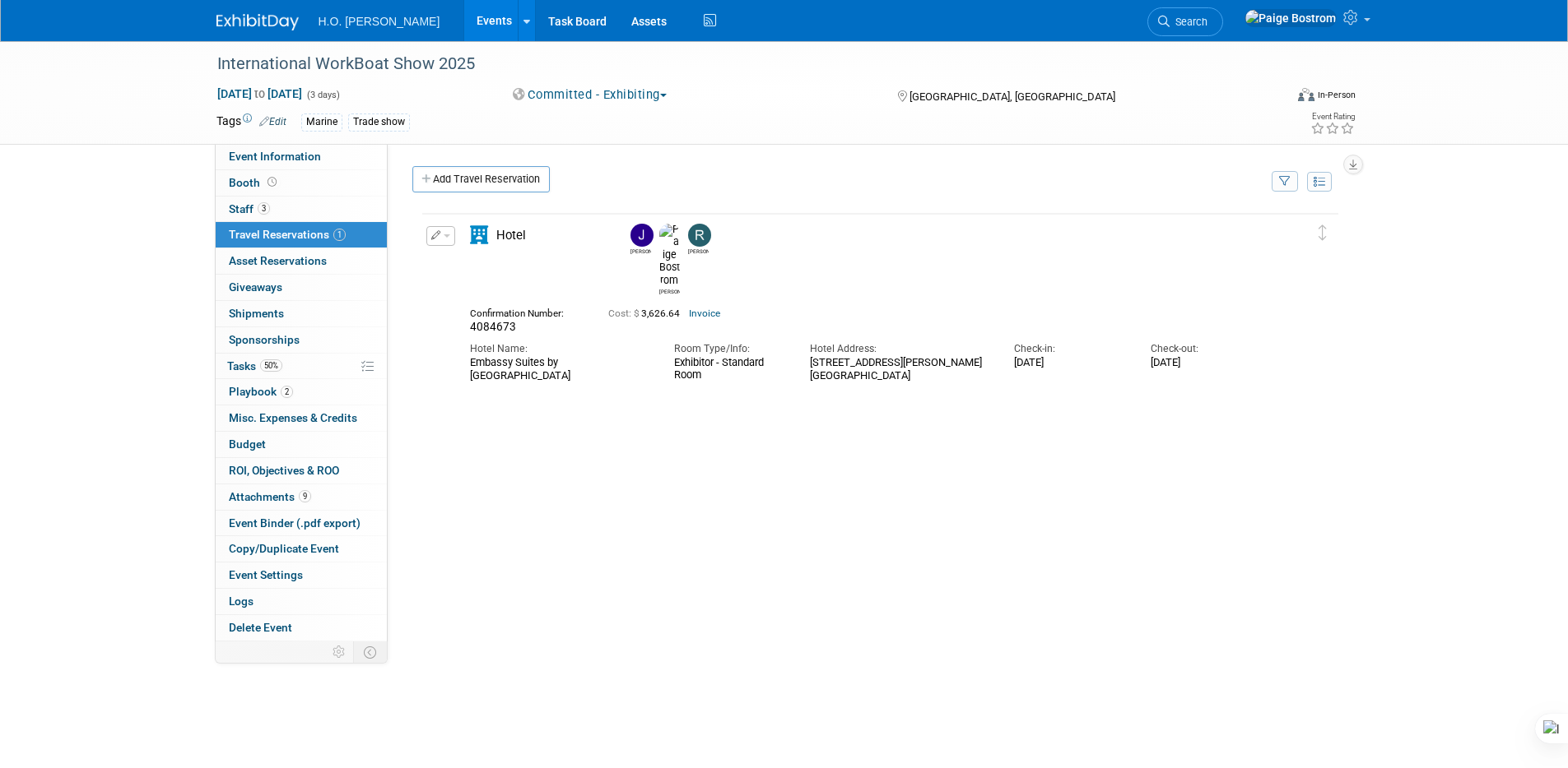
click at [438, 239] on icon "button" at bounding box center [436, 235] width 10 height 9
click at [446, 261] on icon "button" at bounding box center [444, 264] width 13 height 12
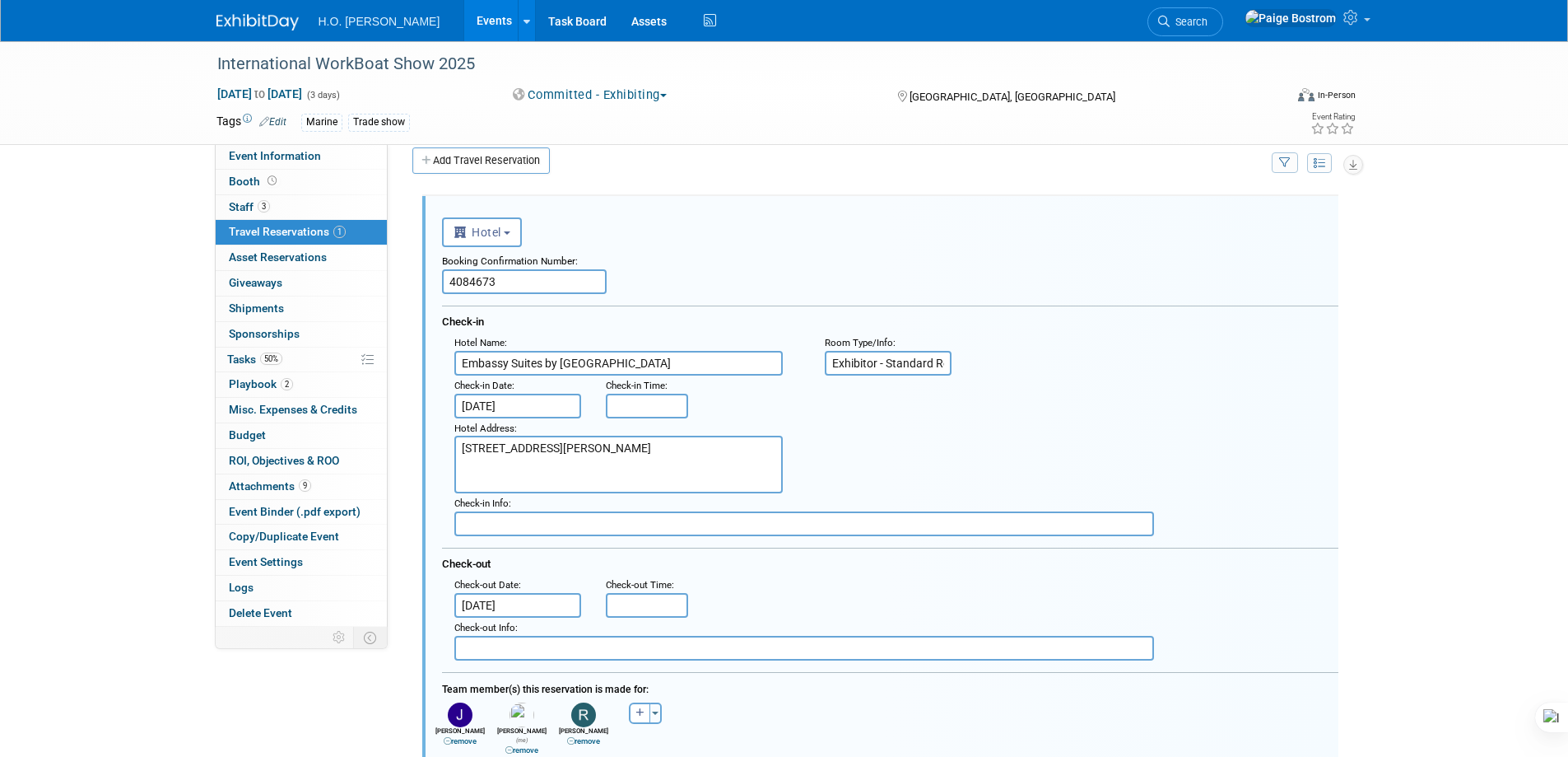
scroll to position [27, 0]
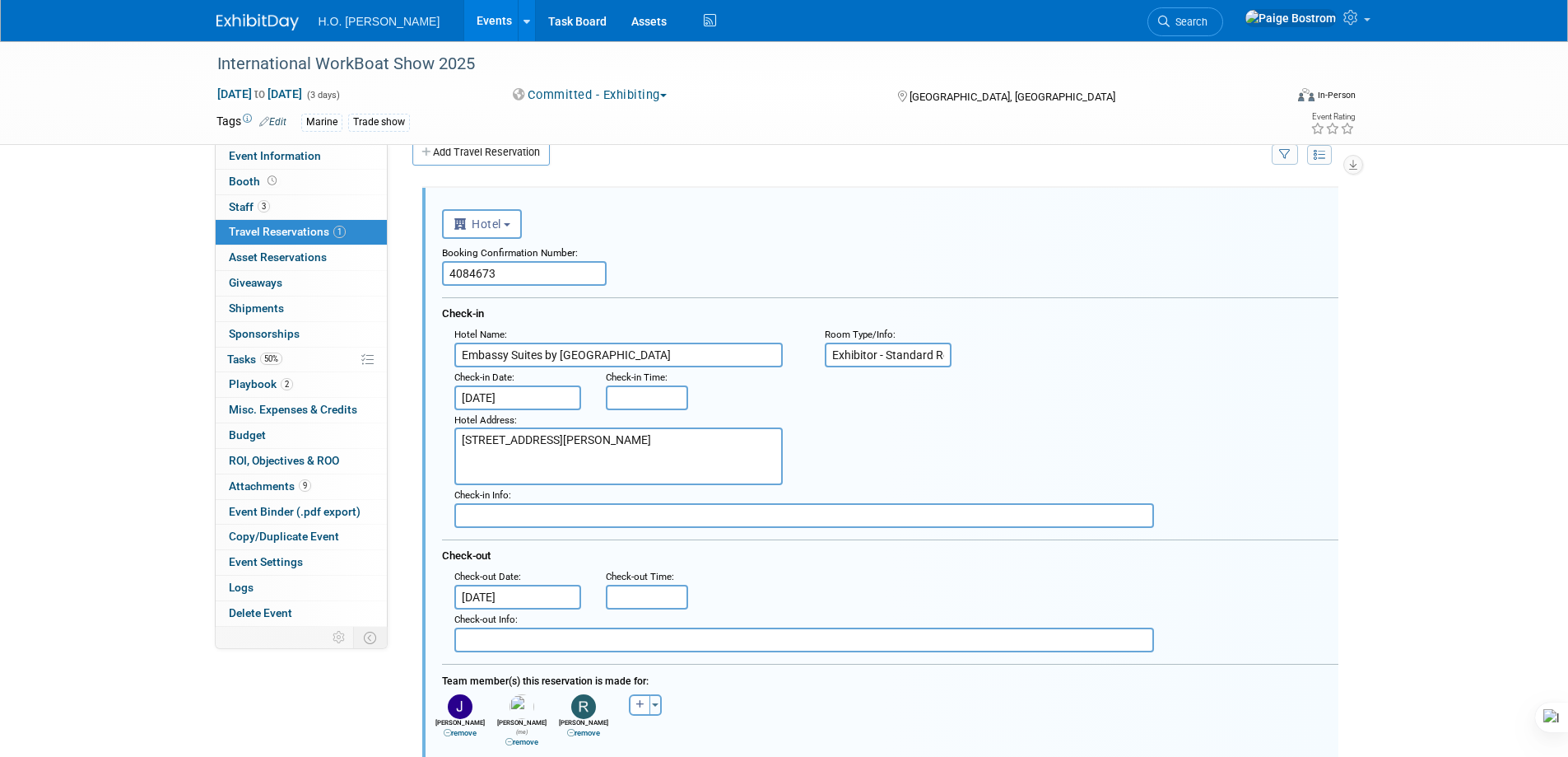
click at [463, 734] on link "remove" at bounding box center [460, 733] width 33 height 9
click at [578, 711] on button "button" at bounding box center [577, 705] width 21 height 21
select select
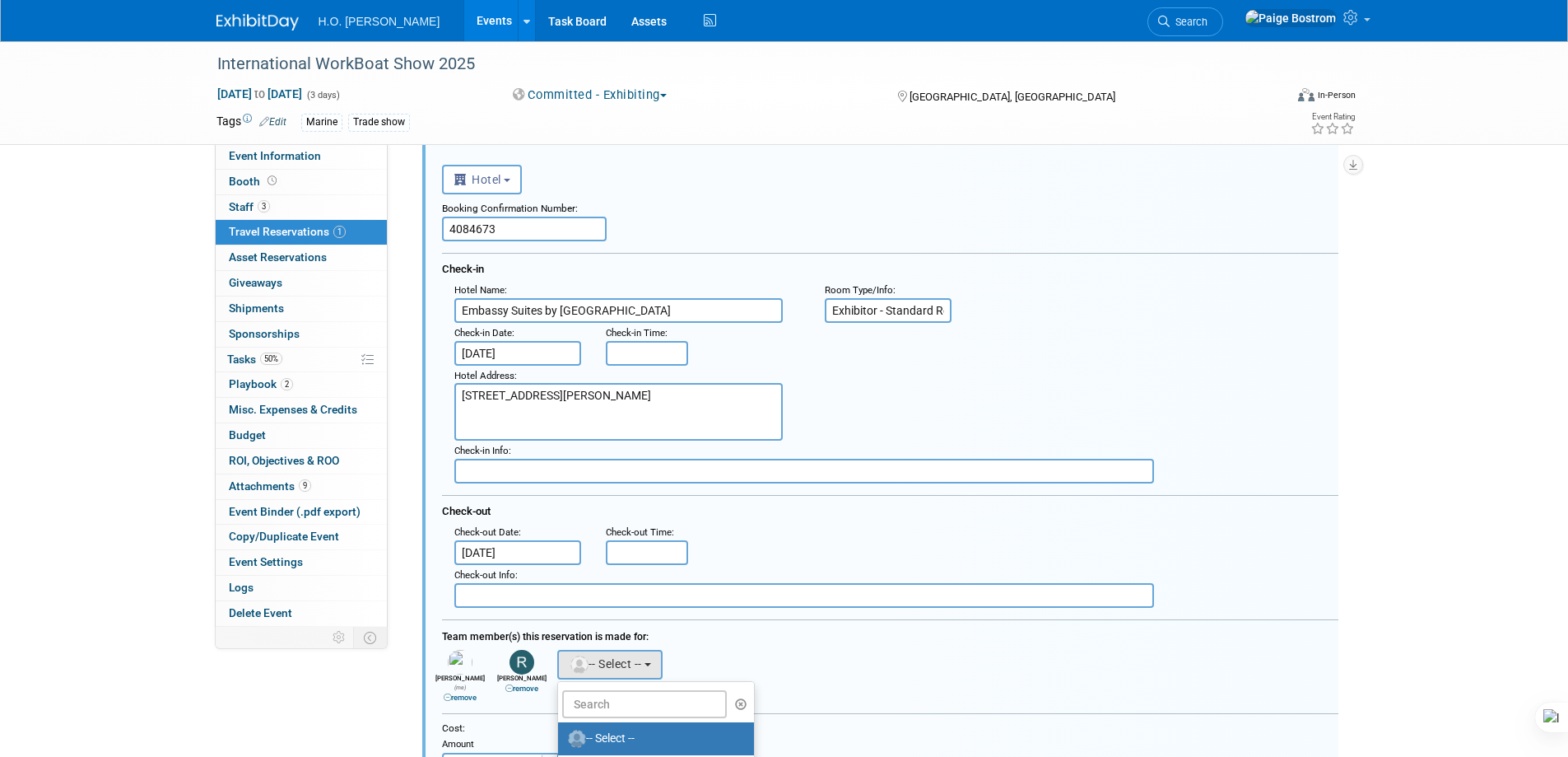
scroll to position [284, 0]
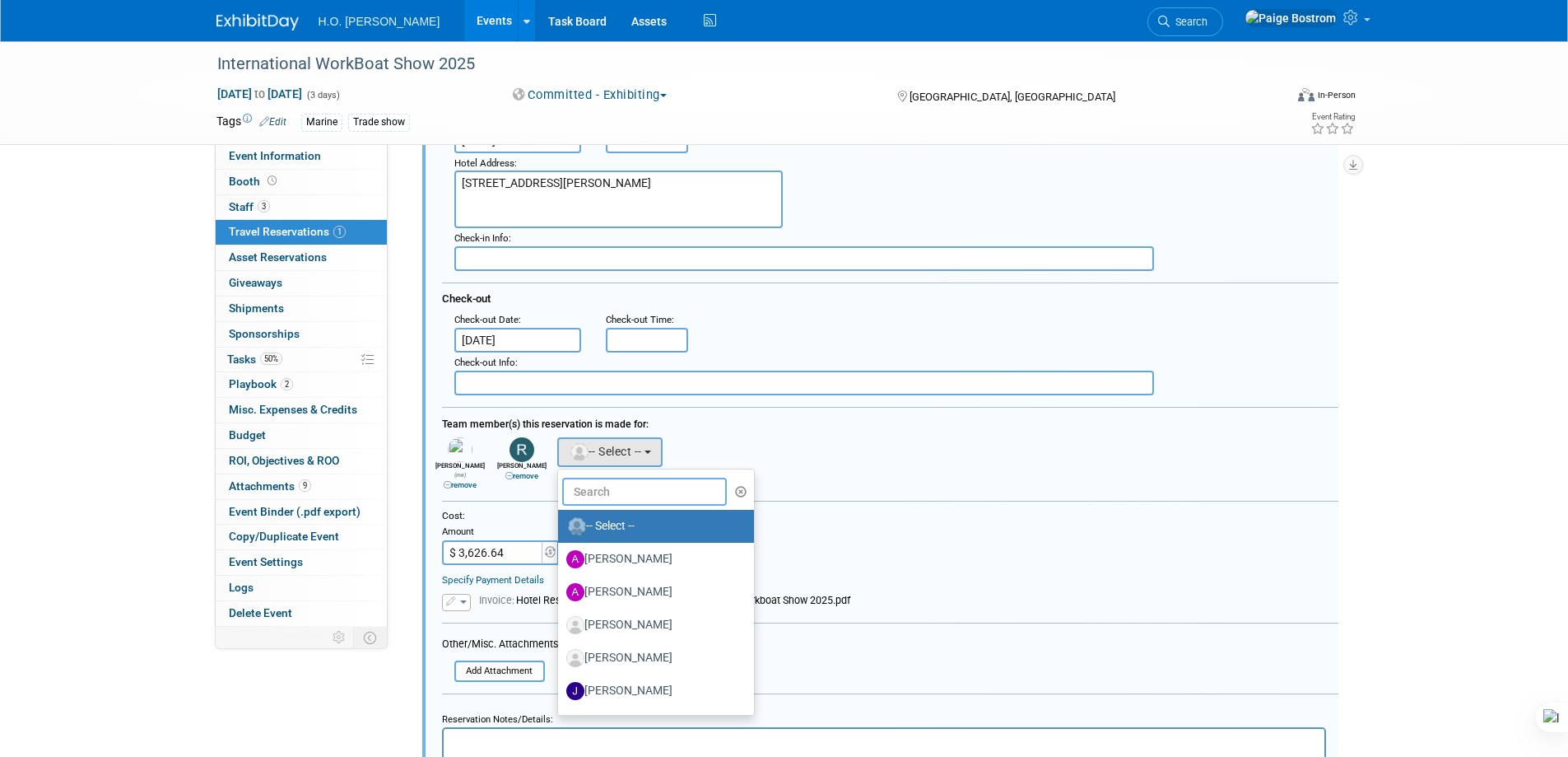
click at [656, 499] on input "text" at bounding box center [645, 491] width 165 height 28
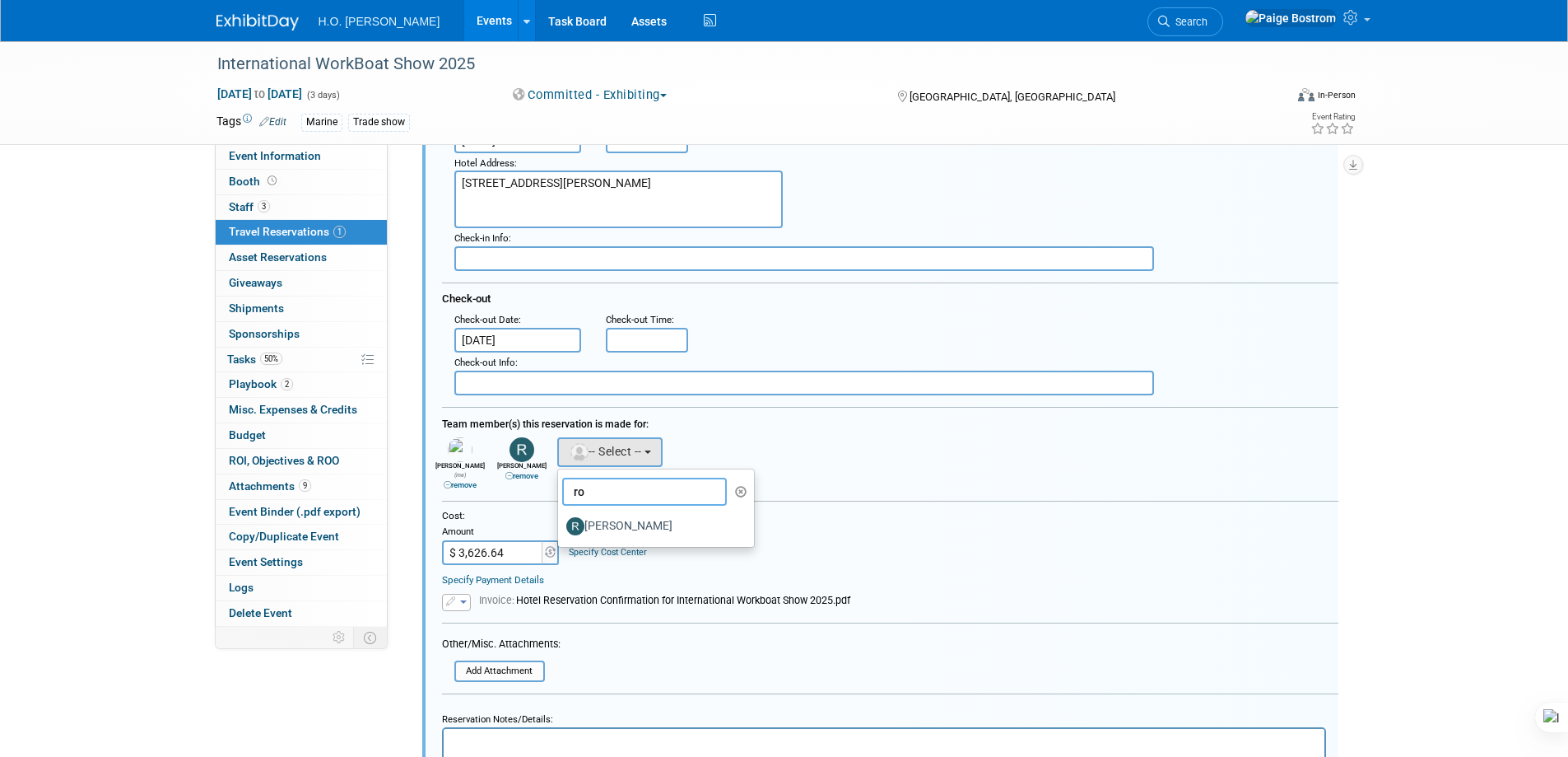
type input "r"
type input "spen"
click at [647, 533] on label "[PERSON_NAME]" at bounding box center [652, 526] width 172 height 27
click at [561, 530] on input "[PERSON_NAME]" at bounding box center [555, 524] width 11 height 11
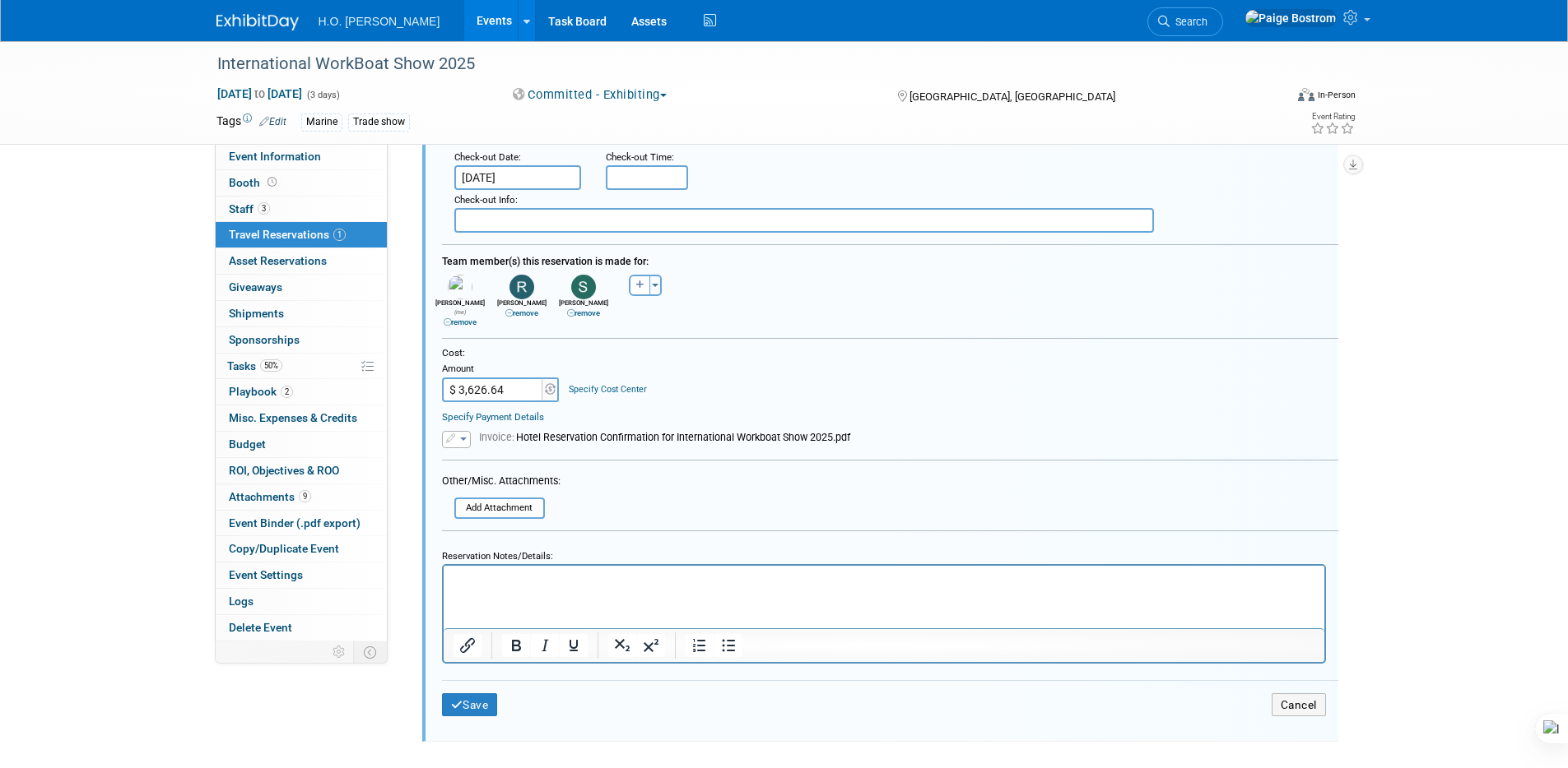
scroll to position [449, 0]
click at [473, 693] on button "Save" at bounding box center [470, 703] width 56 height 24
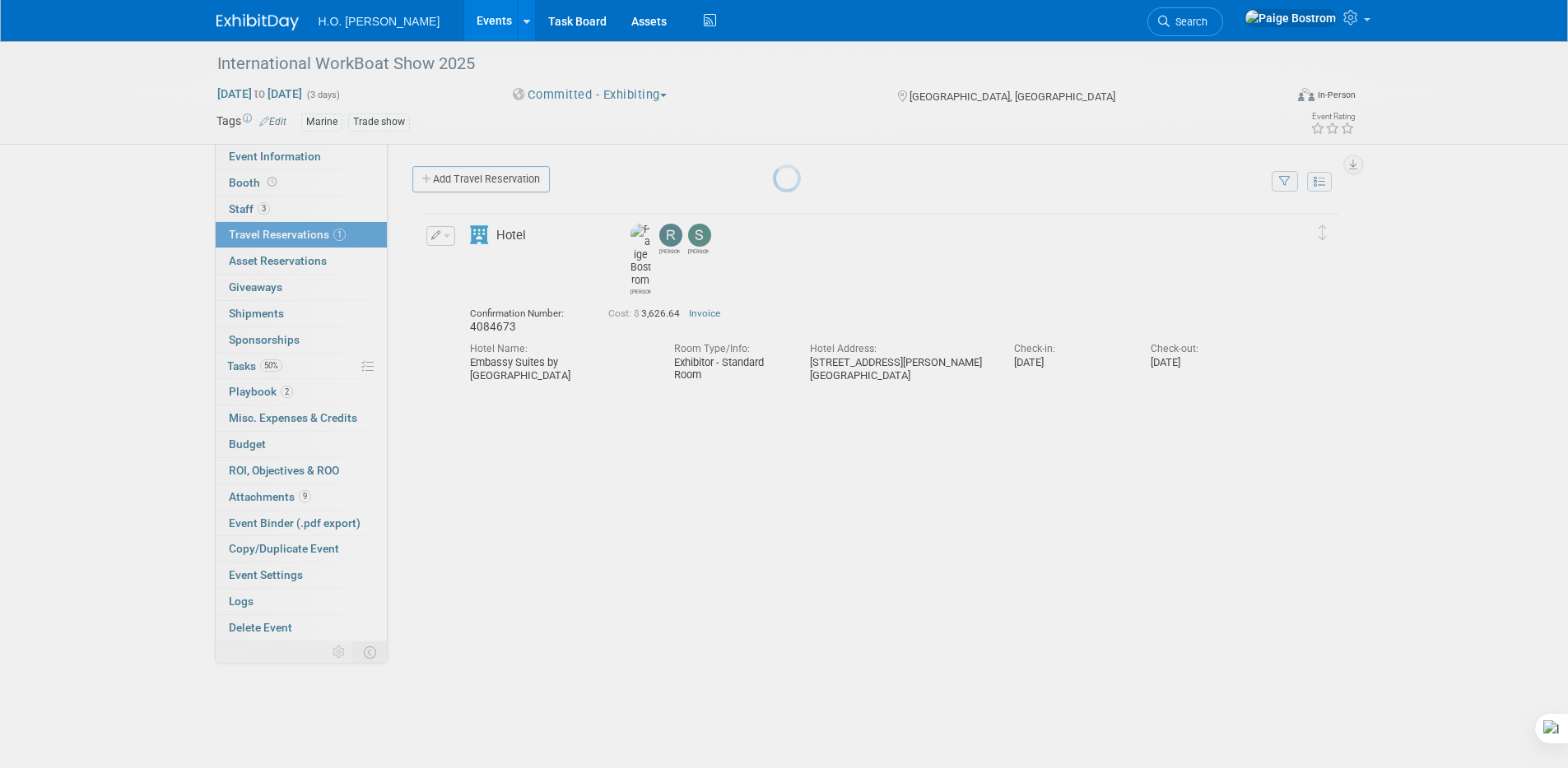
scroll to position [0, 0]
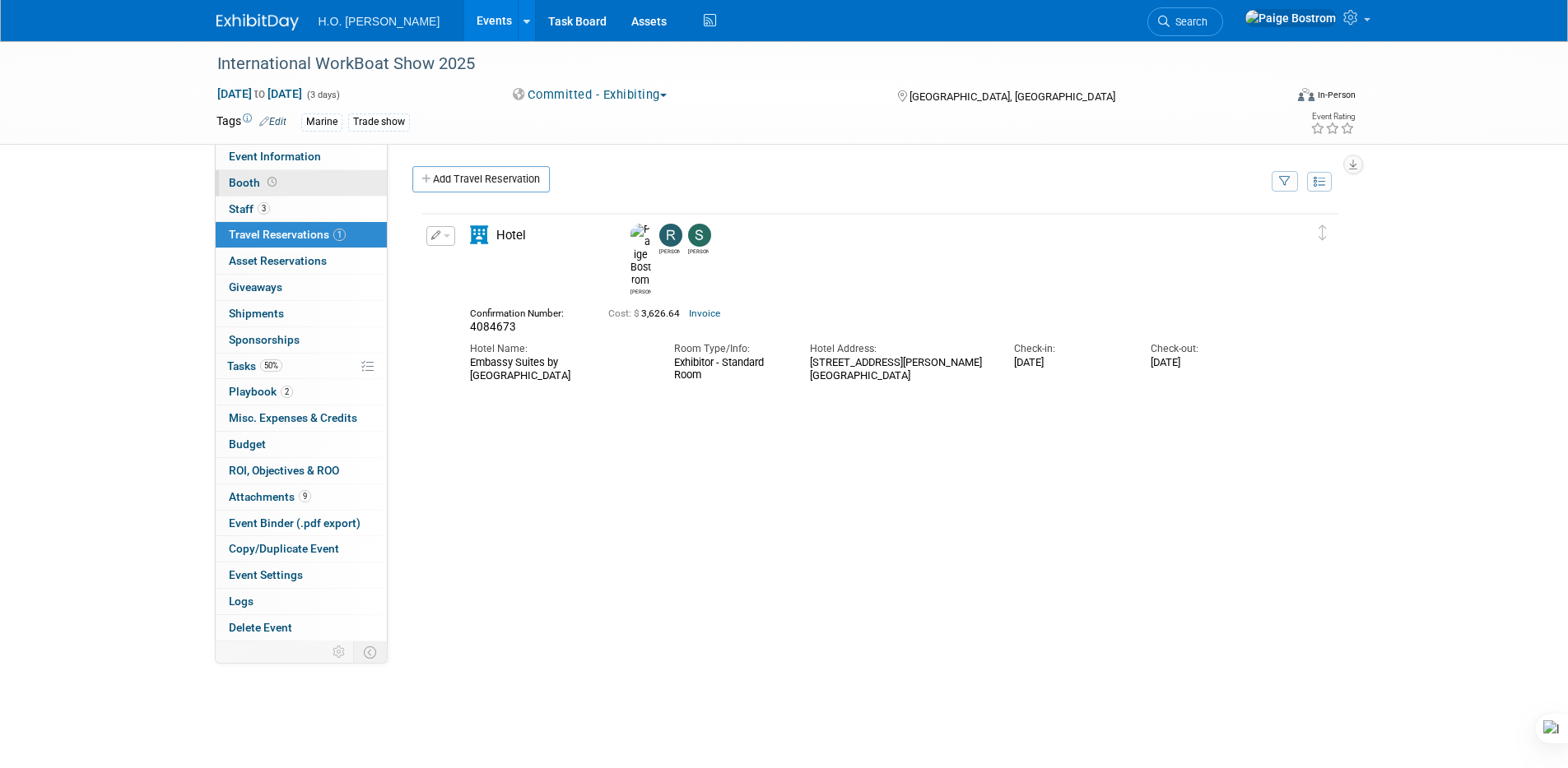
click at [278, 178] on span "Booth" at bounding box center [255, 182] width 51 height 13
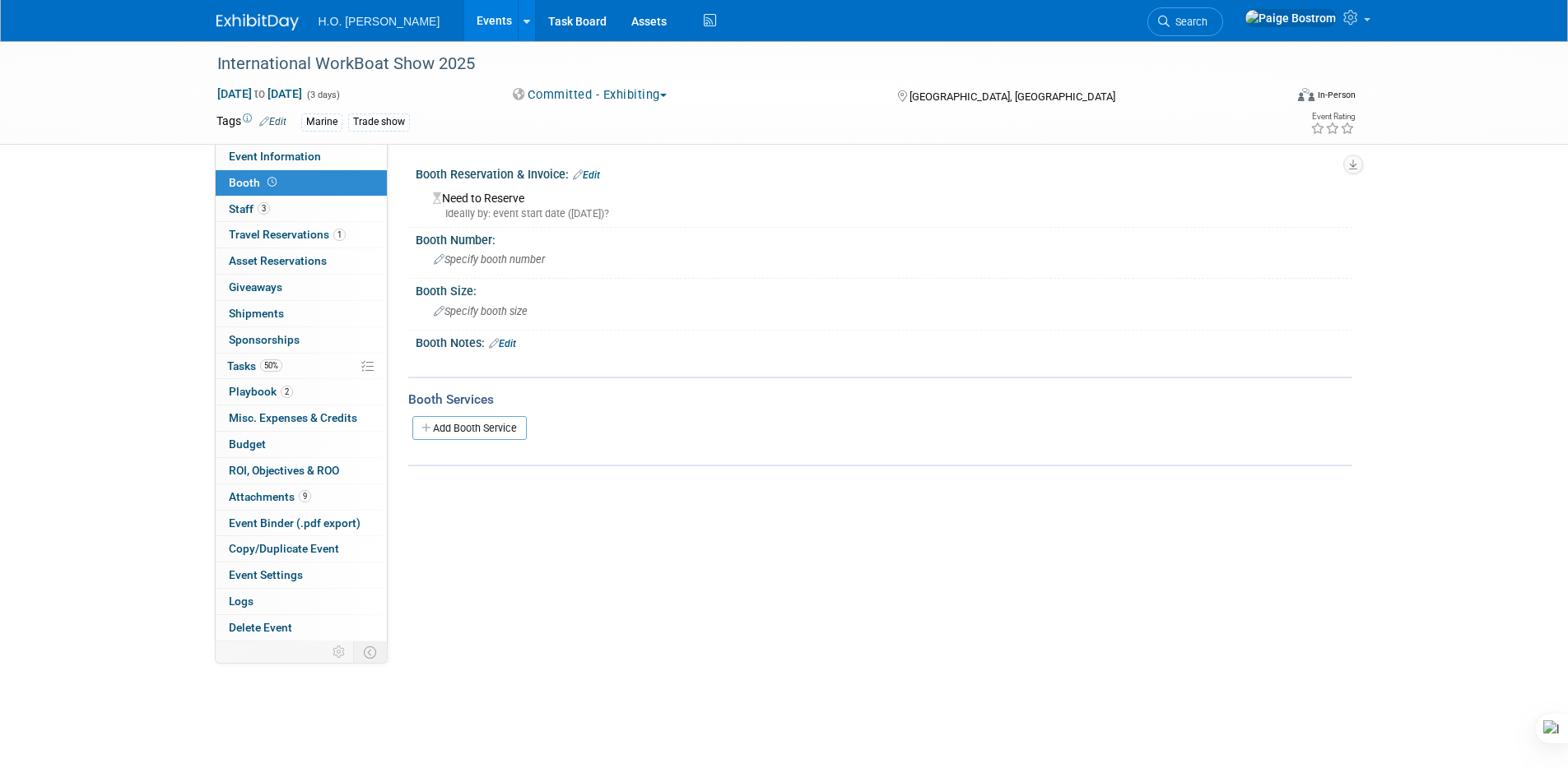
click at [594, 175] on link "Edit" at bounding box center [587, 175] width 27 height 12
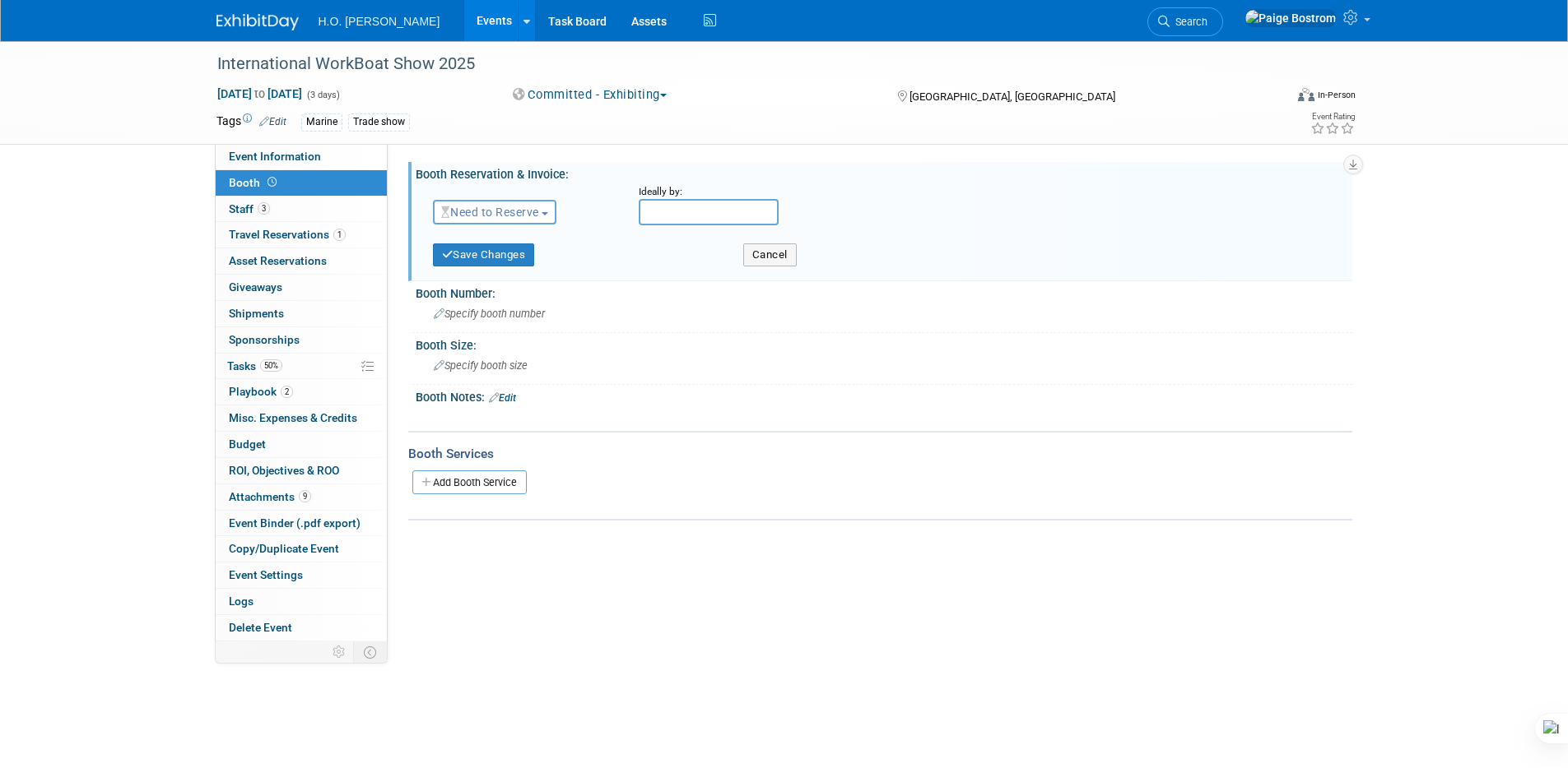
click at [494, 211] on span "Need to Reserve" at bounding box center [490, 212] width 98 height 13
click at [501, 264] on link "Reserved" at bounding box center [522, 263] width 176 height 23
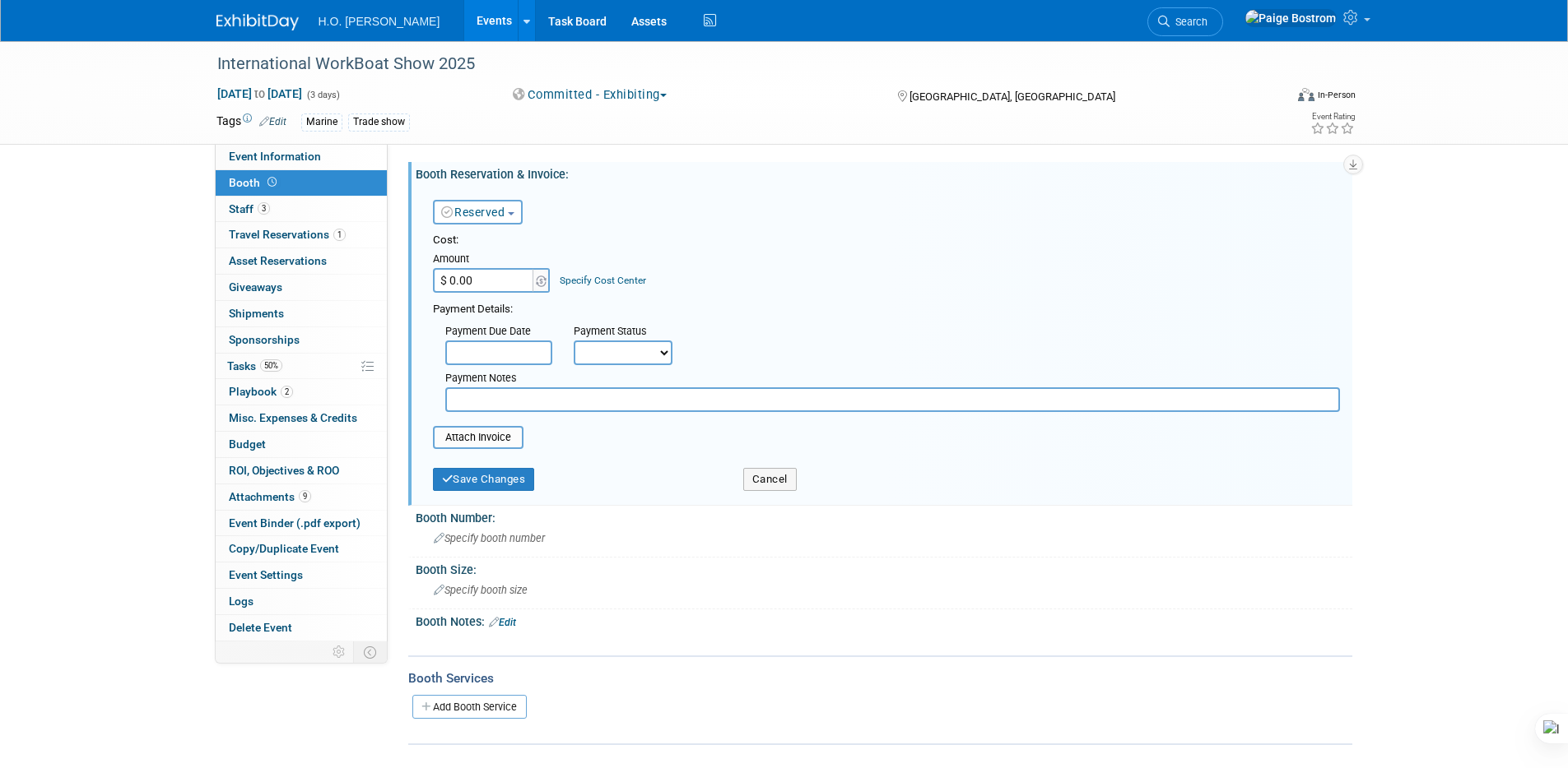
click at [1515, 232] on div "International WorkBoat Show 2025 [DATE] to [DATE] (3 days) [DATE] to [DATE] Com…" at bounding box center [784, 409] width 1568 height 737
click at [115, 408] on div "International WorkBoat Show 2025 [DATE] to [DATE] (3 days) [DATE] to [DATE] Com…" at bounding box center [784, 409] width 1568 height 737
